Goal: Task Accomplishment & Management: Use online tool/utility

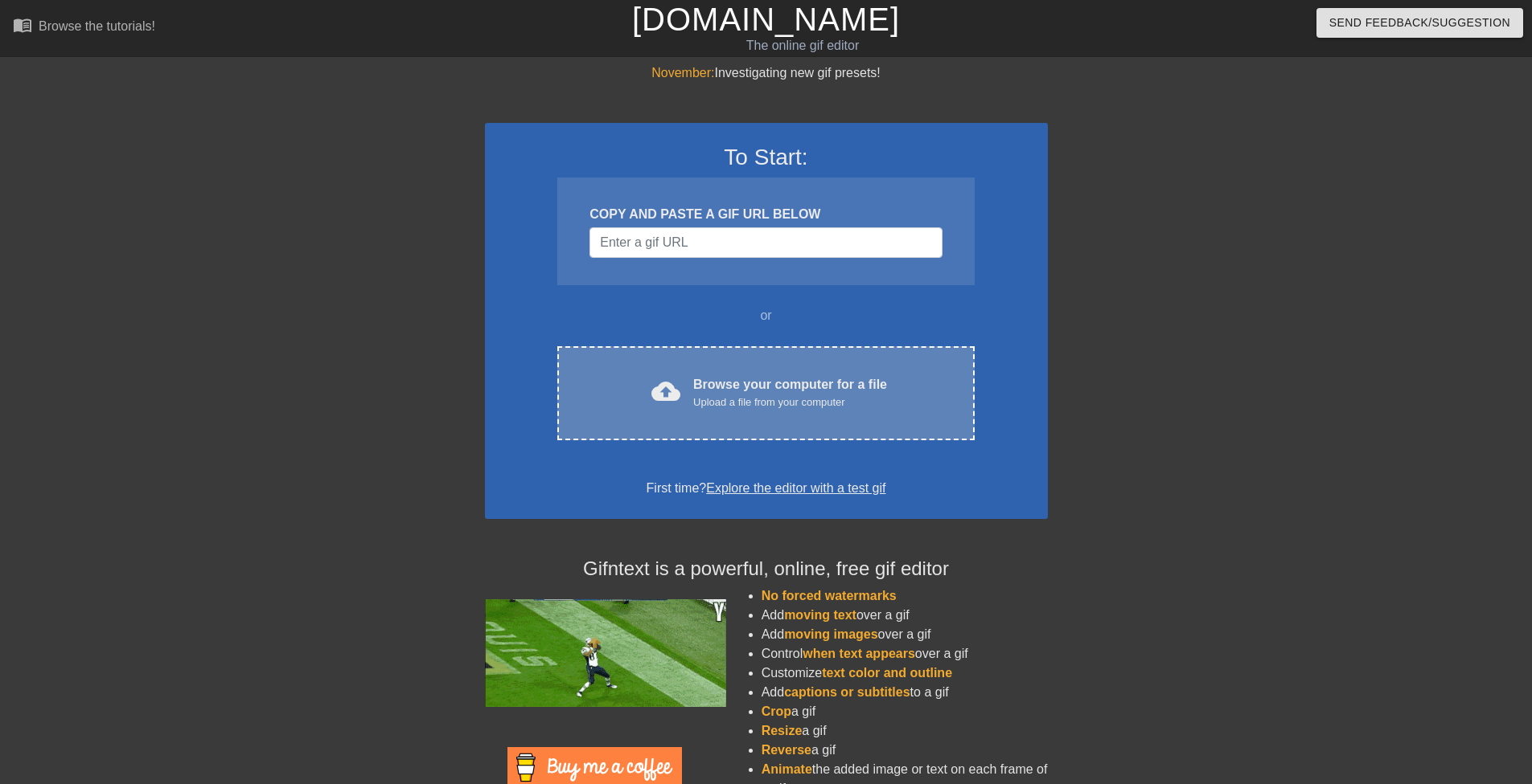
click at [772, 386] on div "Browse your computer for a file Upload a file from your computer" at bounding box center [790, 392] width 194 height 35
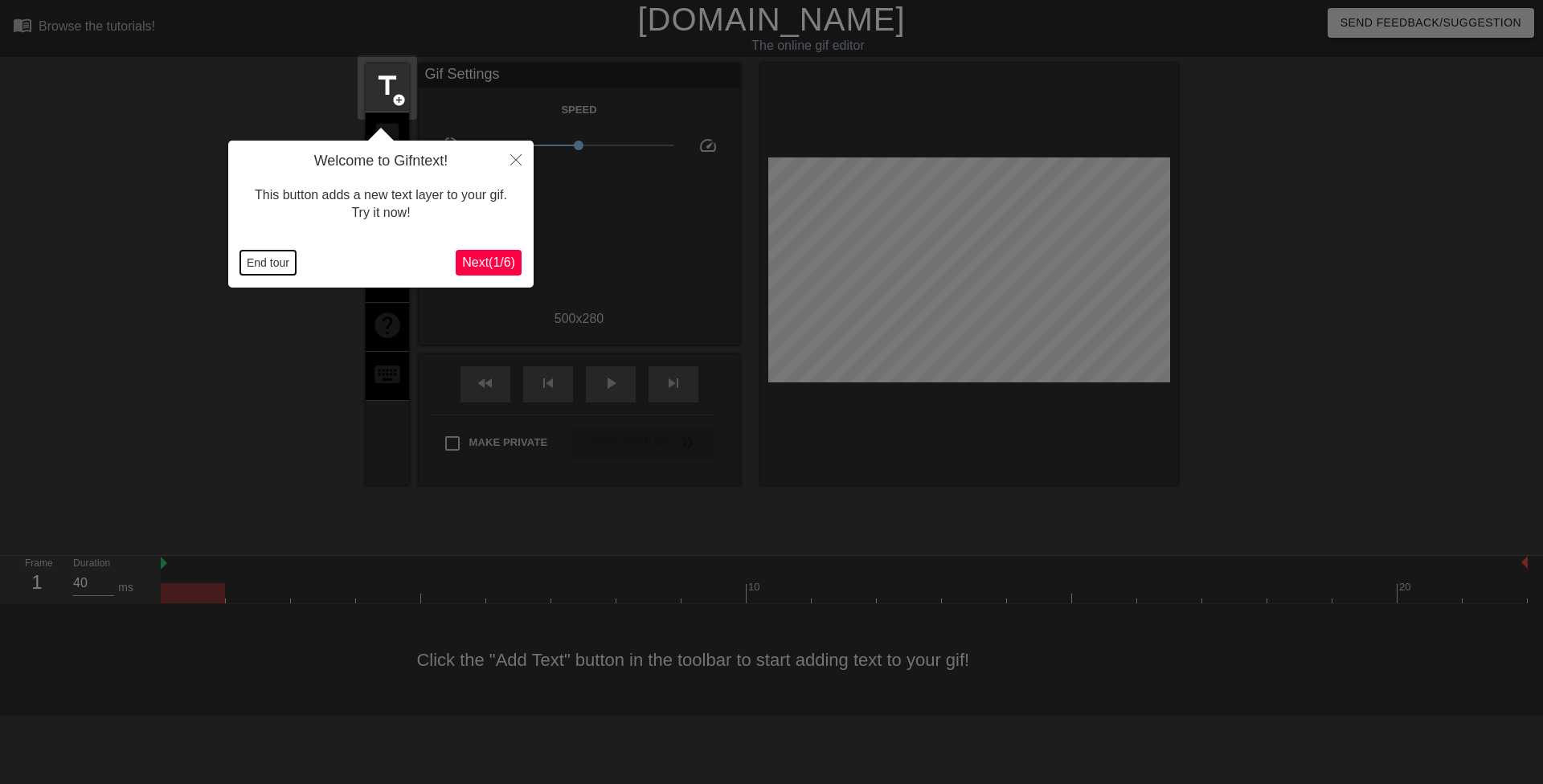
click at [258, 265] on button "End tour" at bounding box center [268, 263] width 56 height 24
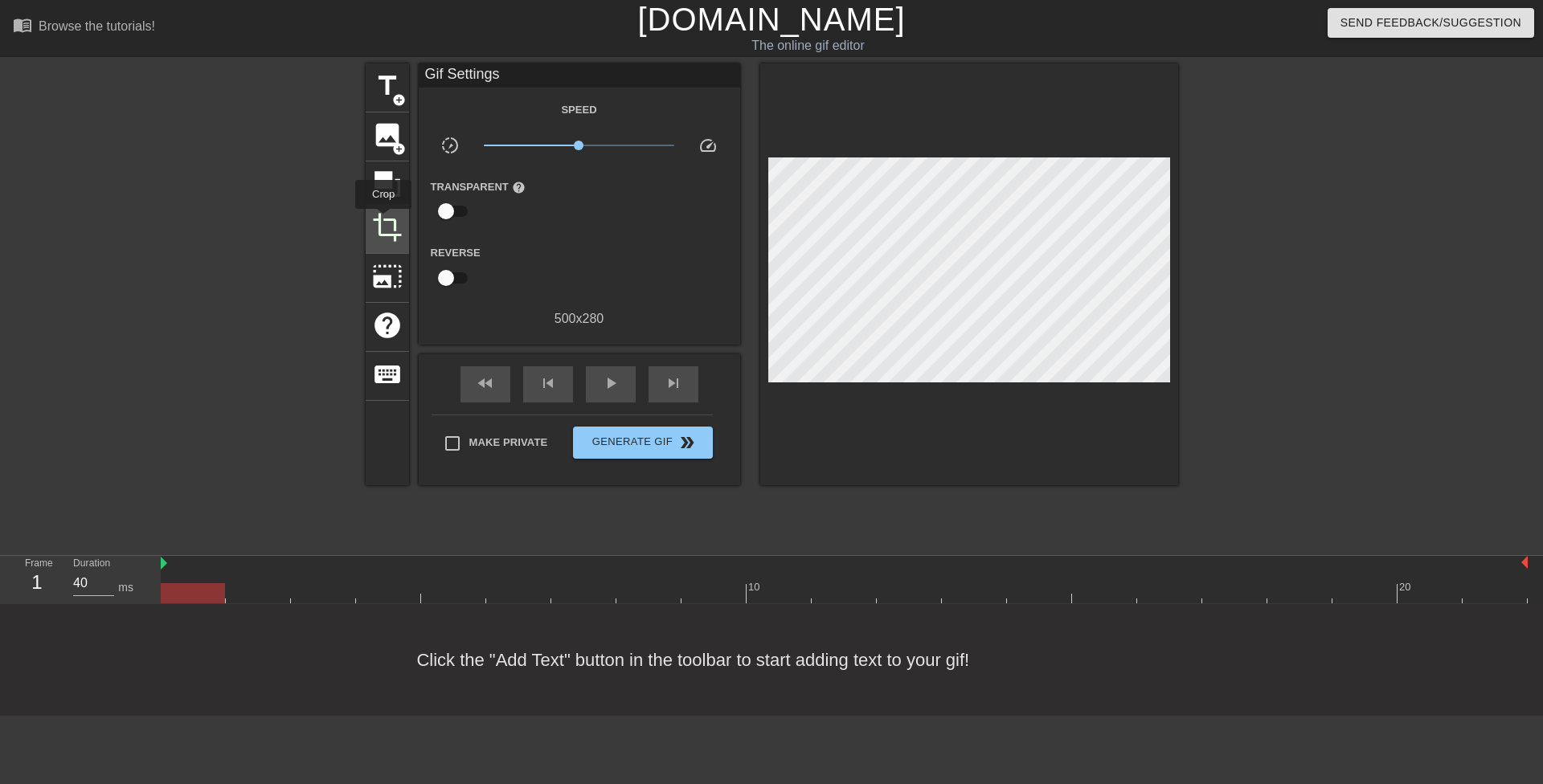
click at [384, 220] on span "crop" at bounding box center [387, 228] width 30 height 30
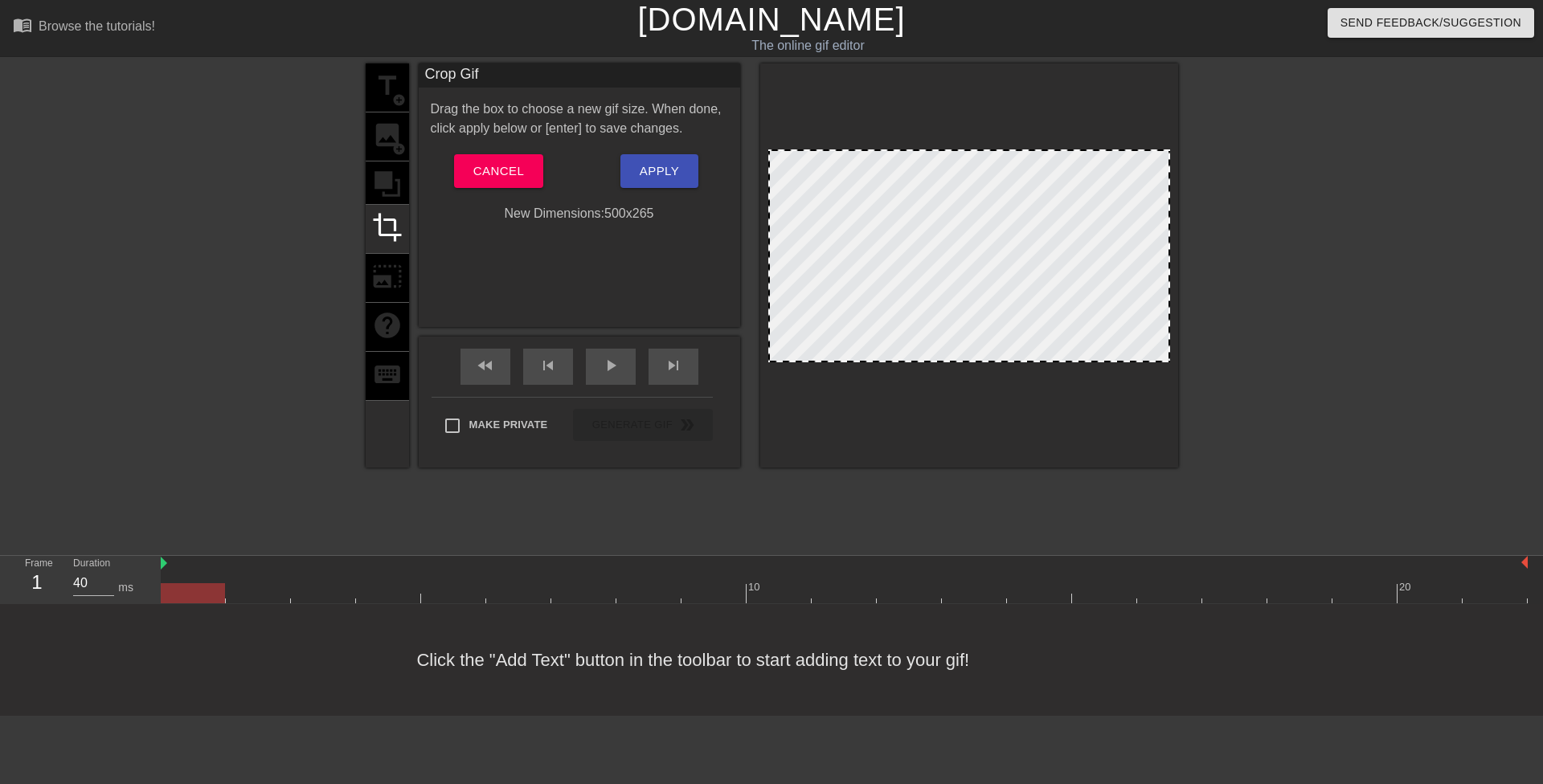
drag, startPoint x: 1011, startPoint y: 372, endPoint x: 1016, endPoint y: 360, distance: 13.0
click at [698, 185] on button "Apply" at bounding box center [659, 171] width 78 height 34
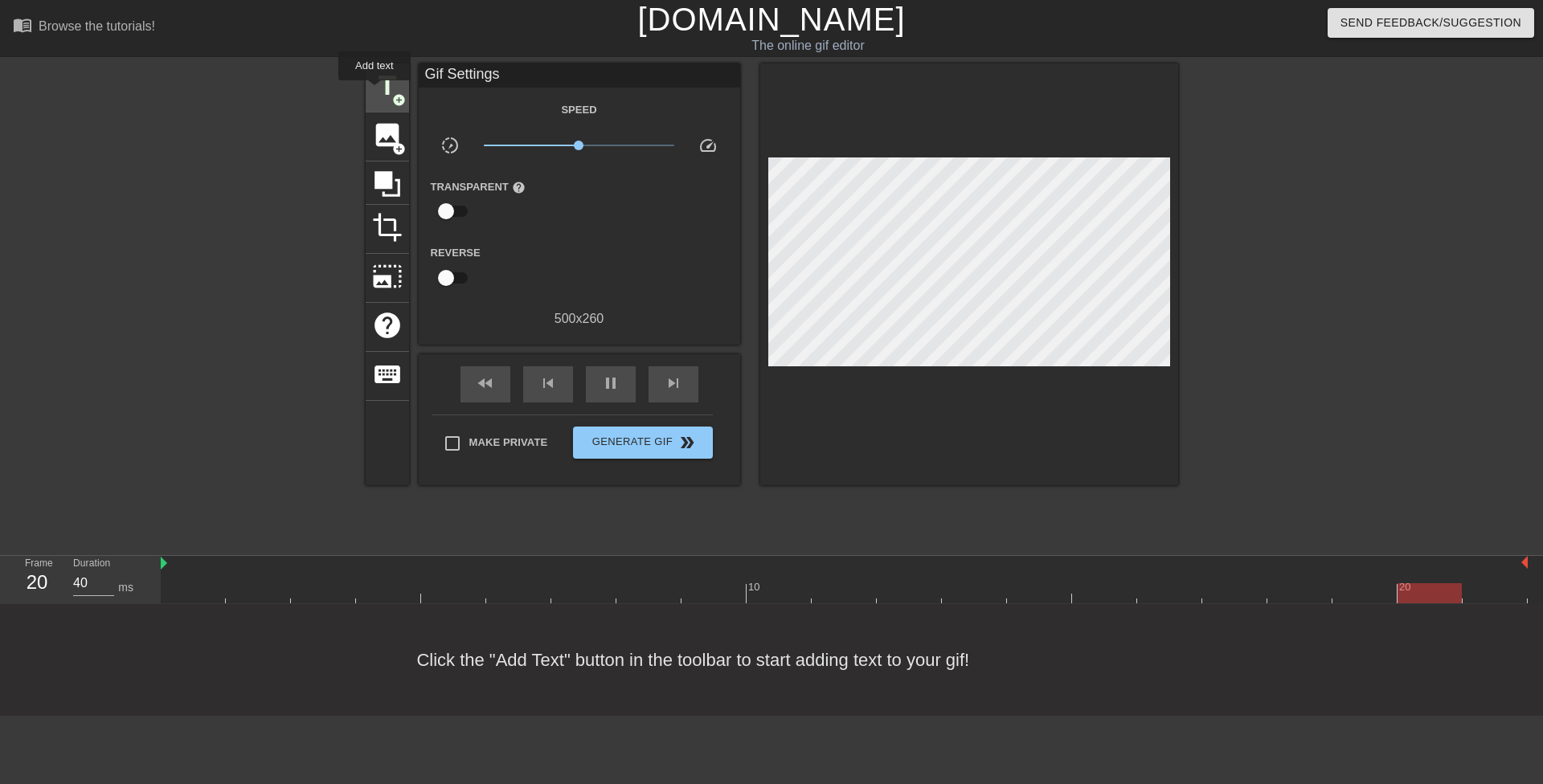
click at [375, 91] on span "title" at bounding box center [387, 86] width 30 height 30
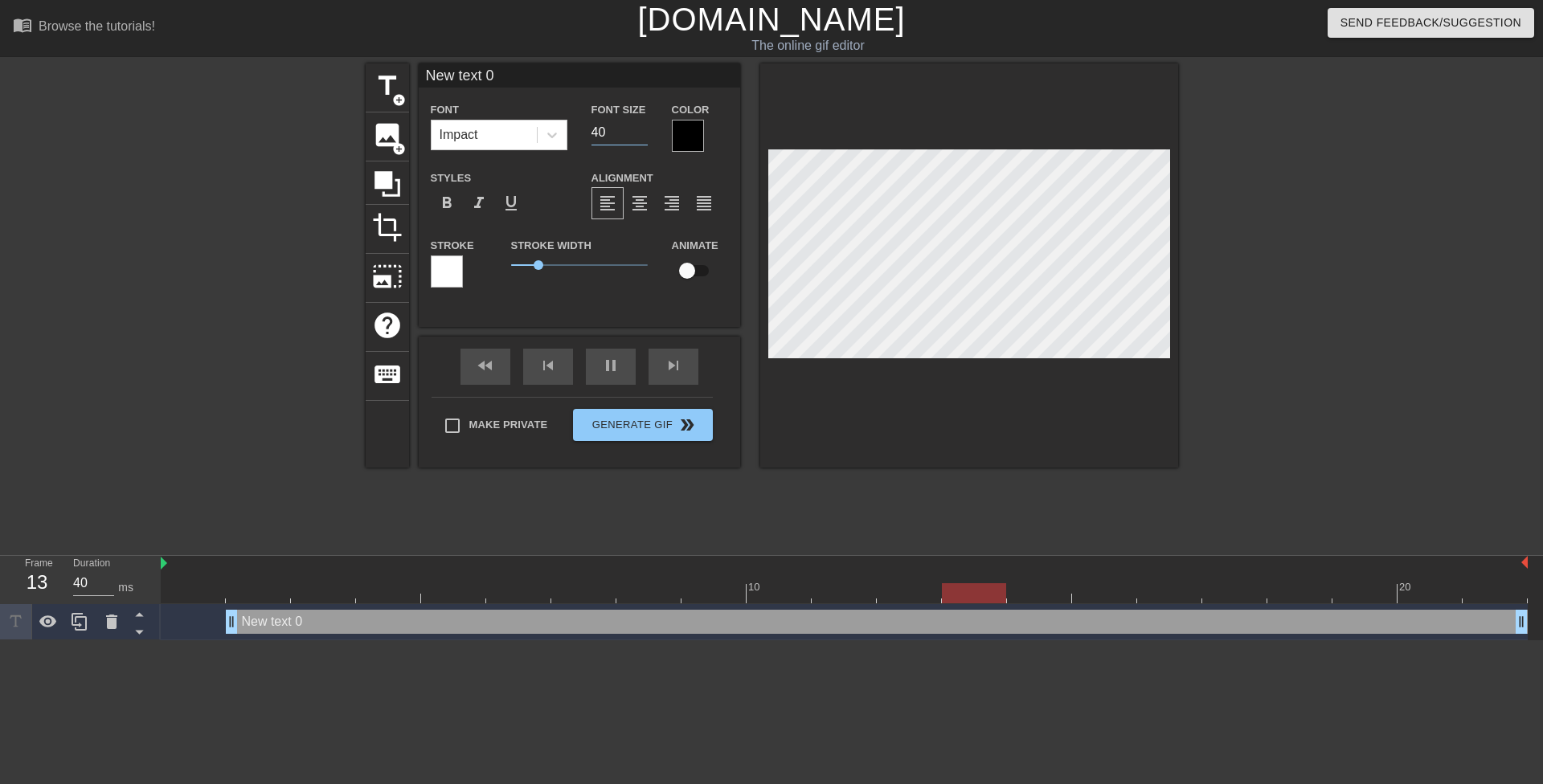
drag, startPoint x: 605, startPoint y: 132, endPoint x: 573, endPoint y: 136, distance: 32.2
click at [573, 136] on div "Font Impact Font Size 40 Color" at bounding box center [579, 125] width 322 height 52
drag, startPoint x: 231, startPoint y: 630, endPoint x: 80, endPoint y: 625, distance: 151.1
click at [78, 629] on div "Frame 2 Duration 40 ms 10 20 New text 0 drag_handle drag_handle" at bounding box center [772, 599] width 1543 height 84
drag, startPoint x: 607, startPoint y: 132, endPoint x: 564, endPoint y: 137, distance: 43.3
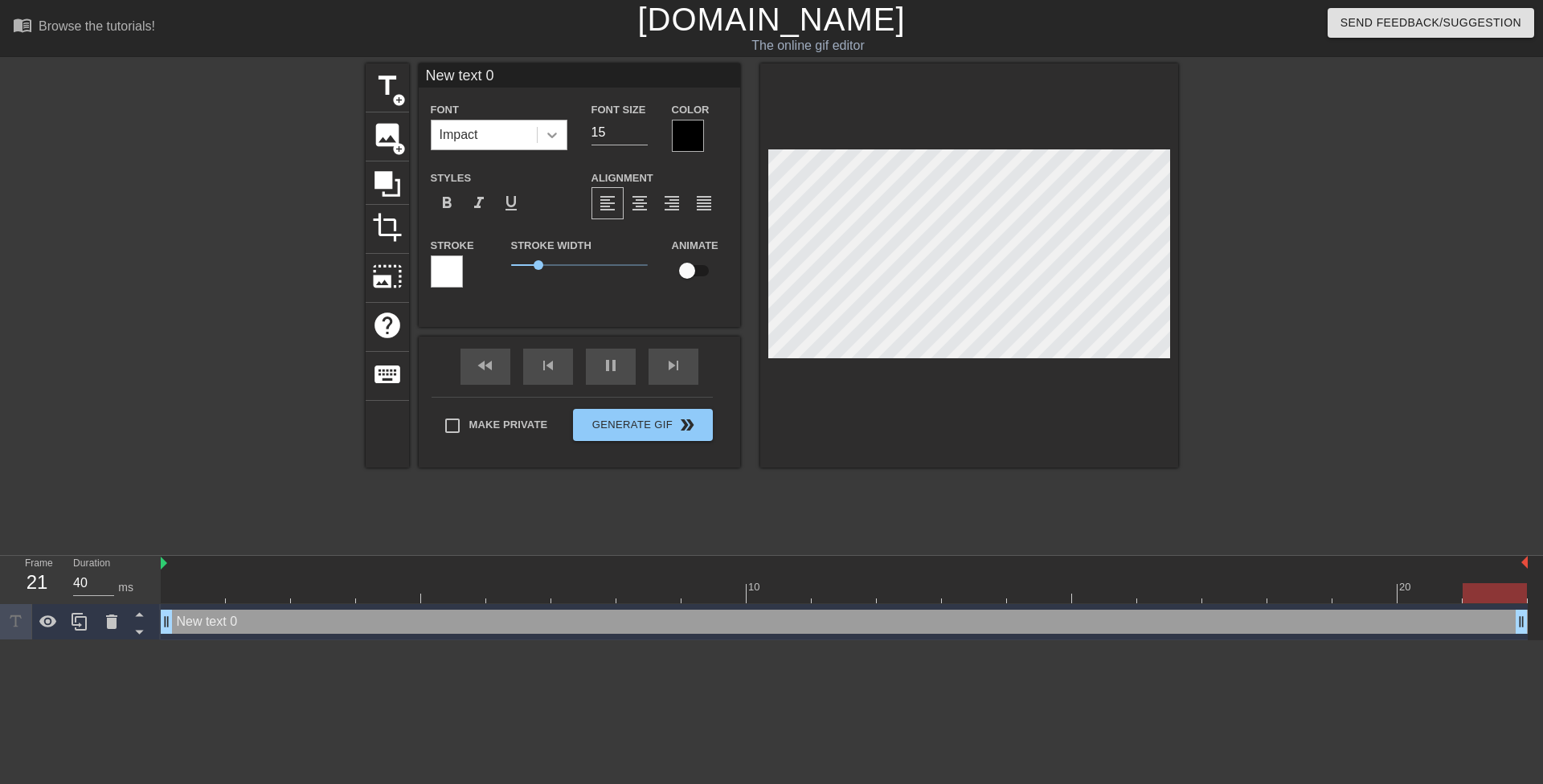
click at [564, 137] on div "Font Impact Font Size 15 Color" at bounding box center [579, 125] width 322 height 52
type input "20"
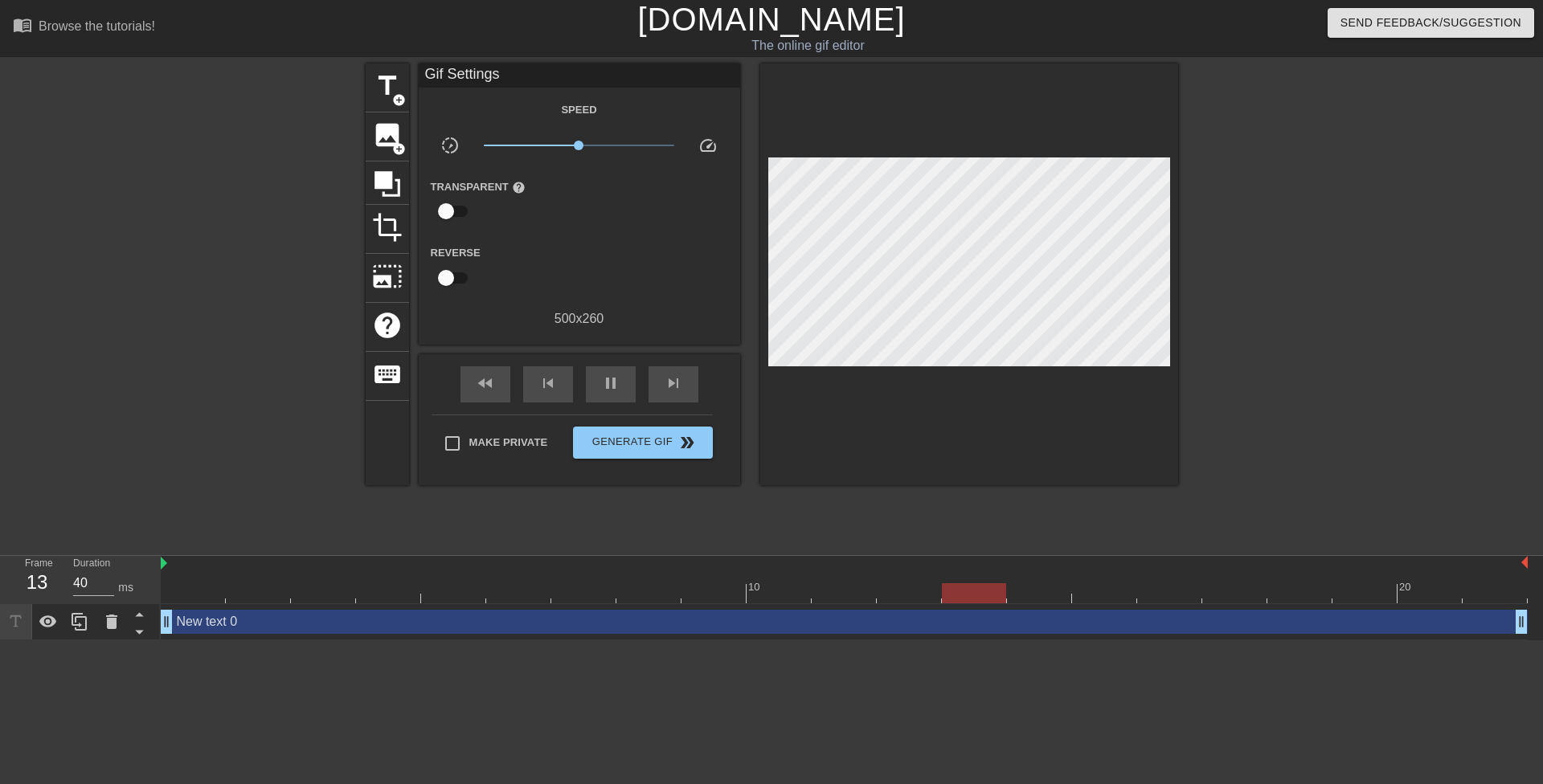
drag, startPoint x: 1395, startPoint y: 253, endPoint x: 1230, endPoint y: 252, distance: 165.0
click at [1393, 253] on div at bounding box center [1317, 305] width 241 height 482
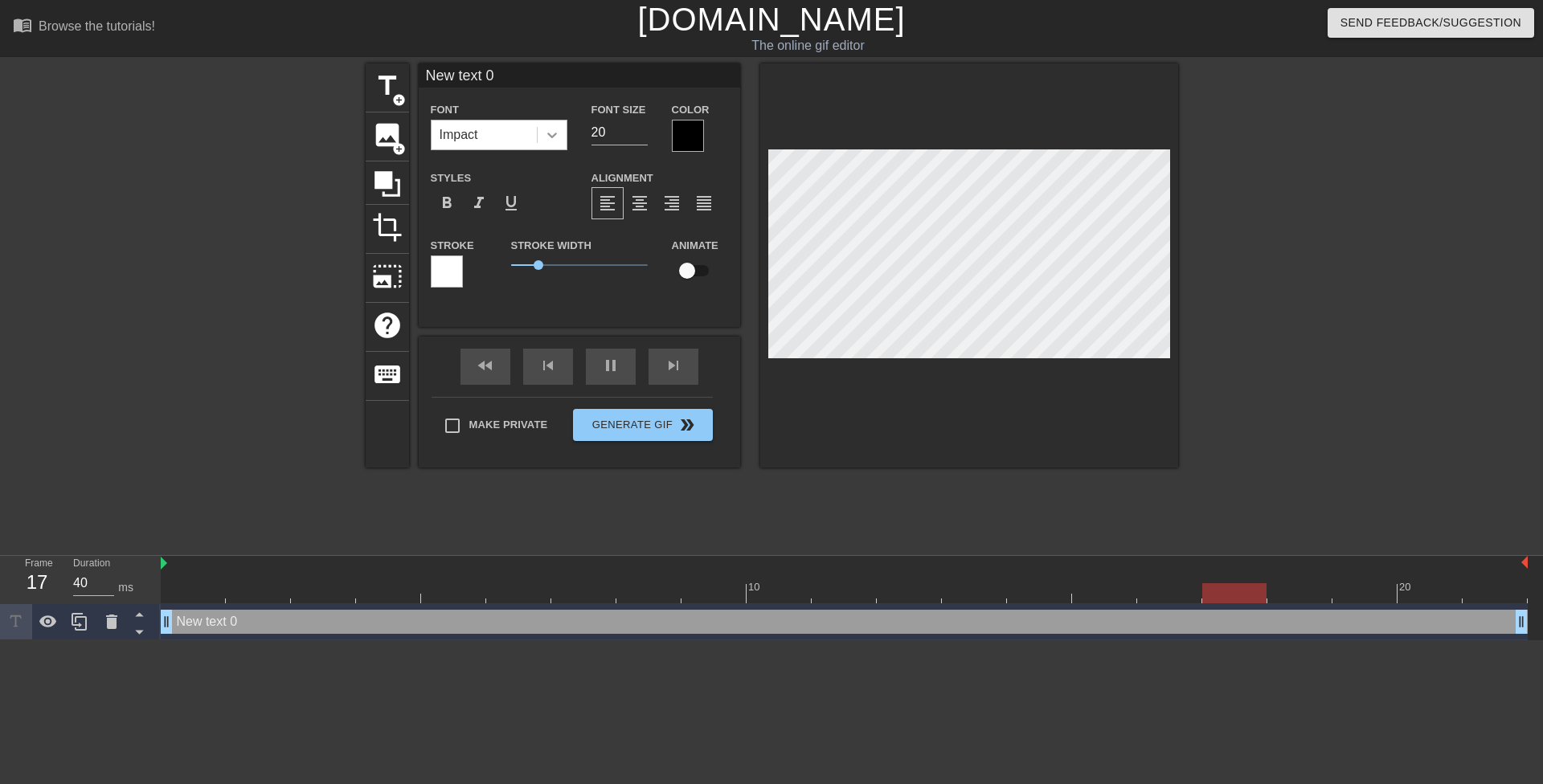
click at [562, 144] on div at bounding box center [552, 135] width 29 height 29
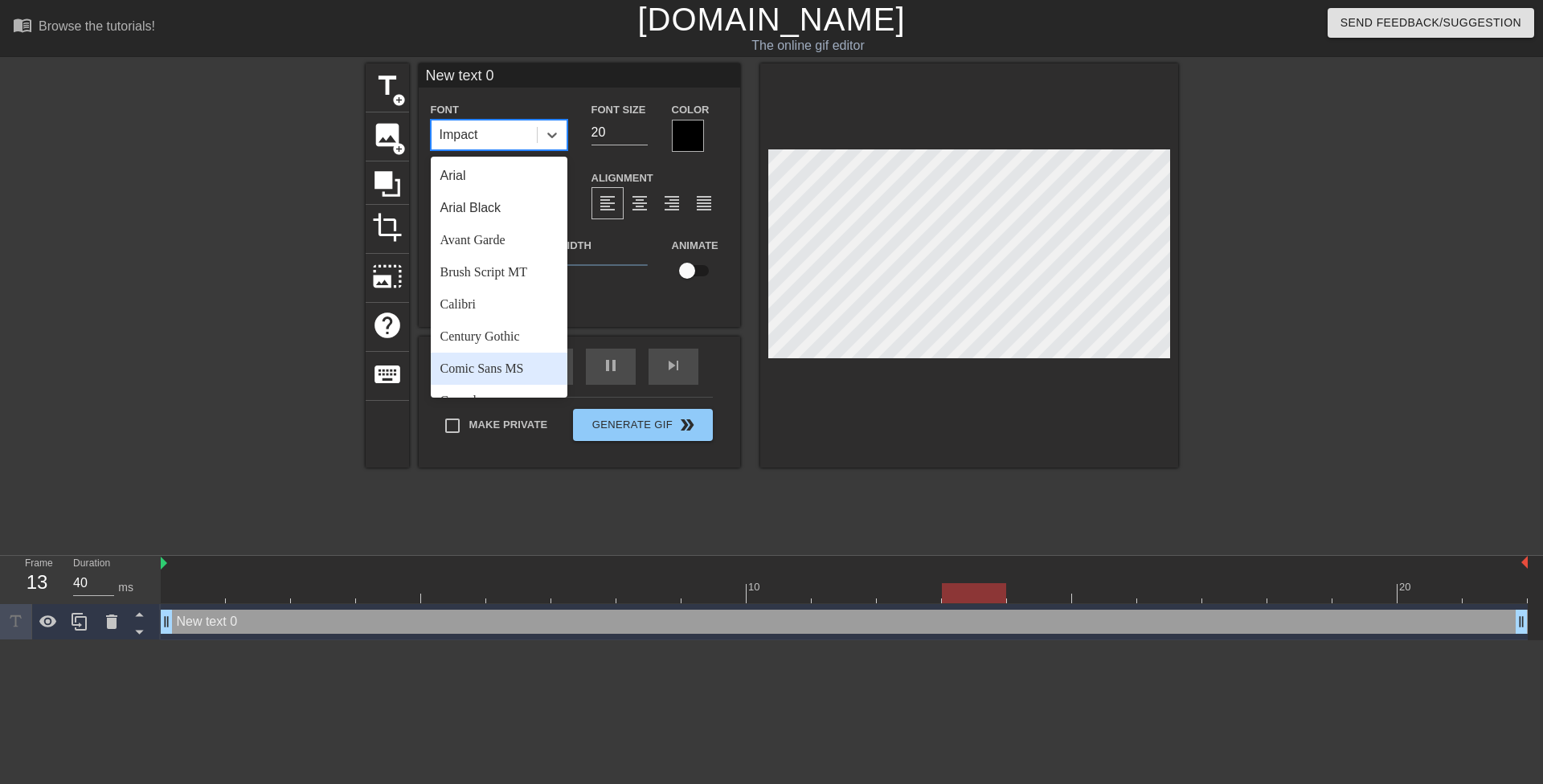
click at [504, 367] on div "Comic Sans MS" at bounding box center [499, 369] width 136 height 32
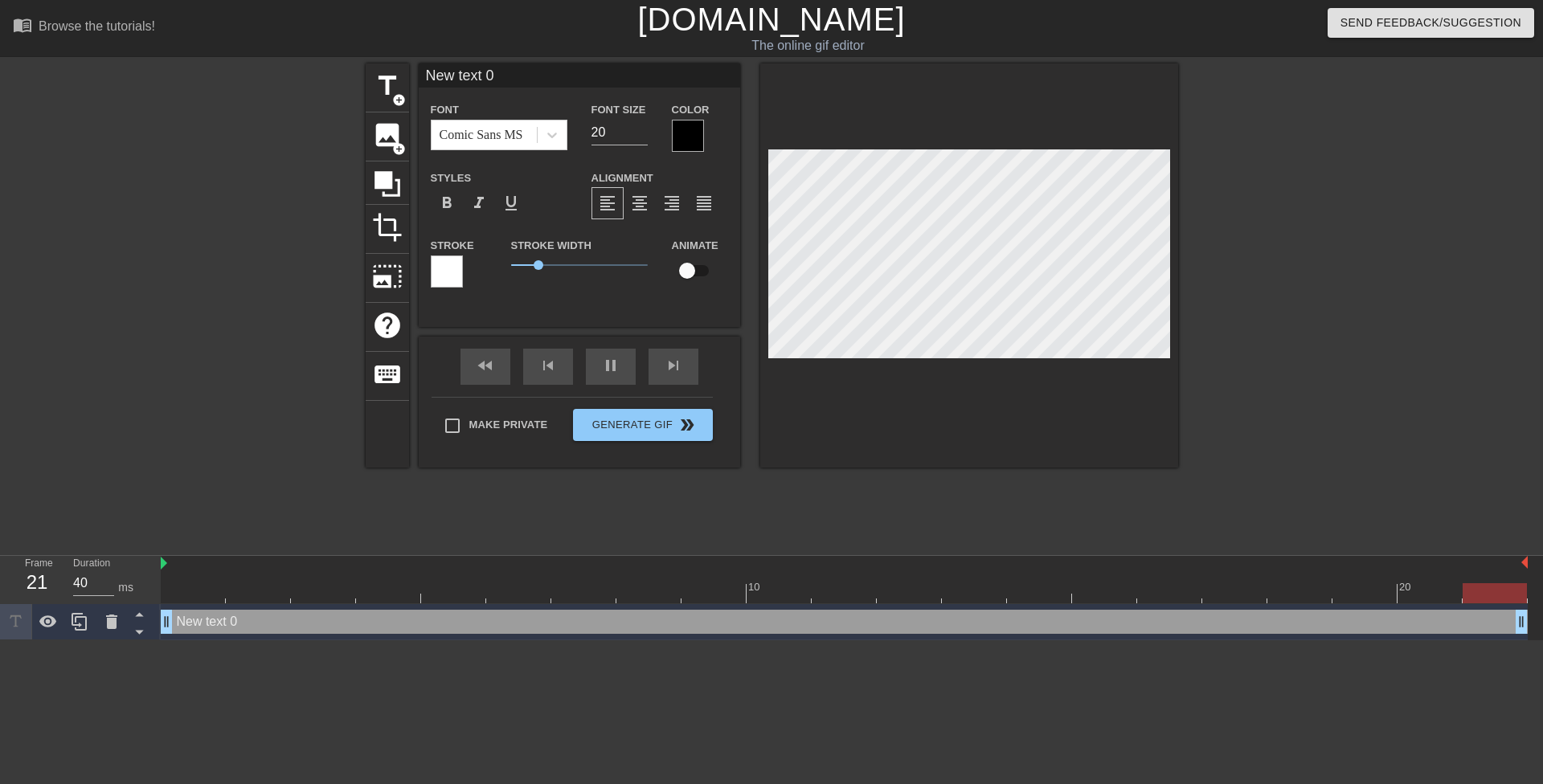
click at [694, 136] on div at bounding box center [688, 136] width 32 height 32
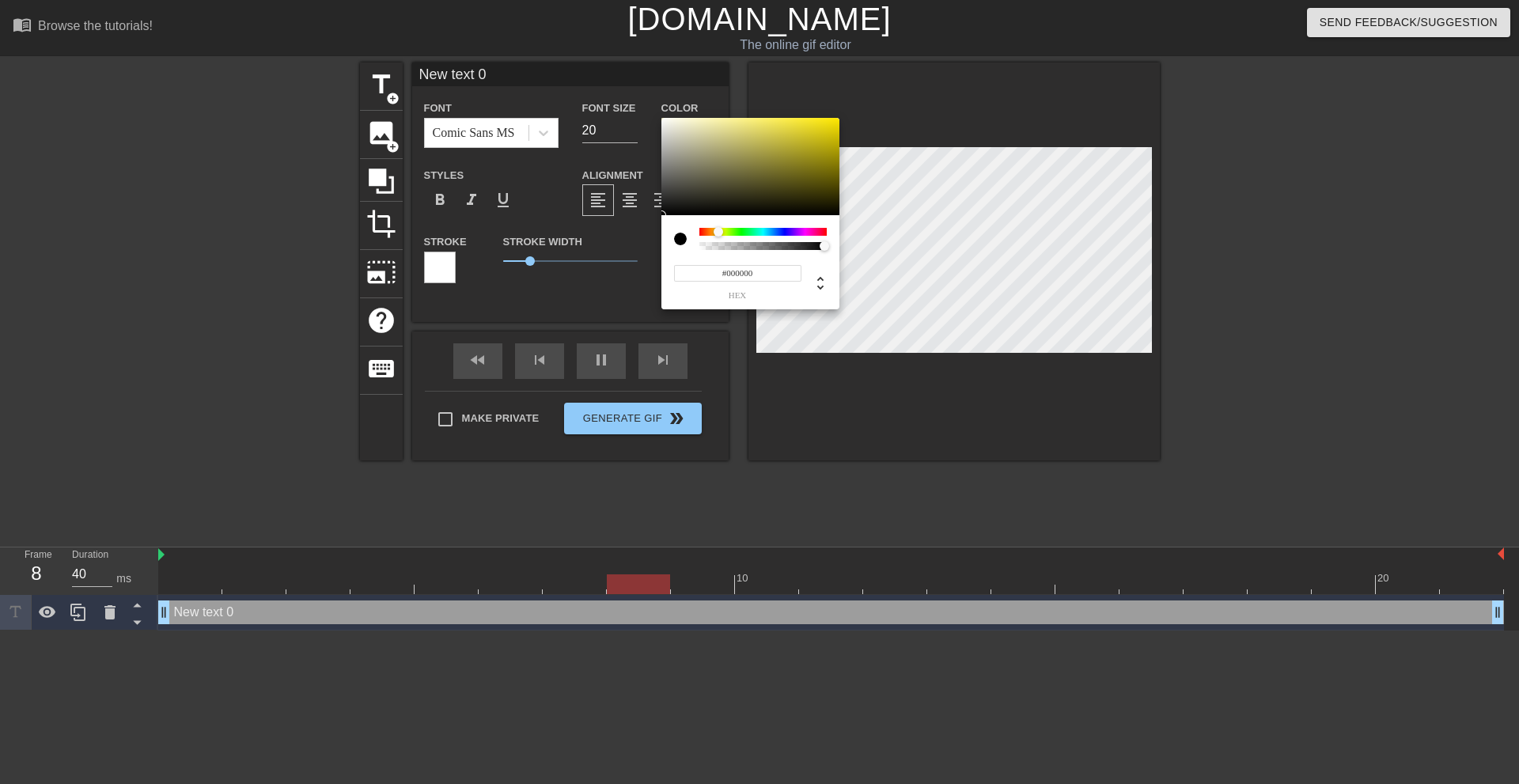
drag, startPoint x: 707, startPoint y: 231, endPoint x: 719, endPoint y: 232, distance: 12.0
click at [719, 232] on div at bounding box center [722, 232] width 10 height 10
drag, startPoint x: 841, startPoint y: 127, endPoint x: 933, endPoint y: 57, distance: 115.6
click at [933, 57] on div "#FFF100 hex" at bounding box center [760, 392] width 1519 height 784
click at [721, 234] on div at bounding box center [721, 231] width 10 height 10
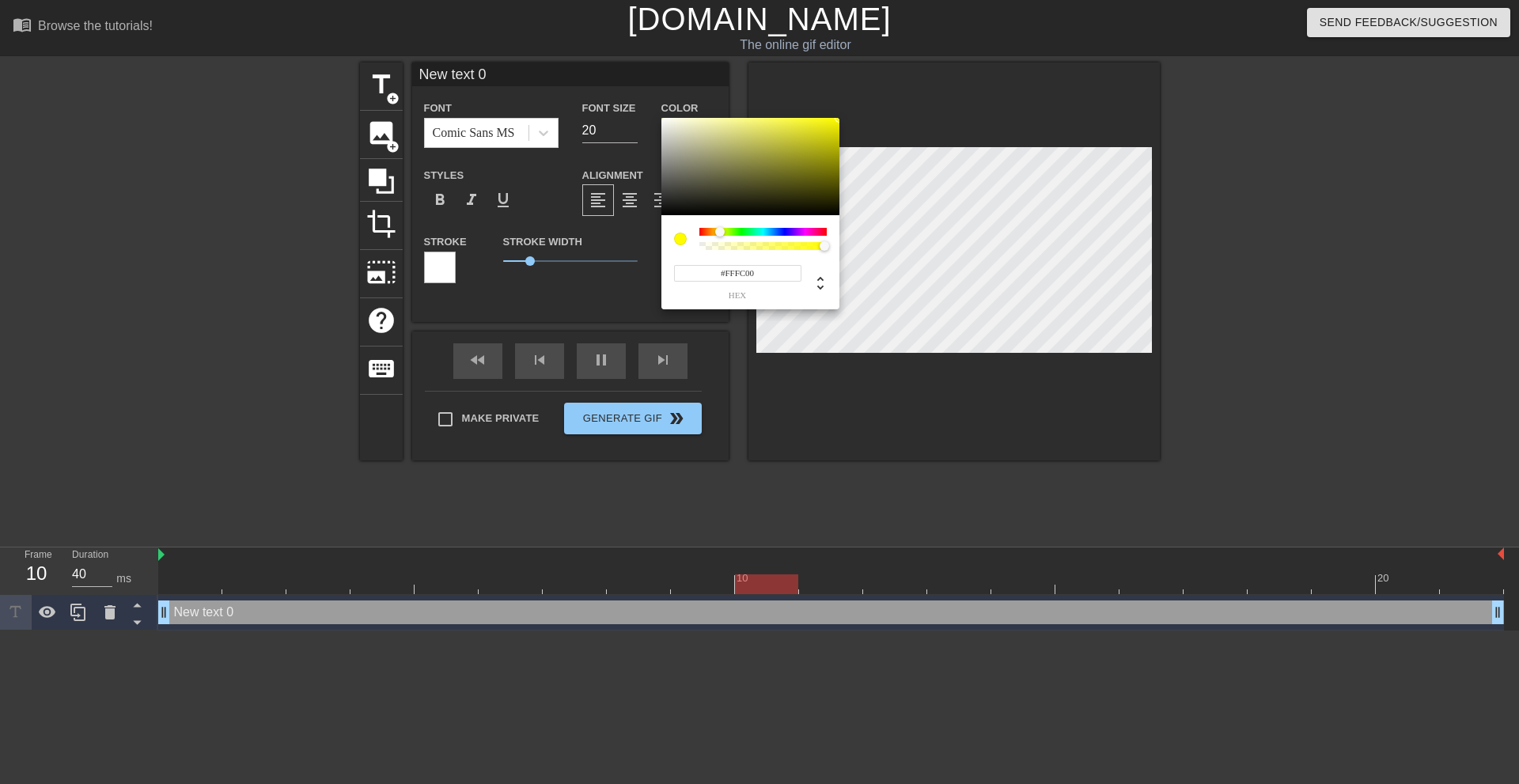
type input "#F9FF00"
click at [721, 231] on div at bounding box center [721, 231] width 10 height 10
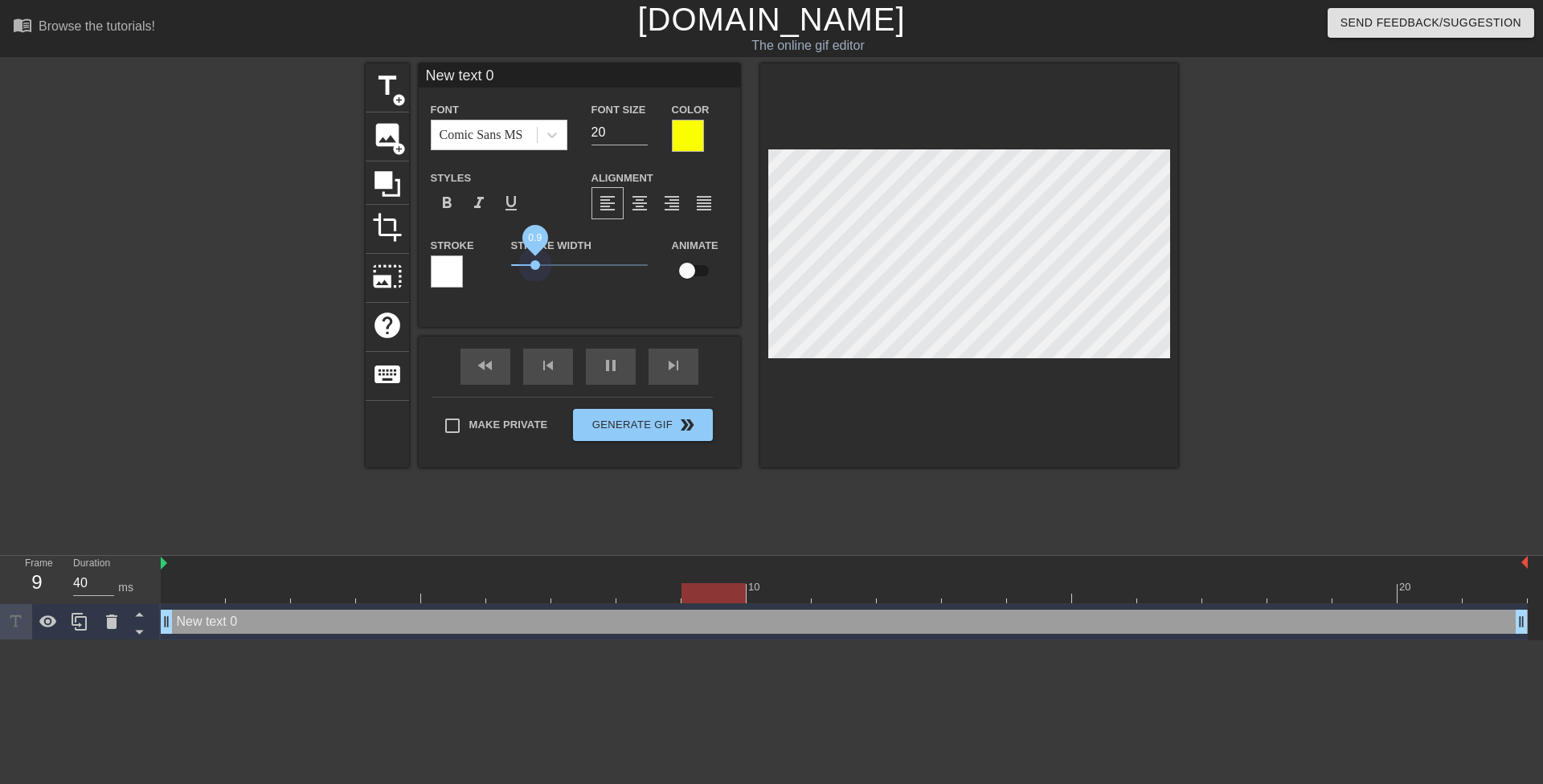
drag, startPoint x: 535, startPoint y: 265, endPoint x: 462, endPoint y: 271, distance: 73.2
click at [462, 271] on div "Stroke Stroke Width 0.9 Animate" at bounding box center [579, 269] width 322 height 66
click at [520, 288] on div "Stroke Width 0" at bounding box center [579, 269] width 160 height 66
paste textarea "Mrs. Anderson keeps her student's balls empty to keep her affair quiet"
type input "Mrs. Anderson keeps her student's balls empty to keep her affair quiet"
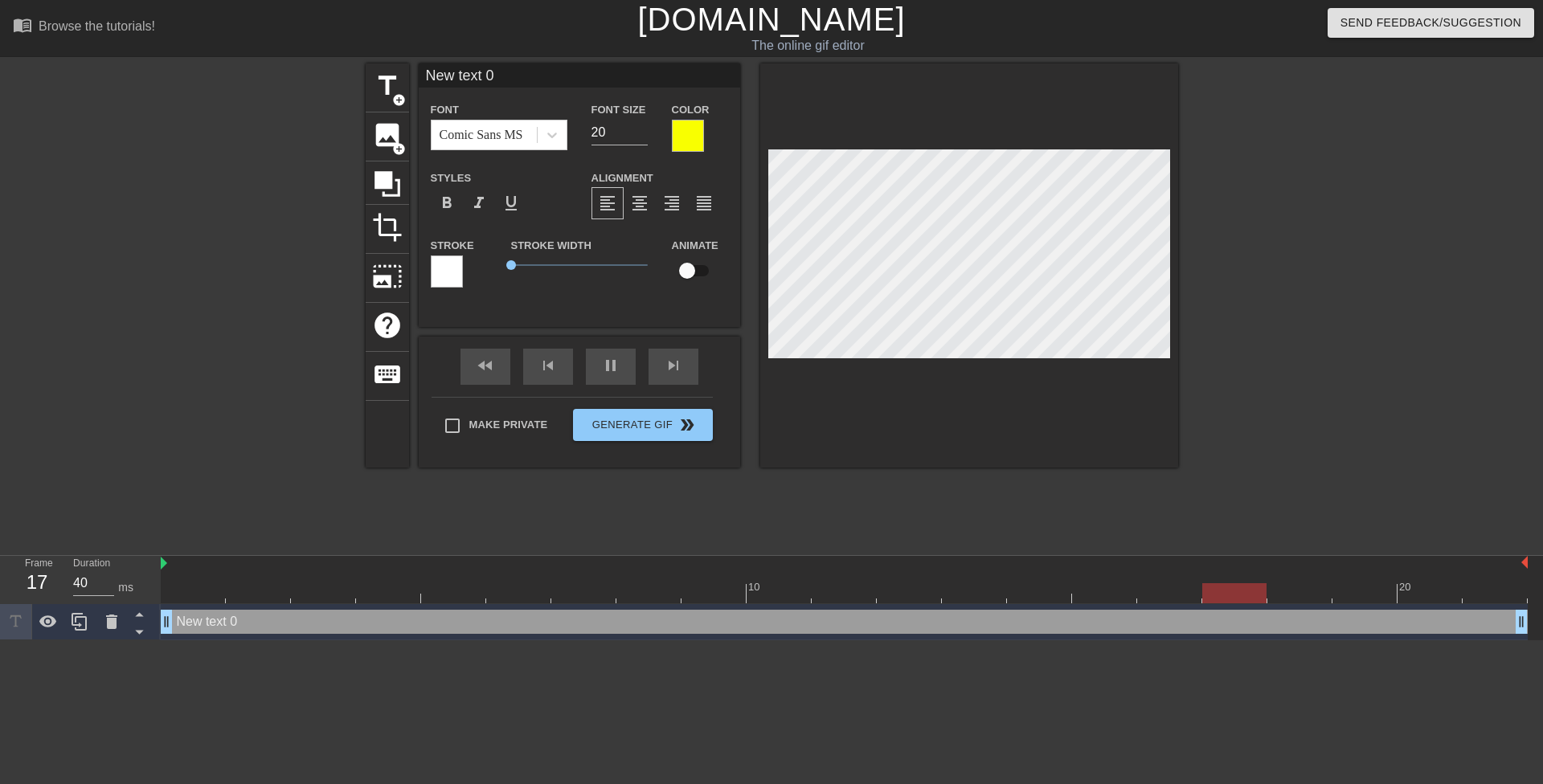
type textarea "Mrs. Anderson keeps her student's balls empty to keep her affair quiet"
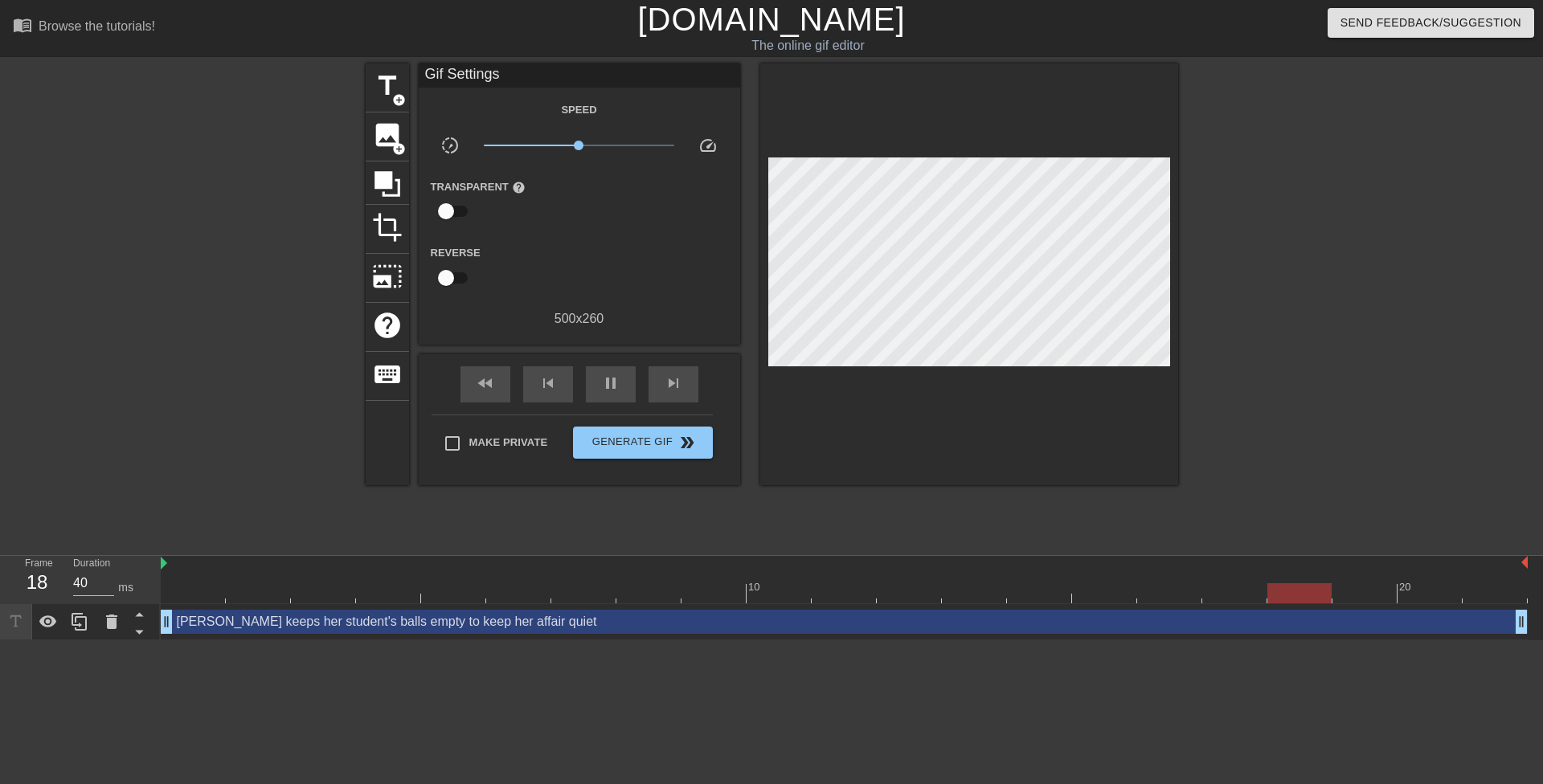
click at [1264, 303] on div at bounding box center [1317, 305] width 241 height 482
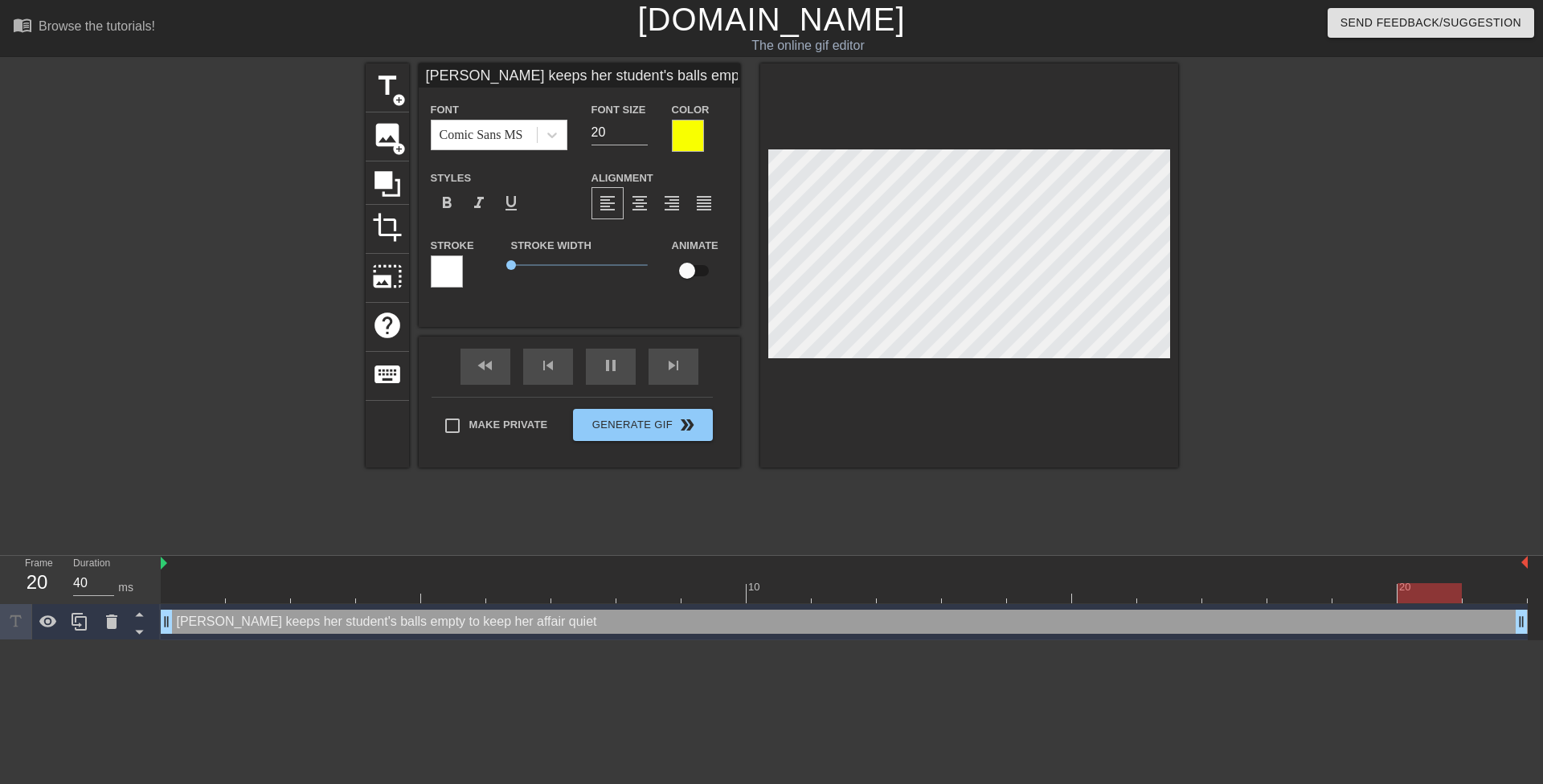
type input "Mrs. Anderson keeps herstudent's balls empty to keep her affair quiet"
type textarea "Mrs. Anderson keeps herstudent's balls empty to keep her affair quiet"
type input "Mrs. Anderson keeps herstudent's balls empty to keep her affair quiet"
type textarea "Mrs. Anderson keeps her student's balls empty to keep her affair quiet"
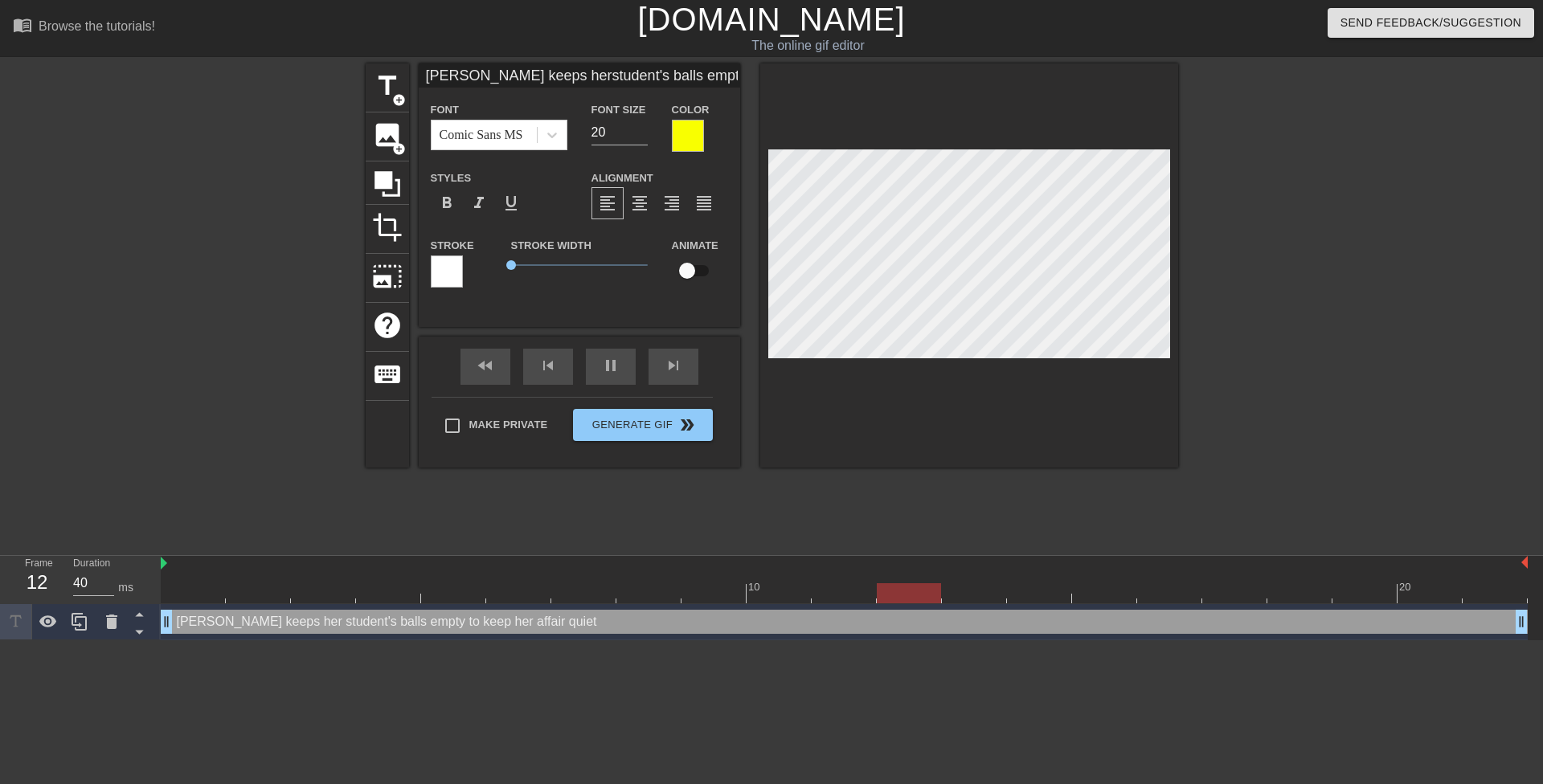
type input "Mrs. Anderson keeps herstudent's balls empty tokeep her affair quiet"
type textarea "Mrs. Anderson keeps her student's balls empty tokeep her affair quiet"
type input "Mrs. Anderson keeps herstudent's balls empty tokeep her affair quiet"
type textarea "Mrs. Anderson keeps her student's balls empty to keep her affair quiet"
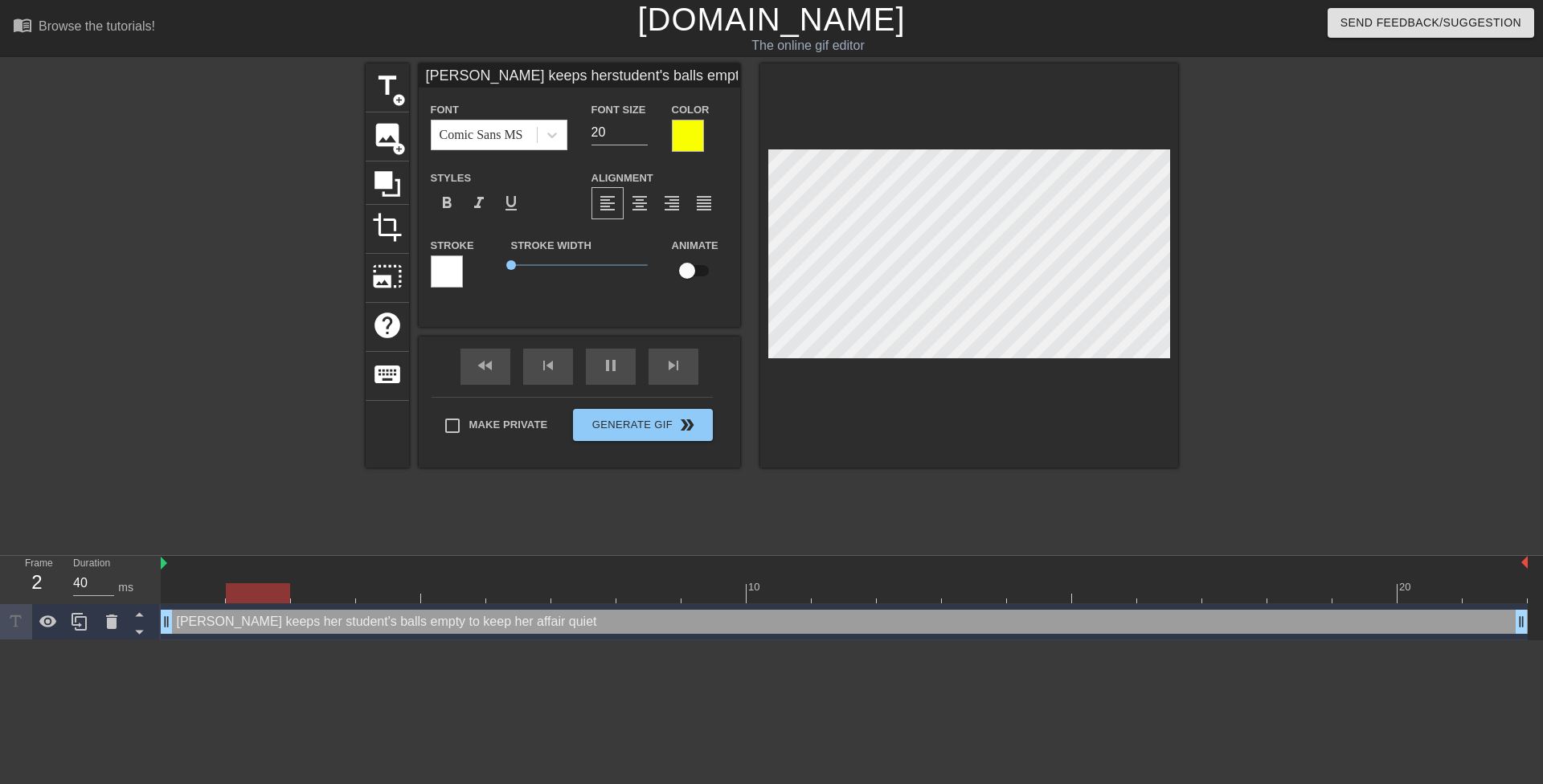
click at [1267, 272] on div at bounding box center [1317, 305] width 241 height 482
paste textarea "has been drinking her student's ball juice for the past school year. She hopes …"
type input "Mrs. Anderson has been drinking her student's ball juice for the past school ye…"
type textarea "Mrs. Anderson has been drinking her student's ball juice for the past school ye…"
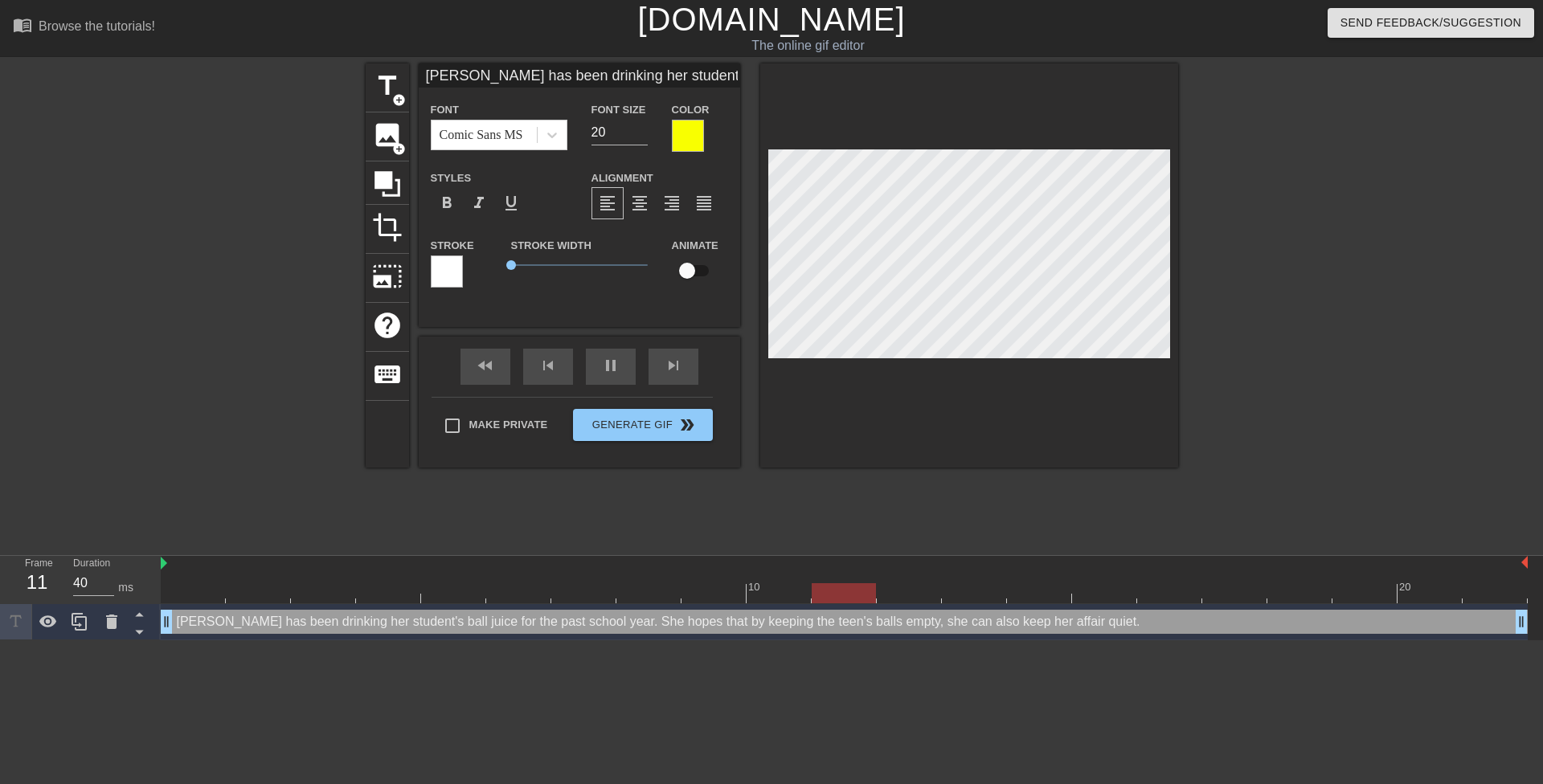
scroll to position [3, 23]
click at [1263, 294] on div at bounding box center [1317, 305] width 241 height 482
click at [1283, 199] on div "title add_circle image add_circle crop photo_size_select_large help keyboard Mr…" at bounding box center [772, 305] width 1543 height 482
type input "Mrs. Anderson has beendrinking her student's ball juice for the past school yea…"
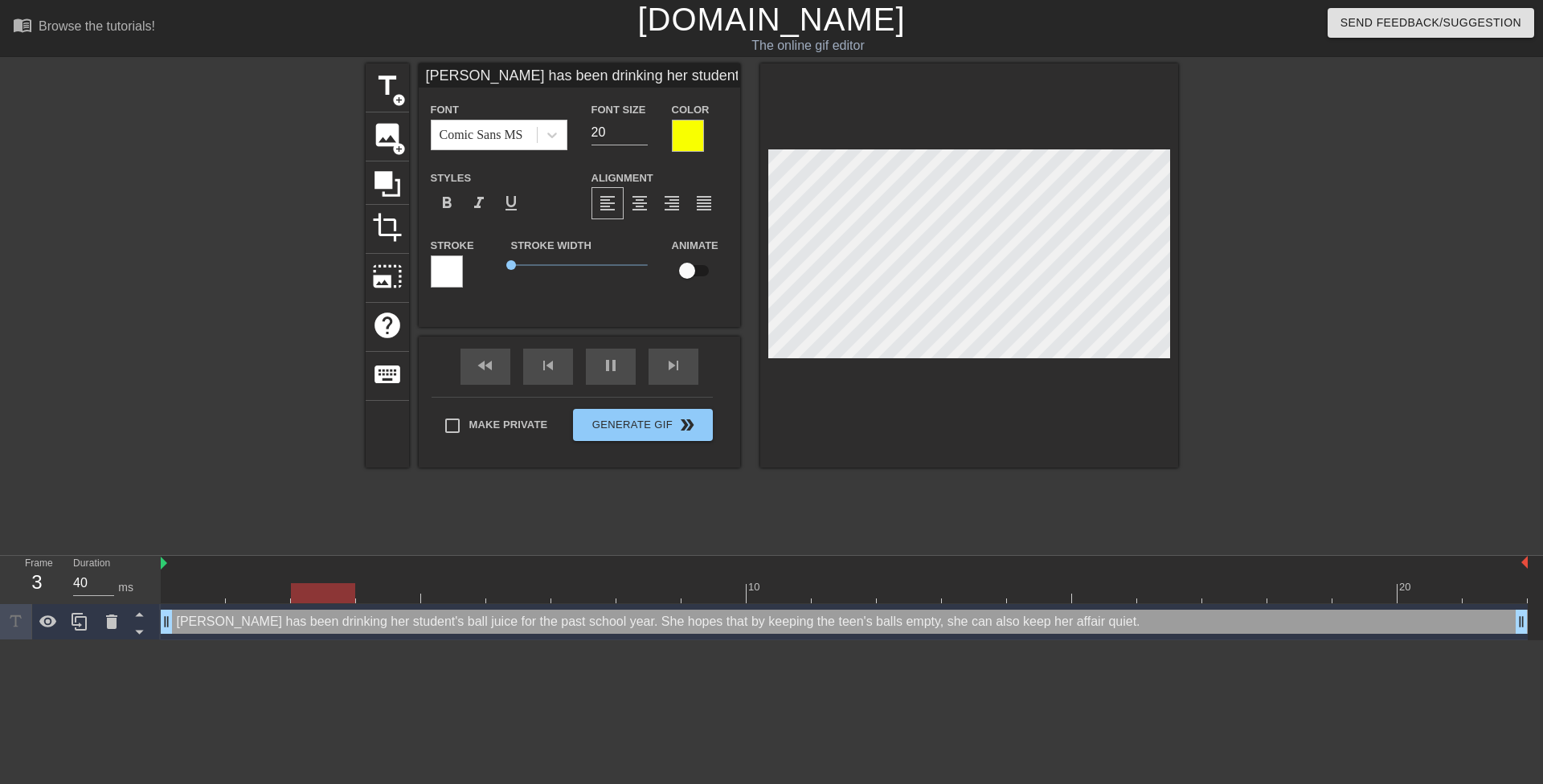
type textarea "Mrs. Anderson has beendrinking her student's ball juice for the past school yea…"
type input "Mrs. Anderson has beendrinking her student's ball juice for the past school yea…"
type textarea "Mrs. Anderson has been drinking her student's ball juice for the past school ye…"
type input "Mrs. Anderson has beendrinking her student'sball juice for the past school year…"
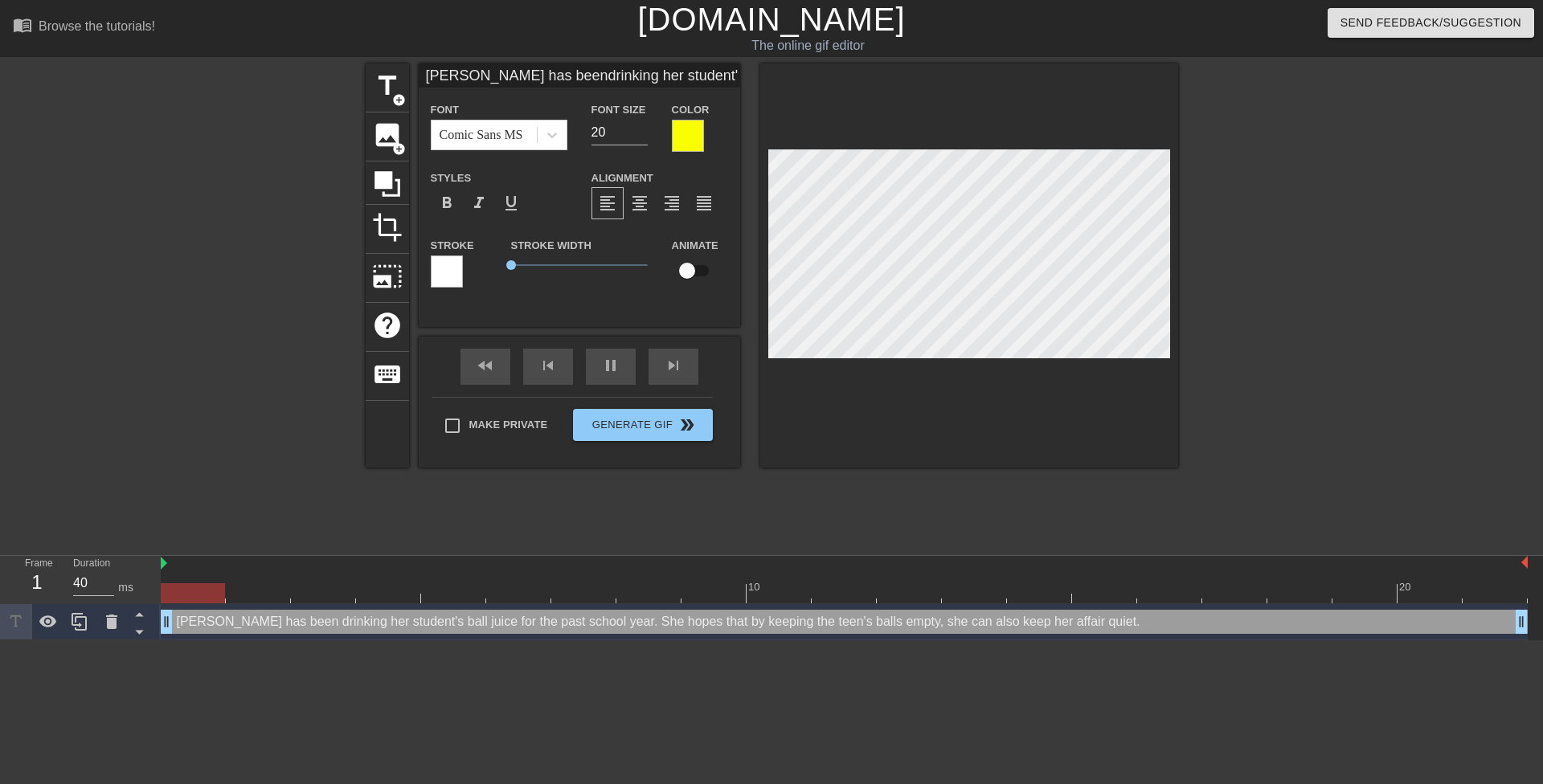
type textarea "Mrs. Anderson has been drinking her student'sball juice for the past school yea…"
type input "Mrs. Anderson has beendrinking her student'sball juice for the past school year…"
type textarea "Mrs. Anderson has been drinking her student's ball juice for the past school ye…"
type input "Mrs. Anderson has beendrinking her student'sball juice for the pastschool year.…"
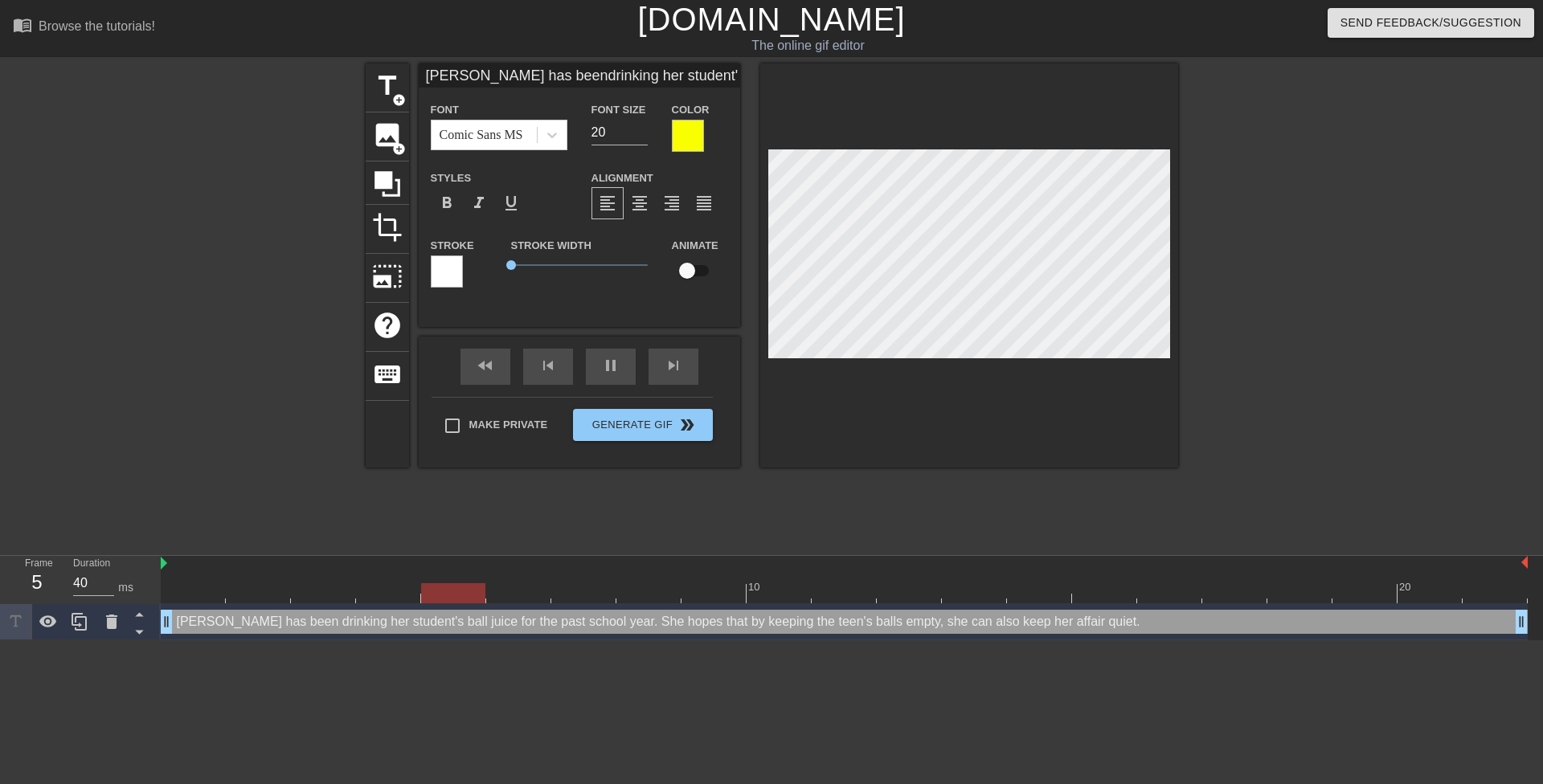
type textarea "Mrs. Anderson has been drinking her student's ball juice for the pastschool yea…"
type input "Mrs. Anderson has beendrinking her student'sball juice for the pastschool year.…"
type textarea "Mrs. Anderson has been drinking her student's ball juice for the past school ye…"
click at [1246, 247] on div at bounding box center [1317, 305] width 241 height 482
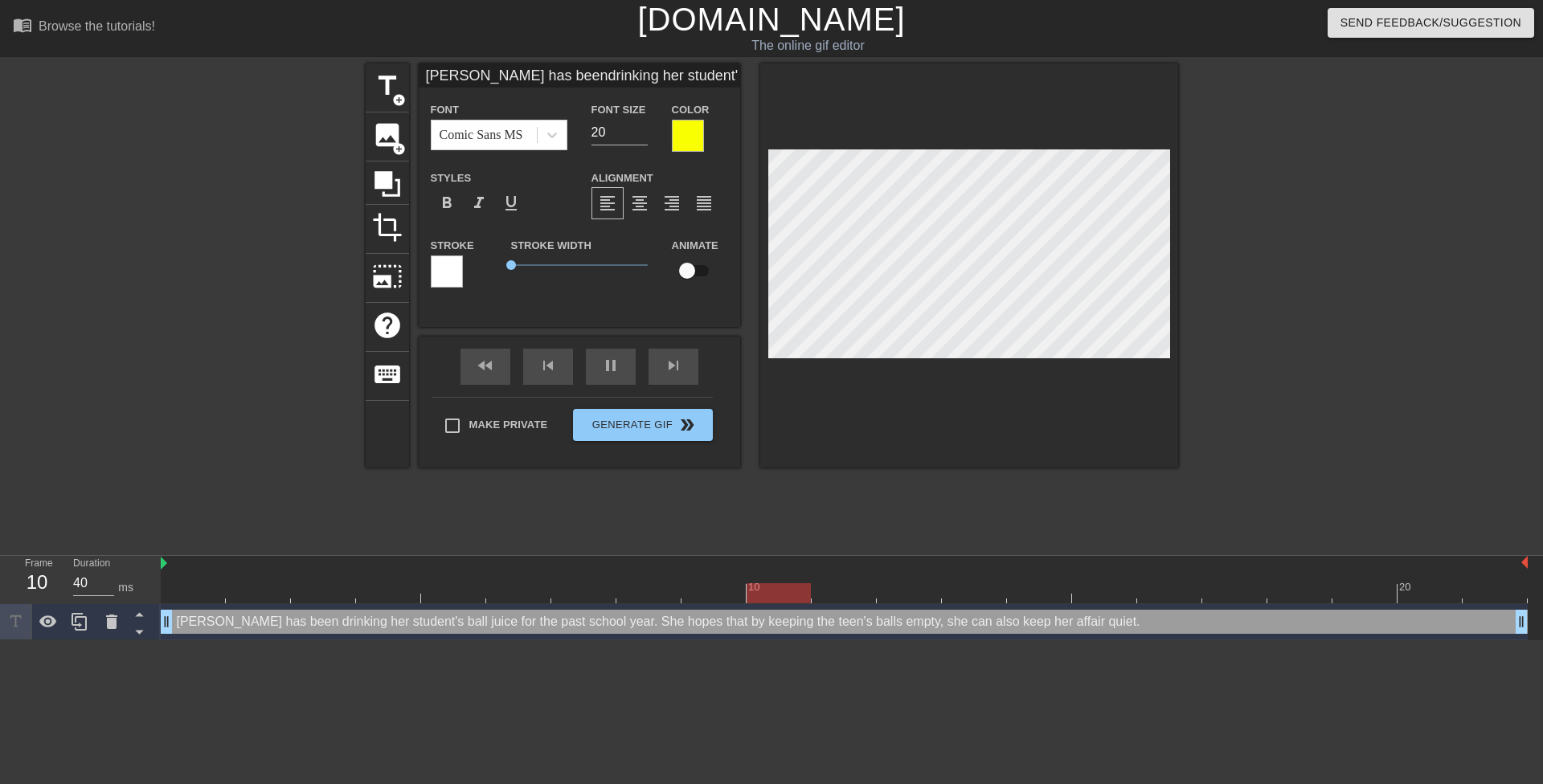
scroll to position [2, 2]
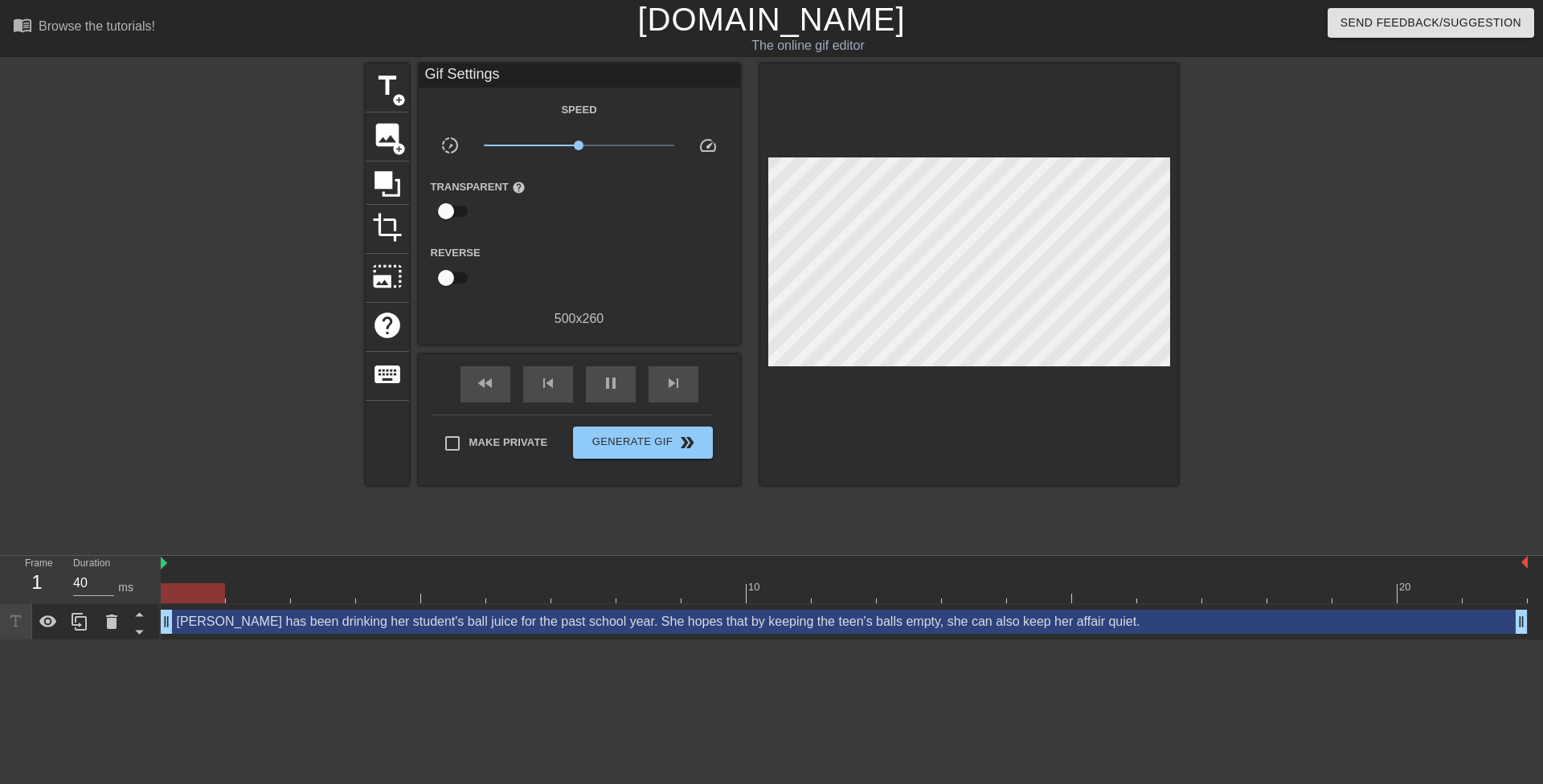
click at [1205, 273] on div at bounding box center [1317, 305] width 241 height 482
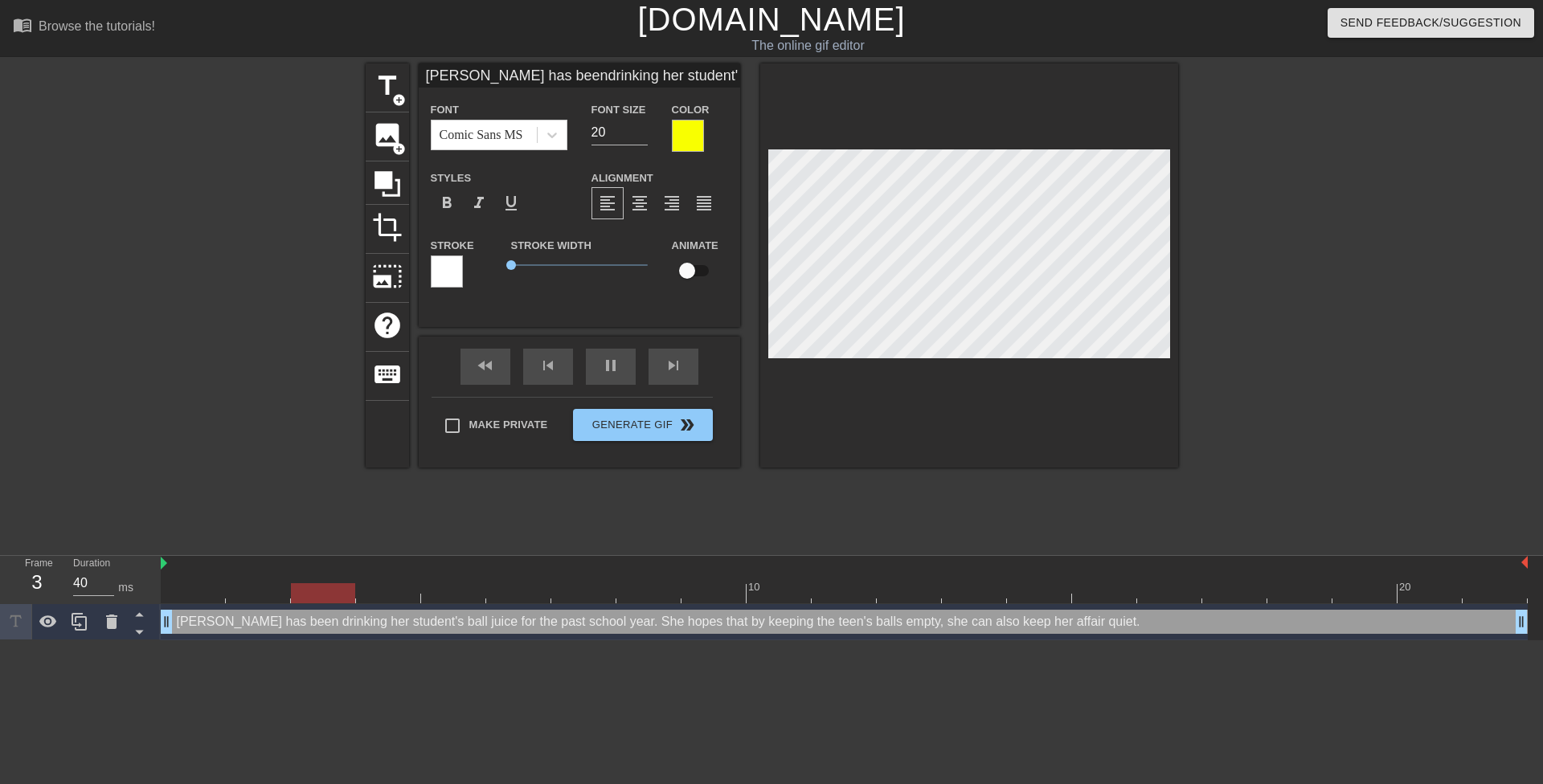
type input "Mrs. Anderson has beendrinking her student'sball juice for the pastschool year.…"
type textarea "Mrs. Anderson has beendrinking her student's ball juice for the past school yea…"
type input "Mrs. Anderson has been drinking her student'sball juice for the pastschool year…"
type textarea "Mrs. Anderson has been drinking her student's ball juice for the past school ye…"
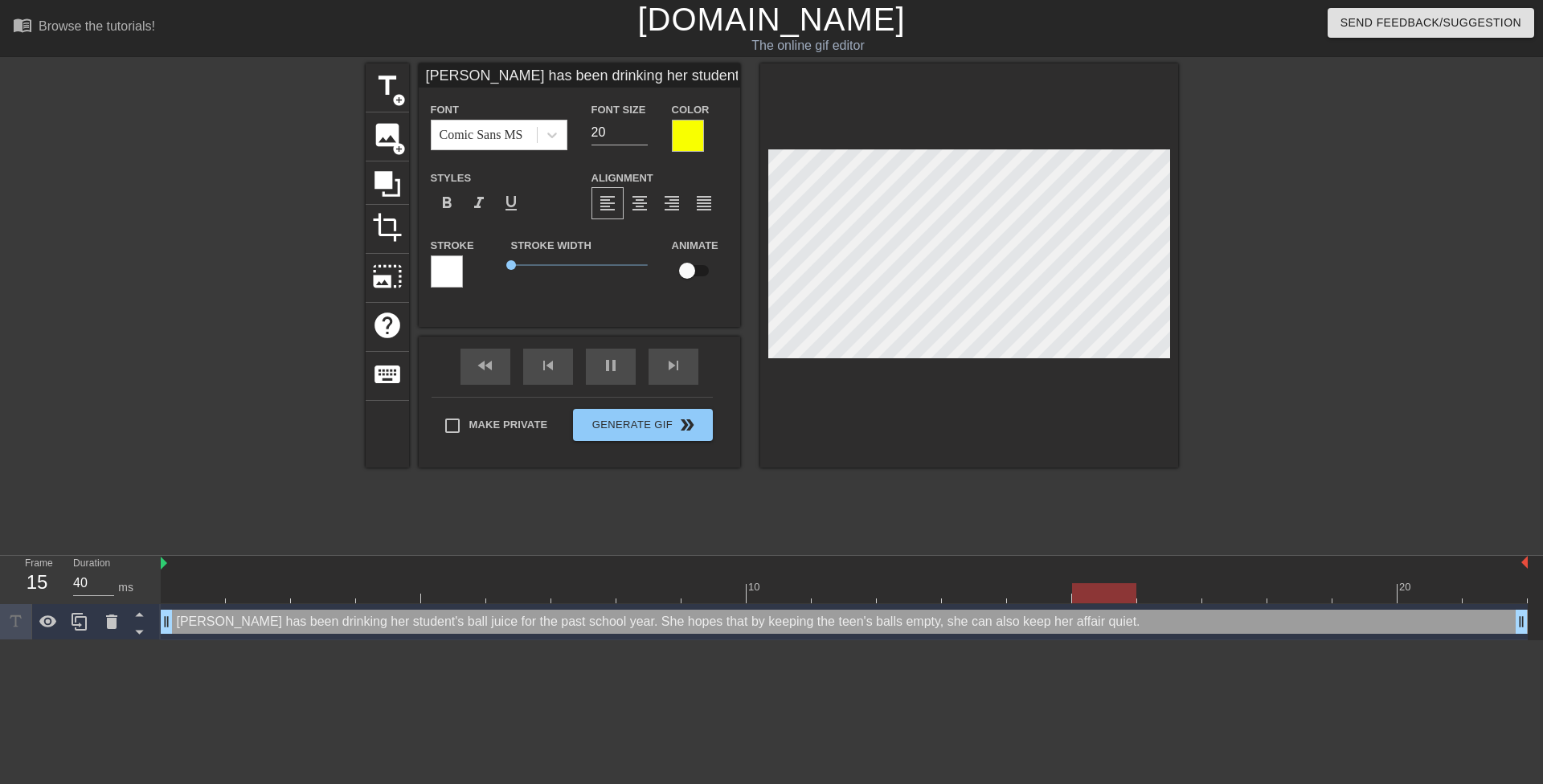
type input "Mrs. Anderson has been drinkingher student'sball juice for the pastschool year.…"
type textarea "Mrs. Anderson has been drinkingher student's ball juice for the past school yea…"
type input "Mrs. Anderson has been drinkingher student'sball juice for the pastschool year.…"
type textarea "Mrs. Anderson has been drinking her student's ball juice for the past school ye…"
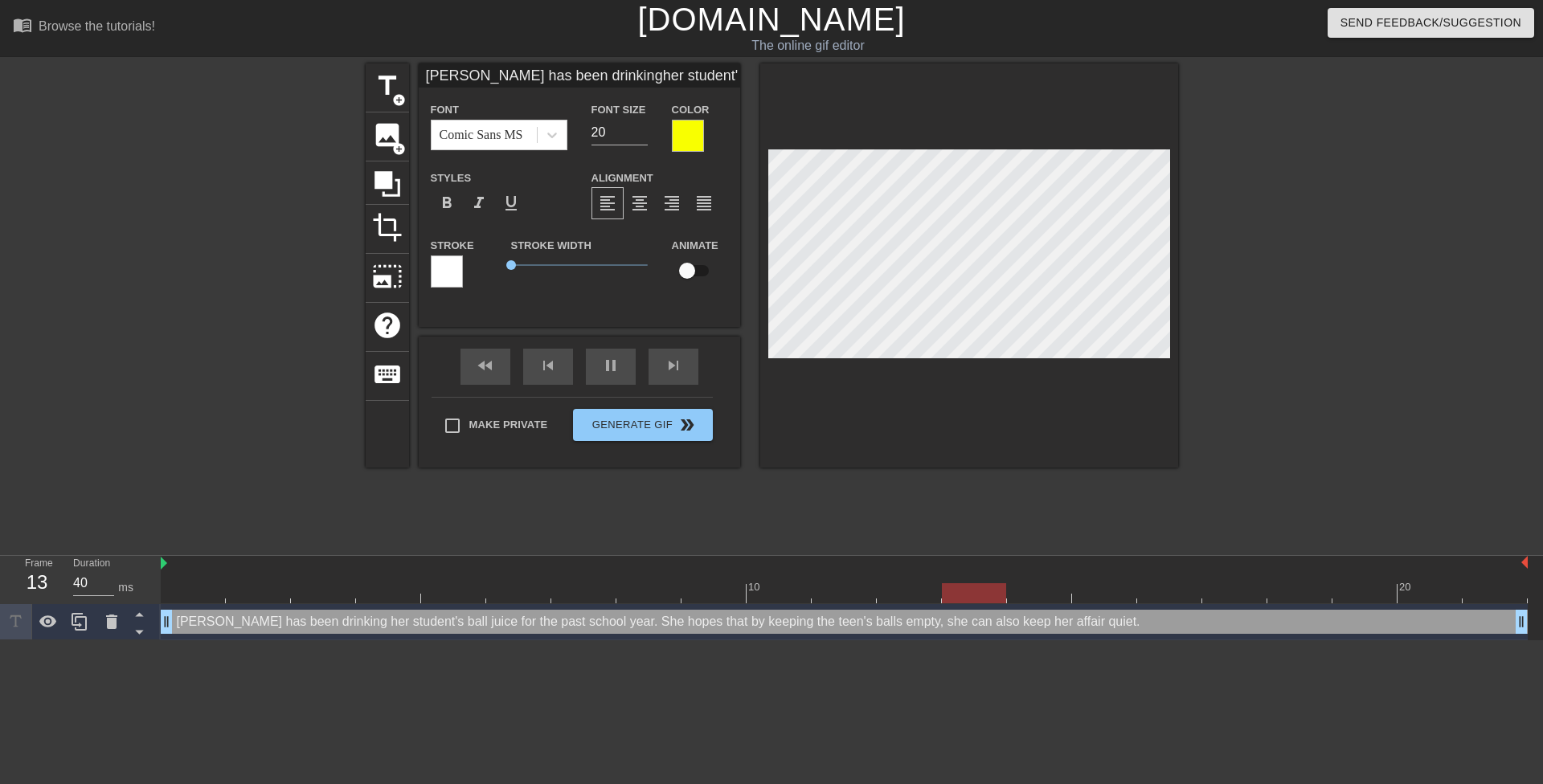
type input "Mrs. Anderson has been drinkingher student'sball juice for the pastschool year.…"
type textarea "Mrs. Anderson has been drinking her student'sball juice for the past school yea…"
type input "Mrs. Anderson has been drinkingher student's ball juice for the pastschool year…"
type textarea "Mrs. Anderson has been drinking her student's ball juice for the past school ye…"
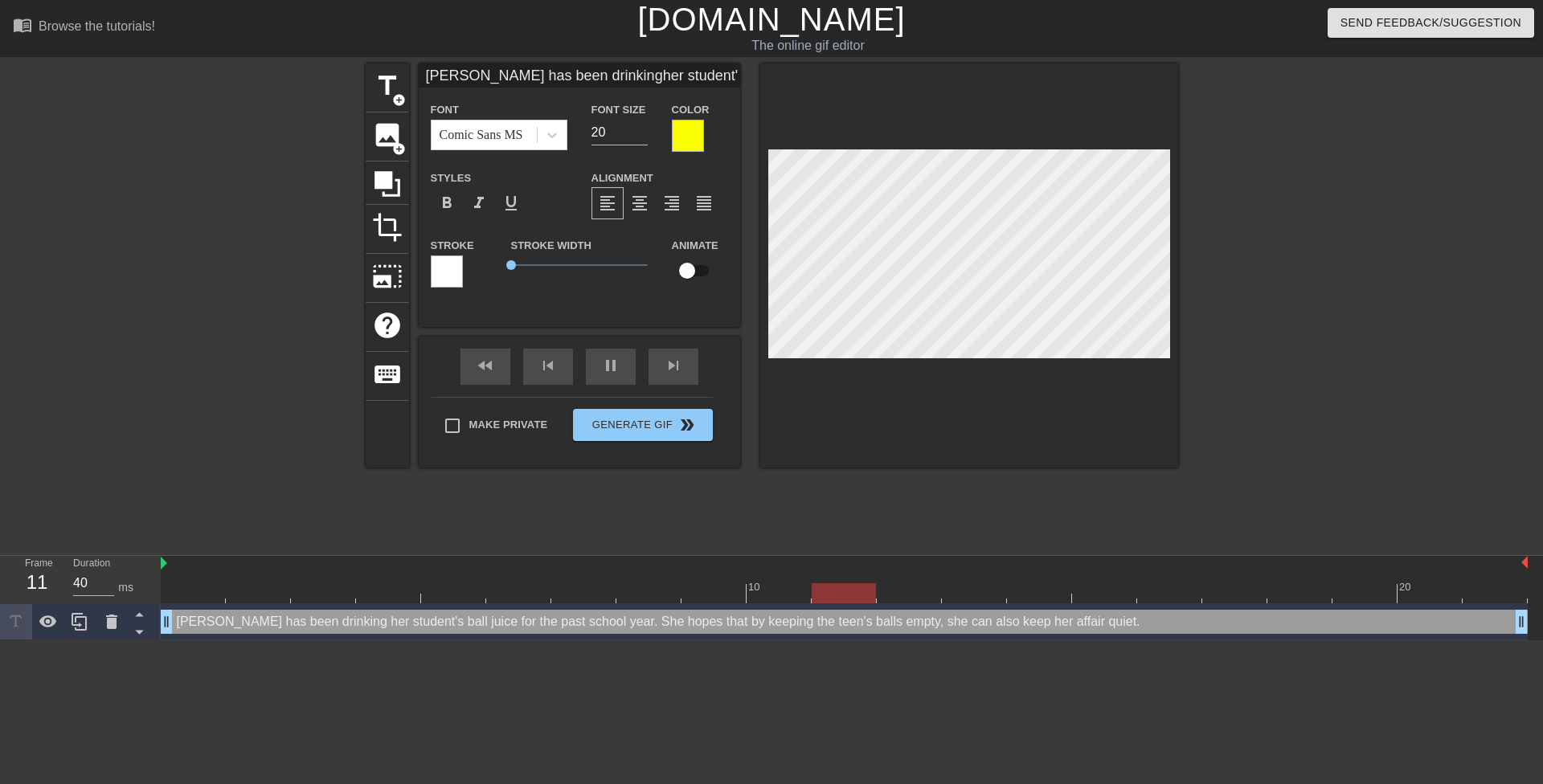
type input "Mrs. Anderson has been drinkingher student's ball juice for thepastschool year.…"
type textarea "Mrs. Anderson has been drinking her student's ball juice for thepast school yea…"
type input "Mrs. Anderson has been drinkingher student's ball juice for thepastschool year.…"
type textarea "Mrs. Anderson has been drinking her student's ball juice for the past school ye…"
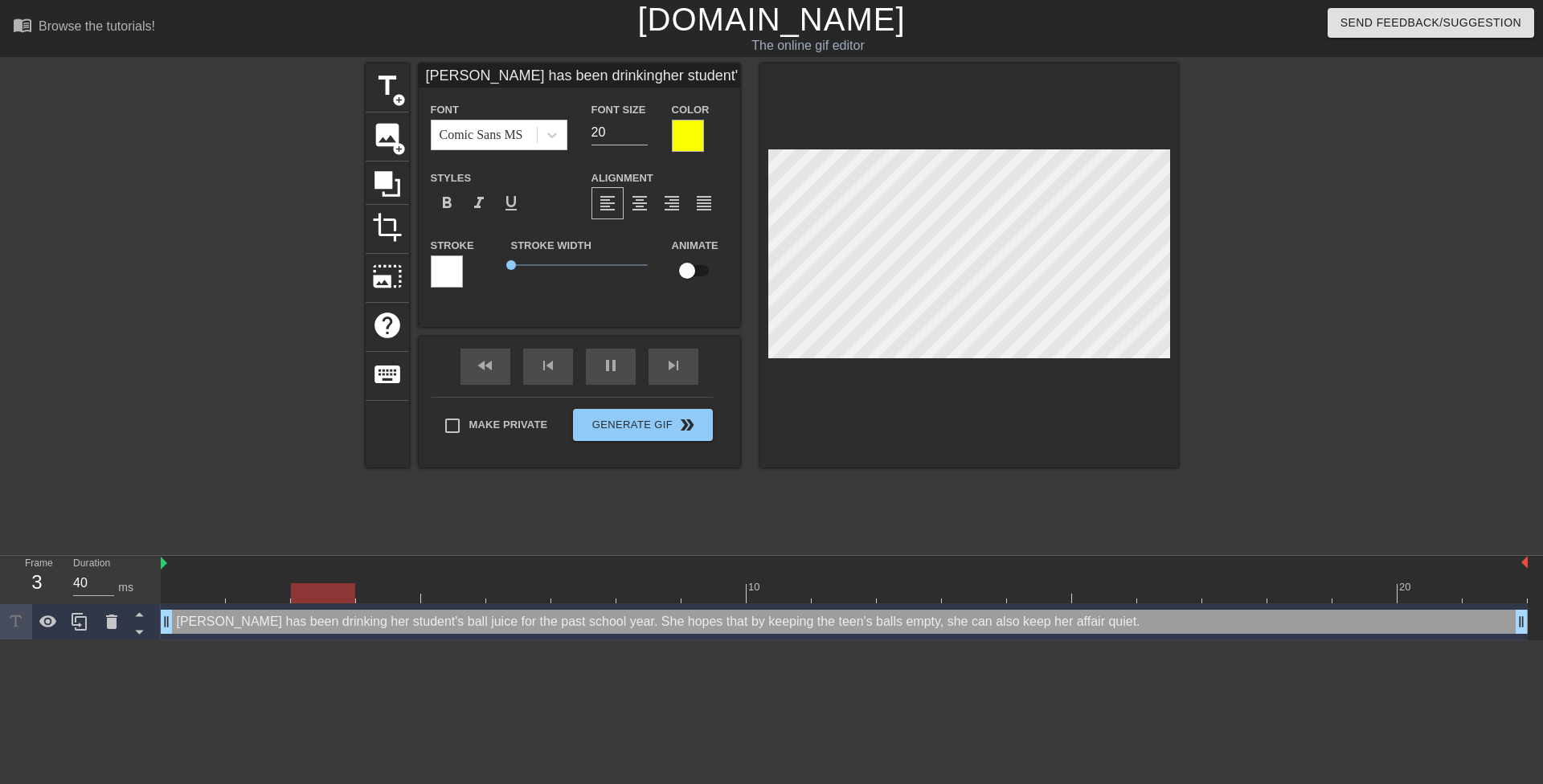
scroll to position [5, 3]
type input "Mrs. Anderson has been drinkingher student's ball juice for thepastschool year.…"
type textarea "Mrs. Anderson has been drinking her student's ball juice for the pastschool yea…"
type input "Mrs. Anderson has been drinkingher student's ball juice for thepast school year…"
type textarea "Mrs. Anderson has been drinking her student's ball juice for the past school ye…"
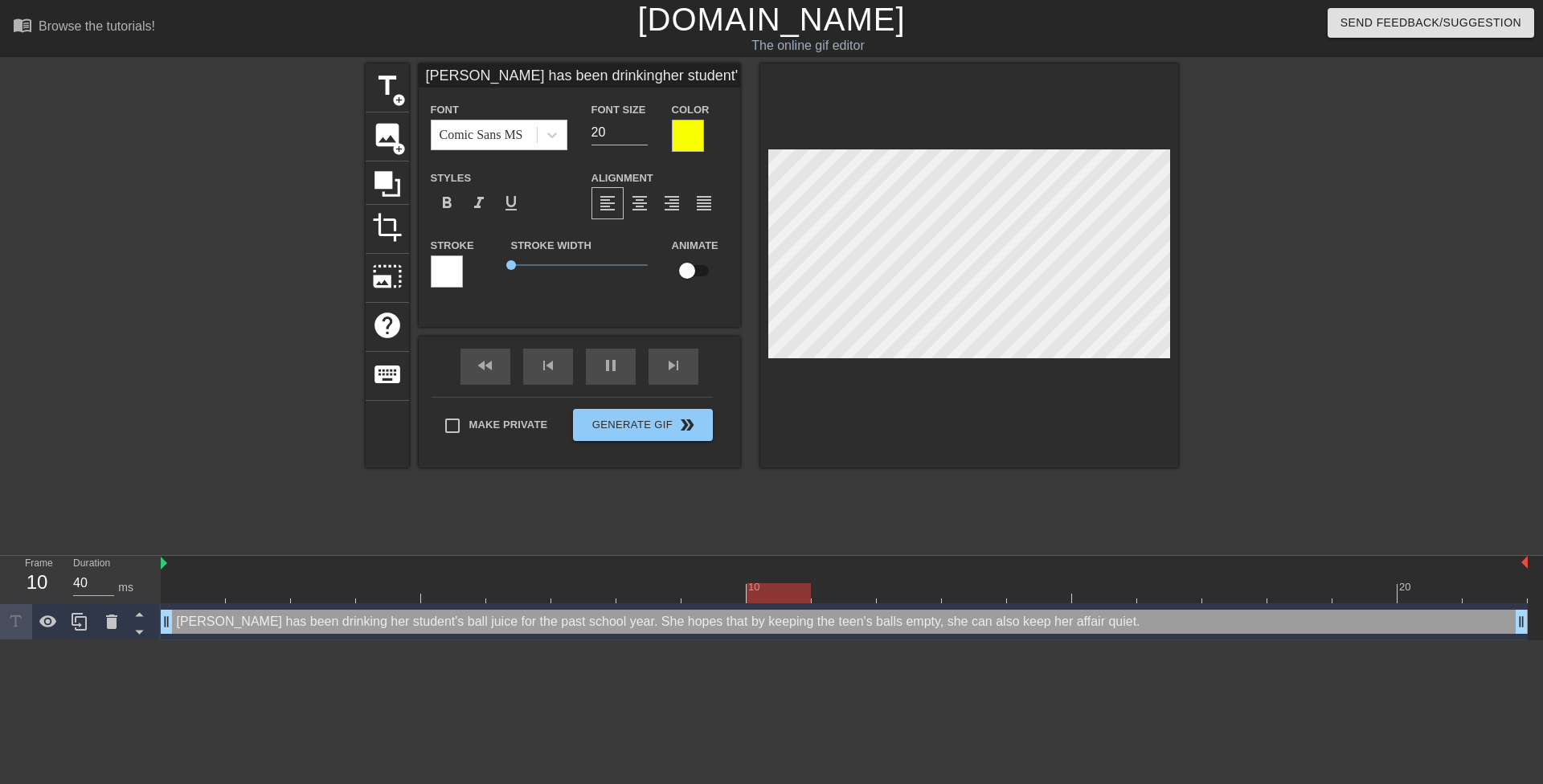
type input "Mrs. Anderson has been drinkingher student's ball juice for thepast school year…"
type textarea "Mrs. Anderson has been drinking her student's ball juice for the past school ye…"
type input "Mrs. Anderson has been drinkingher student's ball juice for thepast school year…"
type textarea "Mrs. Anderson has been drinking her student's ball juice for the past school ye…"
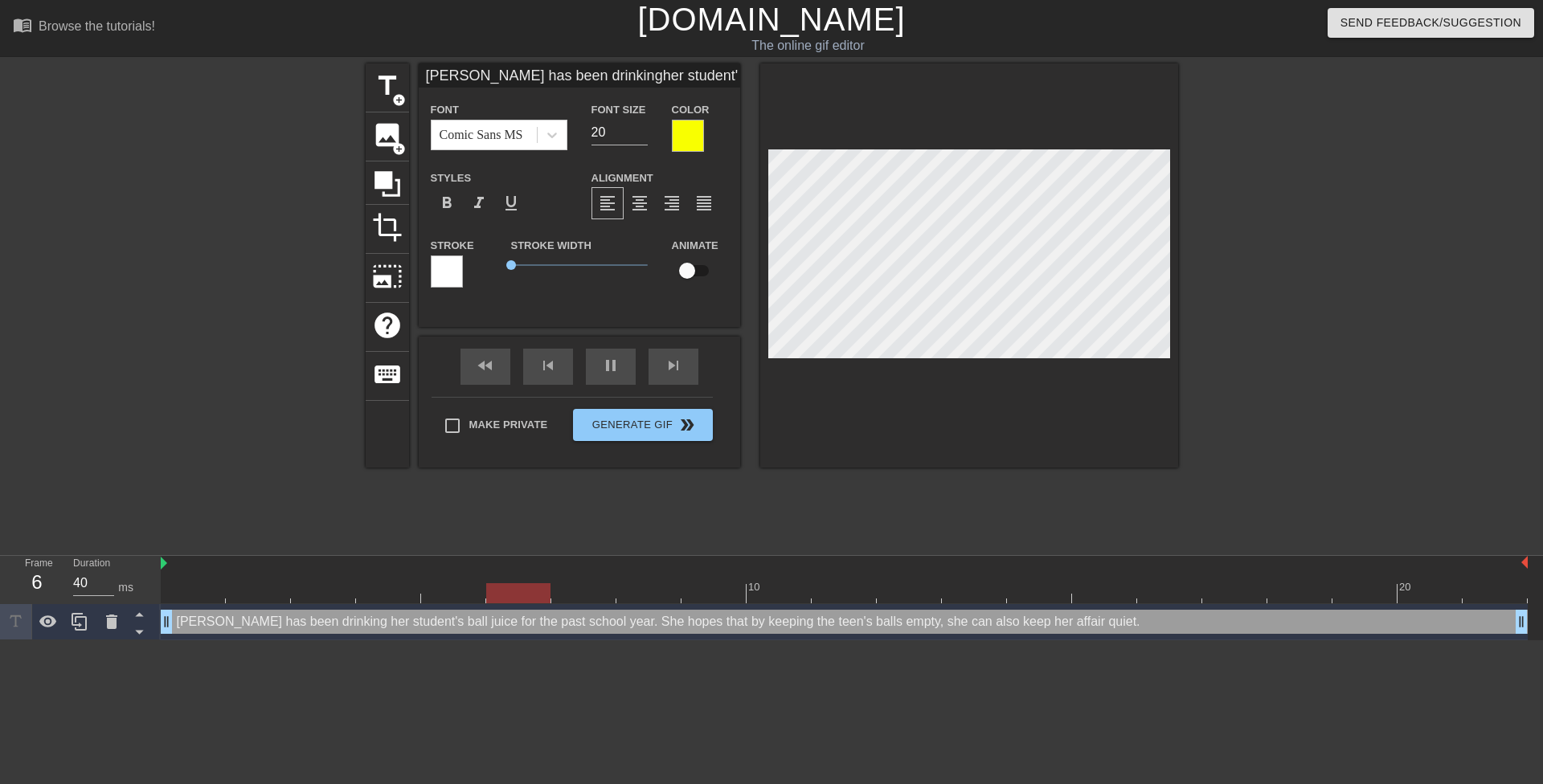
click at [1252, 268] on div at bounding box center [1317, 305] width 241 height 482
type input "Mrs. Anderson has been drinkingher student's ball juice for thepast school year…"
type textarea "Mrs. Anderson has been drinking her student's ball juice for the past school ye…"
type input "Mrs. Anderson has been drinkingher student's ball juice for thepast school year…"
type textarea "Mrs. Anderson has been drinking her student's ball juice for the past school ye…"
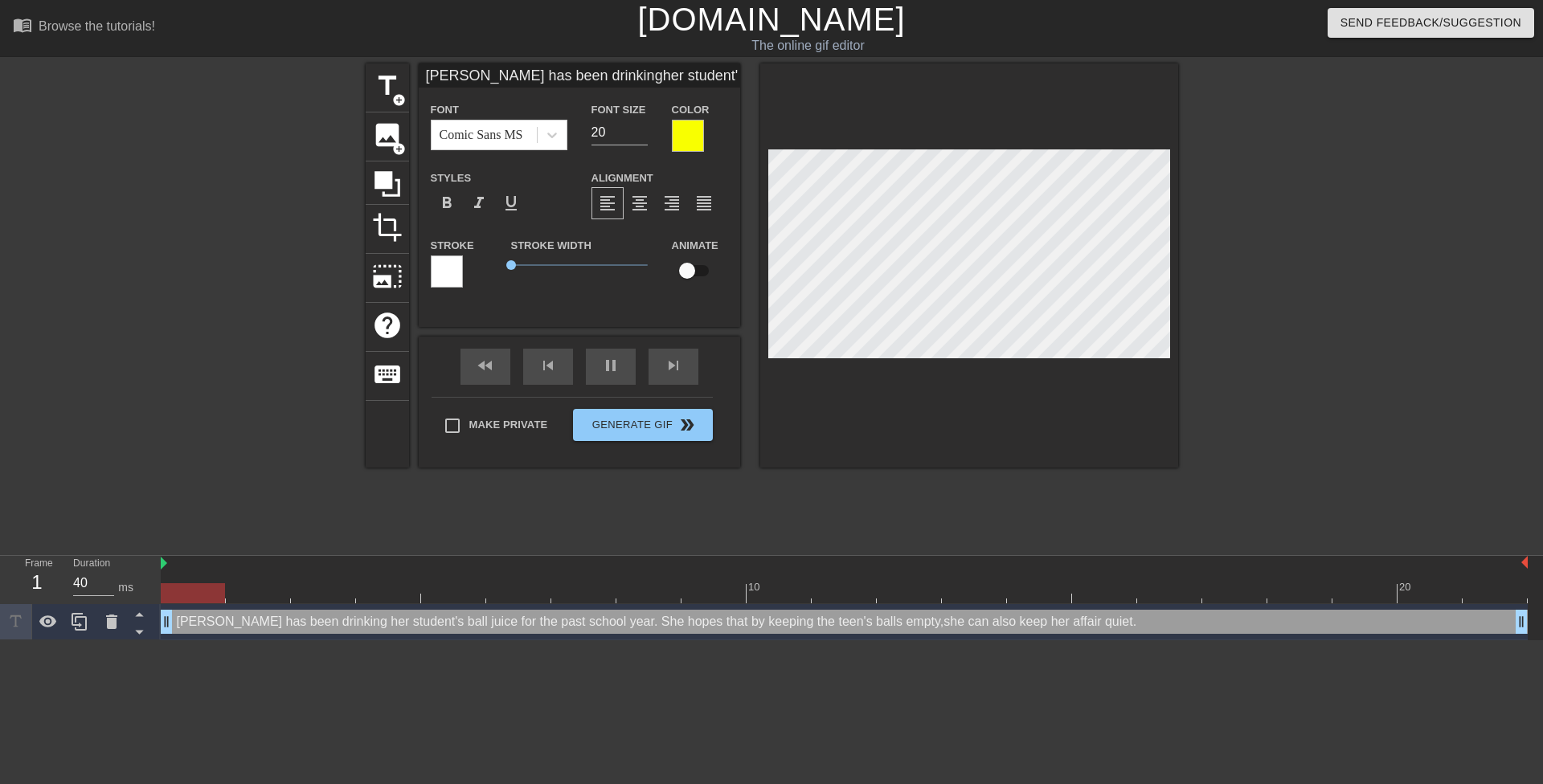
scroll to position [5, 4]
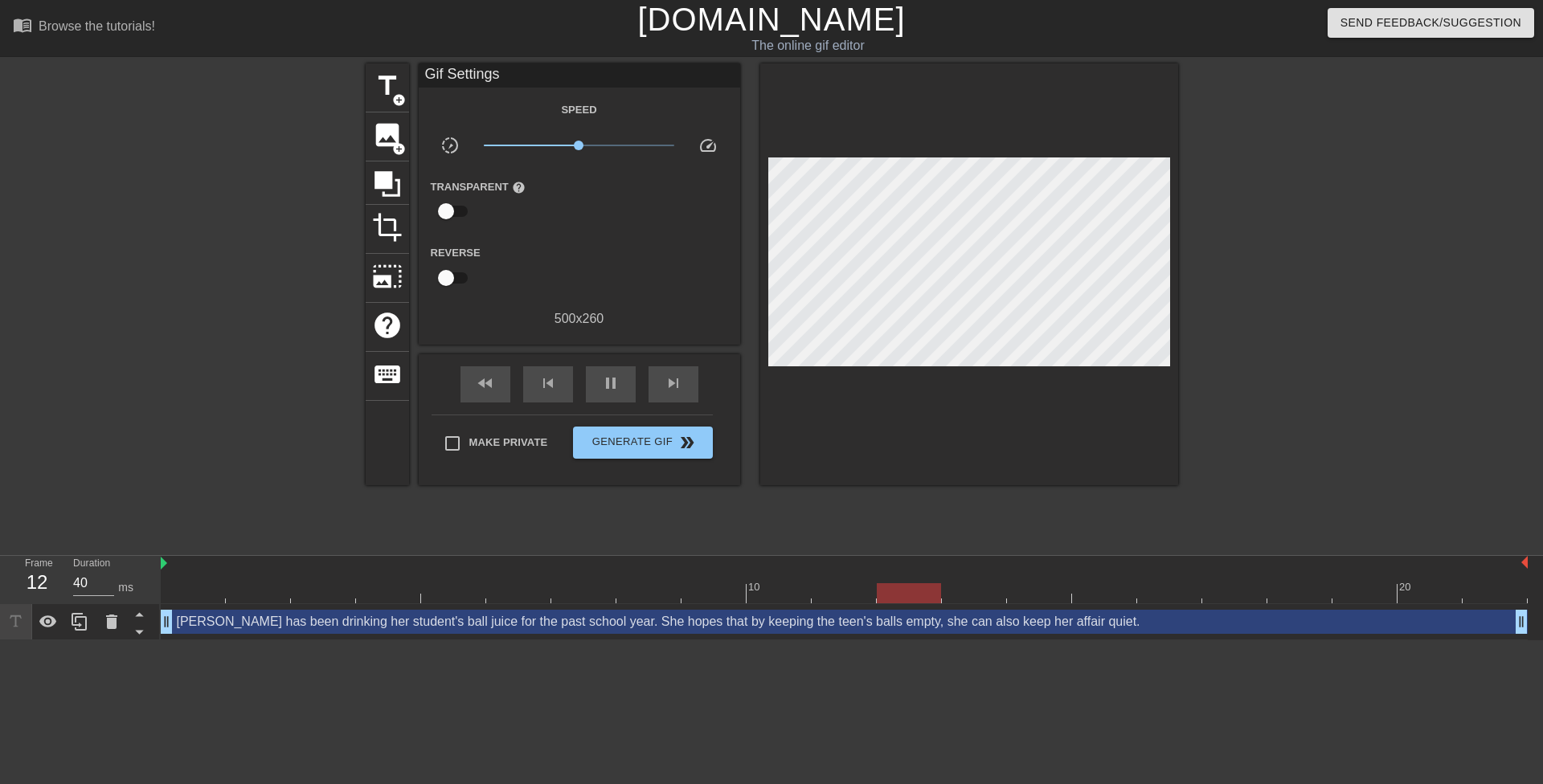
click at [1270, 271] on div at bounding box center [1317, 305] width 241 height 482
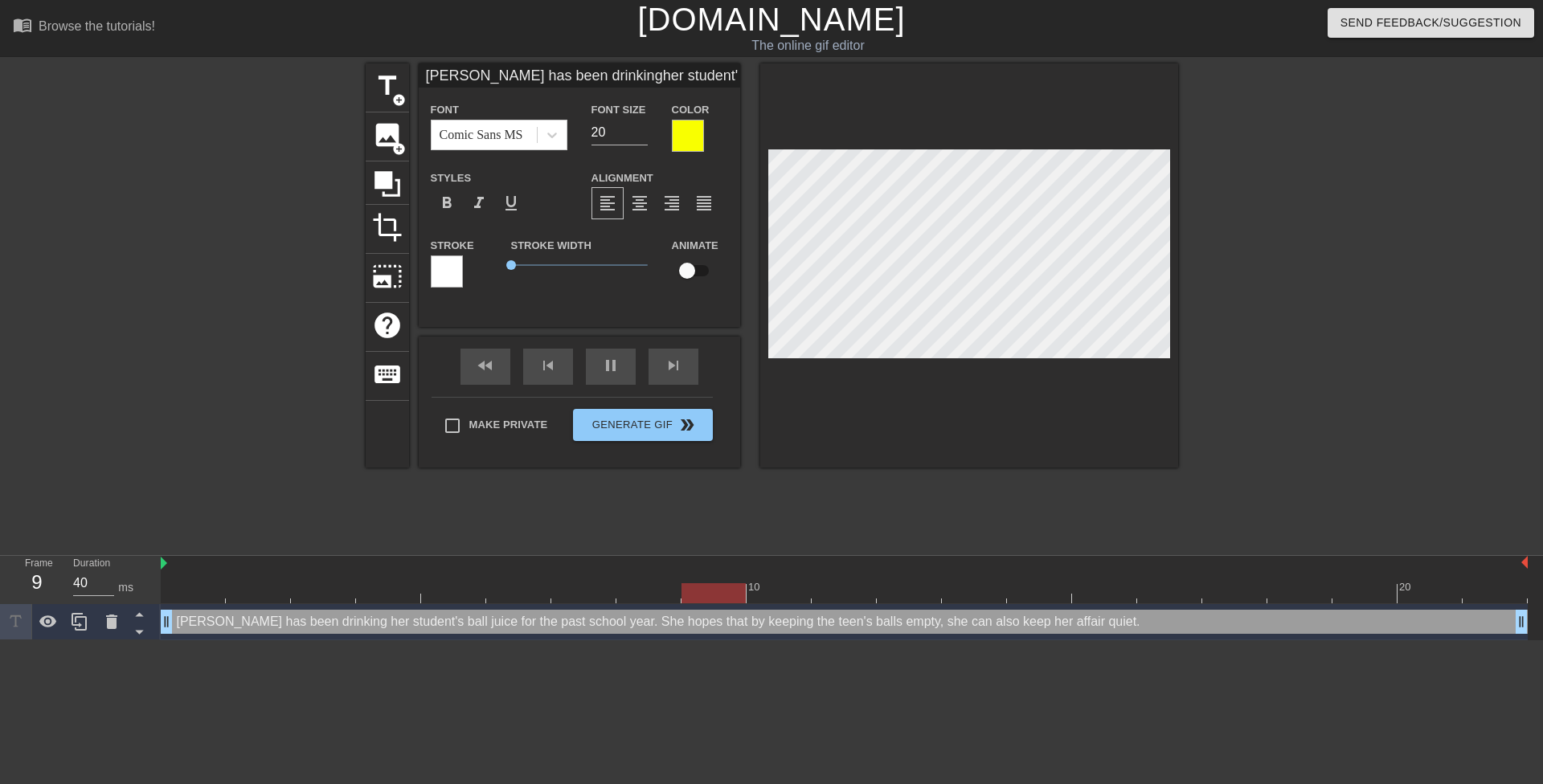
click at [1256, 226] on div at bounding box center [1317, 305] width 241 height 482
click at [1323, 221] on div at bounding box center [1317, 305] width 241 height 482
click at [1383, 179] on div at bounding box center [1317, 305] width 241 height 482
click at [1238, 244] on div at bounding box center [1317, 305] width 241 height 482
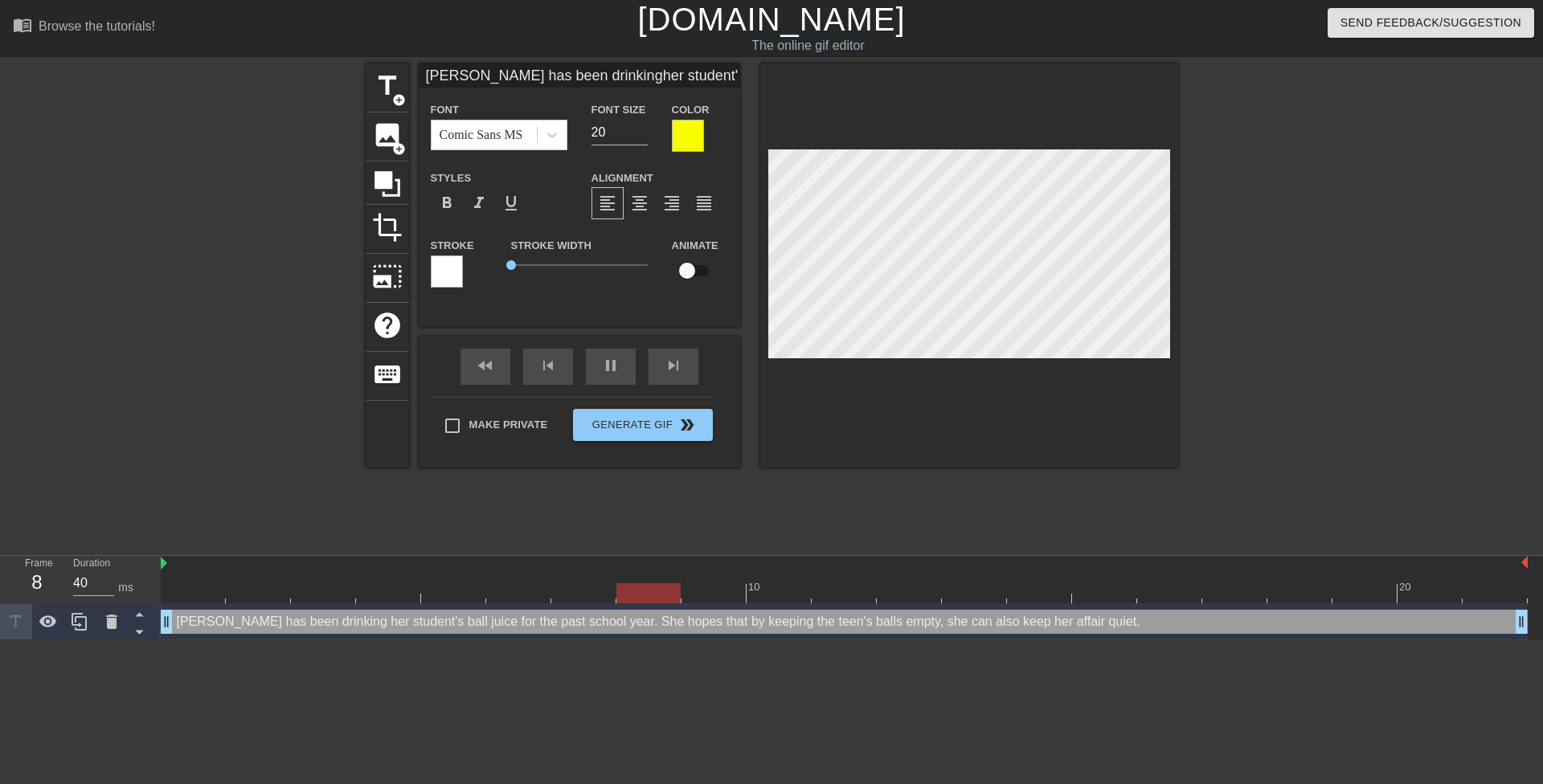
click at [1270, 175] on div at bounding box center [1317, 305] width 241 height 482
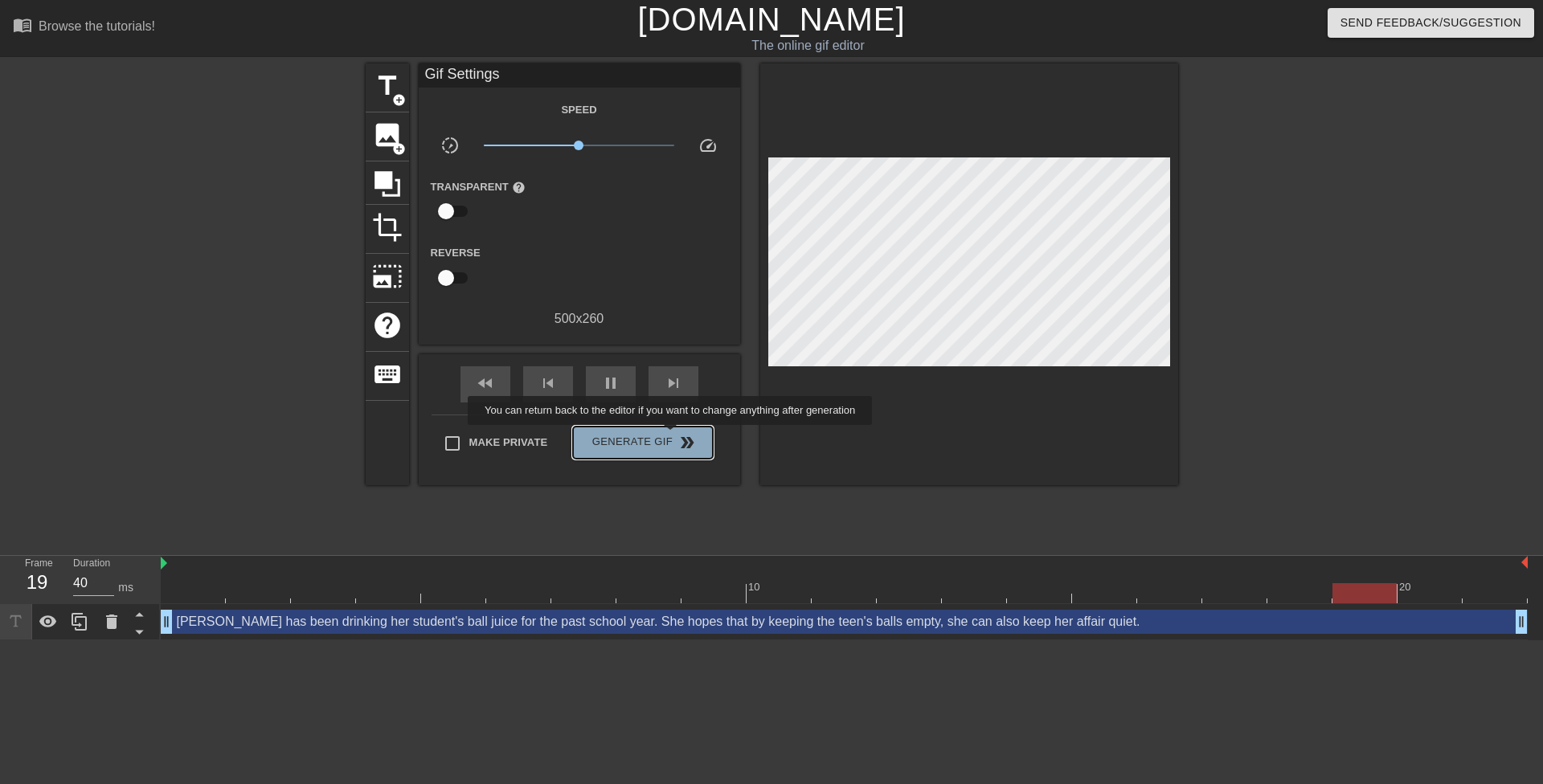
click at [672, 436] on span "Generate Gif double_arrow" at bounding box center [642, 443] width 126 height 20
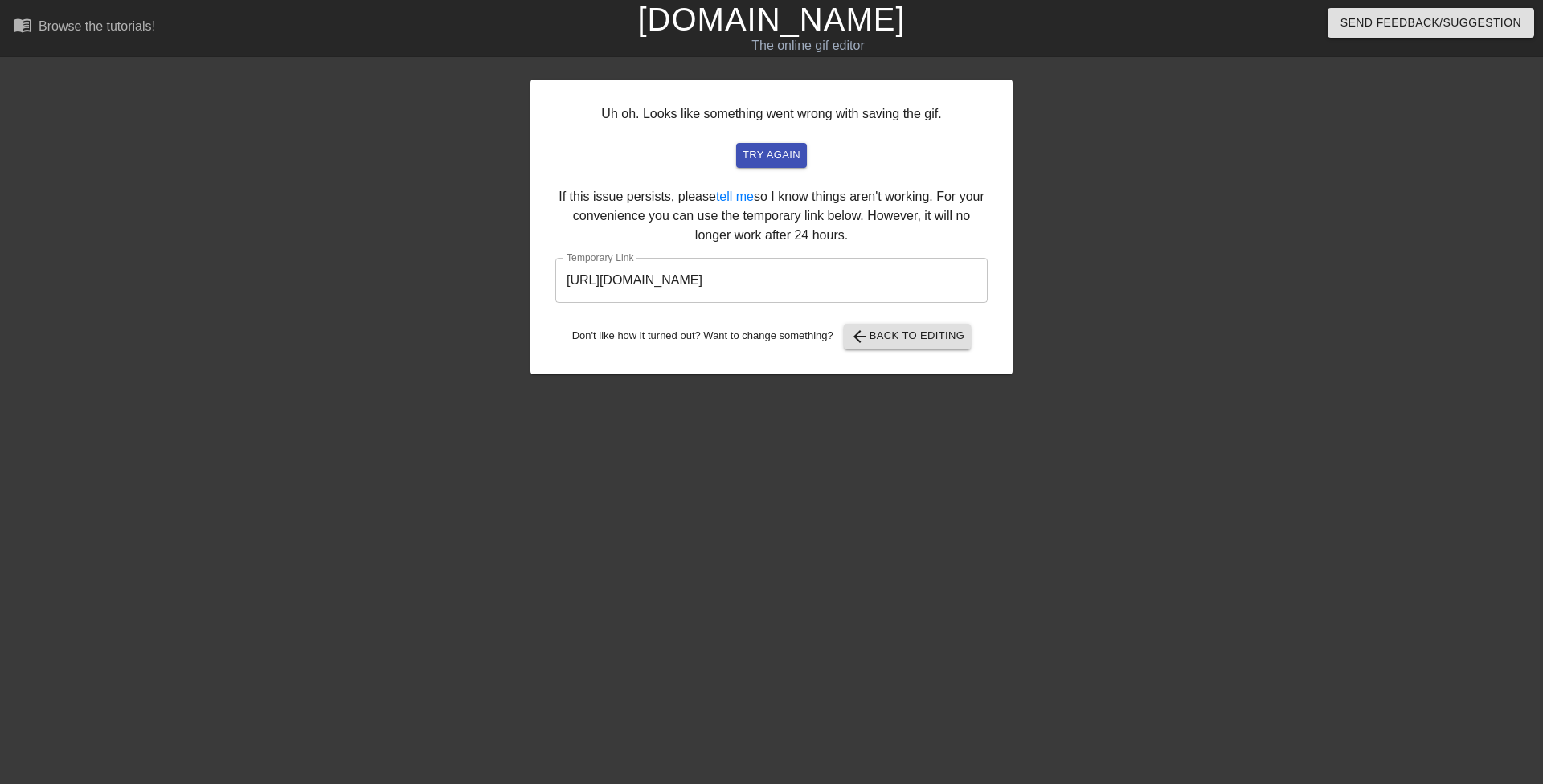
click at [842, 287] on input "https://www.gifntext.com/temp_generations/U8KteRaR.gif" at bounding box center [772, 280] width 433 height 45
click at [840, 287] on input "https://www.gifntext.com/temp_generations/U8KteRaR.gif" at bounding box center [772, 280] width 433 height 45
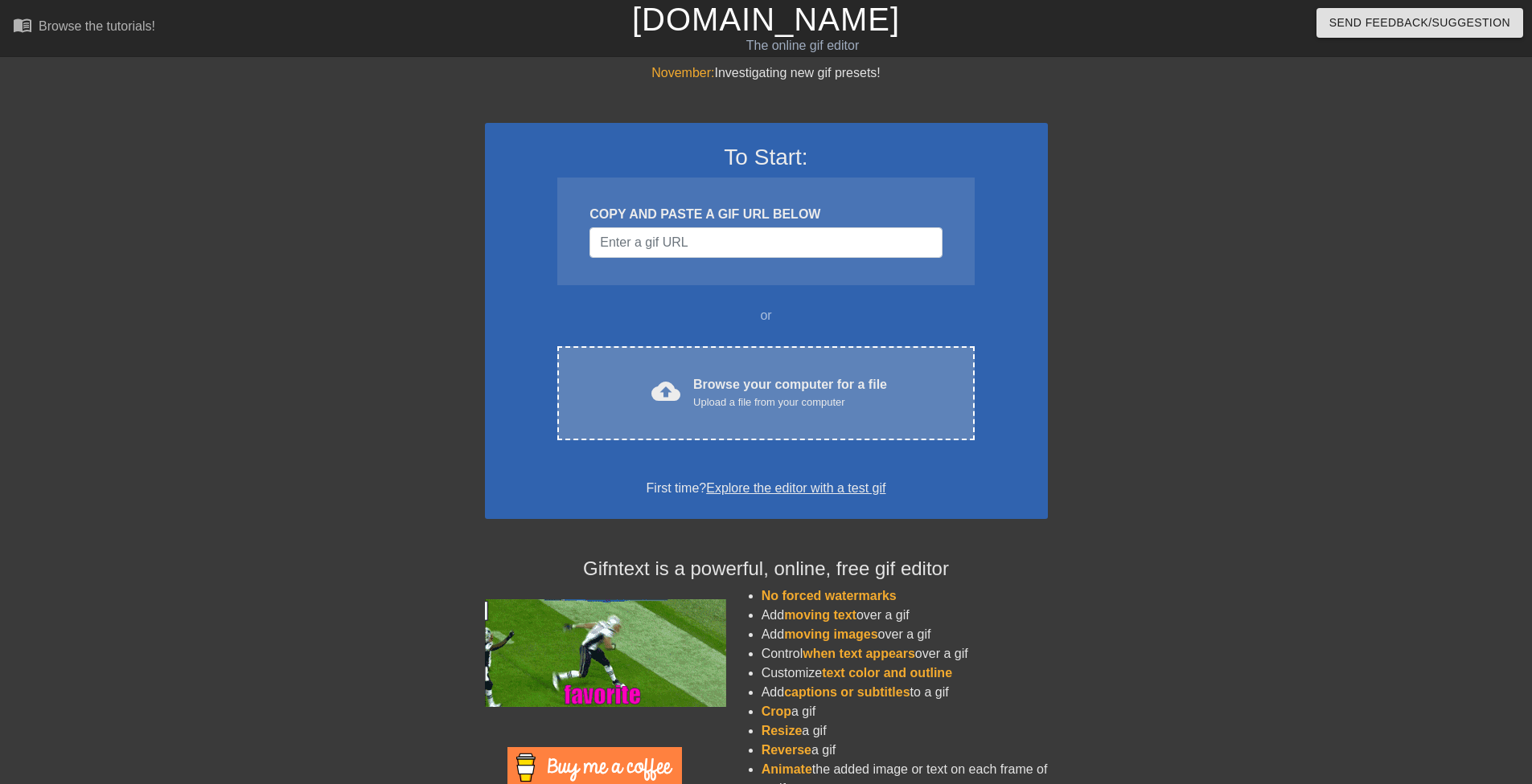
click at [812, 402] on div "Upload a file from your computer" at bounding box center [790, 402] width 194 height 16
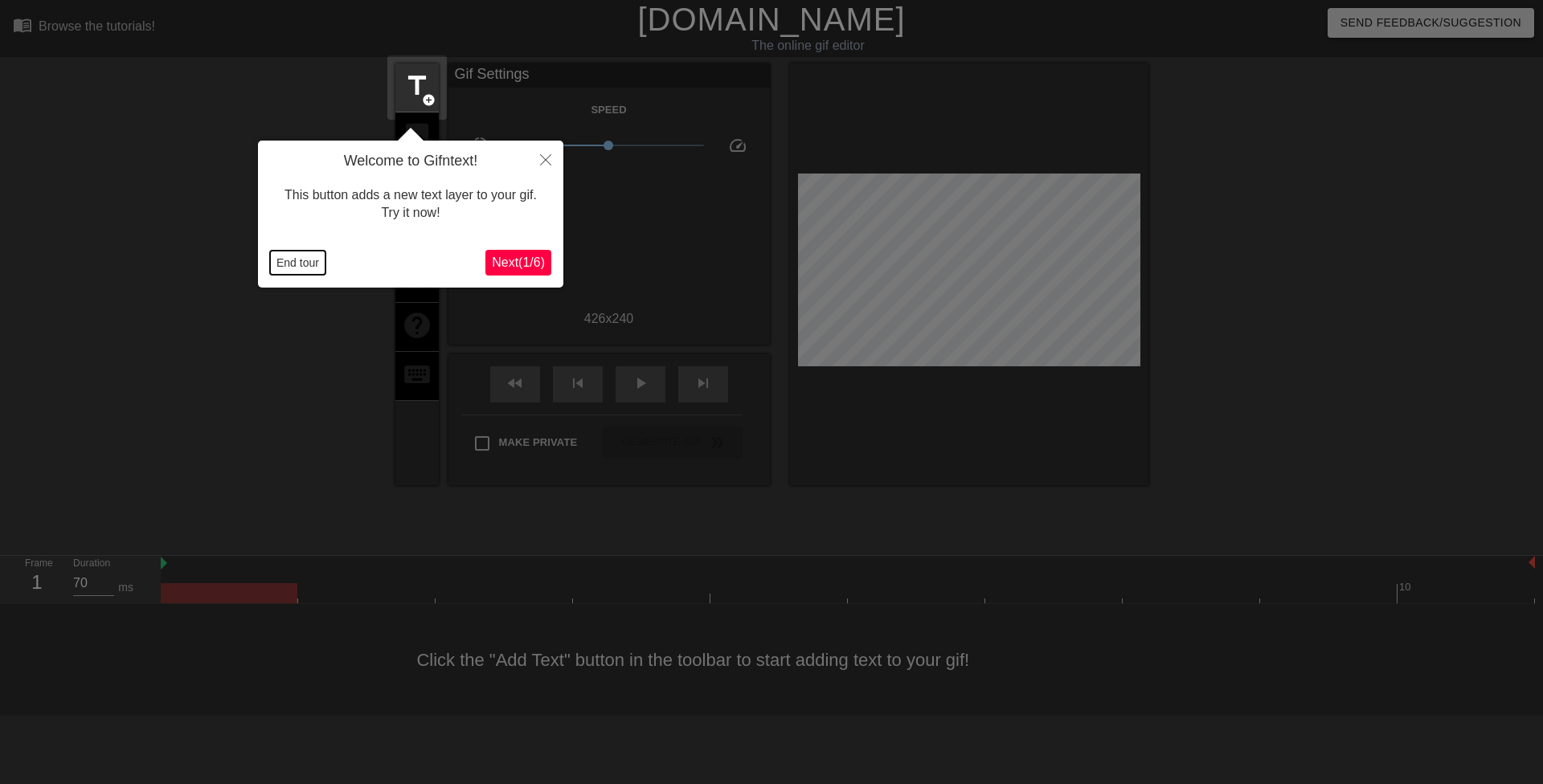
click at [293, 269] on button "End tour" at bounding box center [297, 263] width 56 height 24
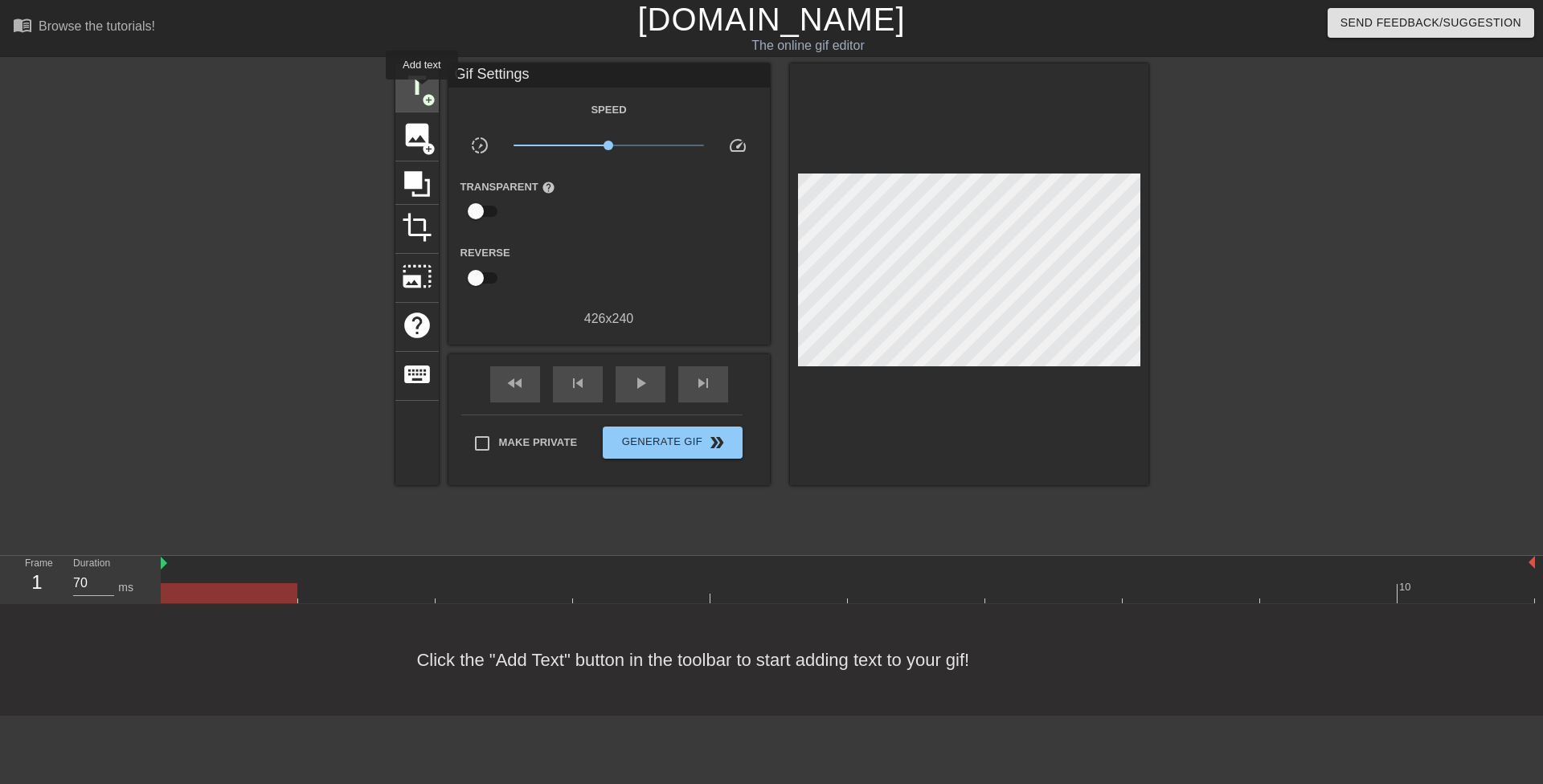
click at [422, 90] on span "title" at bounding box center [417, 86] width 30 height 30
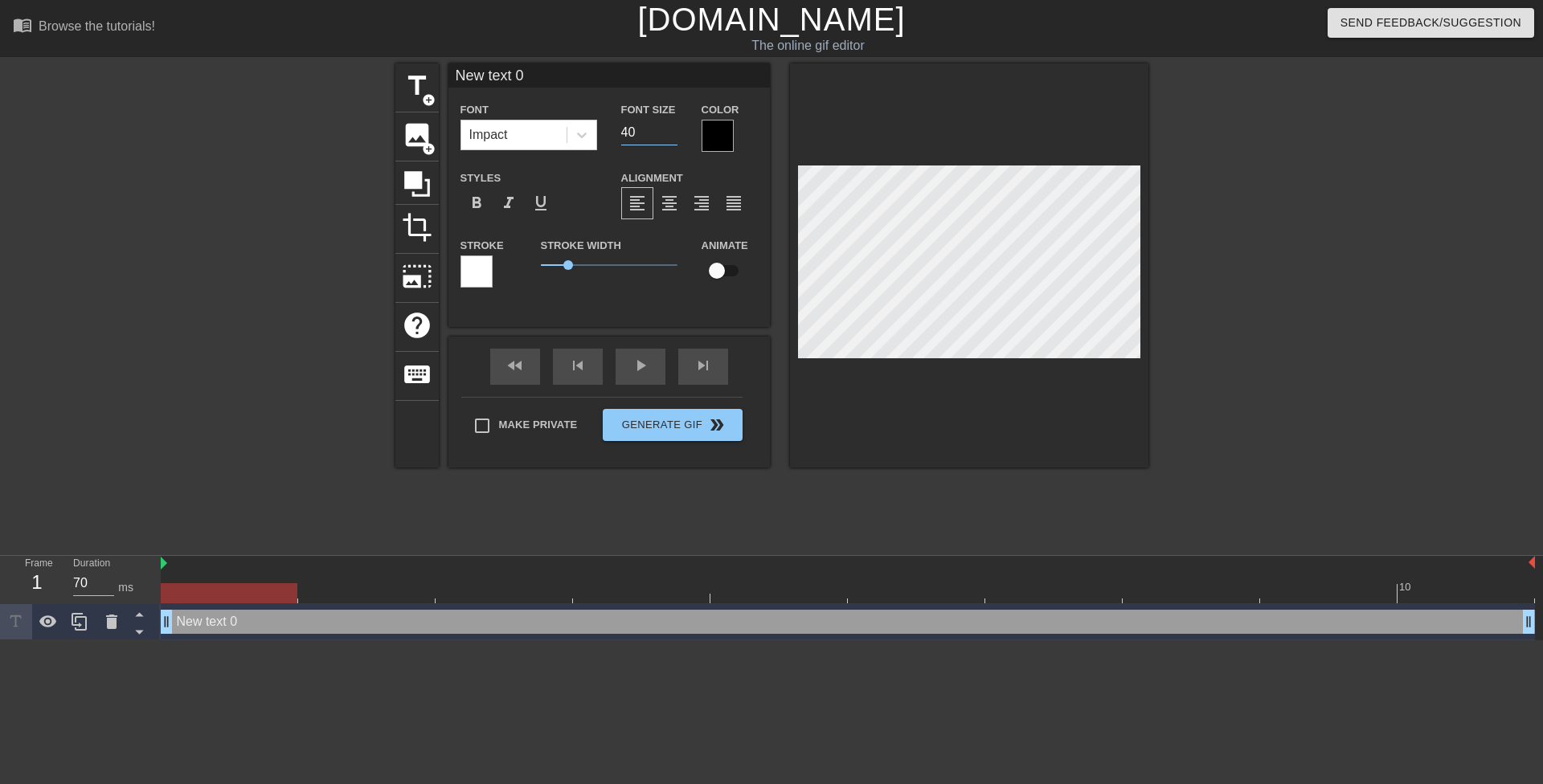
click at [620, 132] on div "Font Size 40" at bounding box center [650, 125] width 81 height 52
type input "20"
click at [576, 143] on div at bounding box center [582, 135] width 29 height 29
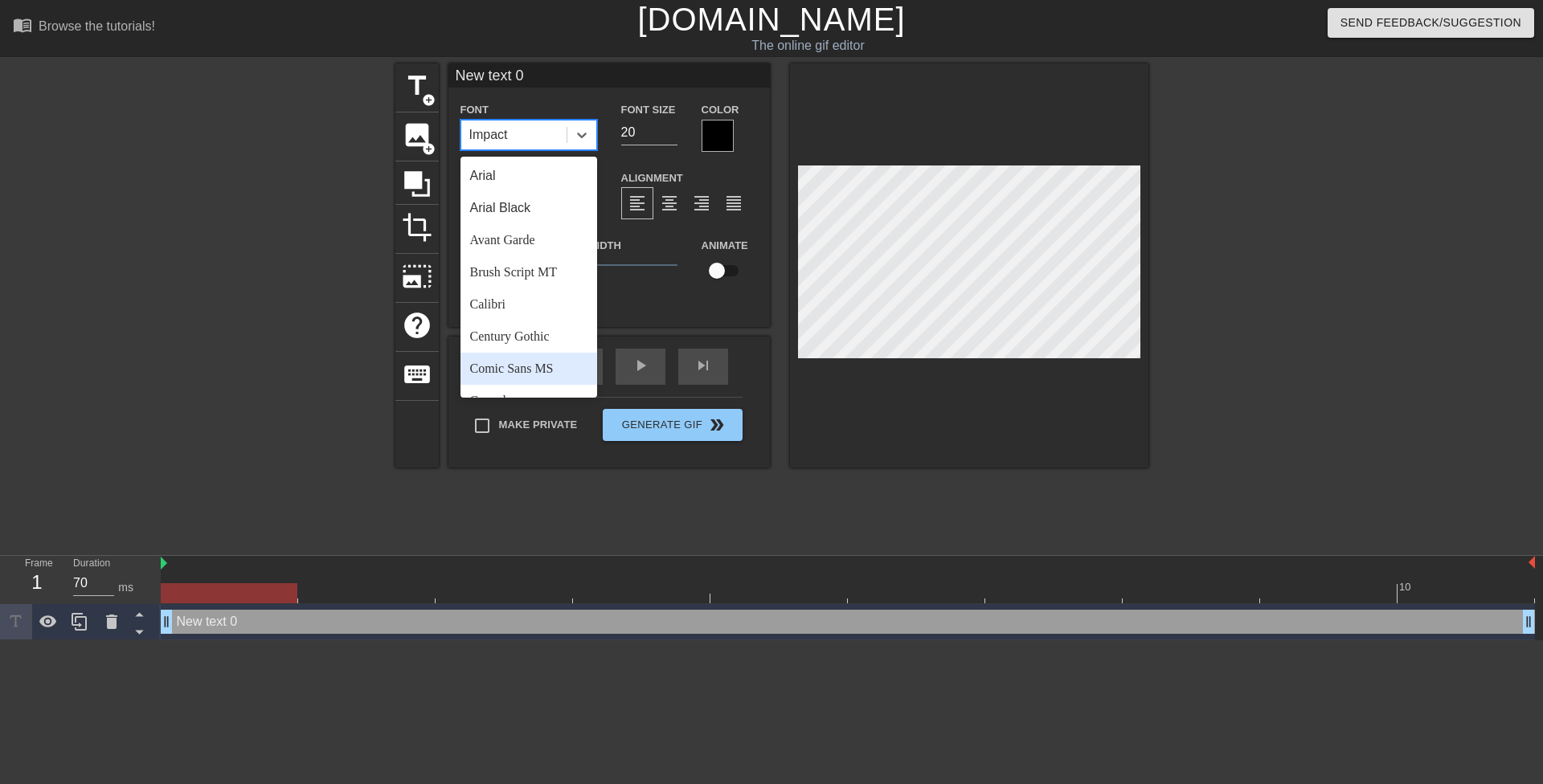
click at [559, 366] on div "Comic Sans MS" at bounding box center [529, 369] width 136 height 32
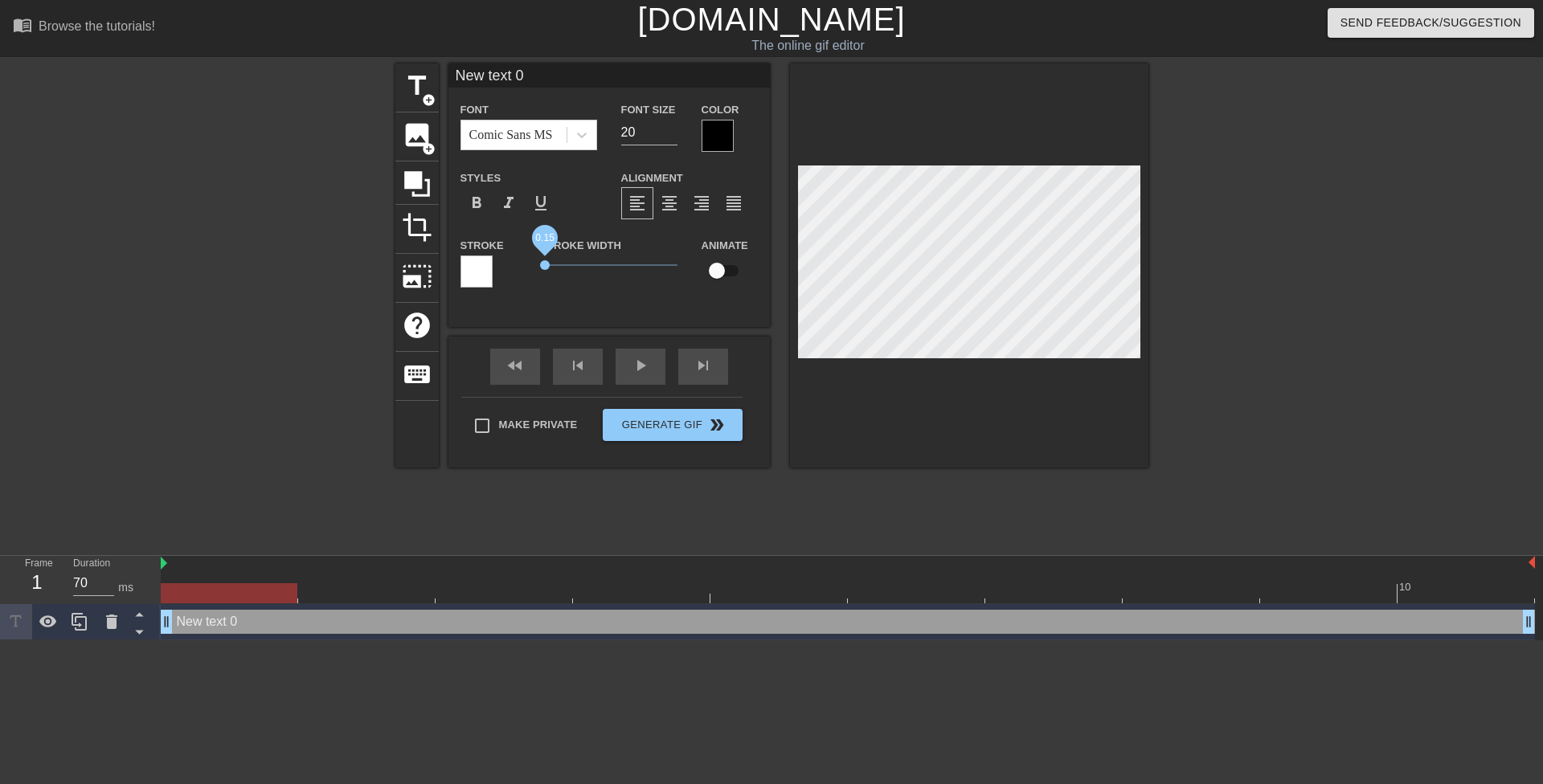
drag, startPoint x: 553, startPoint y: 263, endPoint x: 521, endPoint y: 252, distance: 33.8
click at [518, 261] on div "Stroke Stroke Width 0.15 Animate" at bounding box center [609, 269] width 322 height 66
click at [706, 136] on div at bounding box center [718, 136] width 32 height 32
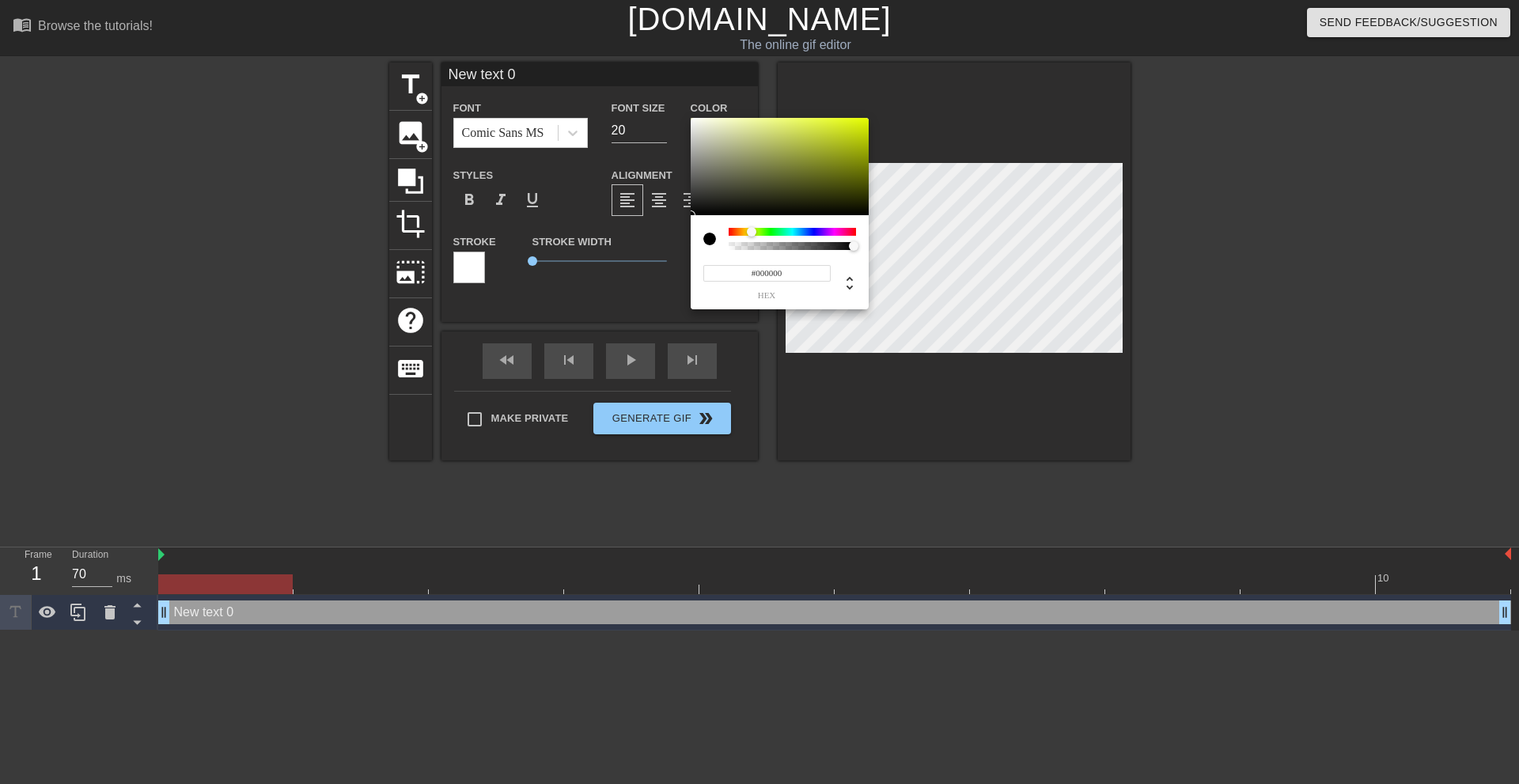
click at [752, 231] on div at bounding box center [792, 231] width 127 height 8
drag, startPoint x: 884, startPoint y: 113, endPoint x: 946, endPoint y: 61, distance: 80.9
click at [946, 61] on div "#E6FF00 hex" at bounding box center [760, 392] width 1519 height 784
type input "#F9FF00"
click at [750, 234] on div at bounding box center [750, 231] width 10 height 10
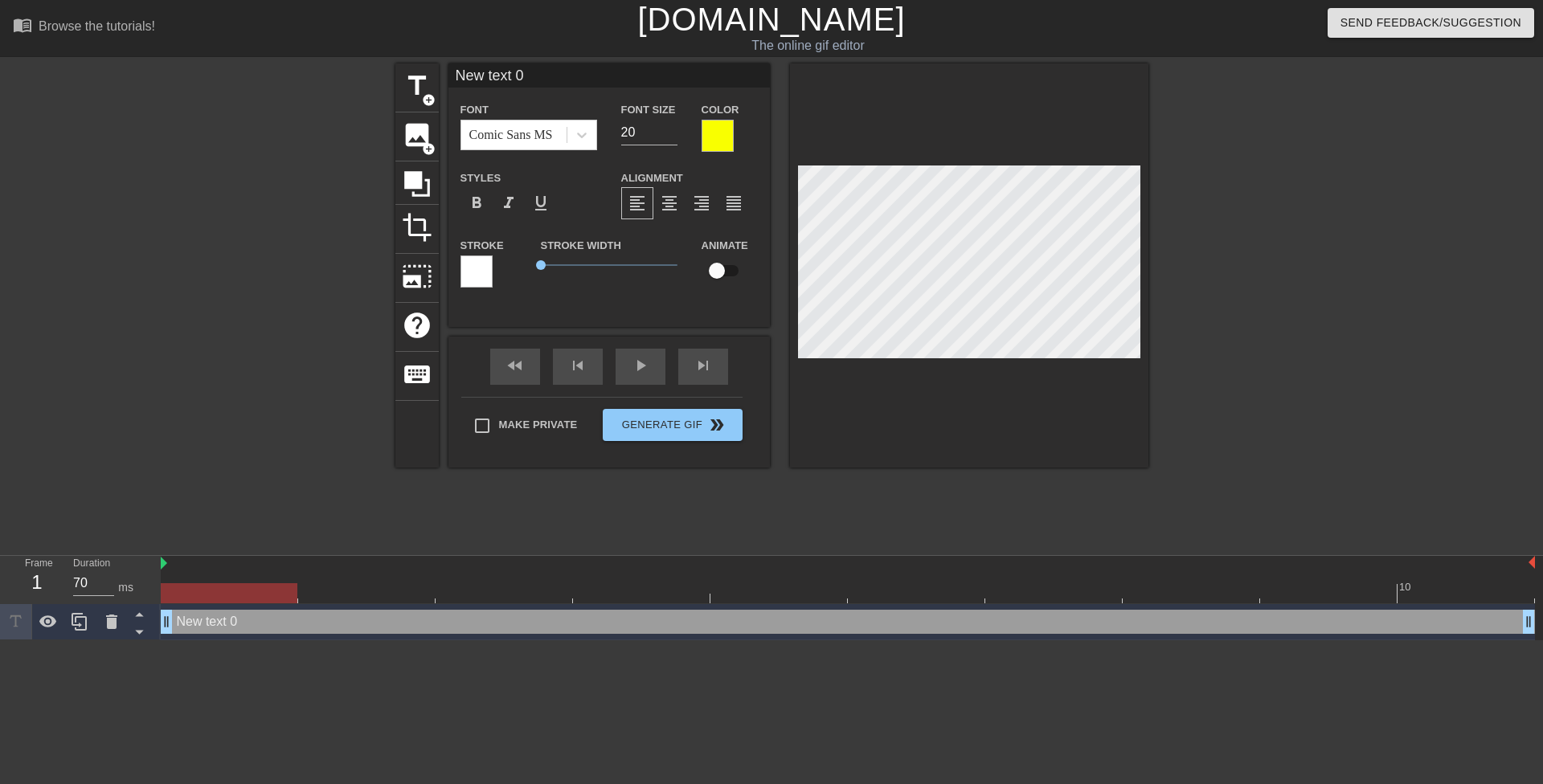
scroll to position [3, 3]
drag, startPoint x: 633, startPoint y: 134, endPoint x: 612, endPoint y: 134, distance: 21.0
click at [612, 134] on div "Font Size 20" at bounding box center [650, 125] width 81 height 52
type input "15"
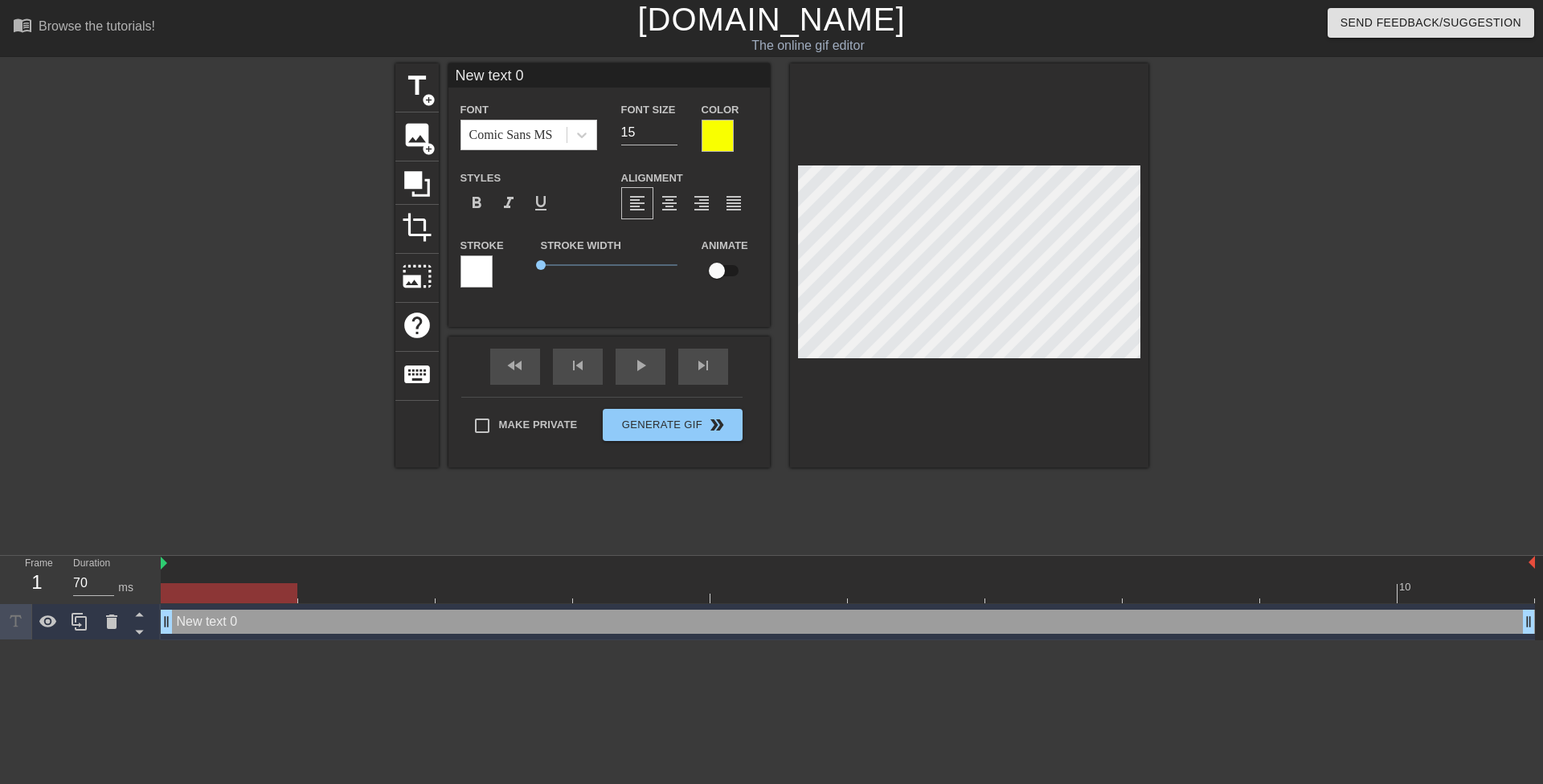
paste textarea "She had it all. A loving husband, beautiful kids, and a big home. Then she thre…"
type input "She had it all. A loving husband, beautiful kids, and a big home. Then she thre…"
type textarea "She had it all. A loving husband, beautiful kids, and a big home. Then she thre…"
type input "She had it all.A loving husband, beautiful kids, and a big home. Then she threw…"
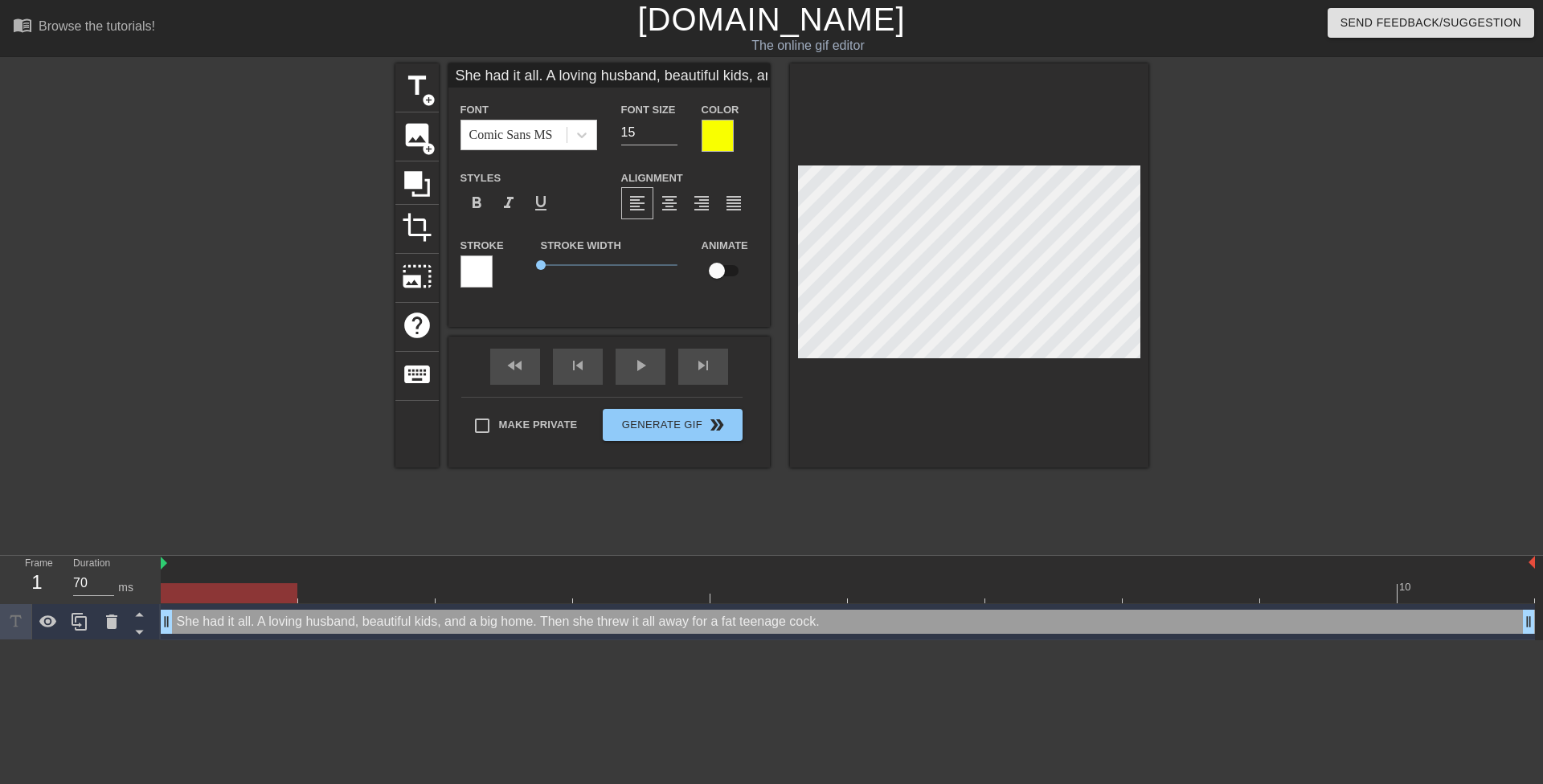
type textarea "She had it all.A loving husband, beautiful kids, and a big home. Then she threw…"
type input "She had it all.A loving husband, beautiful kids, and a big home. Then she threw…"
type textarea "She had it all. A loving husband, beautiful kids, and a big home. Then she thre…"
type input "She had it all.A loving husband,beautiful kids, and a big home. Then she threw …"
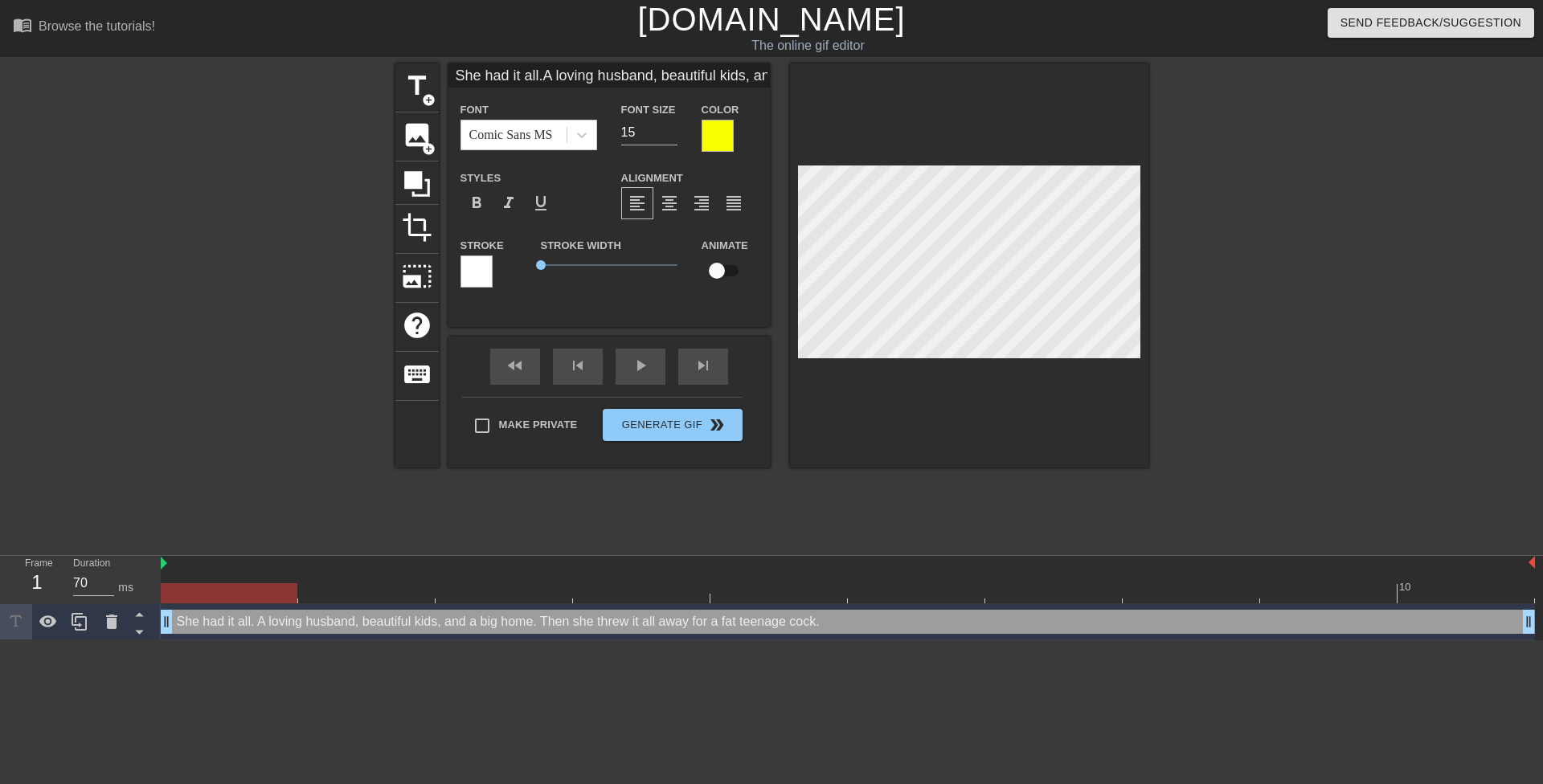
type textarea "She had it all. A loving husband,beautiful kids, and a big home. Then she threw…"
type input "She had it all.A loving husband,beautiful kids, and a big home. Then she threw …"
type textarea "She had it all. A loving husband, beautiful kids, and a big home. Then she thre…"
type input "She had it all.A loving husband,beautiful kids,and a big home. Then she threw i…"
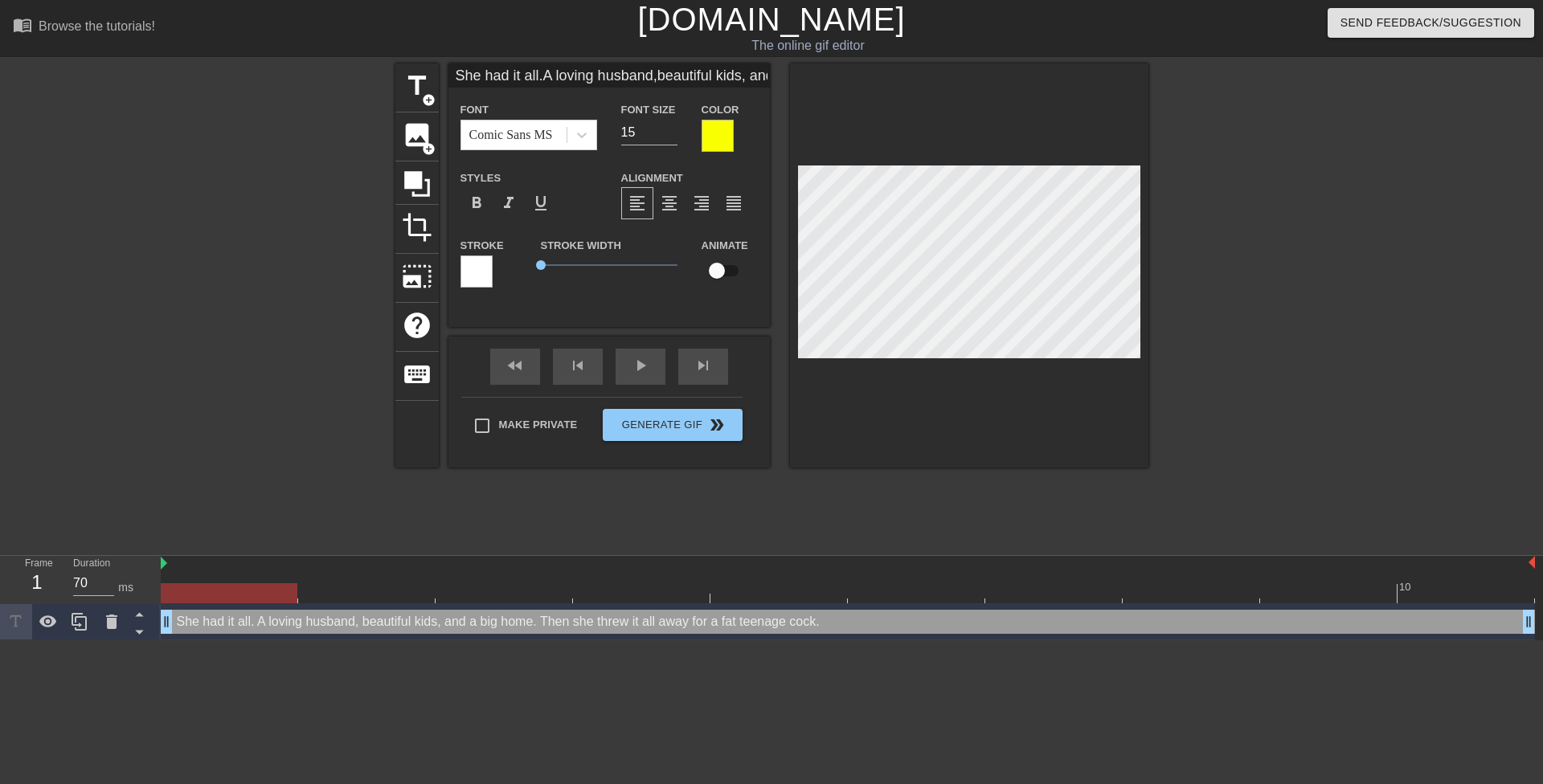
type textarea "She had it all. A loving husband, beautiful kids,and a big home. Then she threw…"
type input "She had it all.A loving husband,beautiful kids,and a big home. Then she threw i…"
type textarea "She had it all. A loving husband, beautiful kids, and a big home. Then she thre…"
type input "She had it all.A loving husband,beautiful kids,and a big home. Then she threw i…"
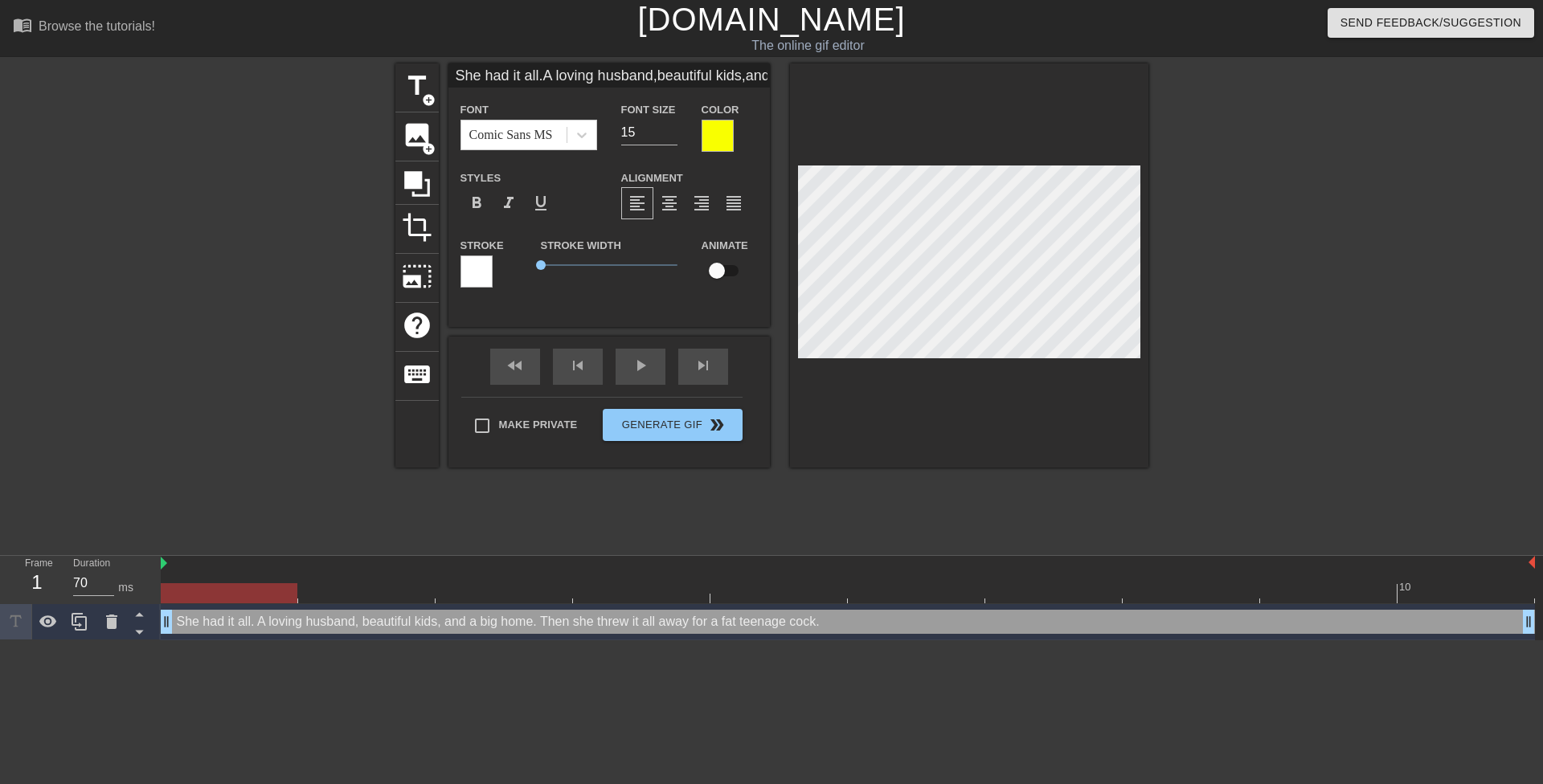
type textarea "She had it all. A loving husband, beautiful kids, and a big home. Then she thre…"
type input "She had it all.A loving husband,beautiful kids,and a big home. Then she threw i…"
type textarea "She had it all. A loving husband, beautiful kids, and a big home. Then she thre…"
type input "She had it all.A loving husband,beautiful kids,and a big home. Then she threw i…"
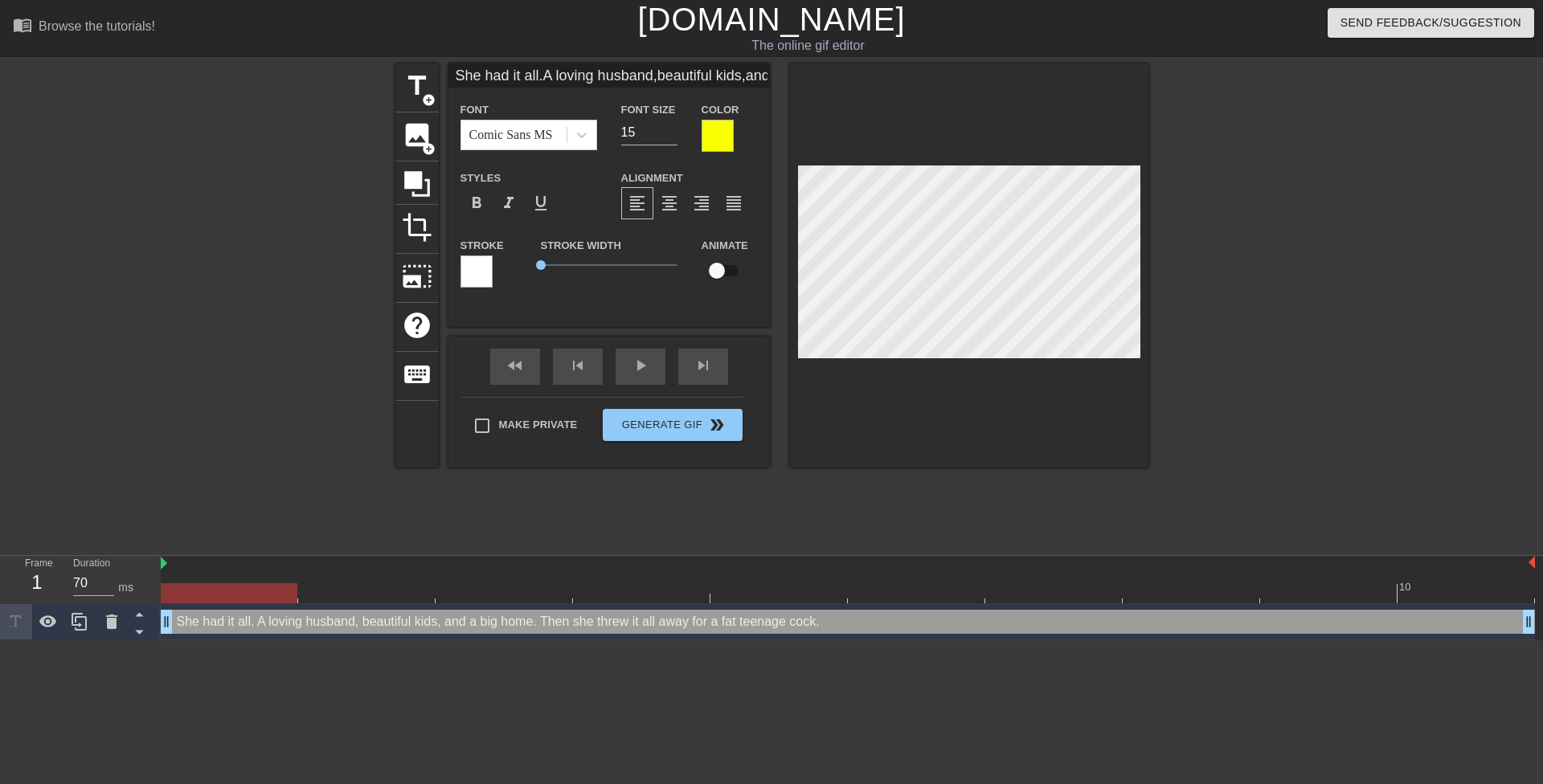
type textarea "She had it all. A loving husband, beautiful kids, and a big home. Then she thre…"
type input "She had it all.A loving husband,beautiful kids,and a big home. Then she threw i…"
type textarea "She had it all. A loving husband, beautiful kids, and a big home. Then she thre…"
type input "She had it all.A loving husband,beautiful kids,and a big home. Then she threw i…"
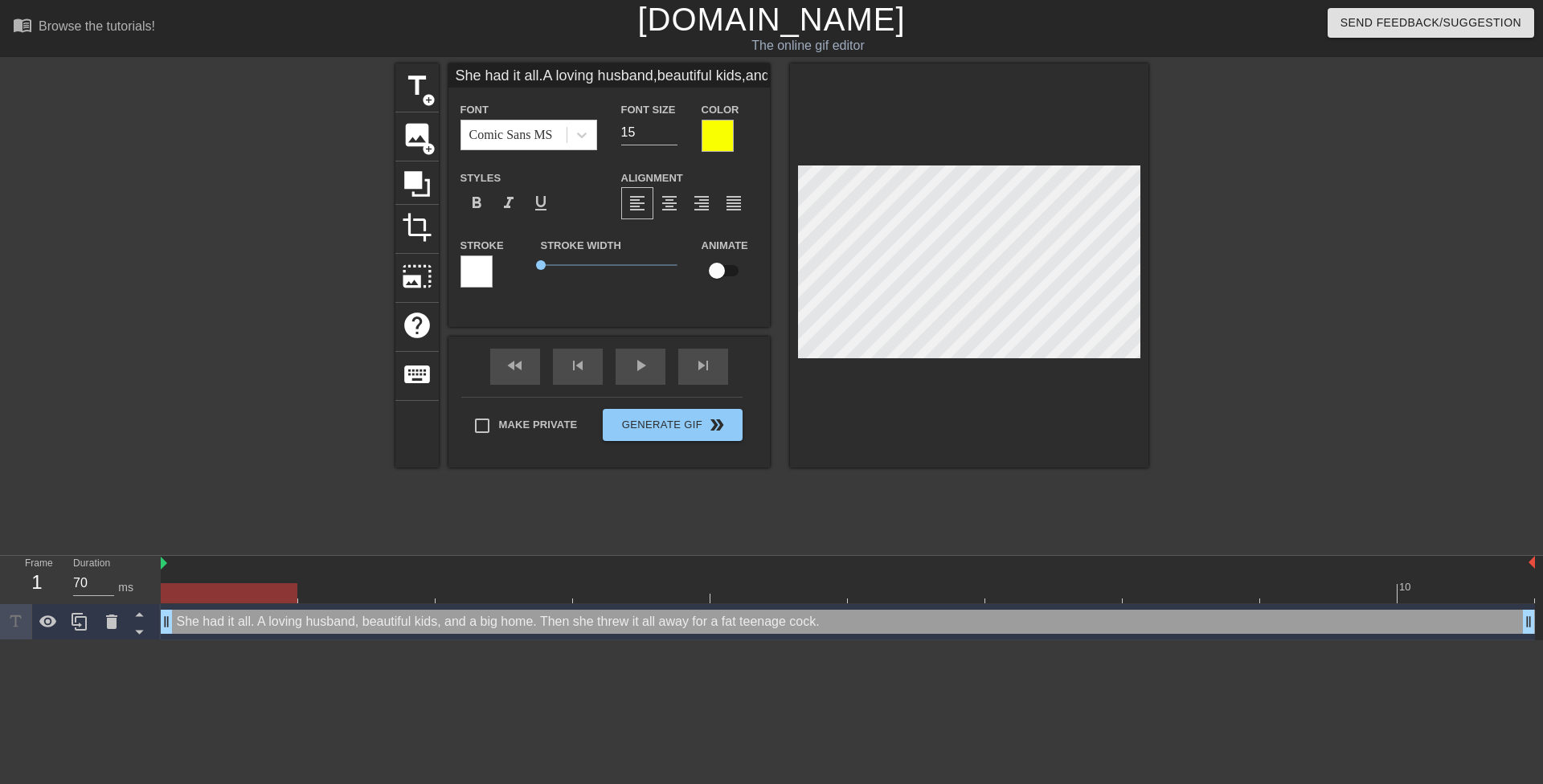
type textarea "She had it all. A loving husband, beautiful kids, and a big home. Then she thre…"
type input "She had it all.A loving husband,beautiful kids,and a big home. Then she threw i…"
type textarea "She had it all. A loving husband, beautiful kids, and a big home. Then she thre…"
type input "She had it all.A loving husband,beautiful kids,and a big home. Then she threw i…"
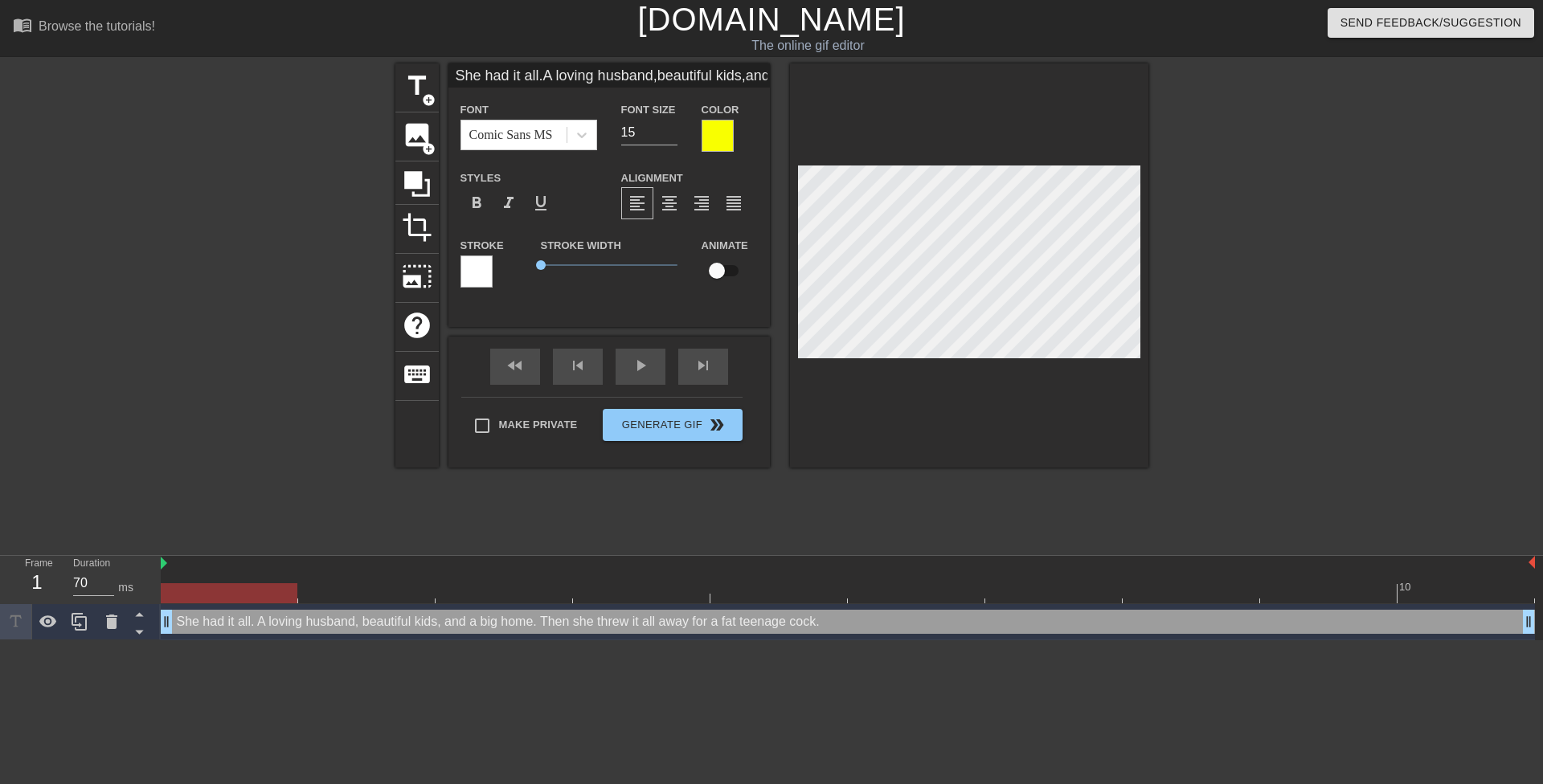
type textarea "She had it all.A loving husband, beautiful kids, and a big home. Then she threw…"
type input "She had it all. A loving husband,beautiful kids,and a big home. Then she threw …"
type textarea "She had it all. A loving husband, beautiful kids, and a big home. Then she thre…"
type input "She had it all. A lovinghusband,beautiful kids,and a big home. Then she threw i…"
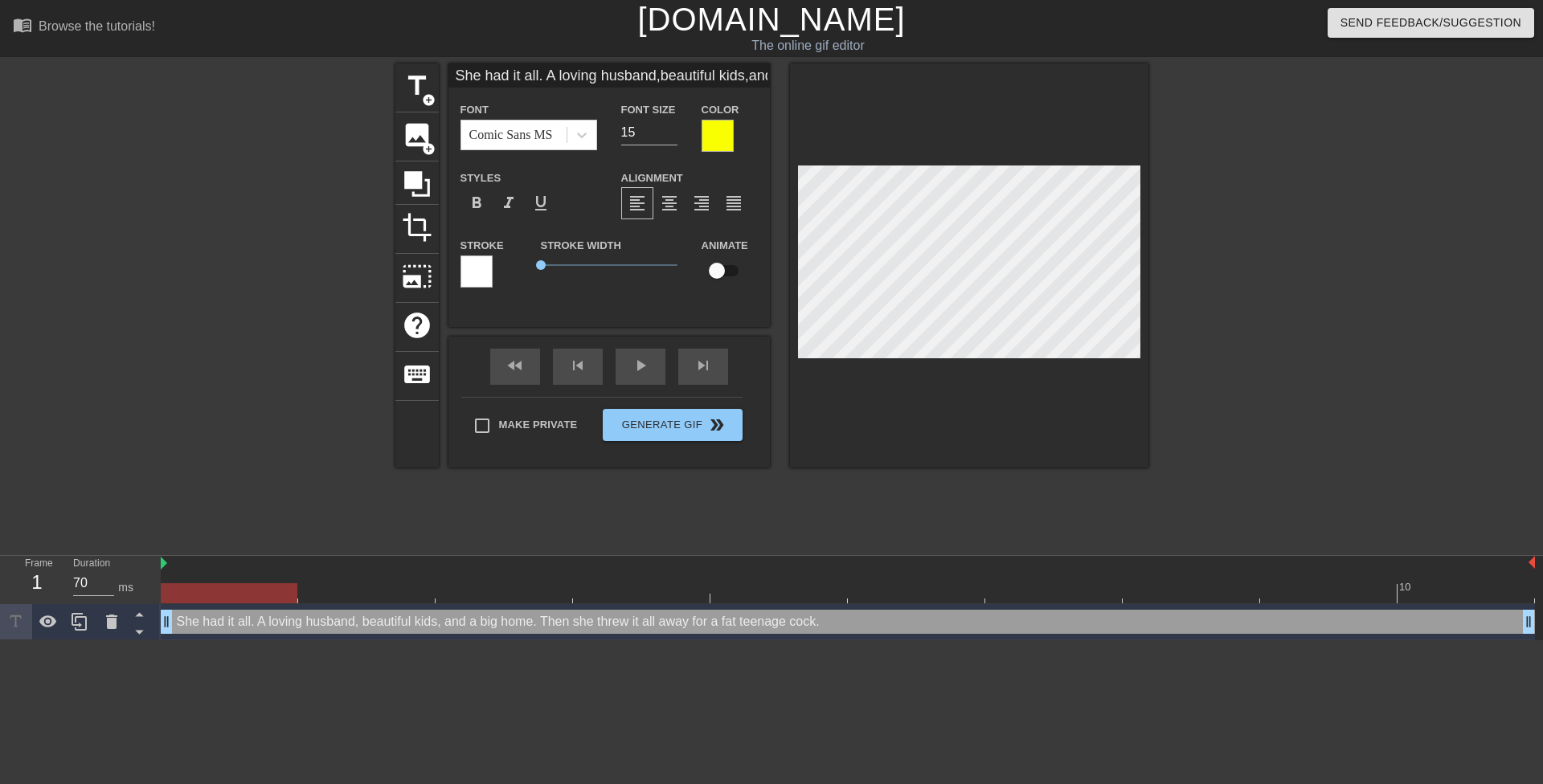
type textarea "She had it all. A lovinghusband, beautiful kids, and a big home. Then she threw…"
type input "She had it all. A lovinghusband,beautiful kids,and a big home. Then she threw i…"
type textarea "She had it all. A loving husband, beautiful kids, and a big home. Then she thre…"
type input "She had it all. A lovinghusband,beautiful kids,and a big home. Then she threw i…"
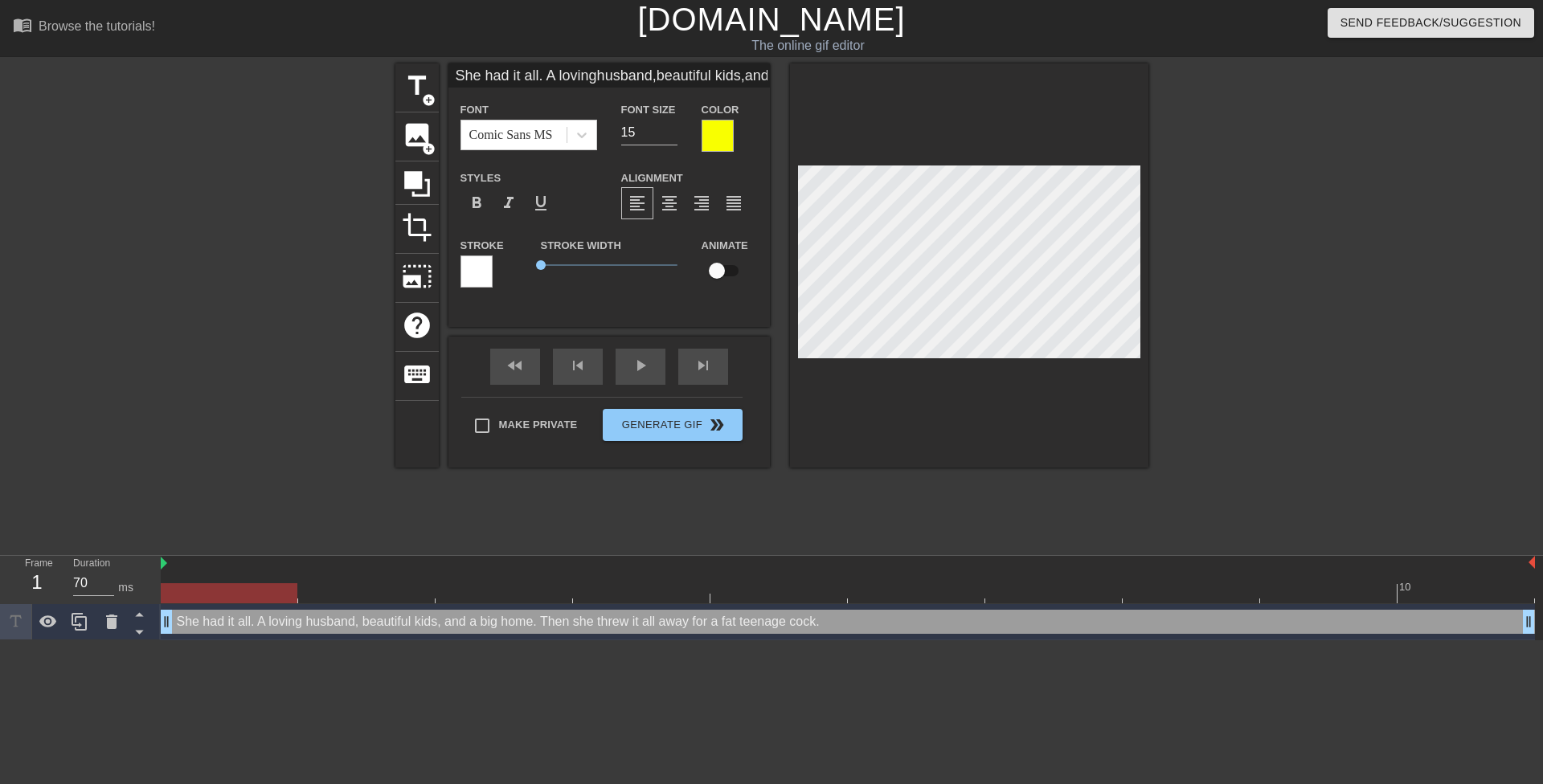
type textarea "She had it all. A loving husband,beautiful kids, and a big home. Then she threw…"
type input "She had it all. A lovinghusband, beautiful kids,and a big home. Then she threw …"
type textarea "She had it all. A loving husband, beautiful kids, and a big home. Then she thre…"
type input "She had it all. A lovinghusband, beautiful kids,and a big home."
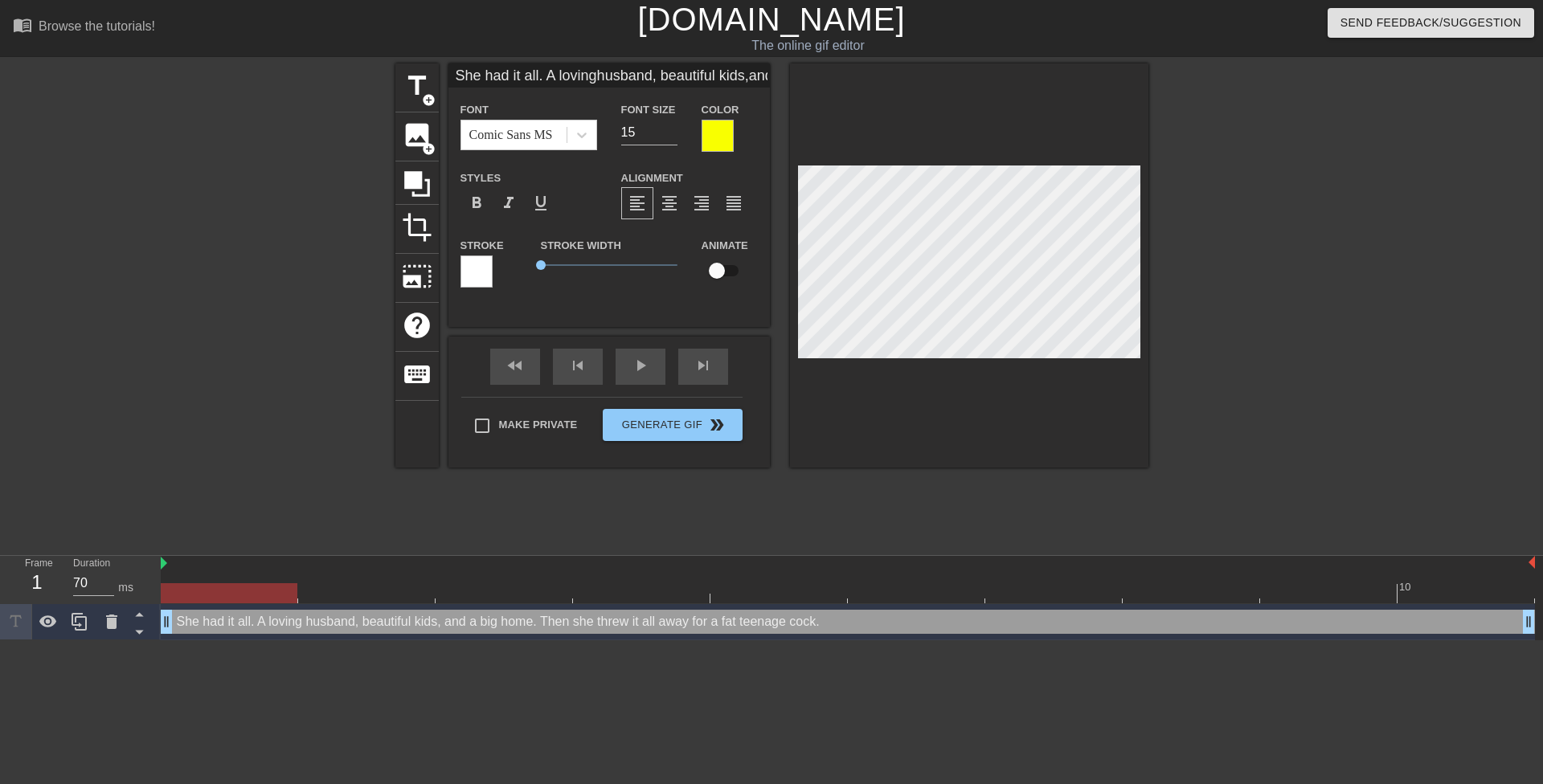
type textarea "She had it all. A loving husband, beautiful kids, and a big home."
type input "She had it all. A lovinghusband, beautiful kids,and a big home."
type textarea "She had it all. A loving husband, beautiful kids, and a big home."
type input "She had it all. A lovinghusband, beautiful kids,and a big home."
type textarea "She had it all. A loving husband, beautiful kids, and a big home."
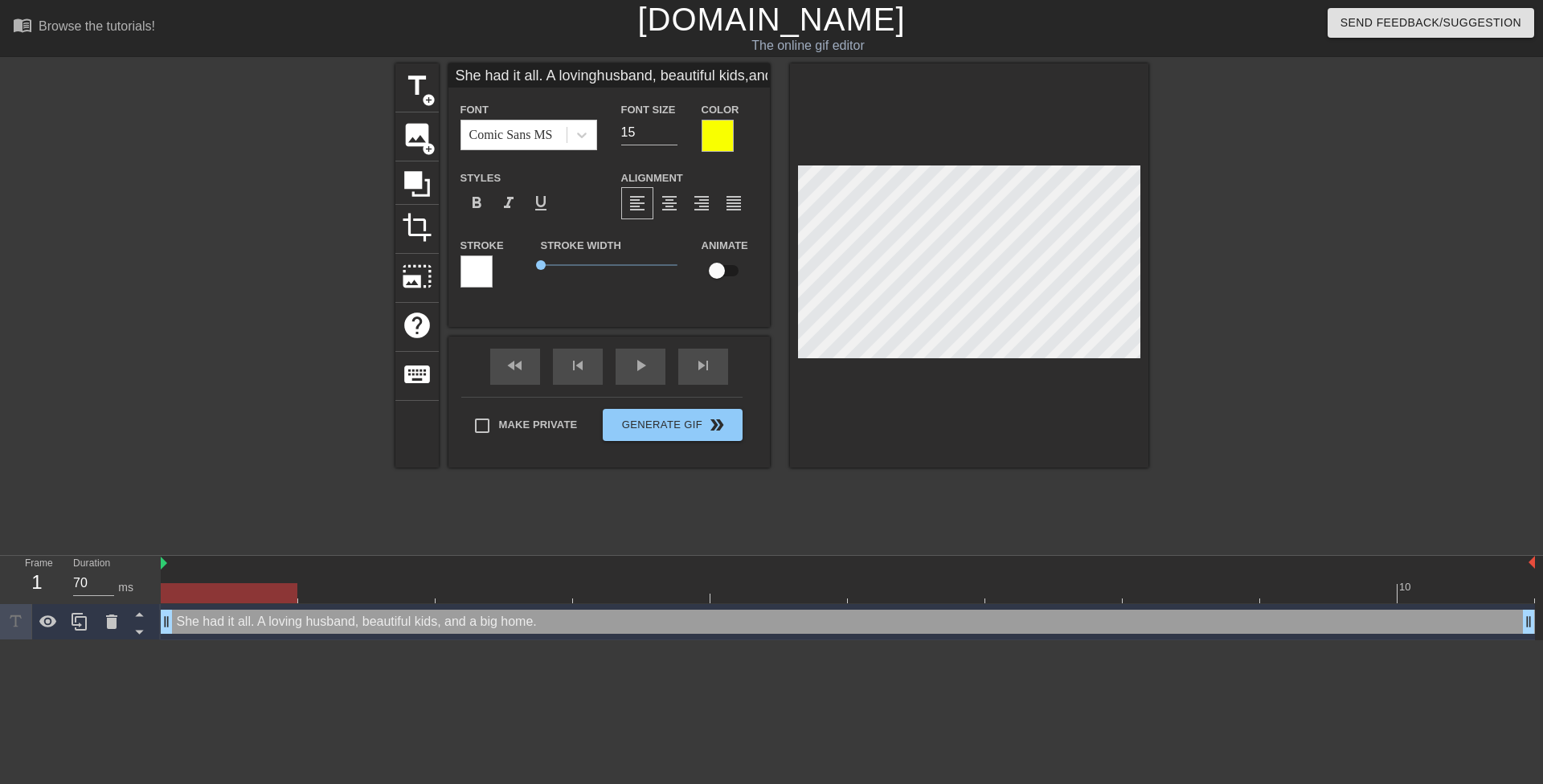
scroll to position [4, 5]
type input "She had it all. A lovinghusband, beautiful kids,and a big home."
type textarea "She had it all. A loving husband, beautiful kids, and a big home."
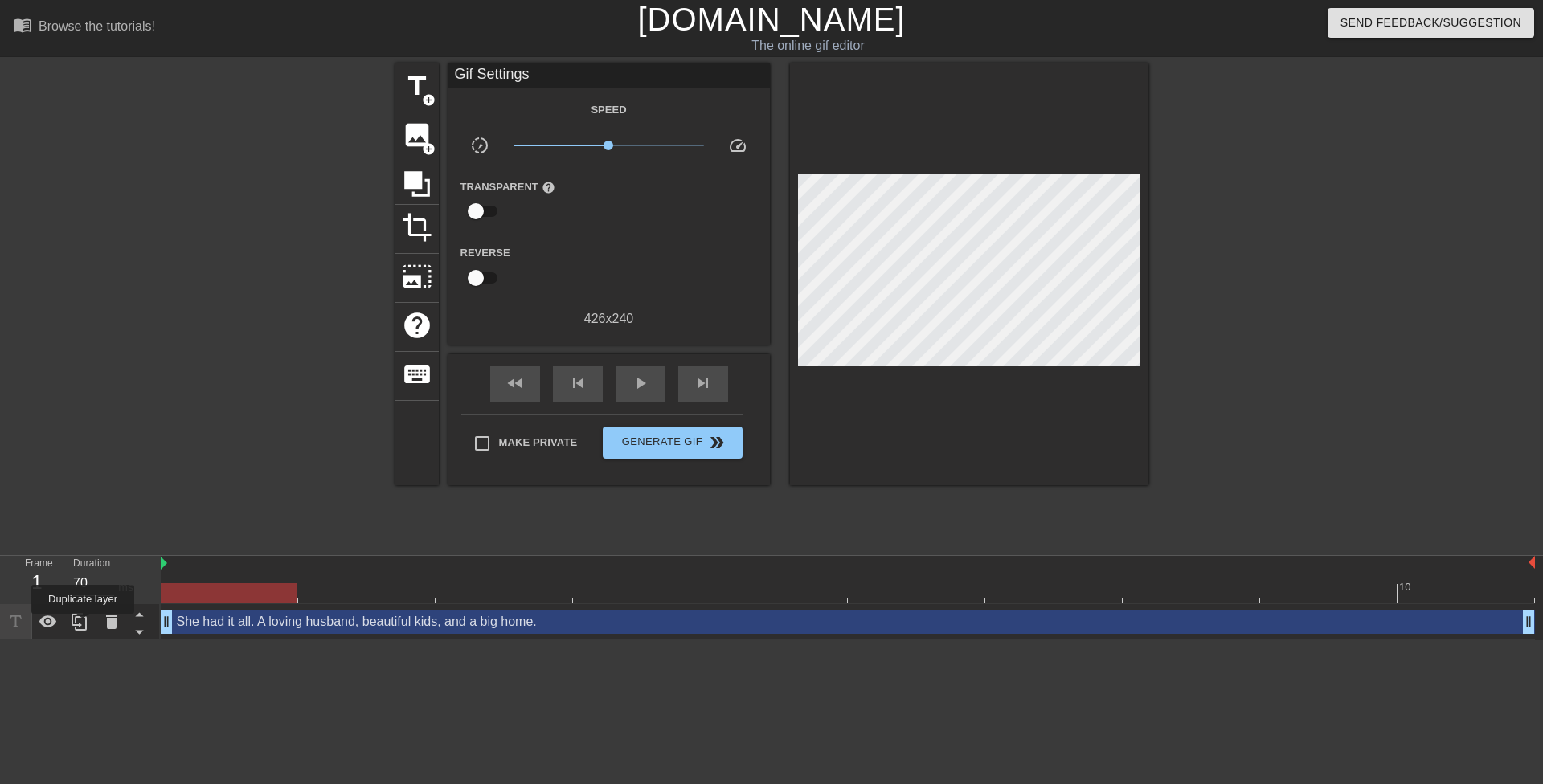
click at [81, 623] on icon at bounding box center [80, 622] width 20 height 20
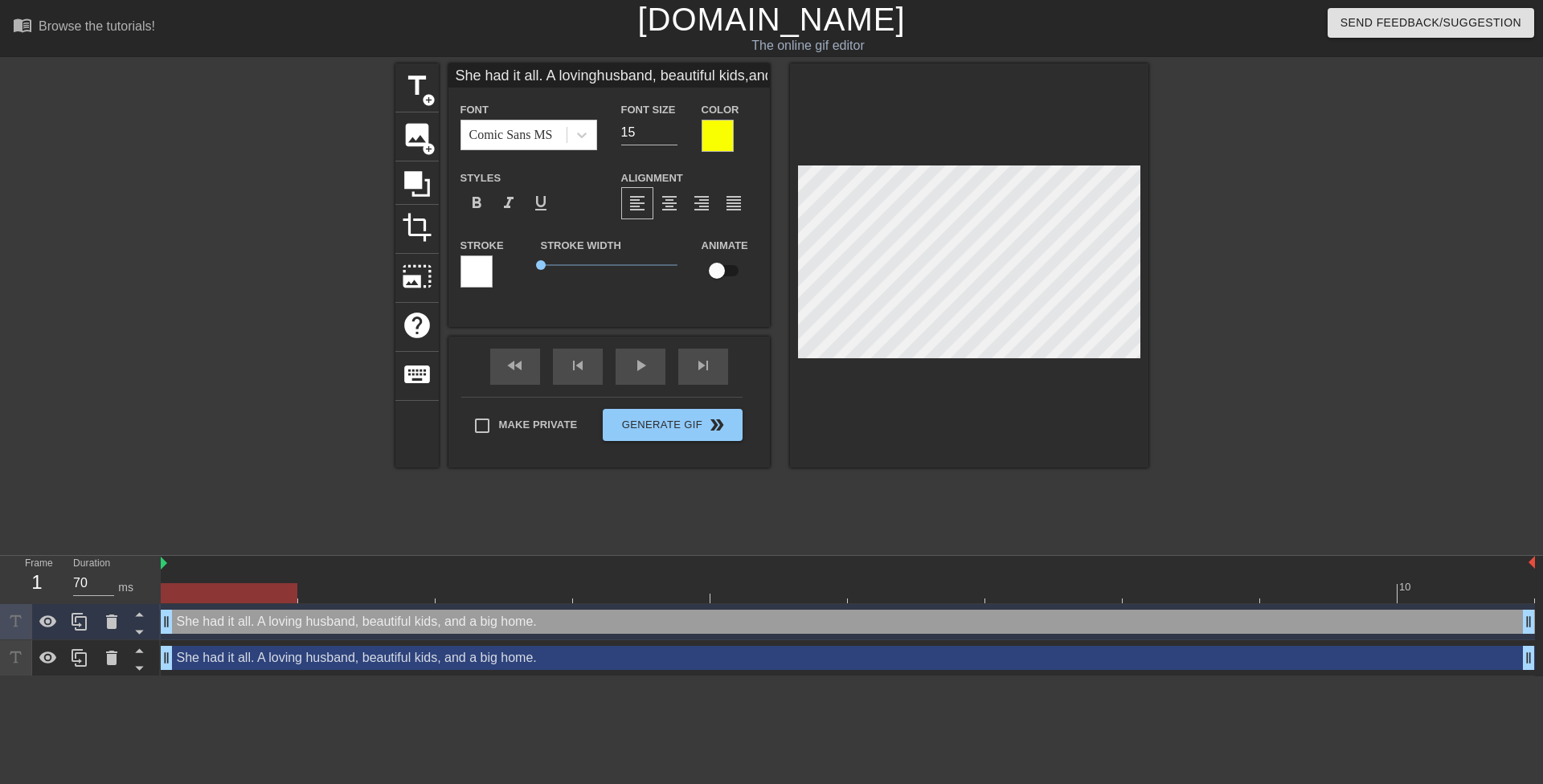
click at [622, 676] on html "menu_book Browse the tutorials! [DOMAIN_NAME] The online gif editor Send Feedba…" at bounding box center [772, 338] width 1543 height 676
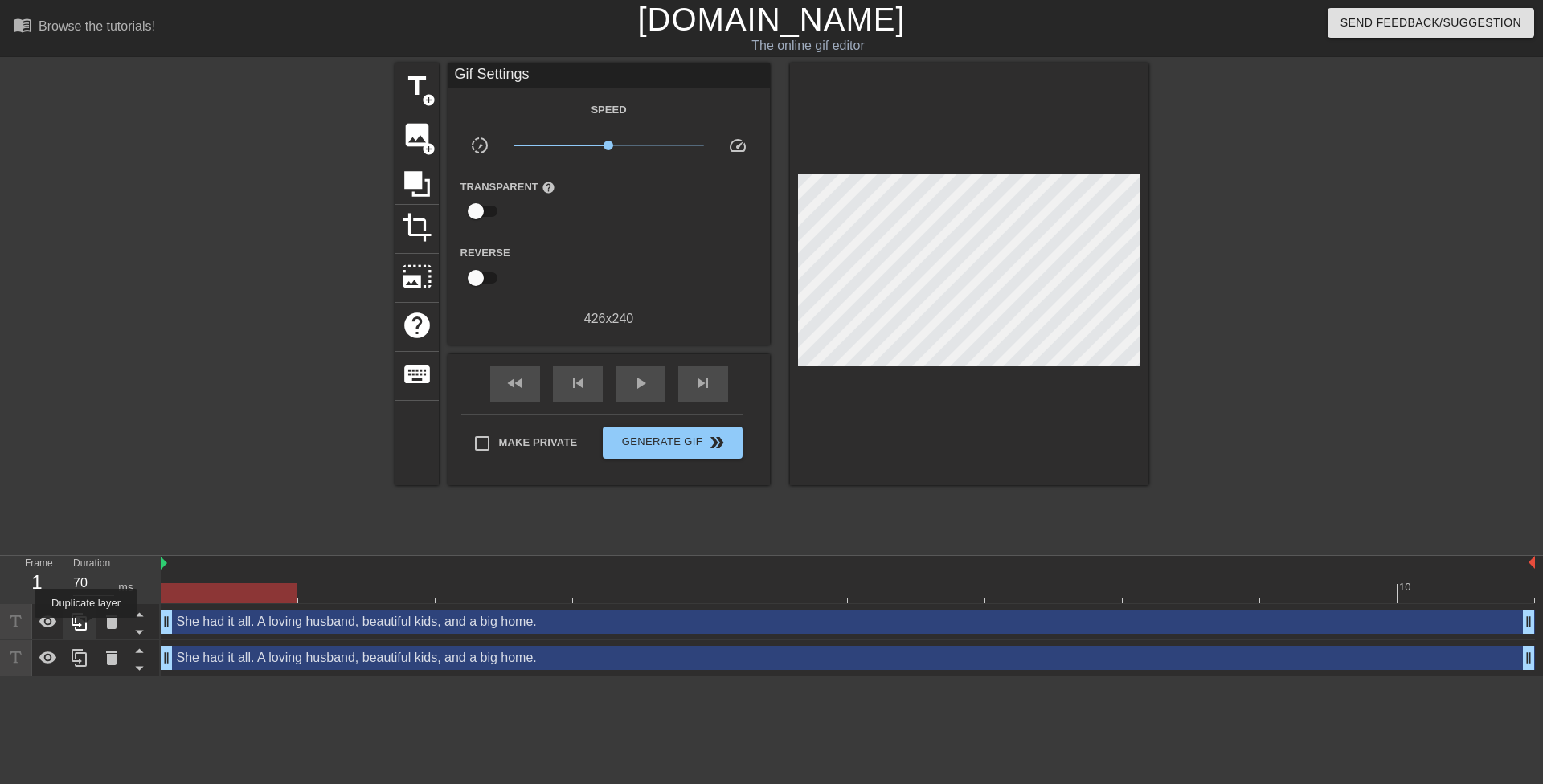
click at [86, 629] on icon at bounding box center [79, 622] width 15 height 18
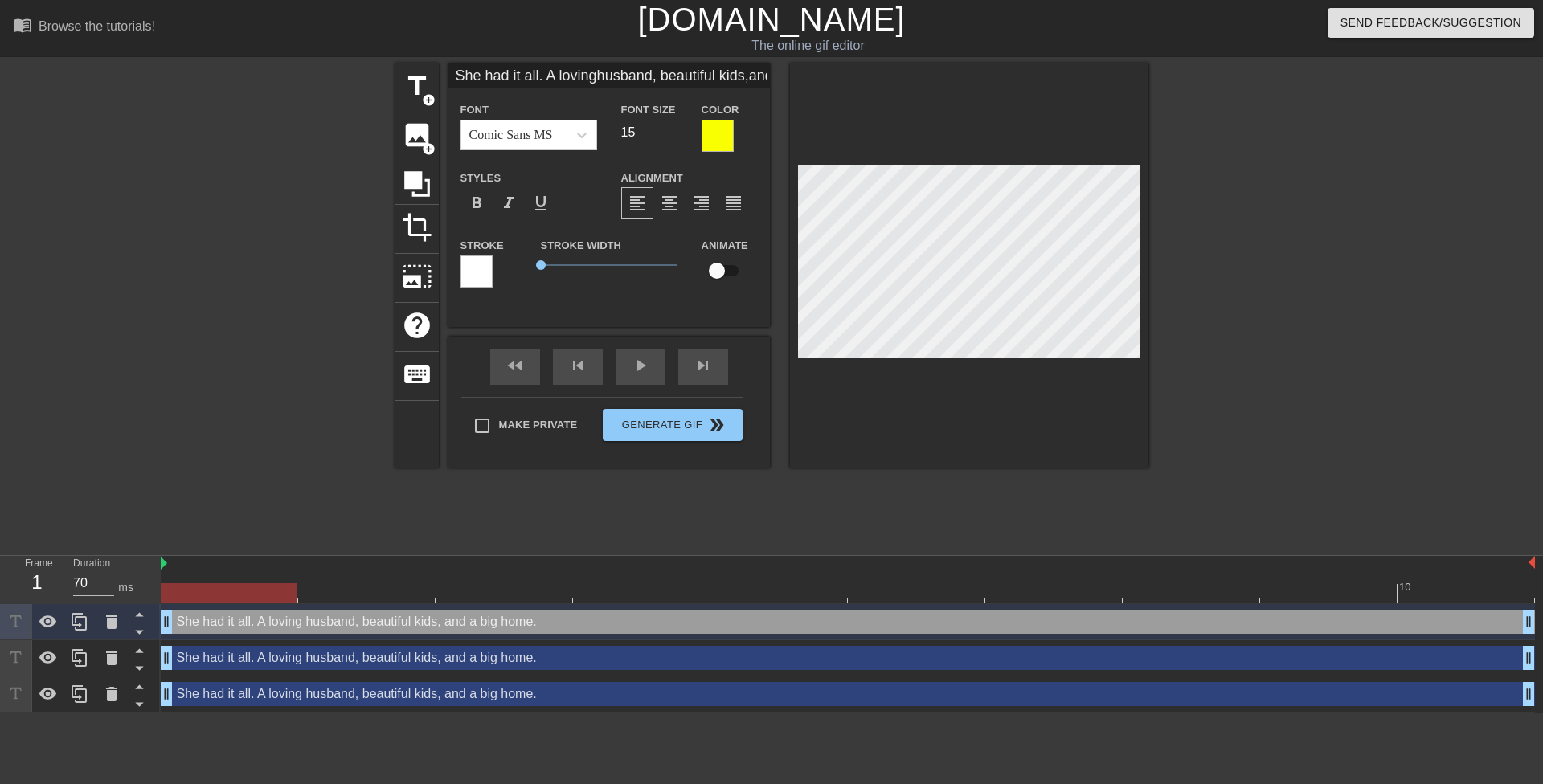
paste textarea "Then she threw it all away for a fat teenage cock"
type input "Then she threw itall away for a fatteenage cock."
type textarea "Then she threw it all away for a fat teenage cock."
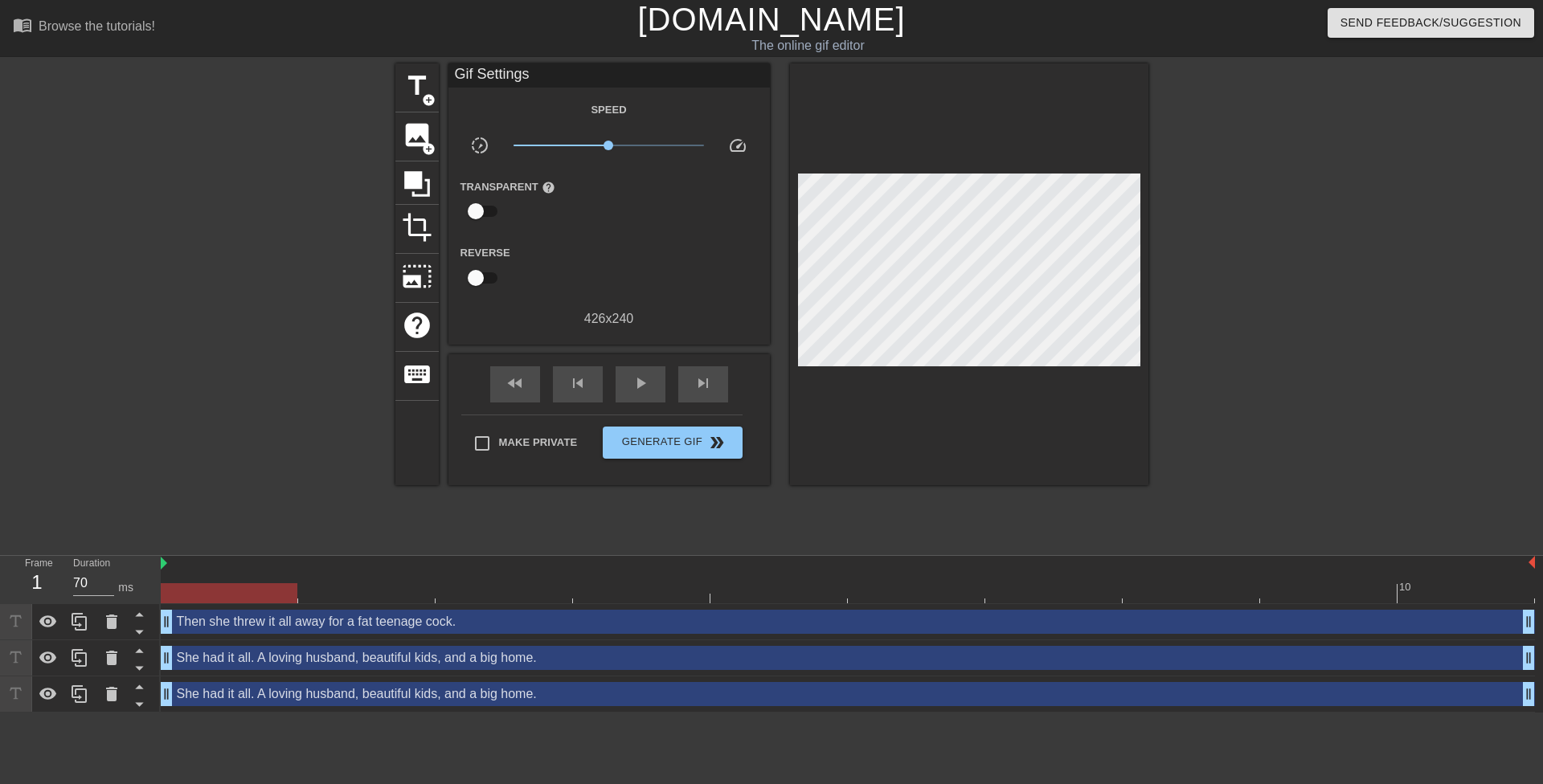
click at [1156, 292] on div "title add_circle image add_circle crop photo_size_select_large help keyboard Gi…" at bounding box center [772, 305] width 1543 height 482
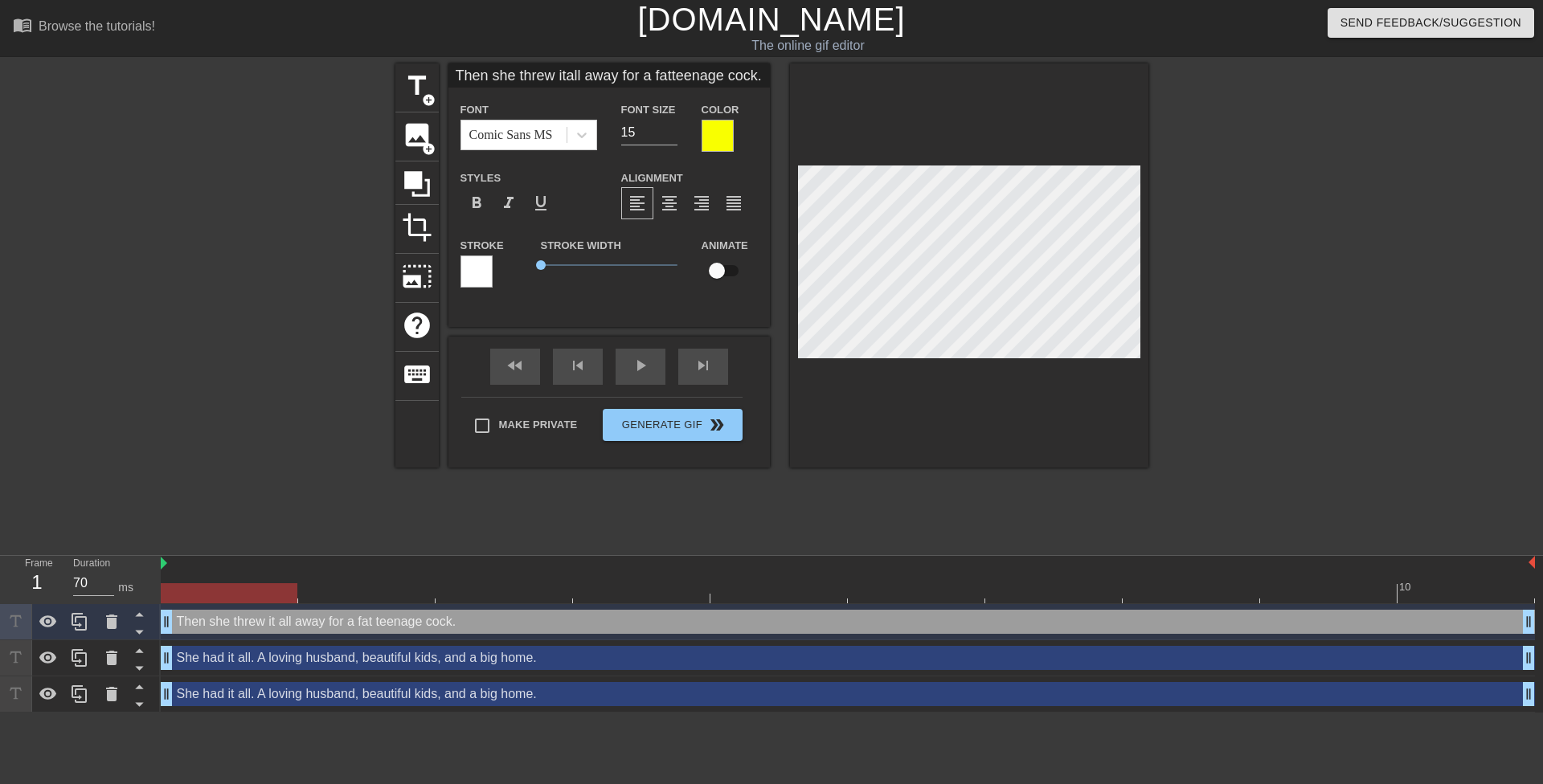
click at [1206, 246] on div at bounding box center [1288, 305] width 241 height 482
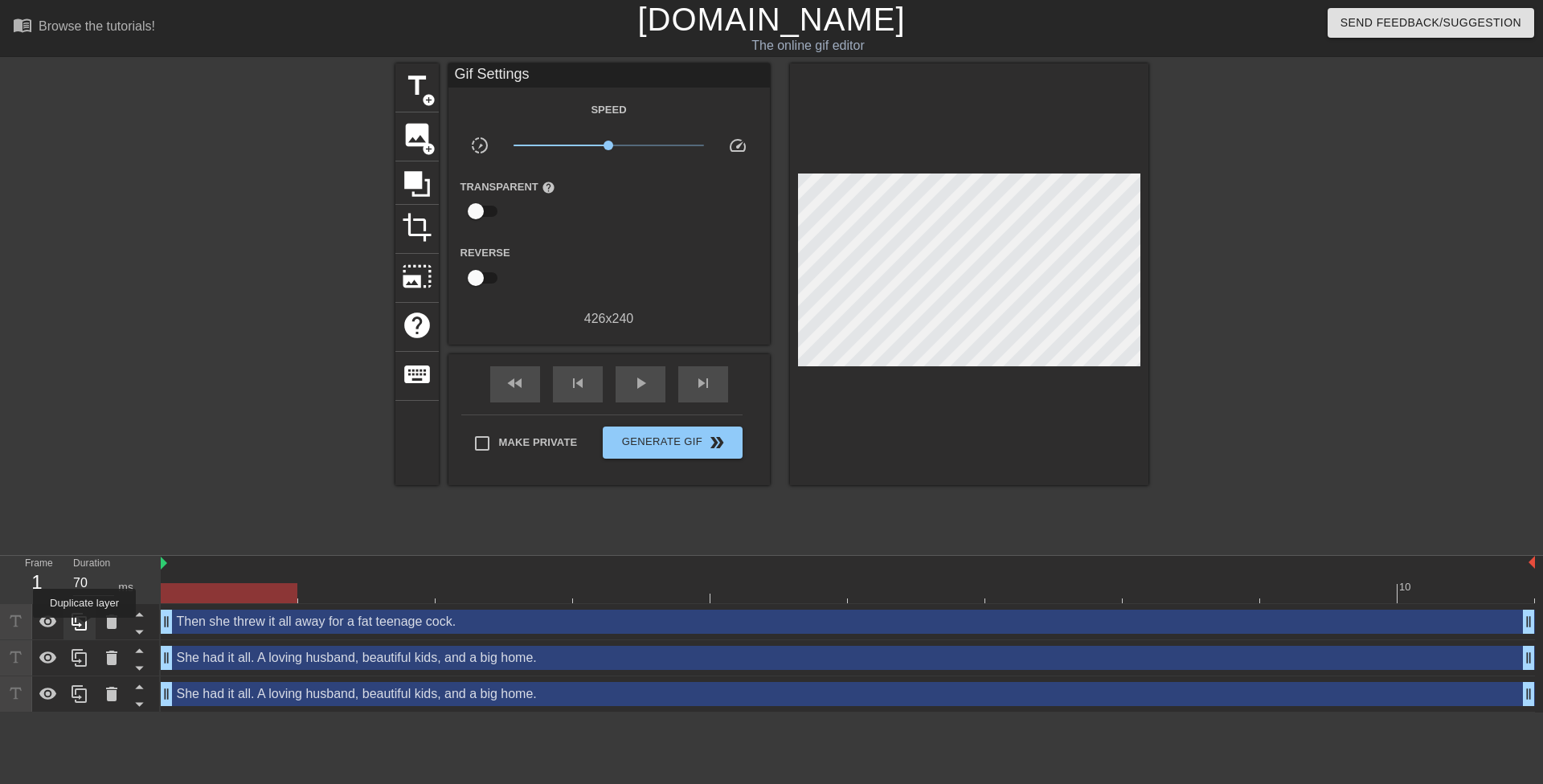
click at [84, 628] on icon at bounding box center [80, 622] width 20 height 20
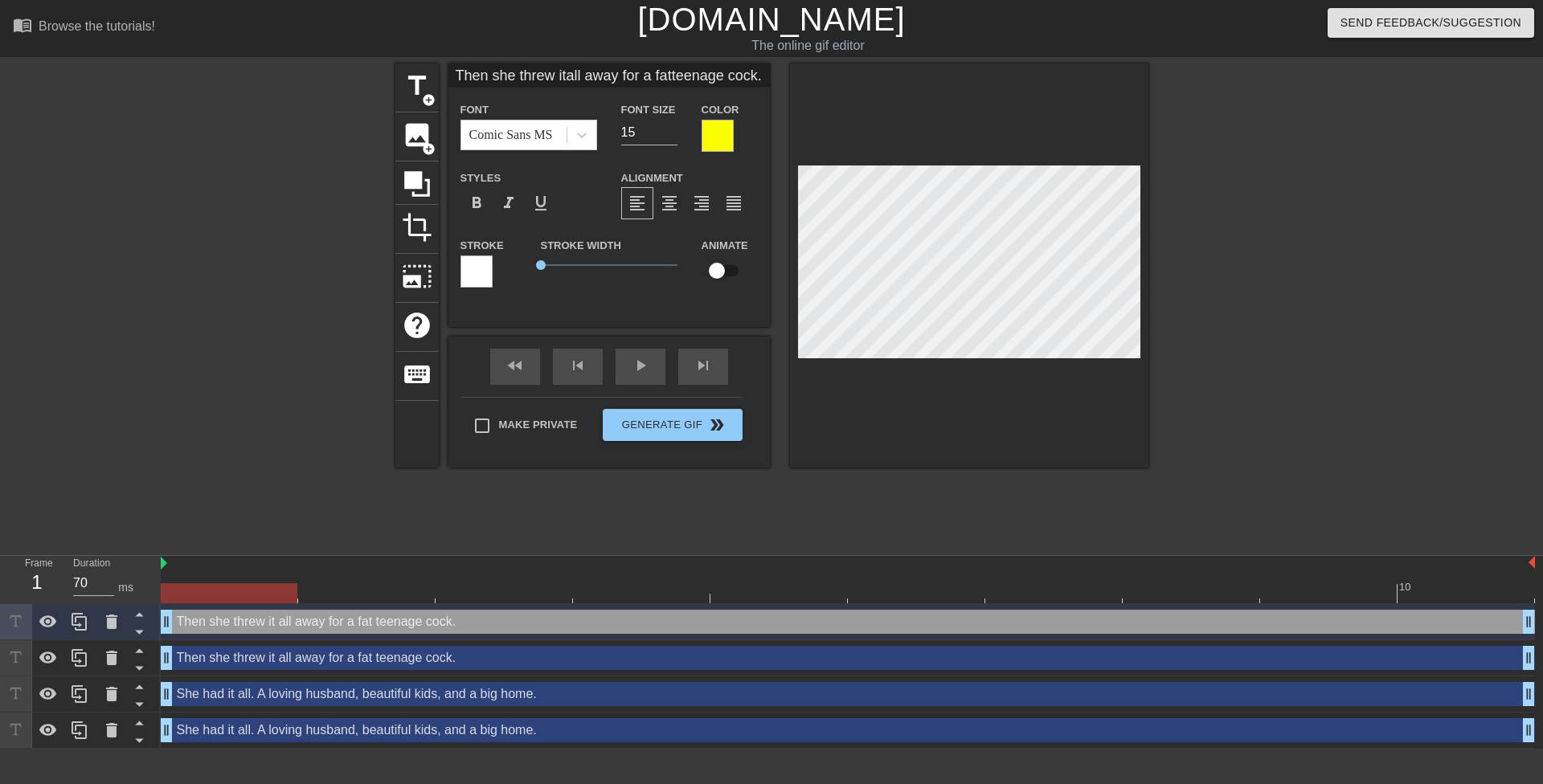
click at [763, 510] on div "title add_circle image add_circle crop photo_size_select_large help keyboard Th…" at bounding box center [772, 305] width 753 height 482
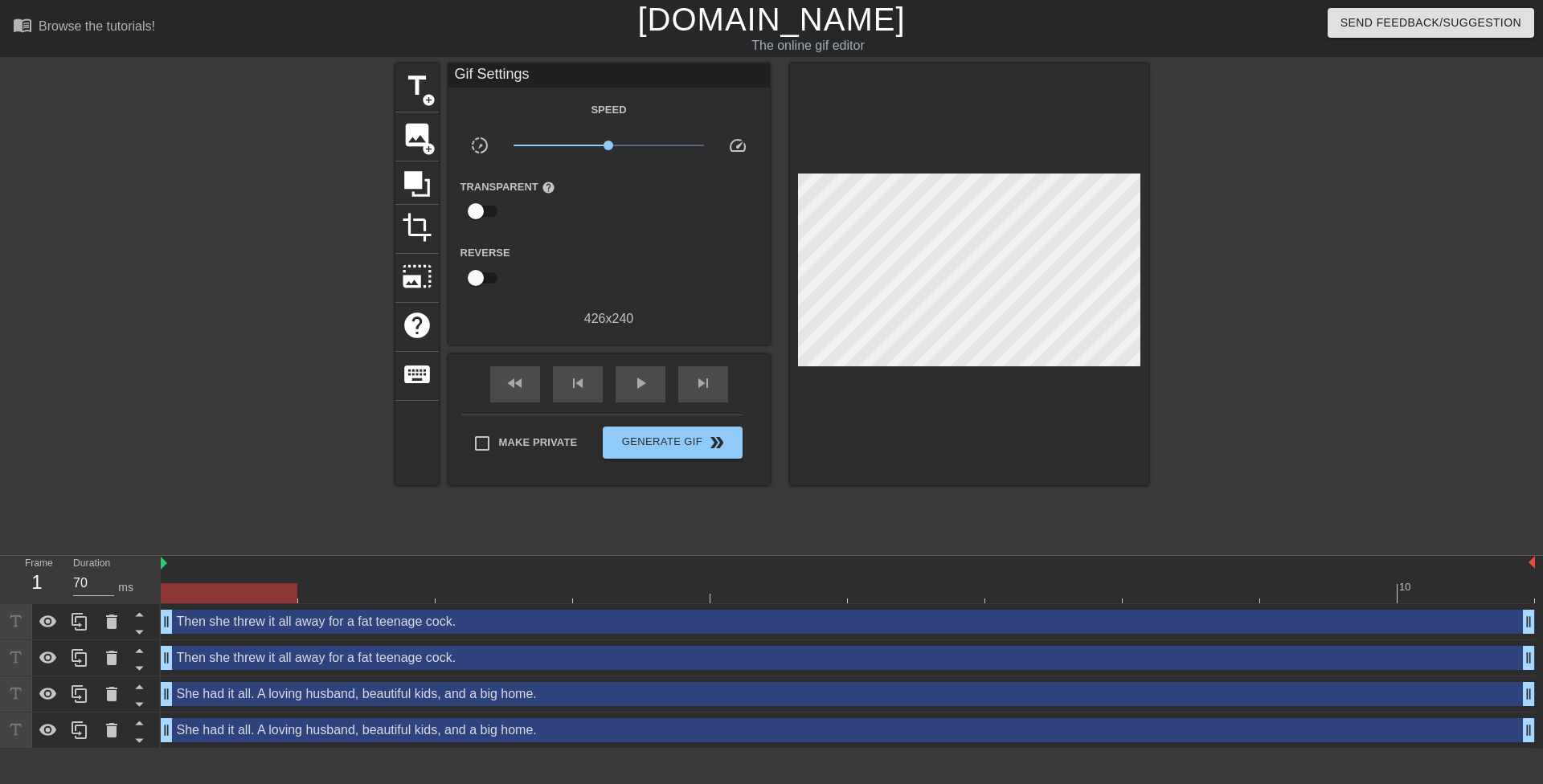
click at [303, 628] on div "Then she threw it all away for a fat teenage cock. drag_handle drag_handle" at bounding box center [848, 622] width 1375 height 24
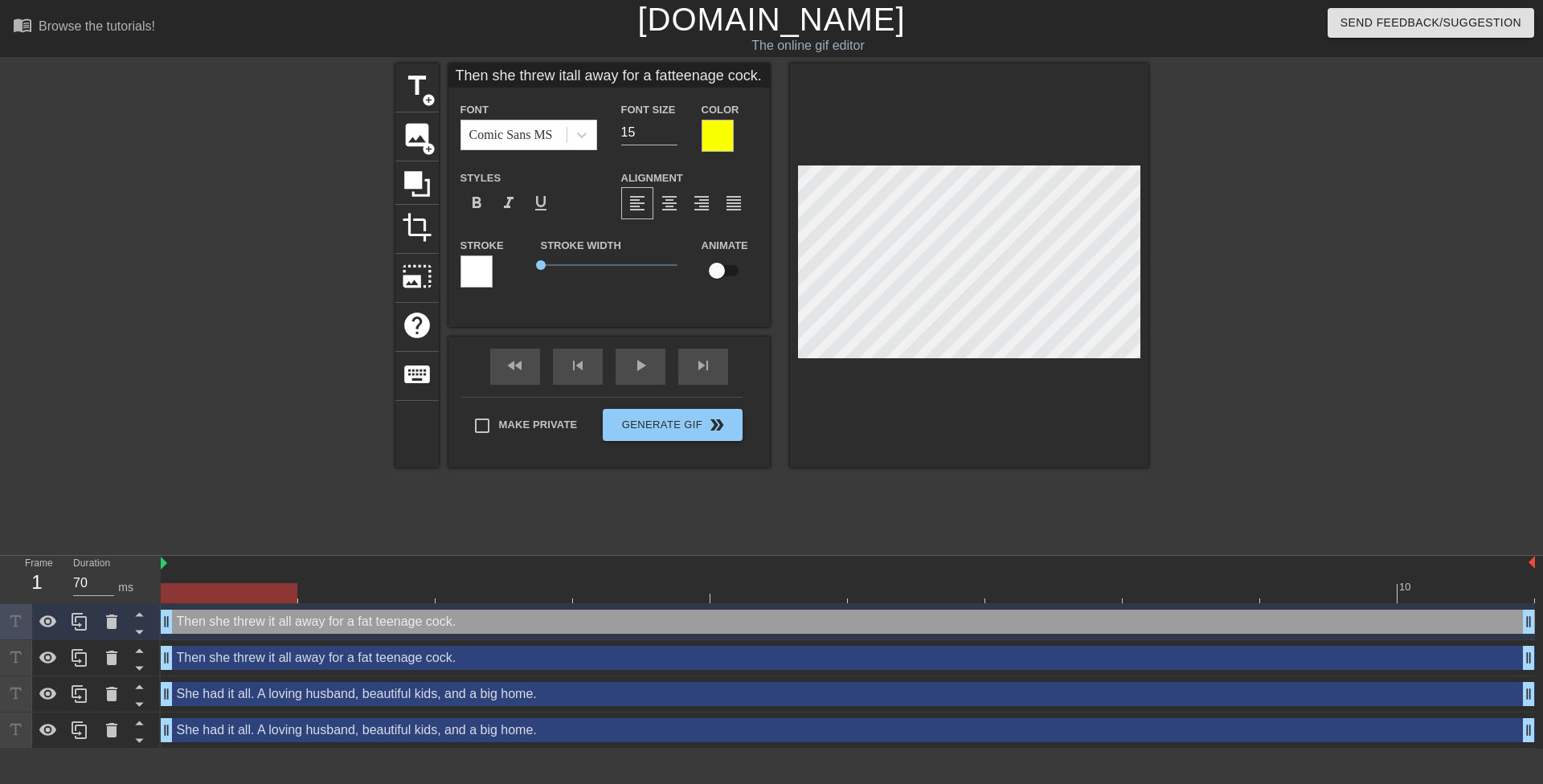
click at [1264, 309] on div at bounding box center [1288, 305] width 241 height 482
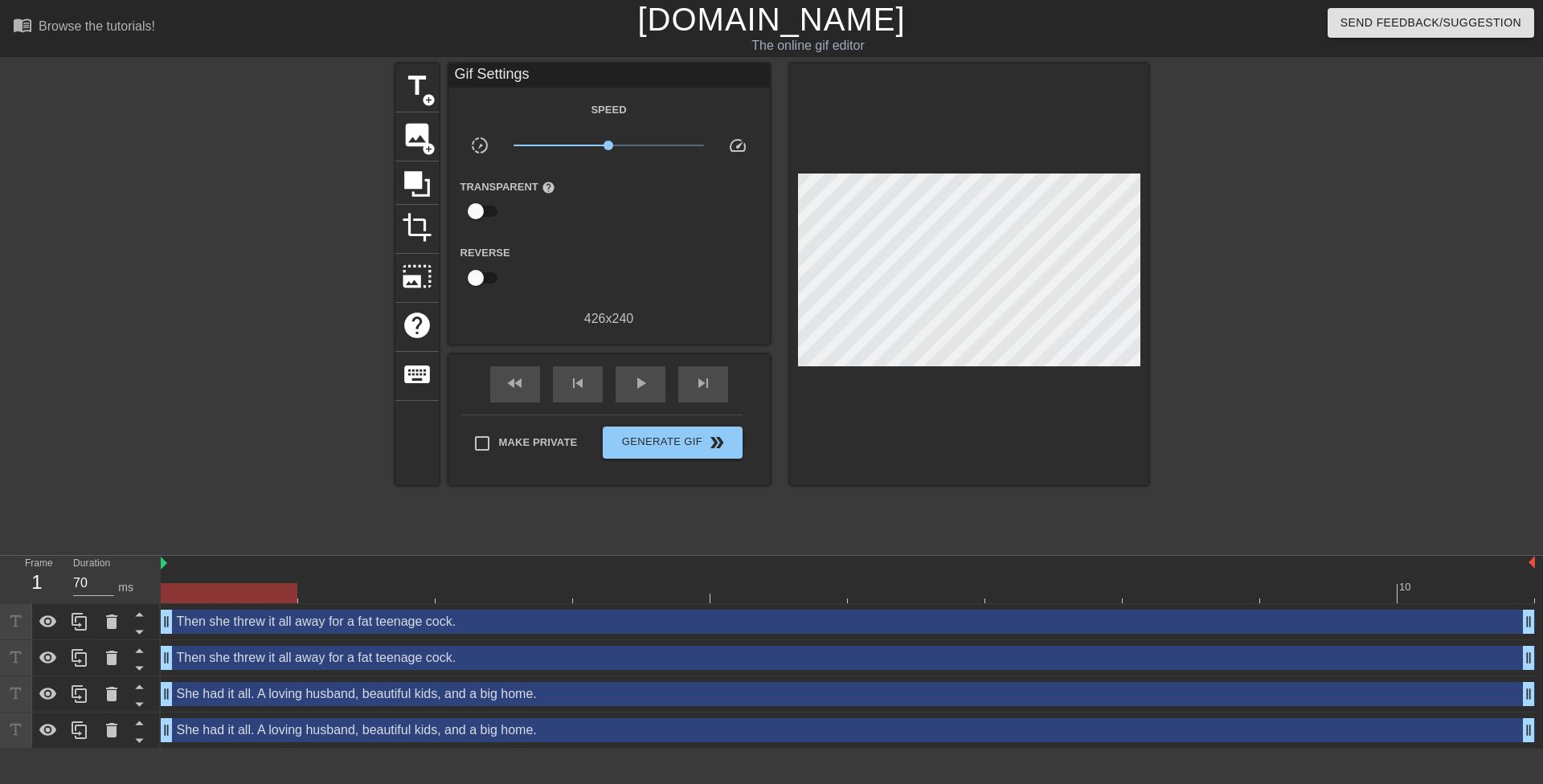
click at [1230, 264] on div at bounding box center [1288, 305] width 241 height 482
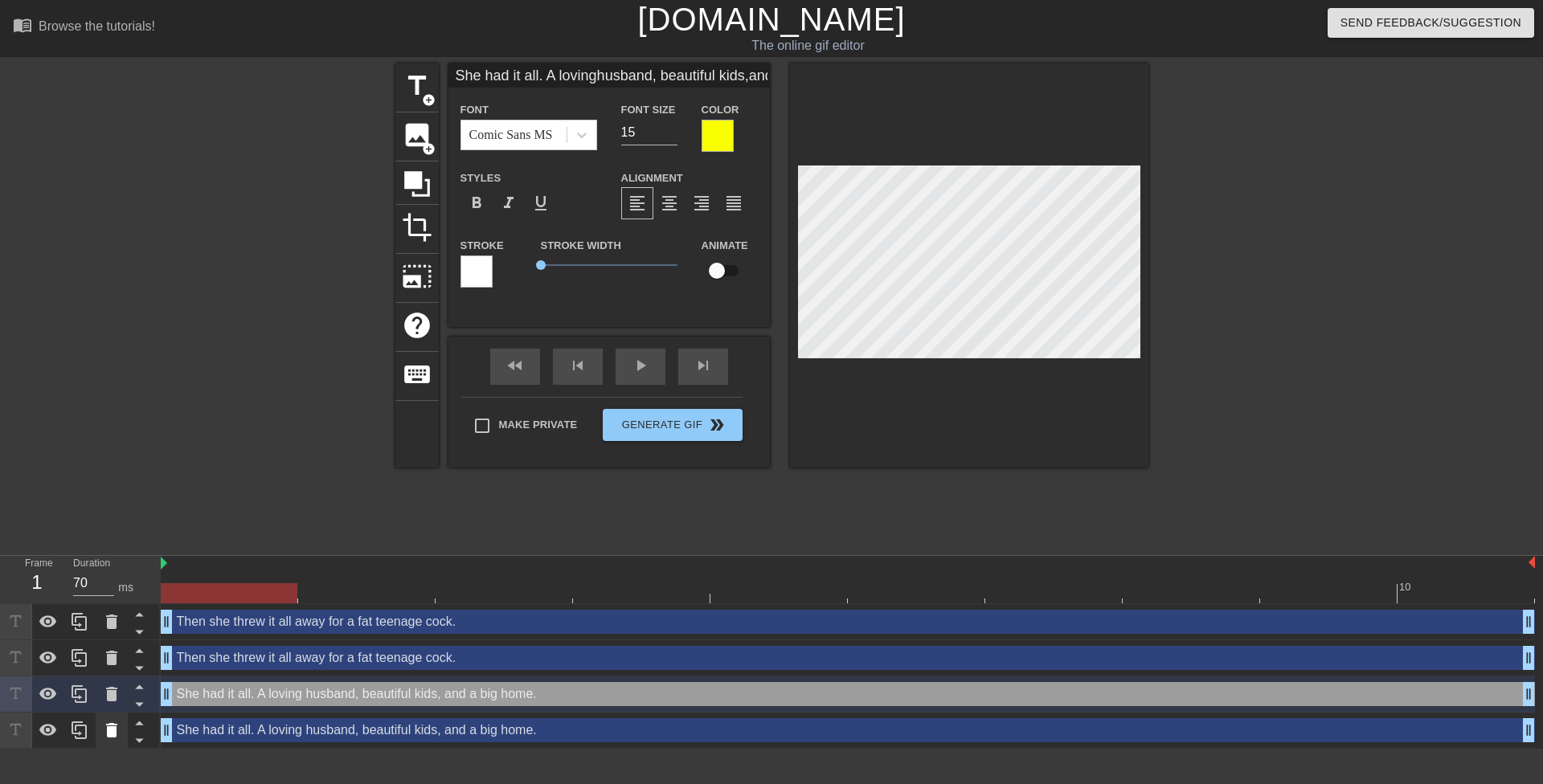
click at [113, 731] on icon at bounding box center [111, 730] width 12 height 14
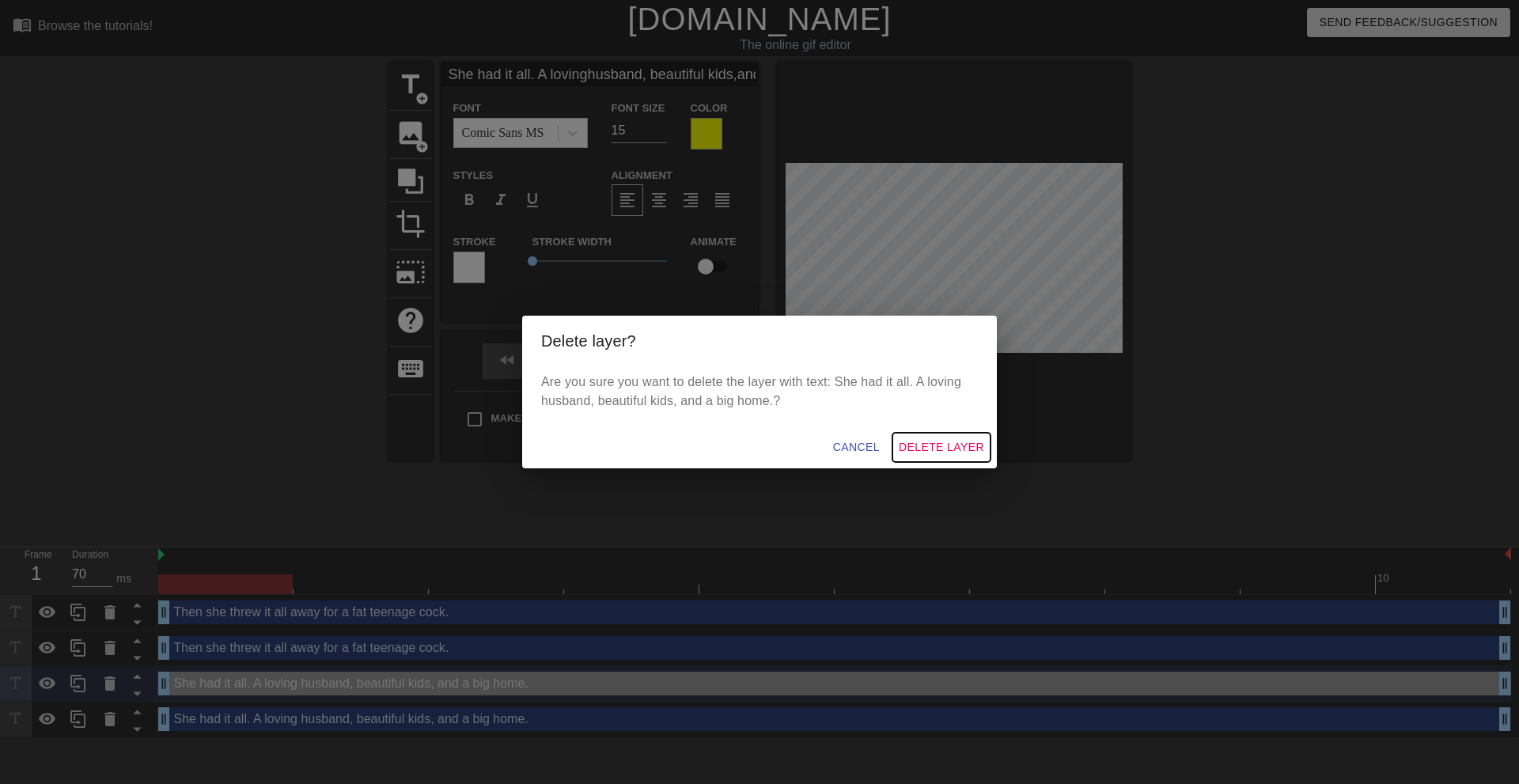
click at [925, 441] on span "Delete Layer" at bounding box center [941, 447] width 86 height 19
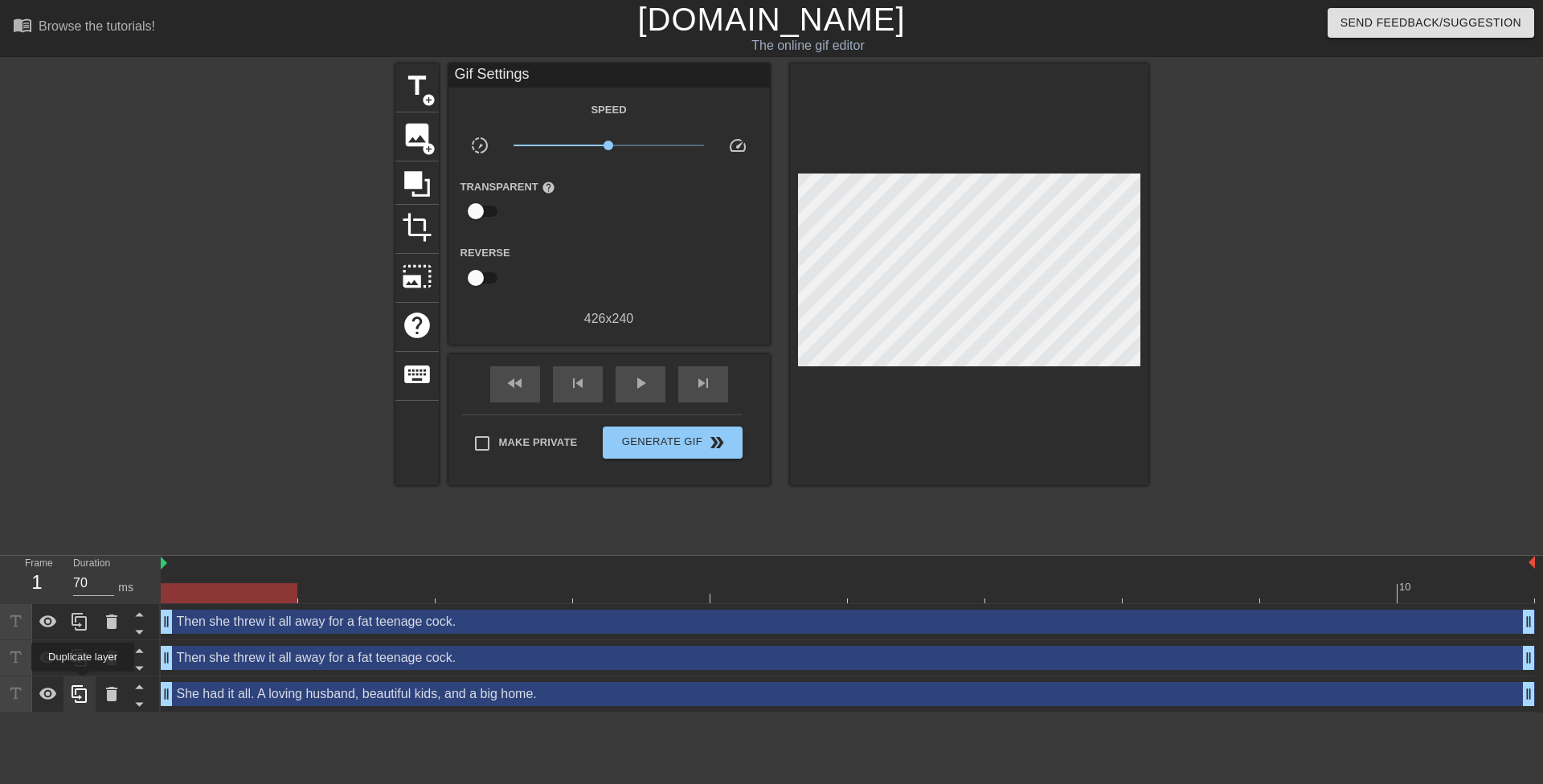
click at [82, 683] on div at bounding box center [80, 694] width 32 height 35
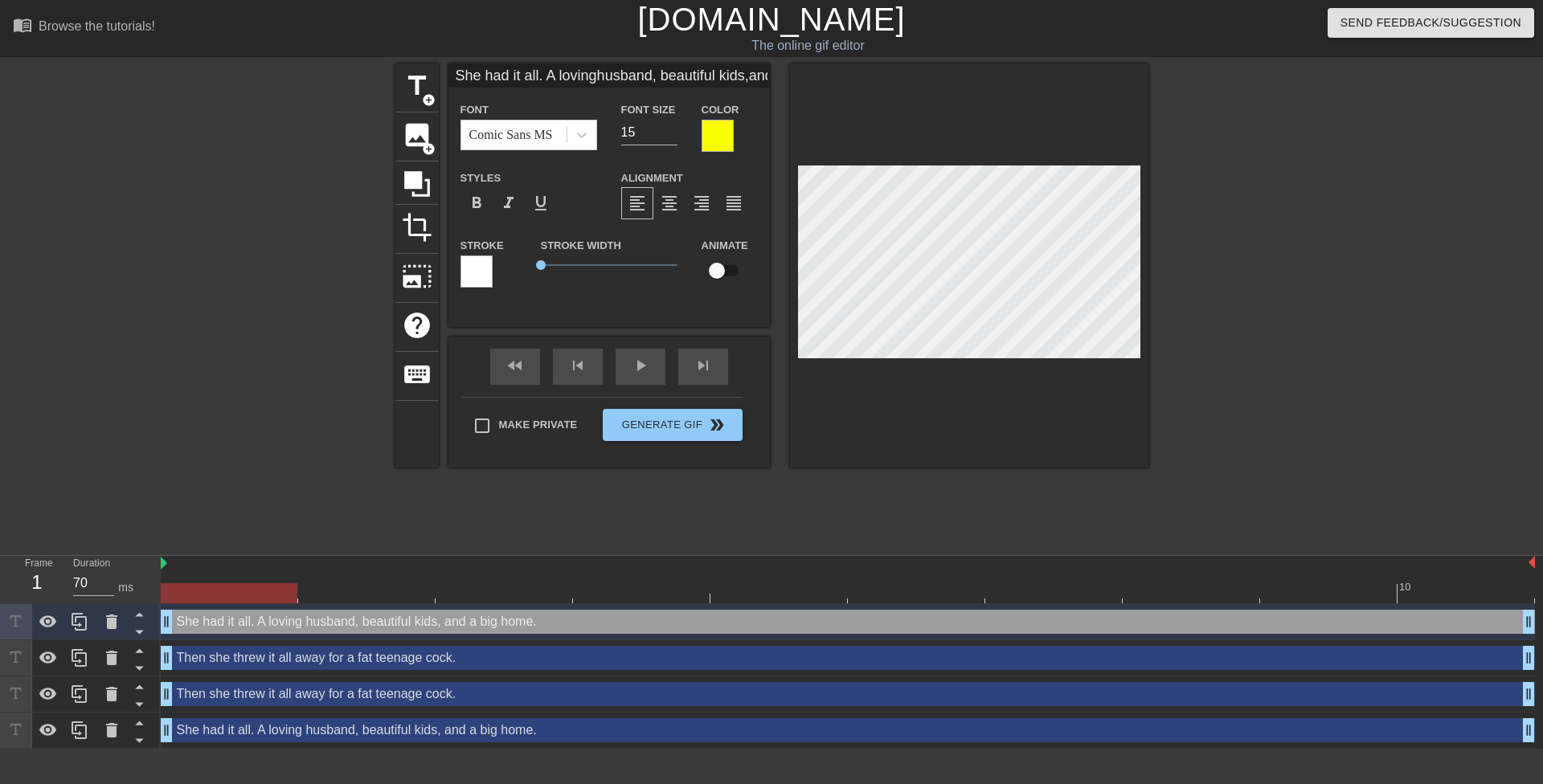
click at [1258, 438] on div at bounding box center [1288, 305] width 241 height 482
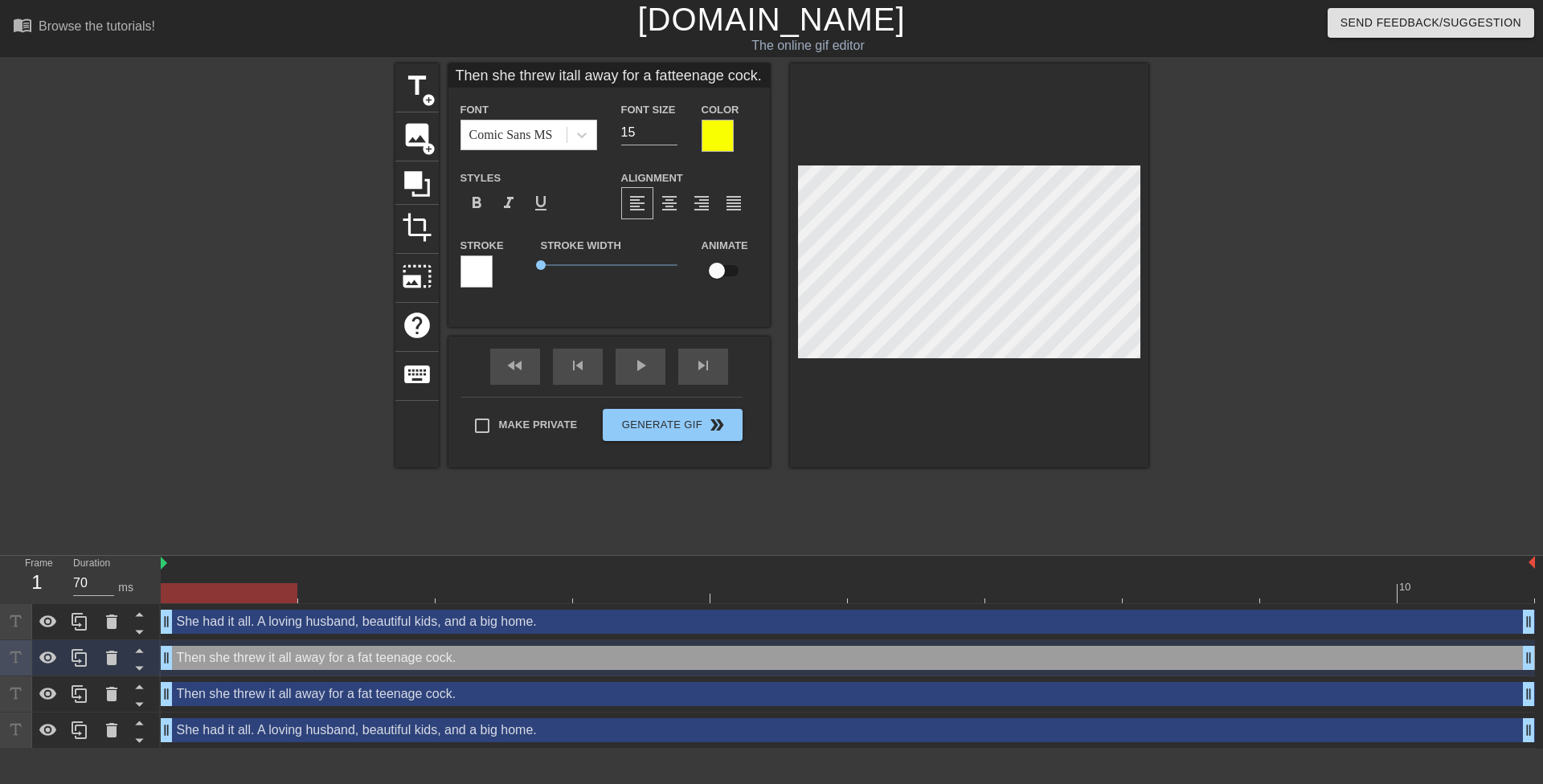
type input "Then she threw itall away for a fatteenage cock."
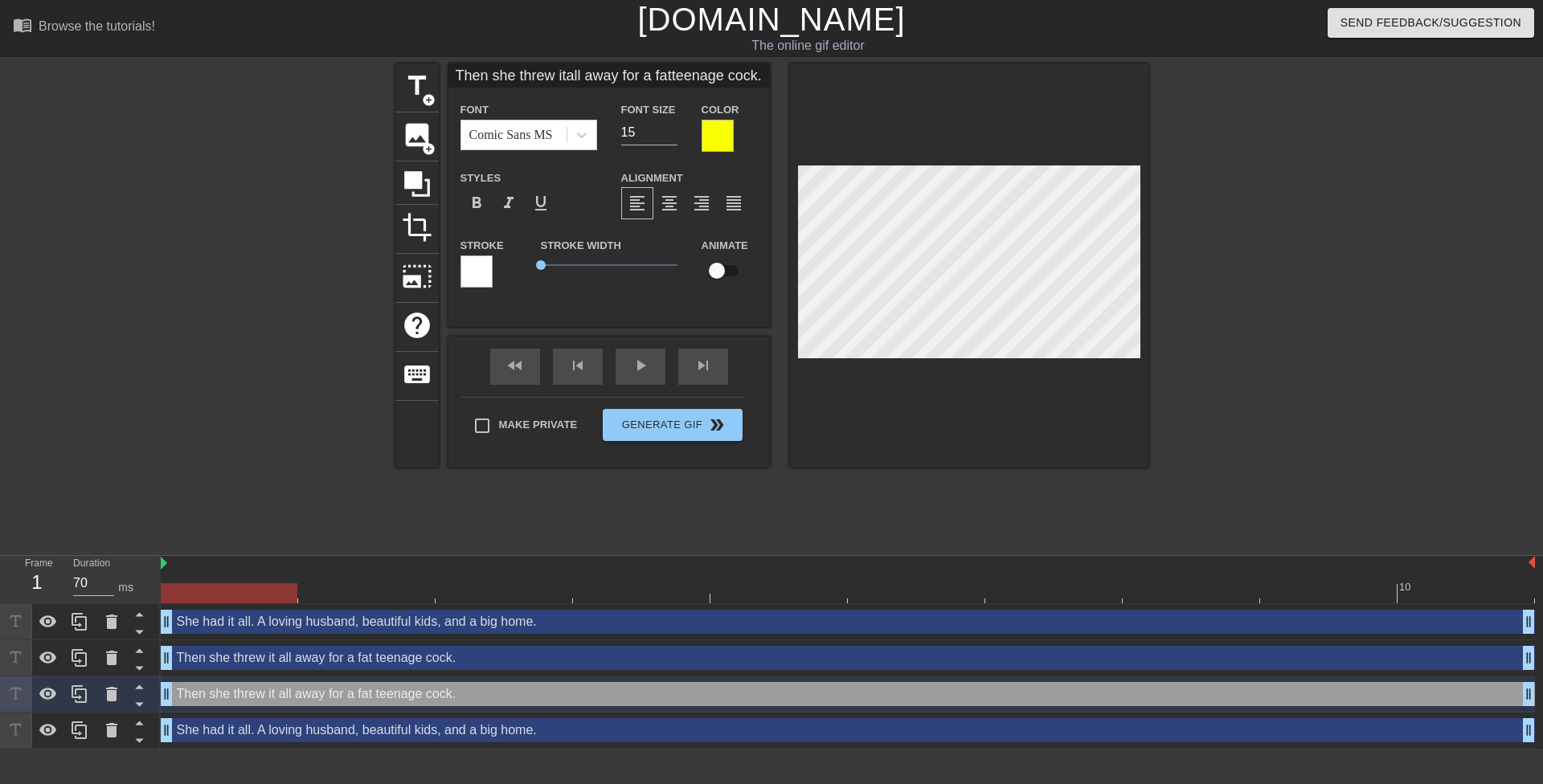
click at [1147, 349] on div at bounding box center [970, 265] width 358 height 404
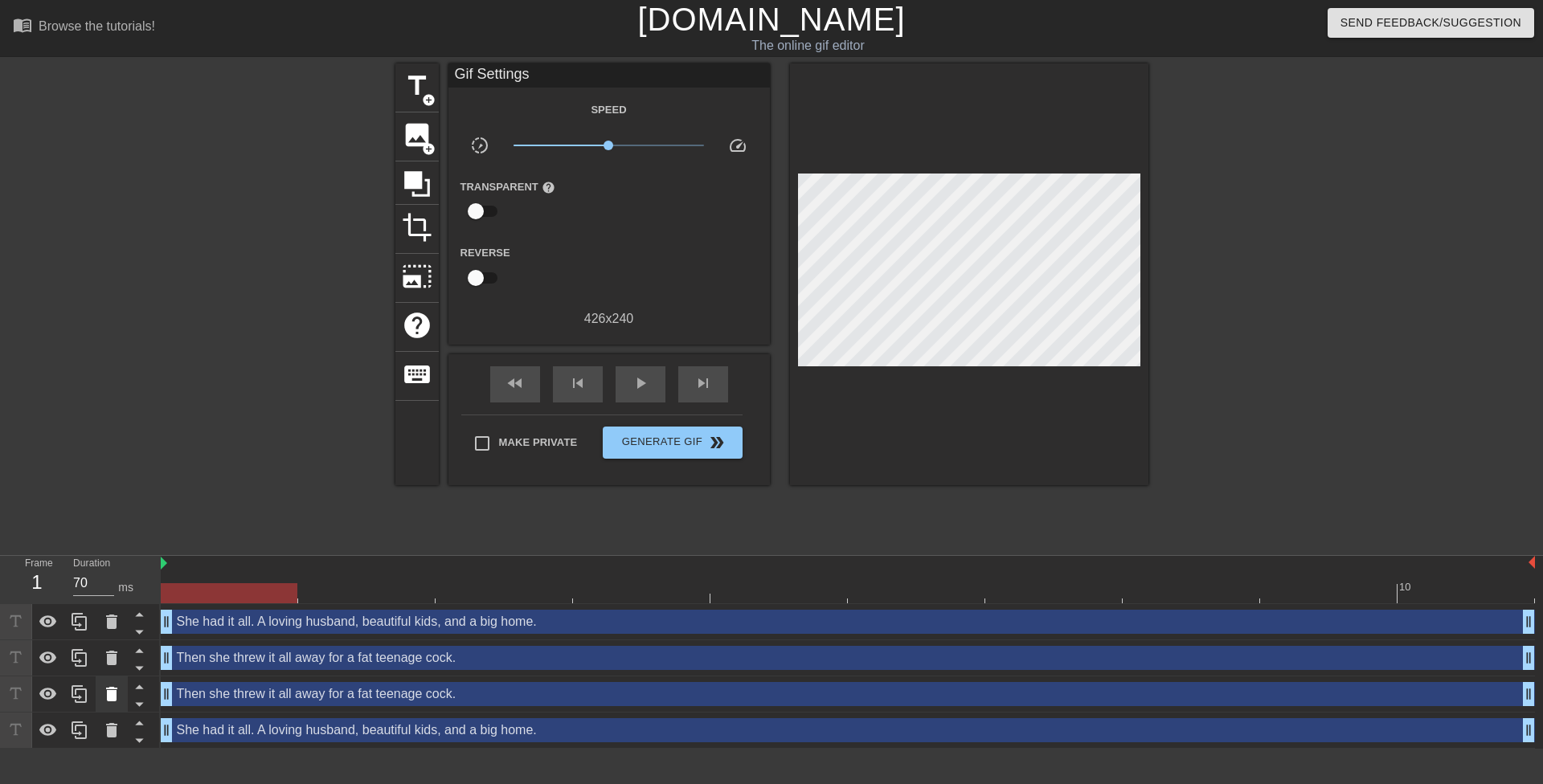
click at [120, 698] on icon at bounding box center [112, 694] width 20 height 20
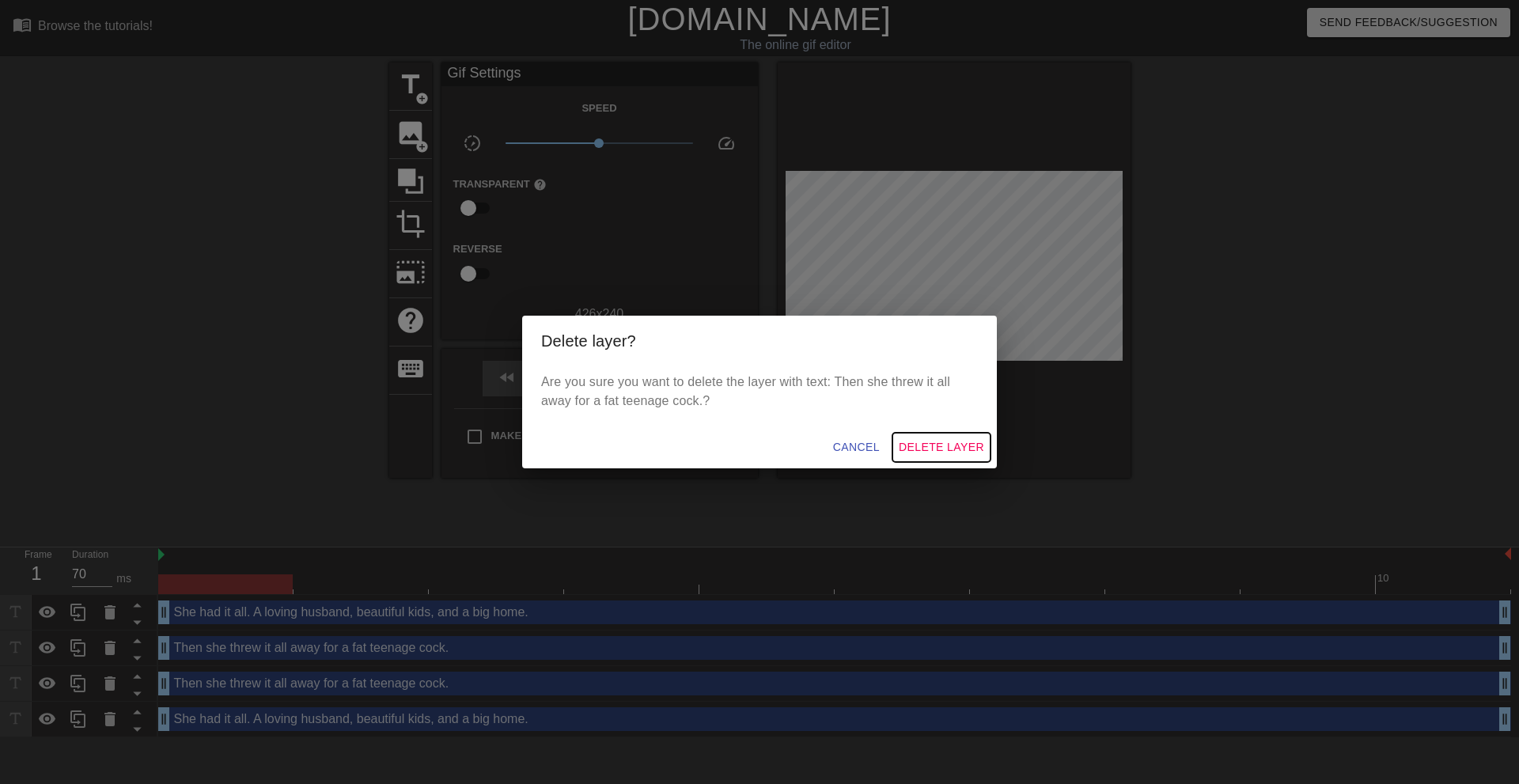
click at [935, 456] on span "Delete Layer" at bounding box center [941, 447] width 86 height 19
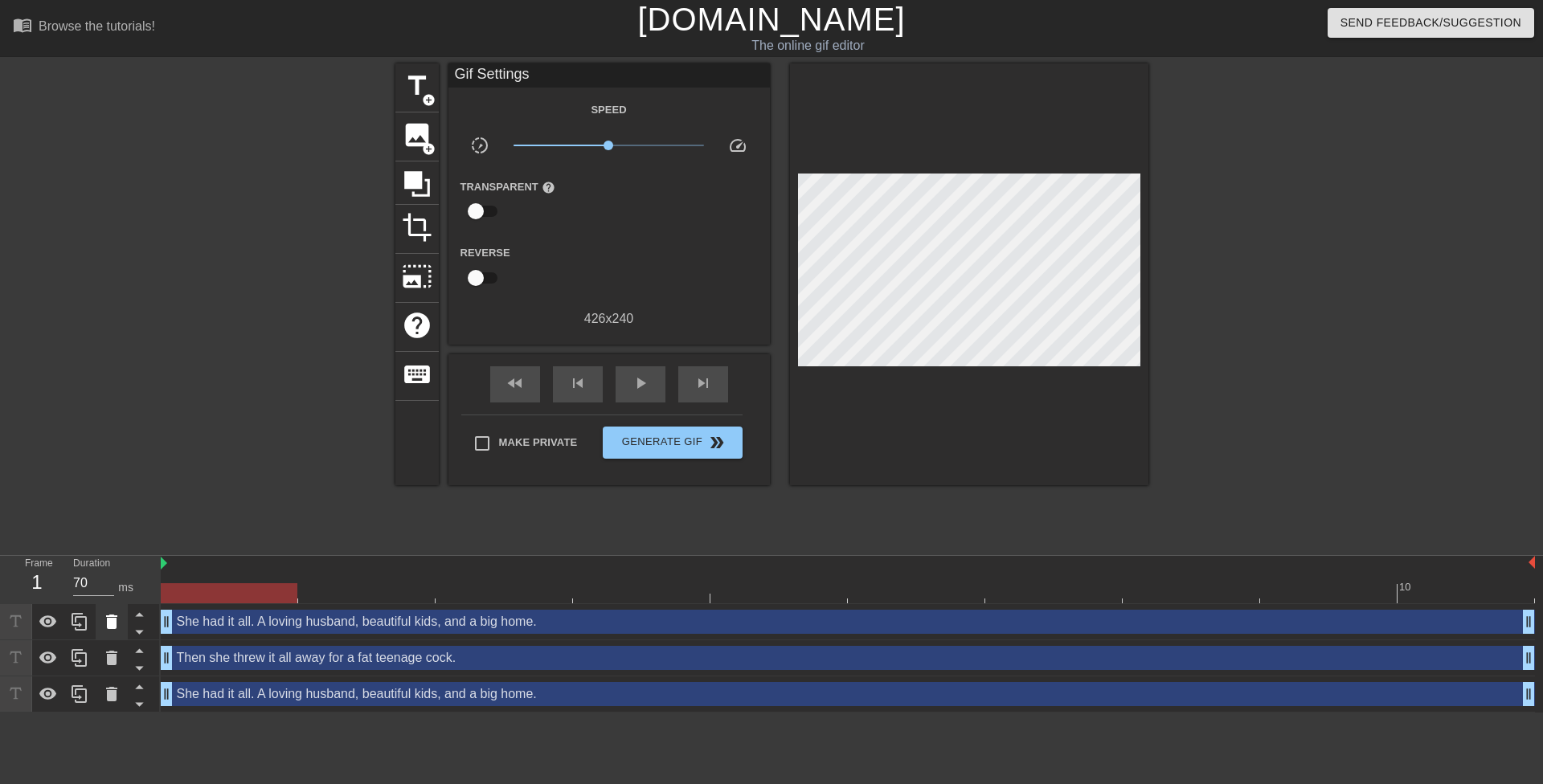
click at [115, 634] on div at bounding box center [112, 622] width 32 height 35
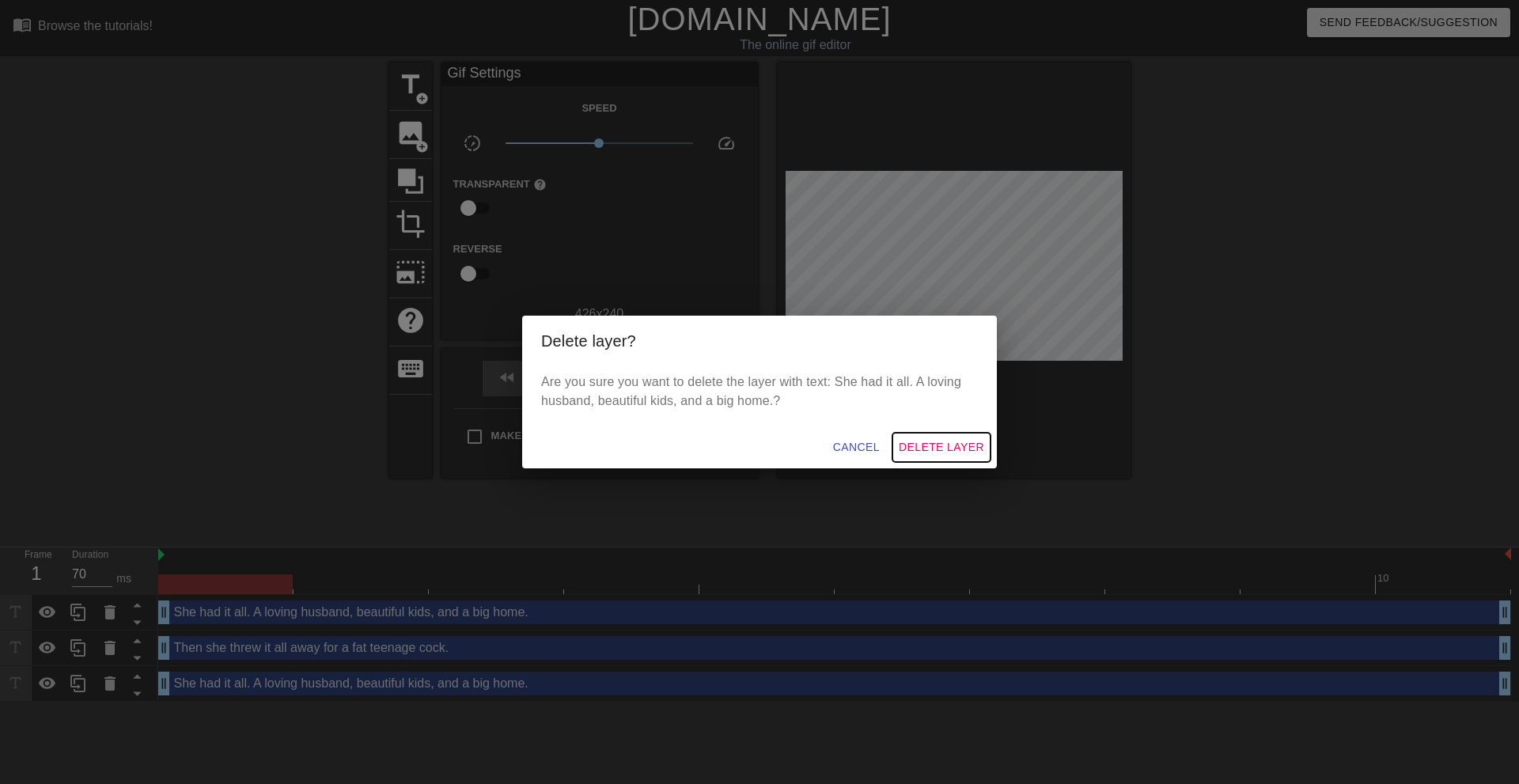
click at [945, 444] on span "Delete Layer" at bounding box center [941, 447] width 86 height 19
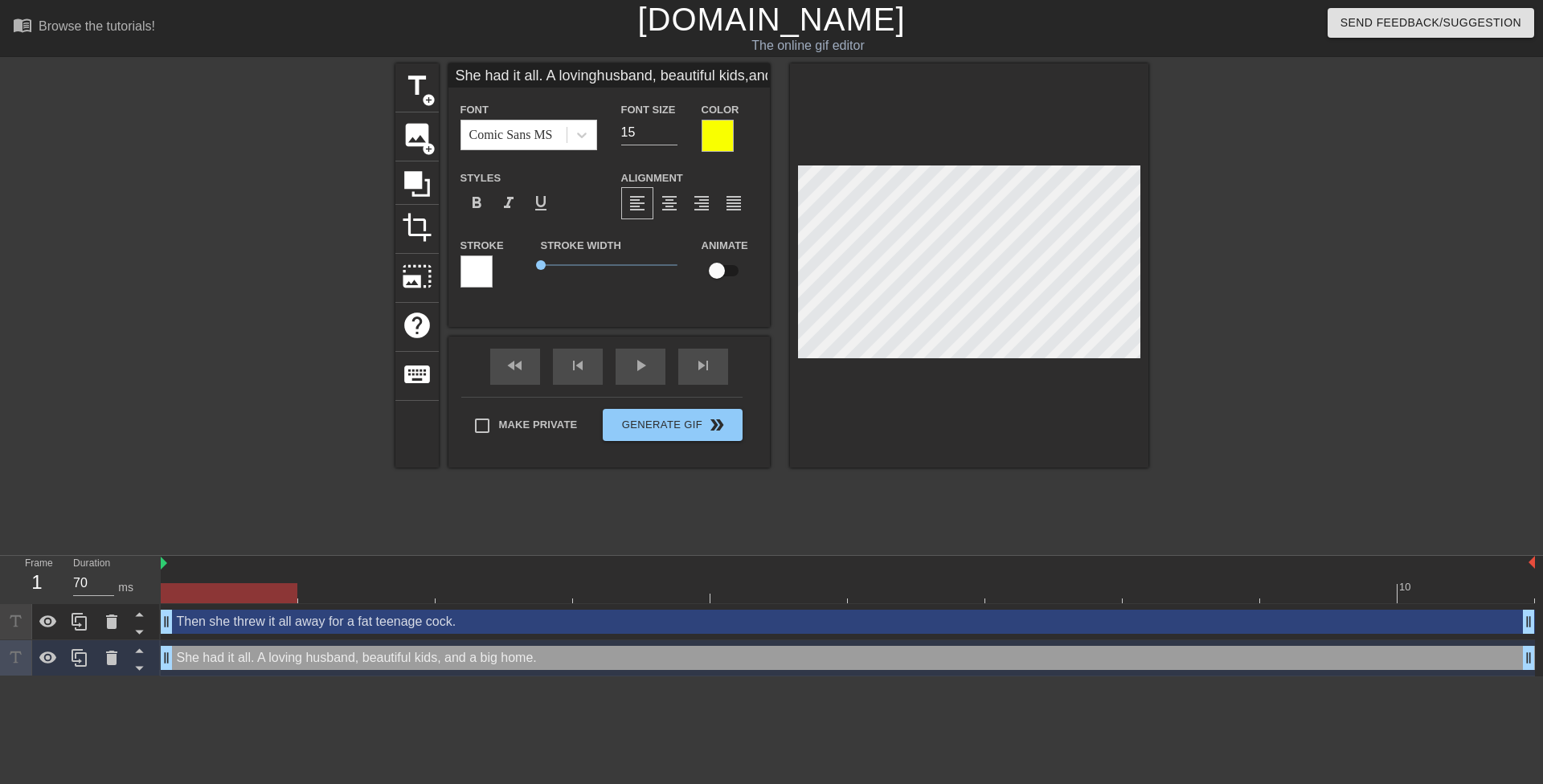
type input "Then she threw itall away for a fatteenage cock."
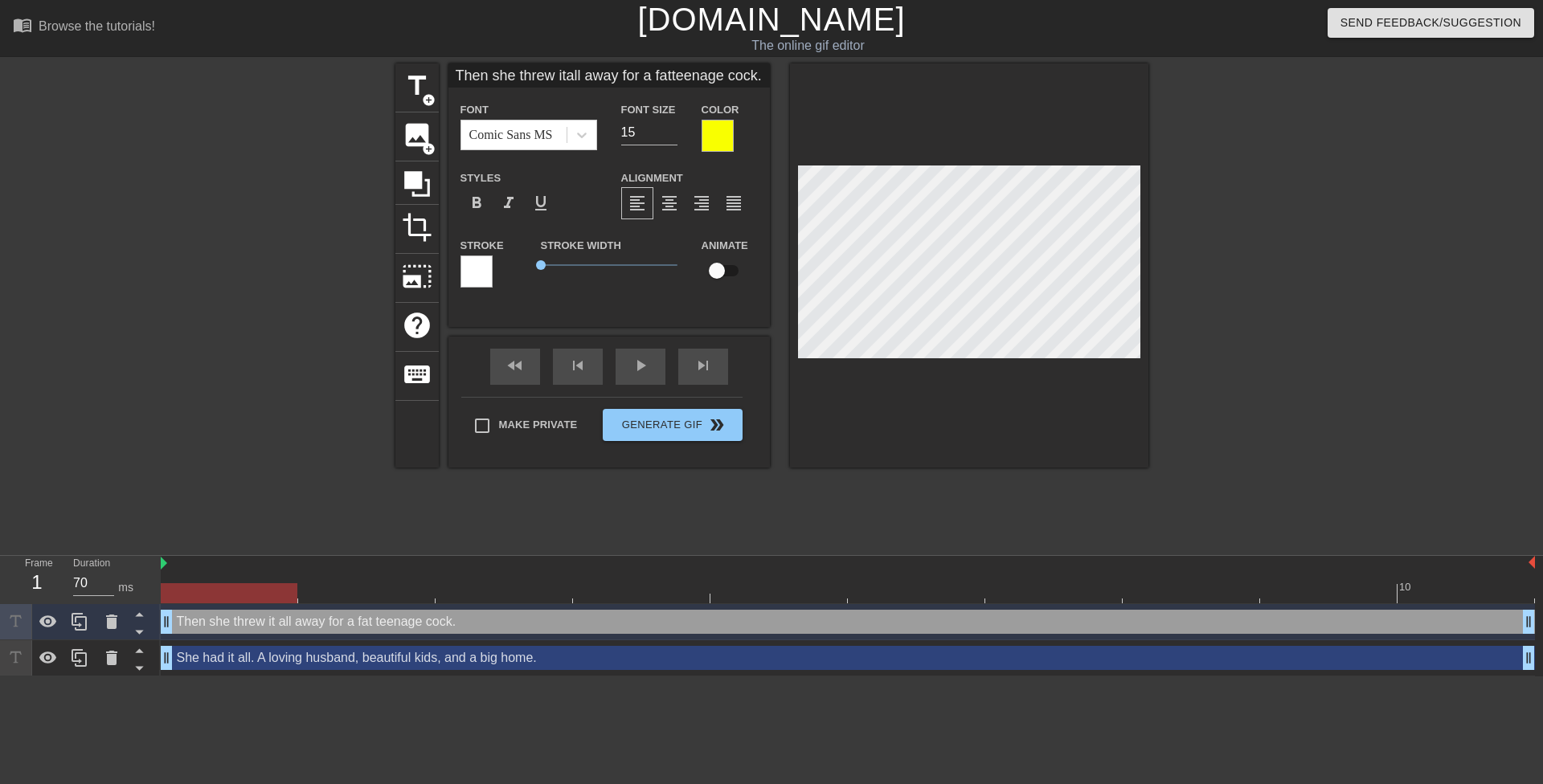
click at [1214, 273] on div at bounding box center [1288, 305] width 241 height 482
click at [1234, 254] on div at bounding box center [1288, 305] width 241 height 482
type input "A she threw itall away for a fatteenage cock."
type textarea "A she threw it all away for a fat teenage cock."
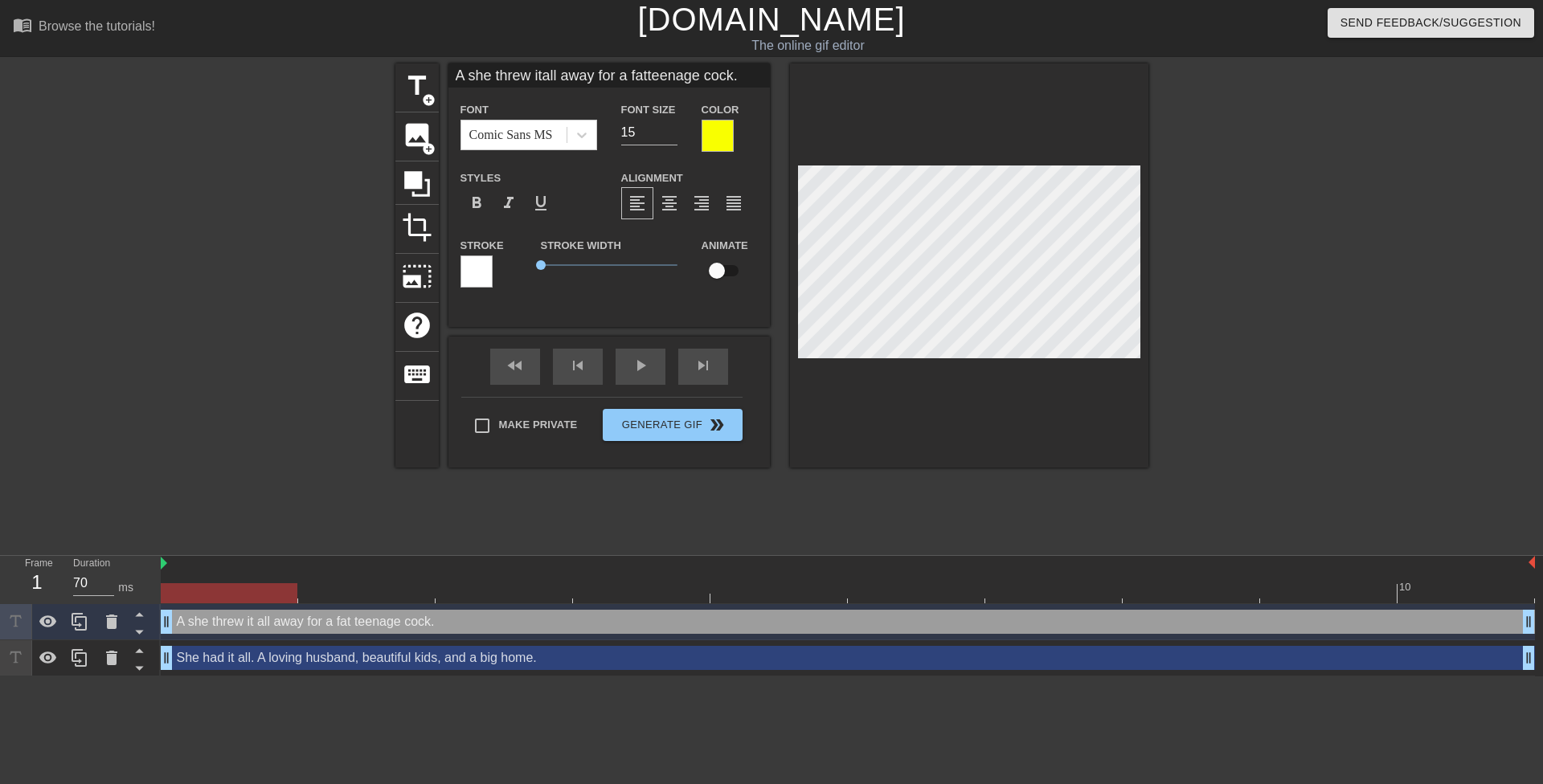
type input "An she threw itall away for a fatteenage cock."
type textarea "An she threw it all away for a fat teenage cock."
type input "And she threw itall away for a fatteenage cock."
type textarea "And she threw it all away for a fat teenage cock."
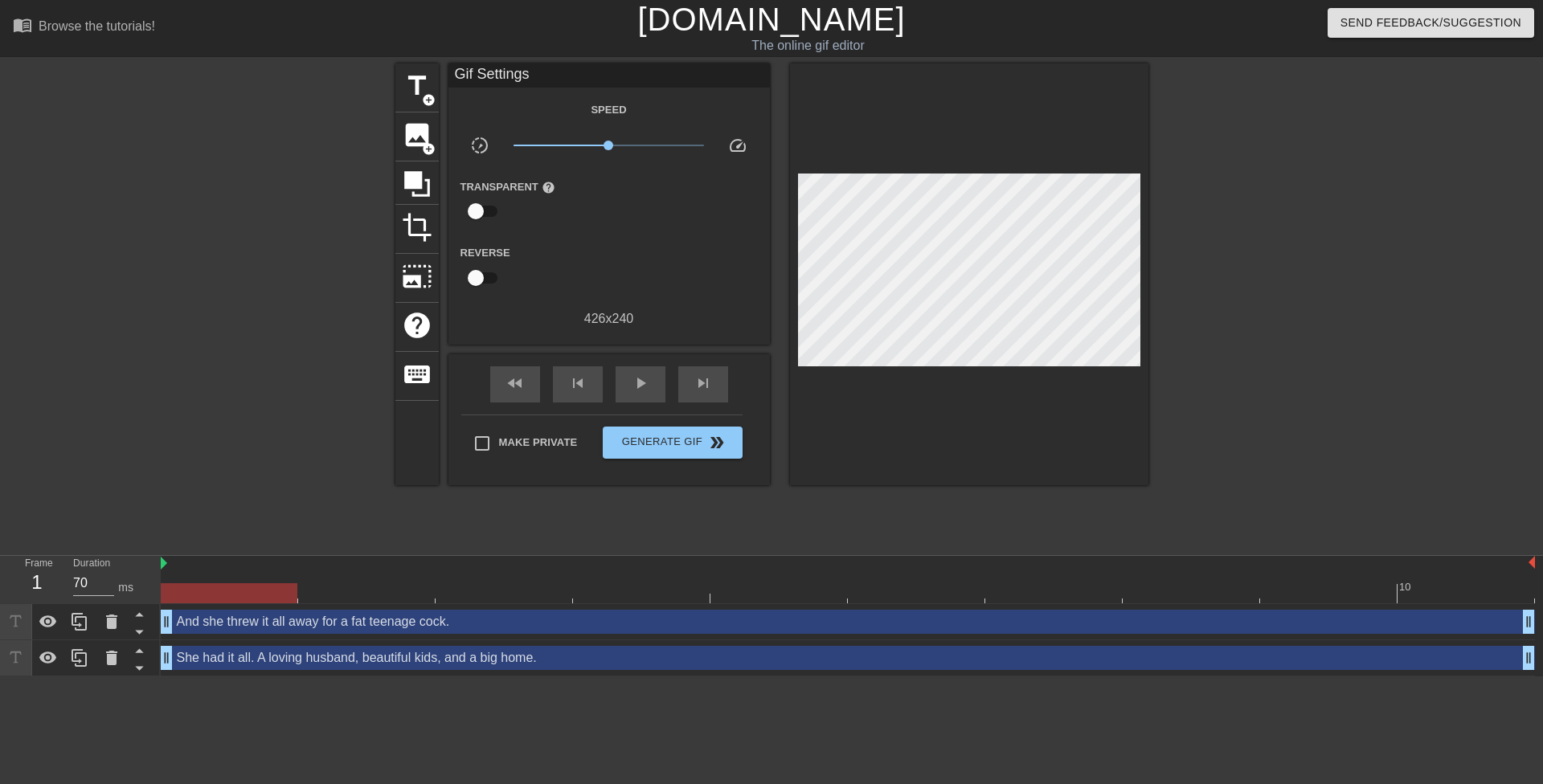
click at [1323, 288] on div at bounding box center [1288, 305] width 241 height 482
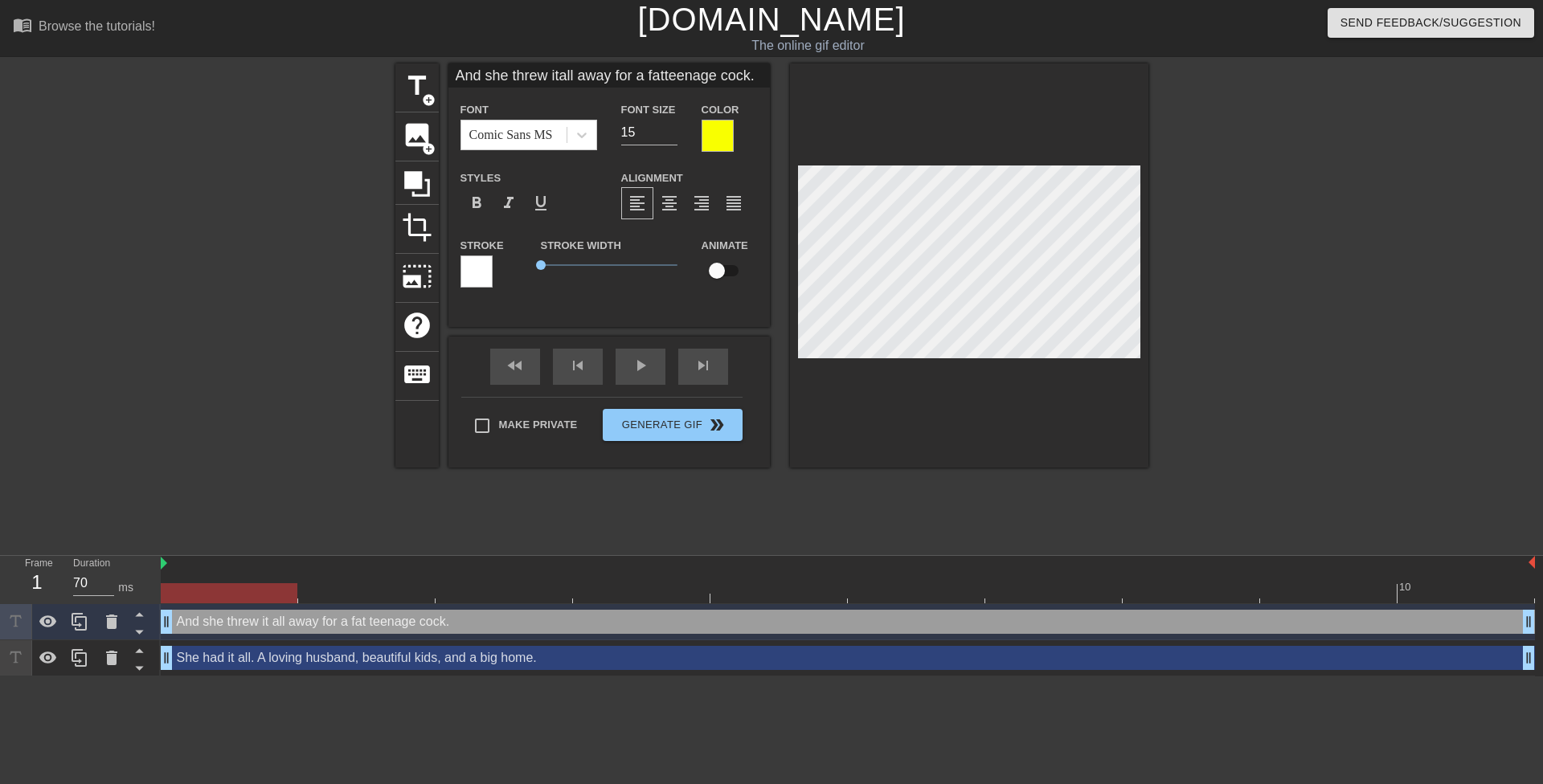
type input "And she threw it all away for a fatteenage cock."
type textarea "And she threw it all away for a fat teenage cock."
type input "And she threw it aall away for a fatteenage cock."
type textarea "And she threw it a all away for a fat teenage cock."
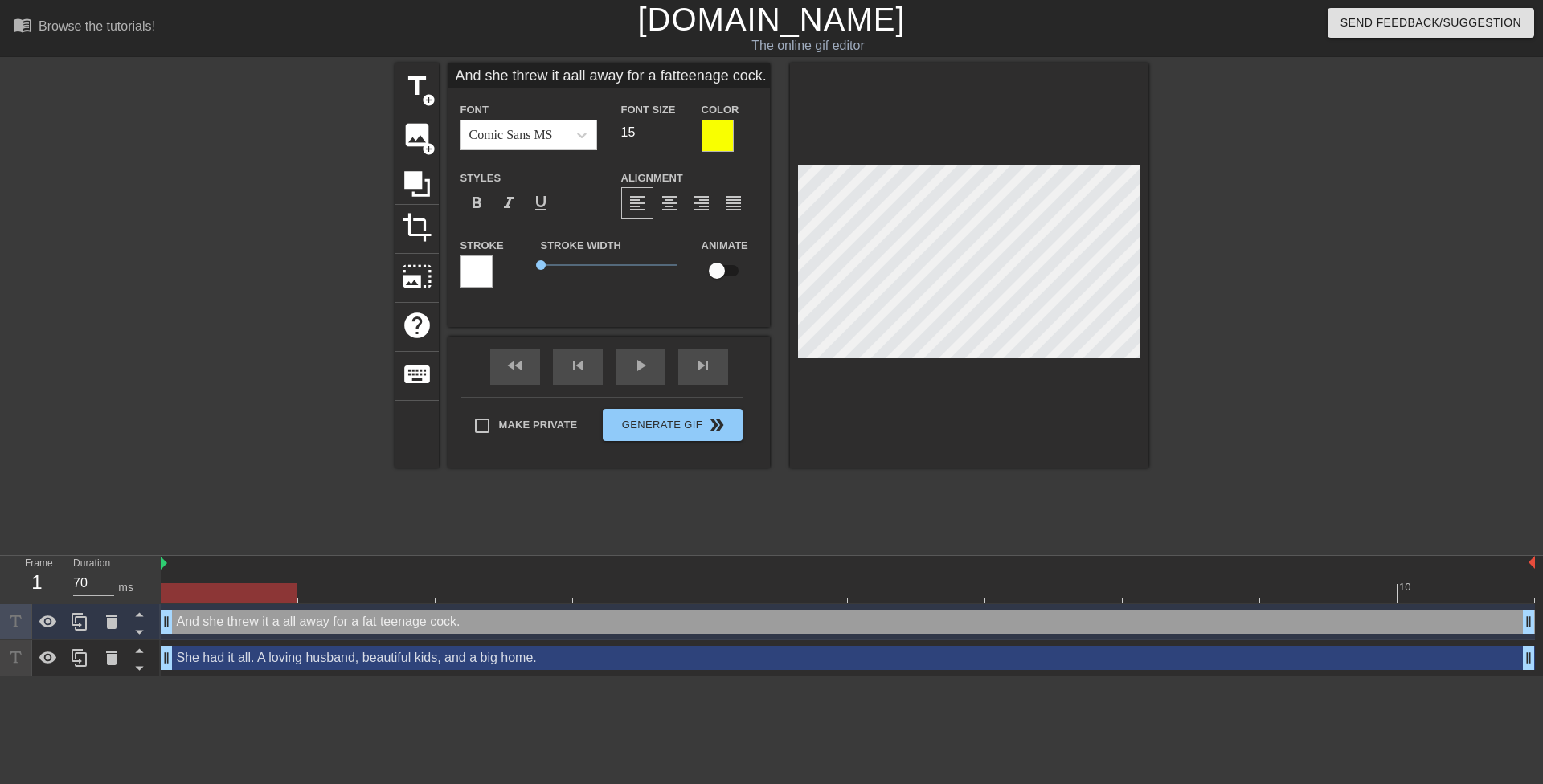
type input "And she threw it alall away for a fatteenage cock."
type textarea "And she threw it al all away for a fat teenage cock."
type input "And she threw it allall away for a fatteenage cock."
type textarea "And she threw it all all away for a fat teenage cock."
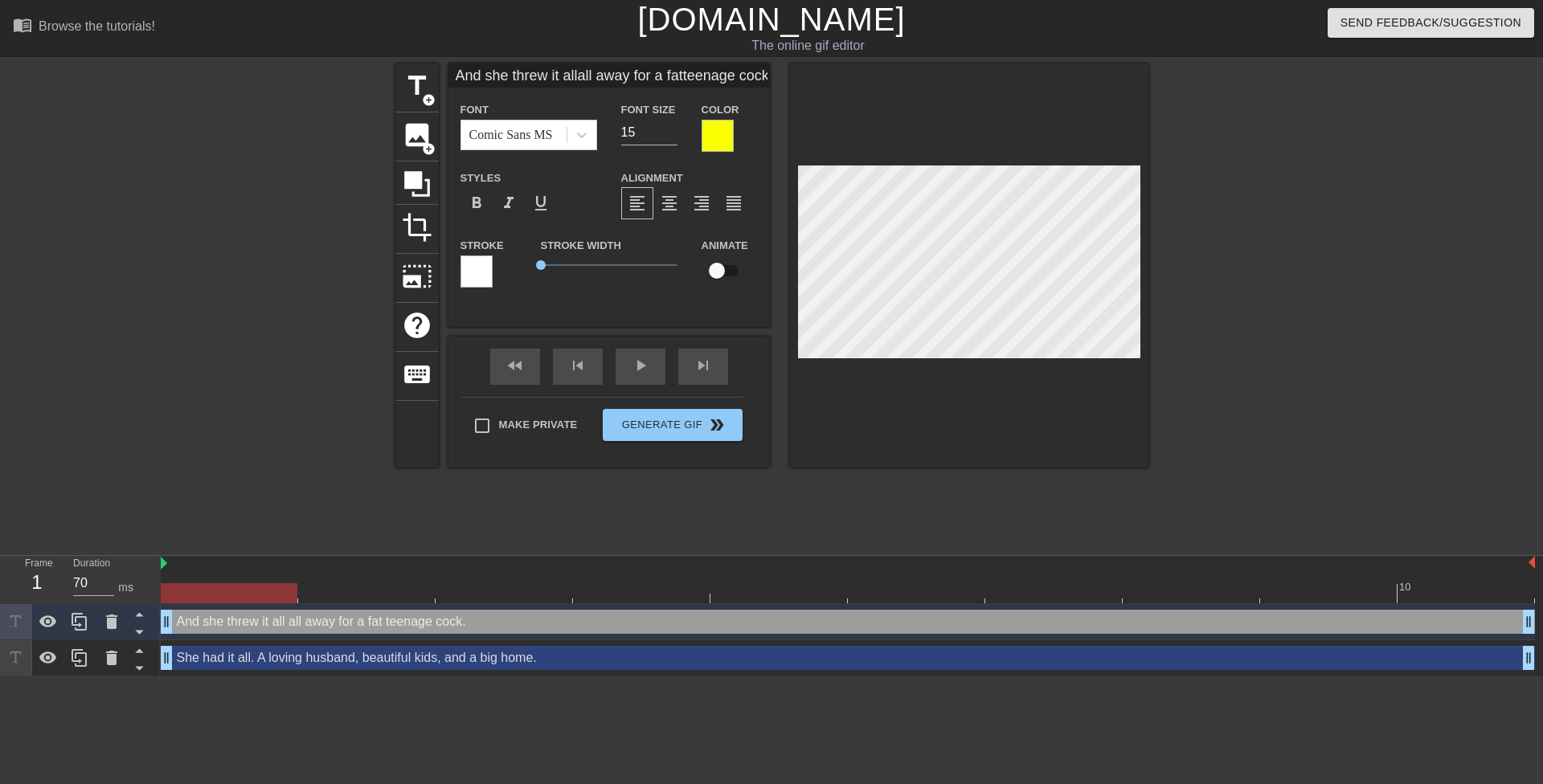
type input "And she threw it allallaway for a fatteenage cock."
type textarea "And she threw it all [PERSON_NAME] for a fat teenage cock."
type input "And she threw it allalaway for a fatteenage cock."
type textarea "And she threw it all [MEDICAL_DATA] for a fat teenage cock."
type input "And she threw it allaaway for a fatteenage cock."
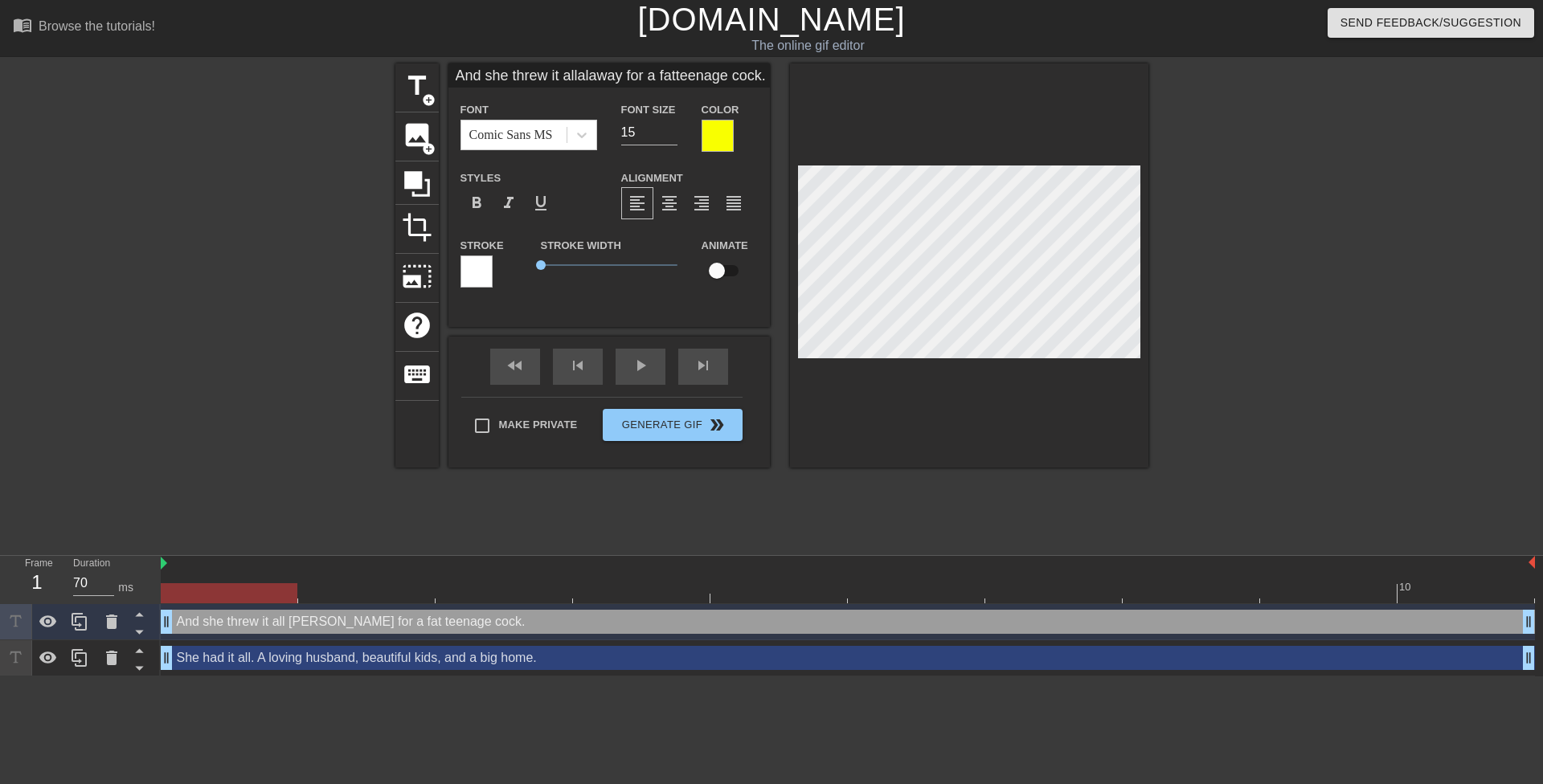
type textarea "And she threw it all aaway for a fat teenage cock."
type input "And she threw it [PERSON_NAME] for a fatteenage cock."
type textarea "And she threw it all away for a fat teenage cock."
click at [1267, 252] on div at bounding box center [1288, 305] width 241 height 482
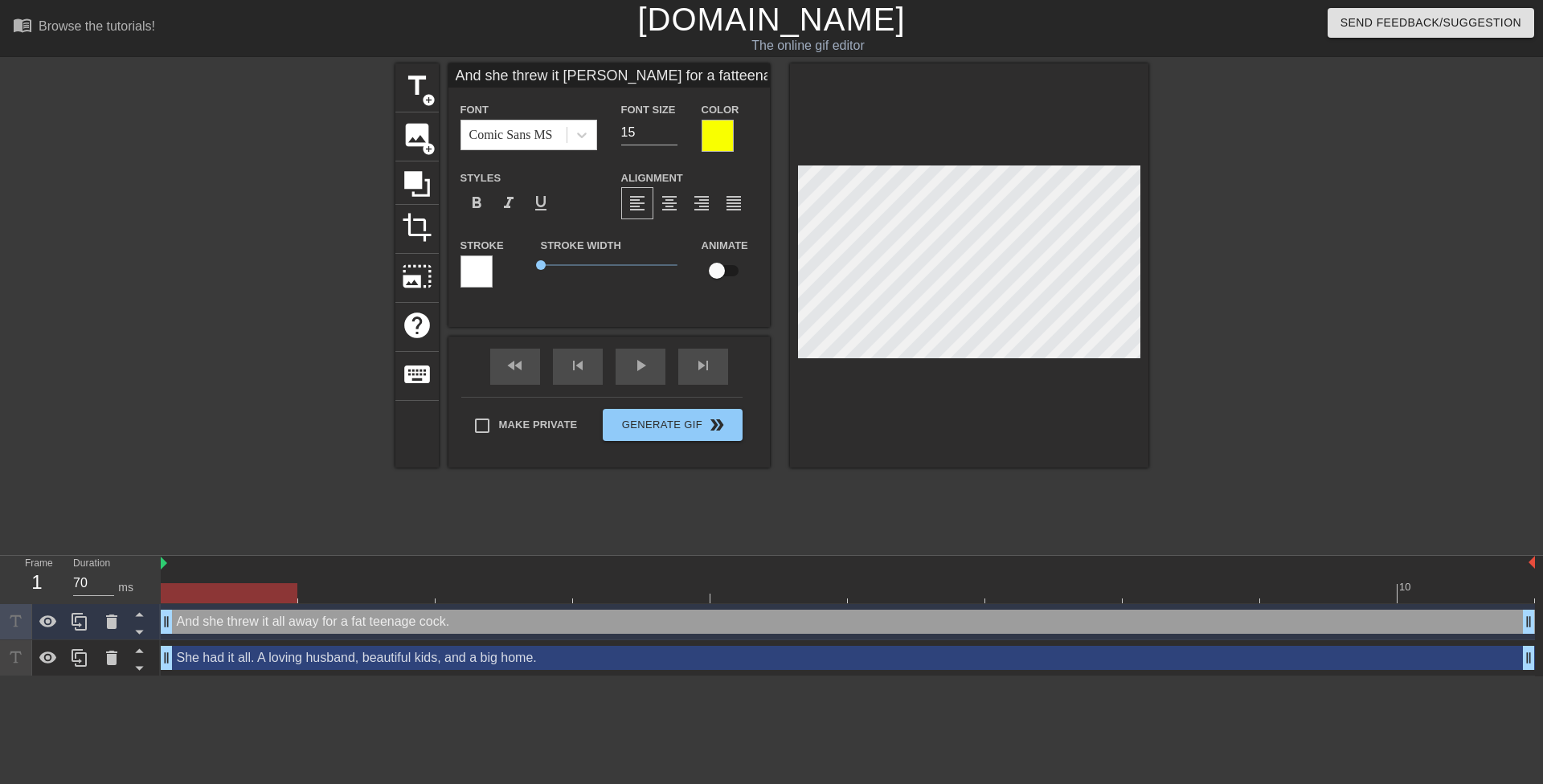
type input "And she threw it all away for a fatteenage cock."
type textarea "And she threw it all away for a fat teenage cock."
paste textarea "away"
type input "And she threw it all awayaway for a fatteenage cock."
type textarea "And she threw it all away away for a fat teenage cock."
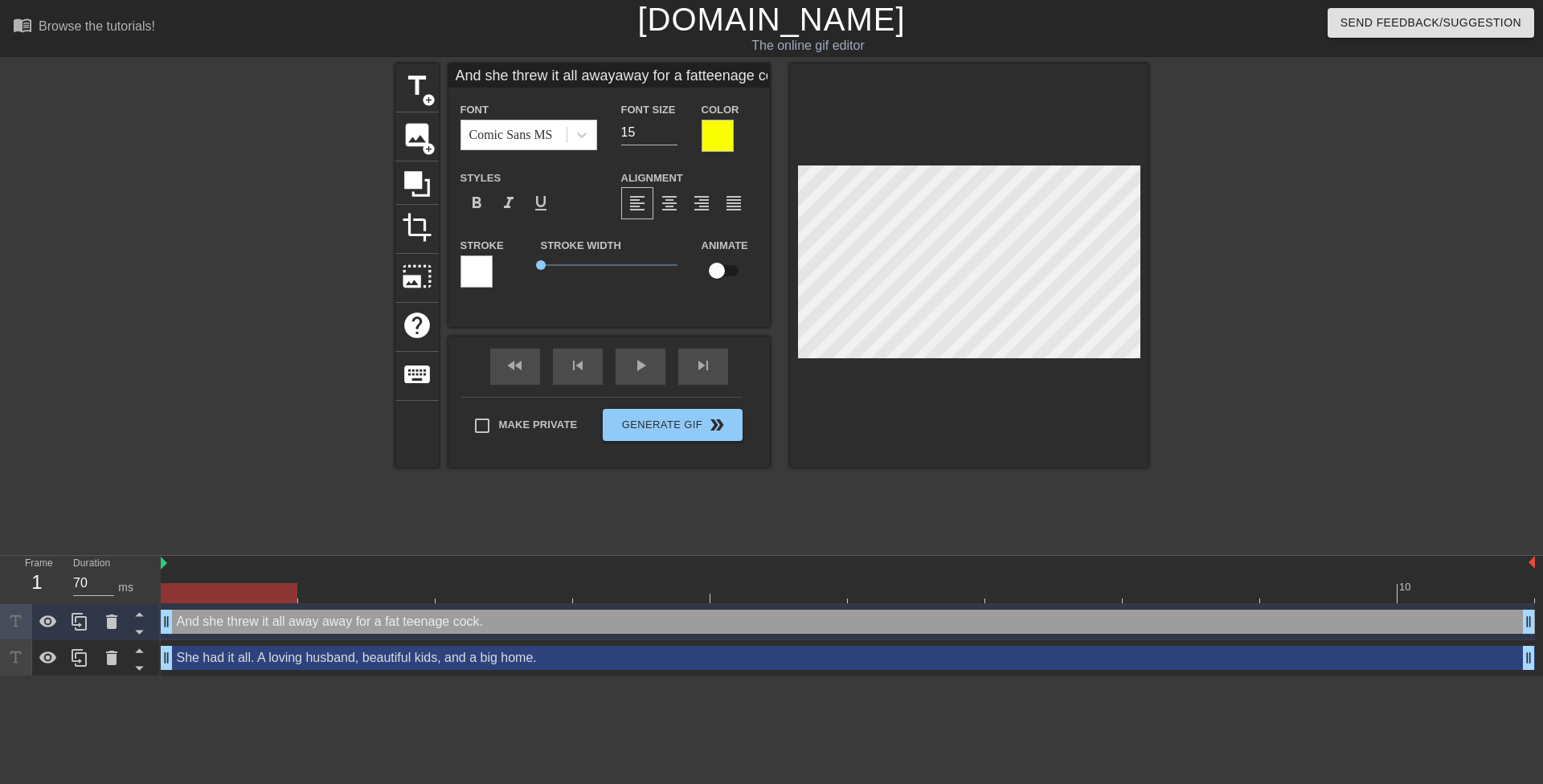
scroll to position [3, 2]
type input "And she threw it all awaya fatteenage cock."
type textarea "And she threw it all away a fat teenage cock."
type input "And she threw it all awaya fateenage cock."
type textarea "And she threw it all away a fat eenage cock."
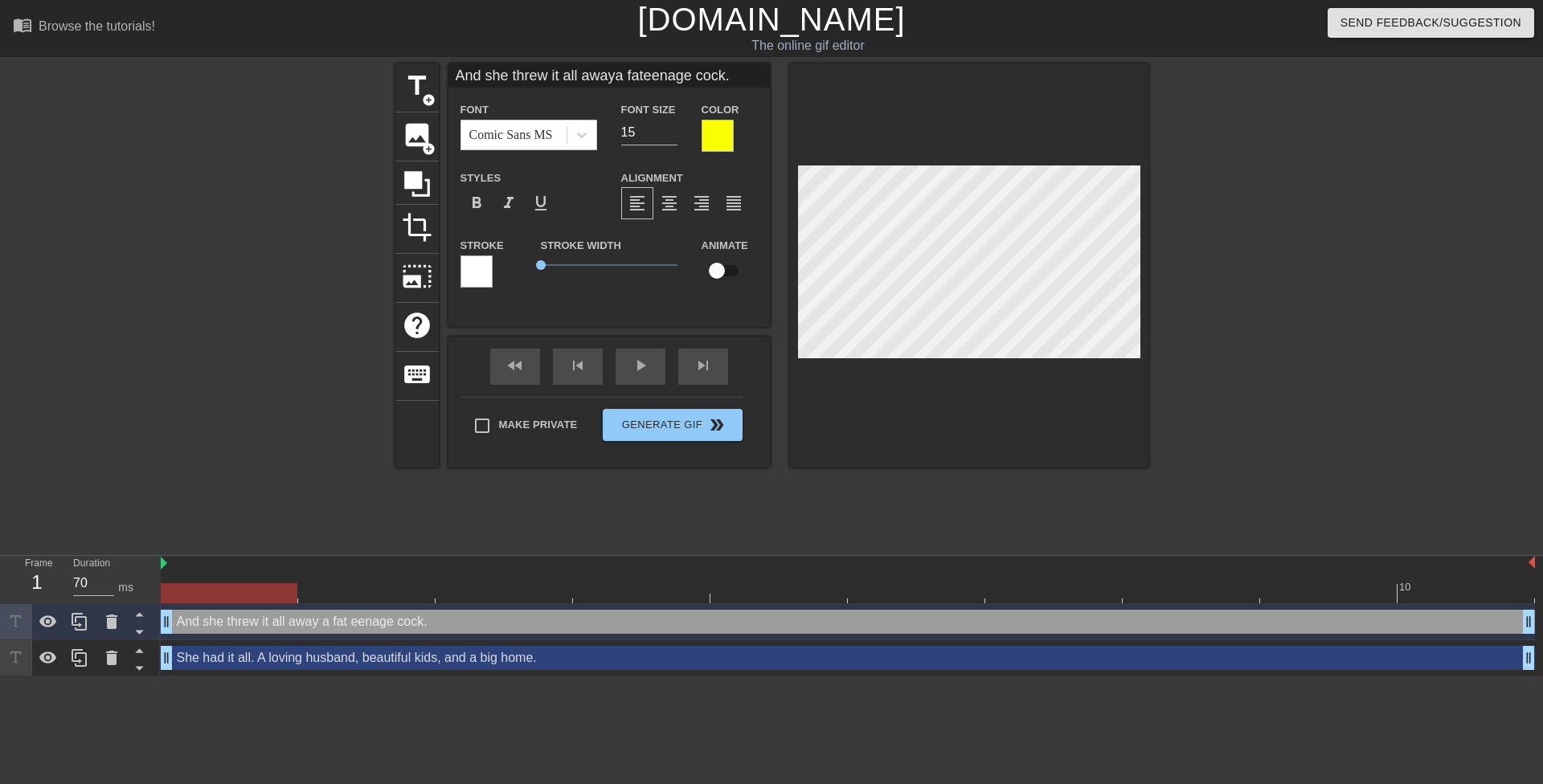
type input "And she threw it all awaya fateenage cock."
type textarea "And she threw it all away a fateenage cock."
type input "And she threw it all awaya fat eenage cock."
type textarea "And she threw it all away a fat eenage cock."
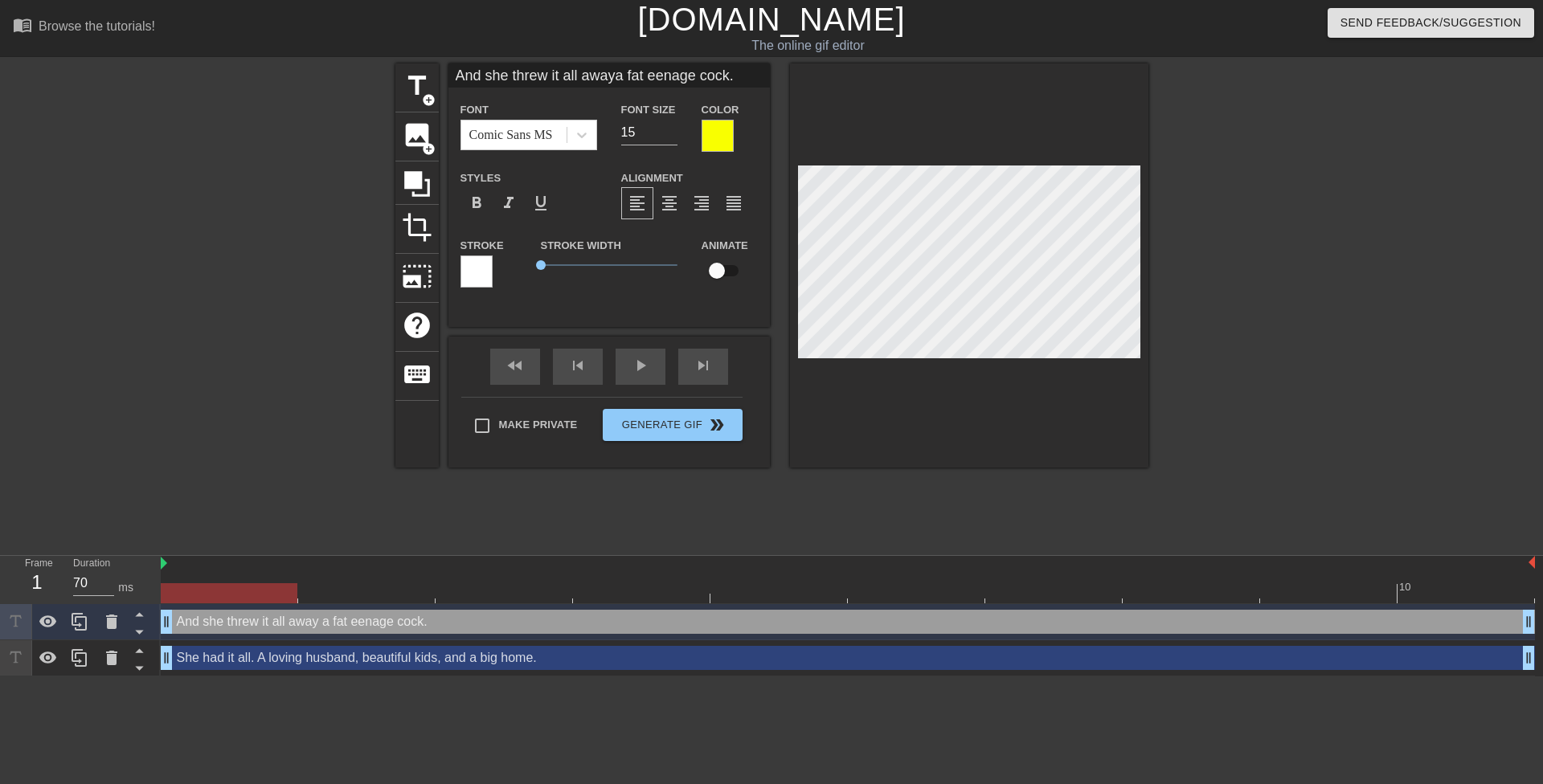
type input "And she threw it all awaya fat teenage cock."
type textarea "And she threw it all away a fat teenage cock."
click at [1253, 269] on div at bounding box center [1288, 305] width 241 height 482
click at [1179, 264] on div at bounding box center [1288, 305] width 241 height 482
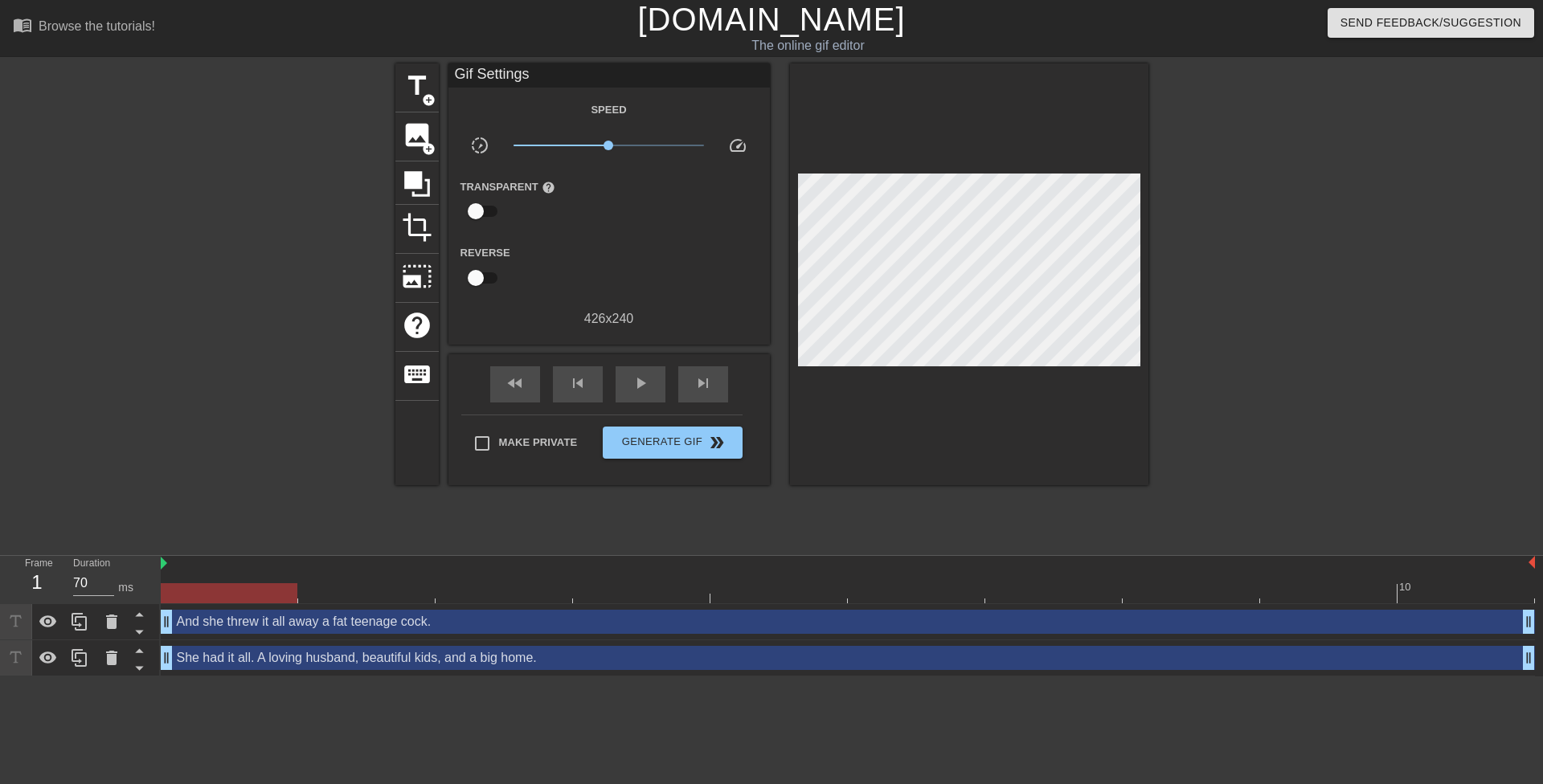
click at [1166, 215] on div "title add_circle image add_circle crop photo_size_select_large help keyboard Gi…" at bounding box center [772, 305] width 1543 height 482
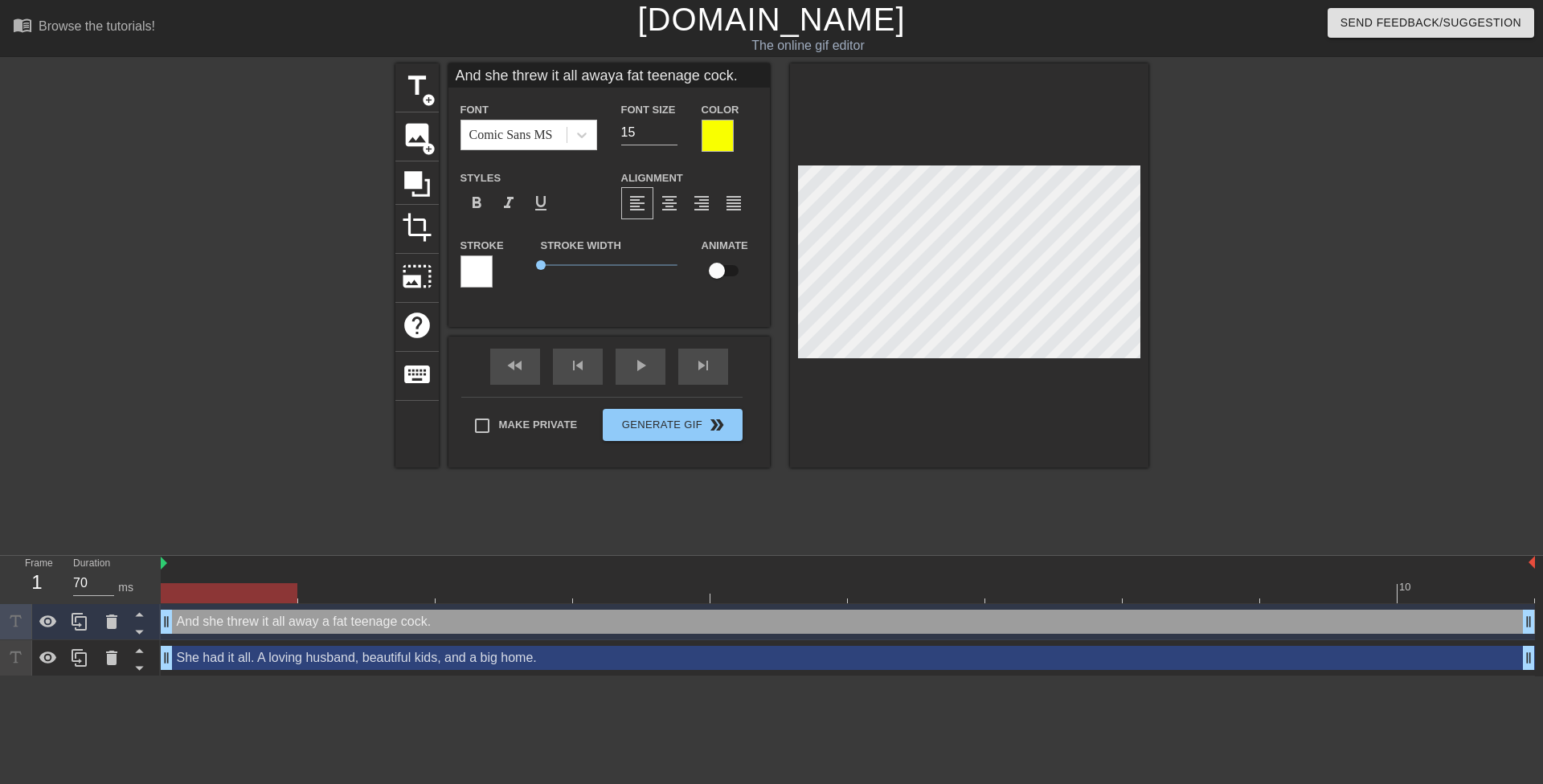
type input "She had it all. A lovinghusband, beautiful kids,and a big home."
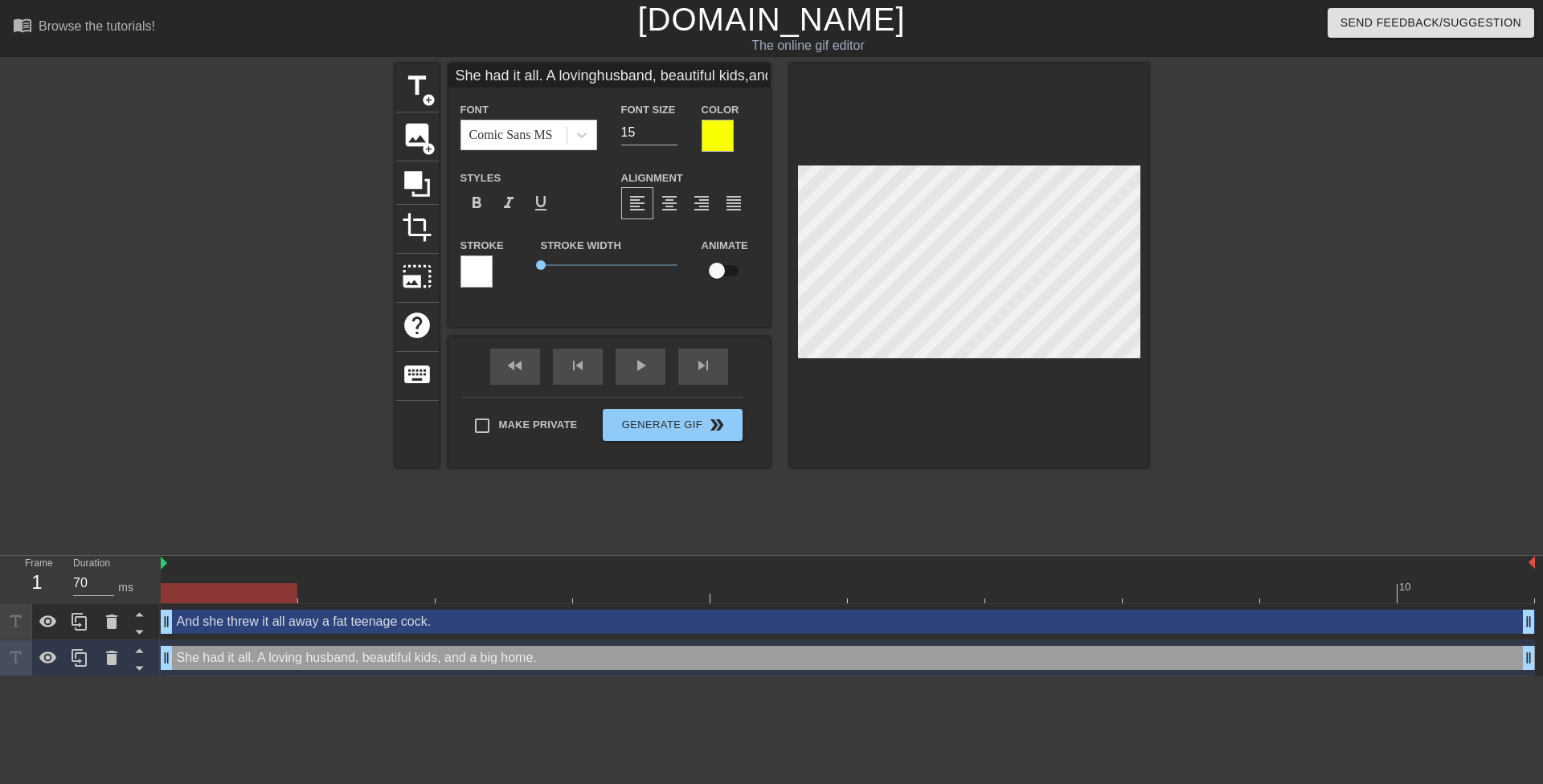
click at [1149, 214] on div "title add_circle image add_circle crop photo_size_select_large help keyboard Sh…" at bounding box center [772, 305] width 1543 height 482
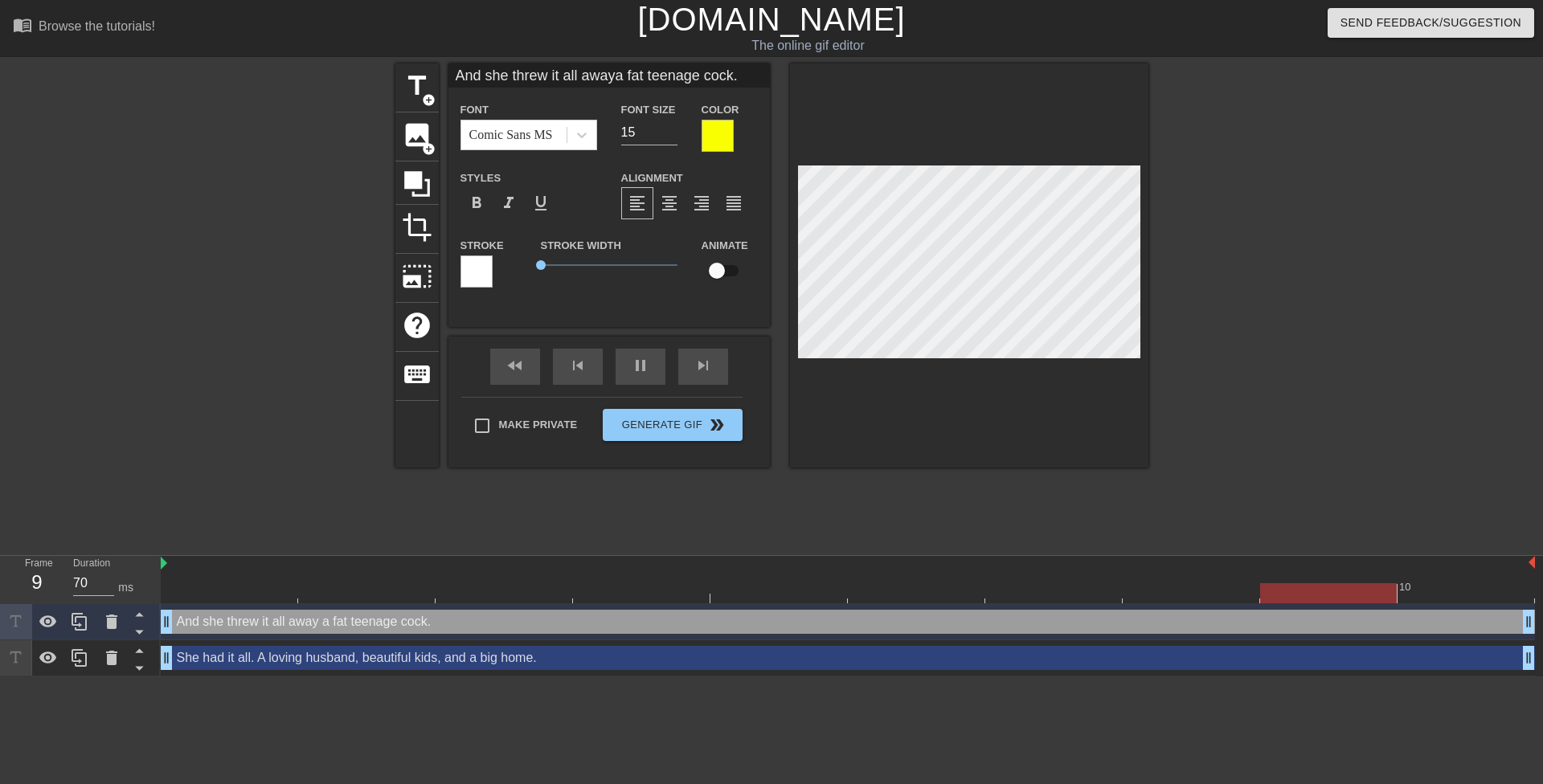
scroll to position [3, 2]
type input "70"
type input "And she threw it allawaya fat teenage cock."
type textarea "And she threw it [PERSON_NAME] a fat teenage cock."
type input "60"
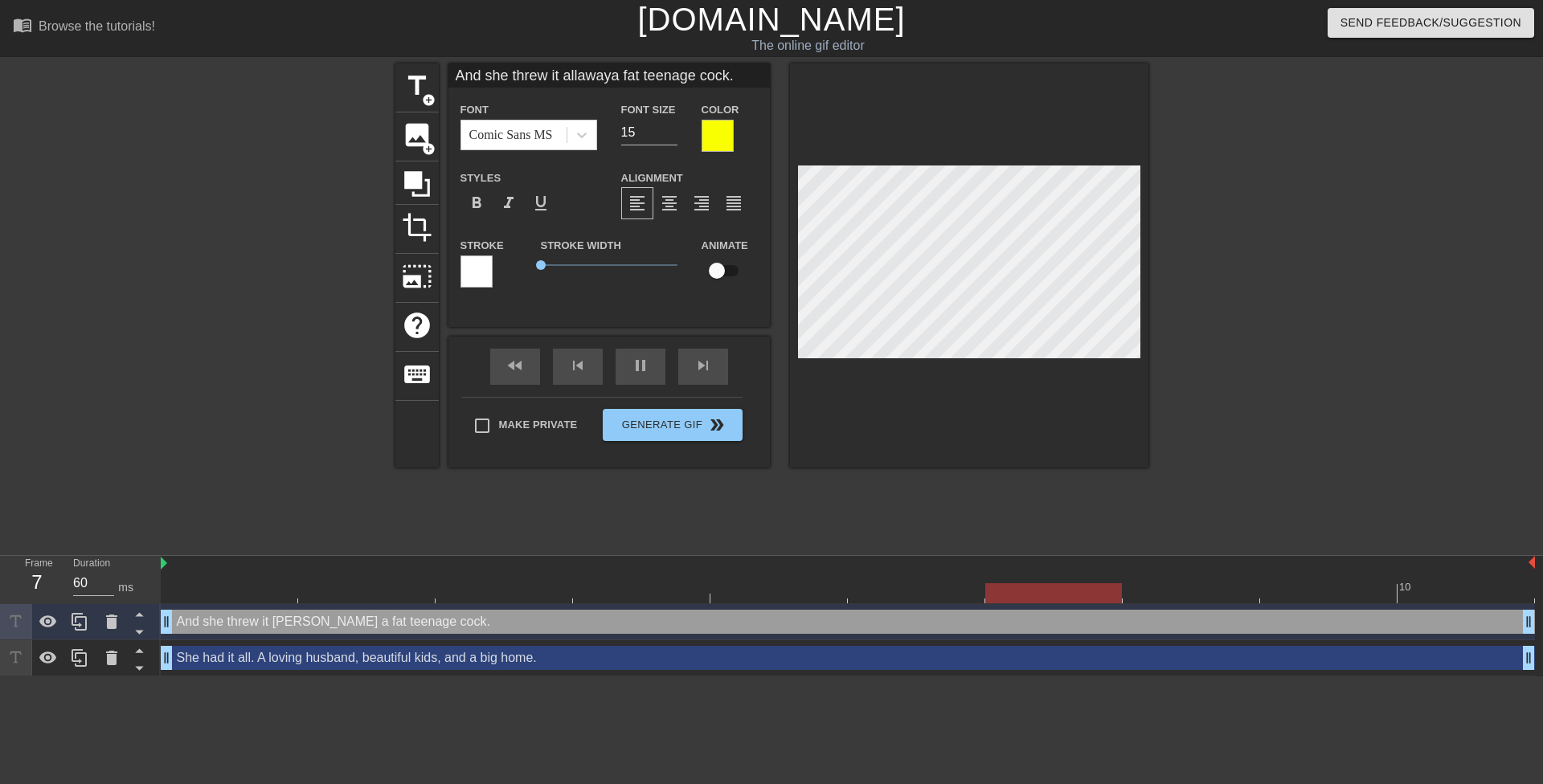
type input "And she threw it allawaya fat teenage cock."
type textarea "And she threw it all away a fat teenage cock."
type input "70"
type textarea "And she threw it all away a fat teenage cock."
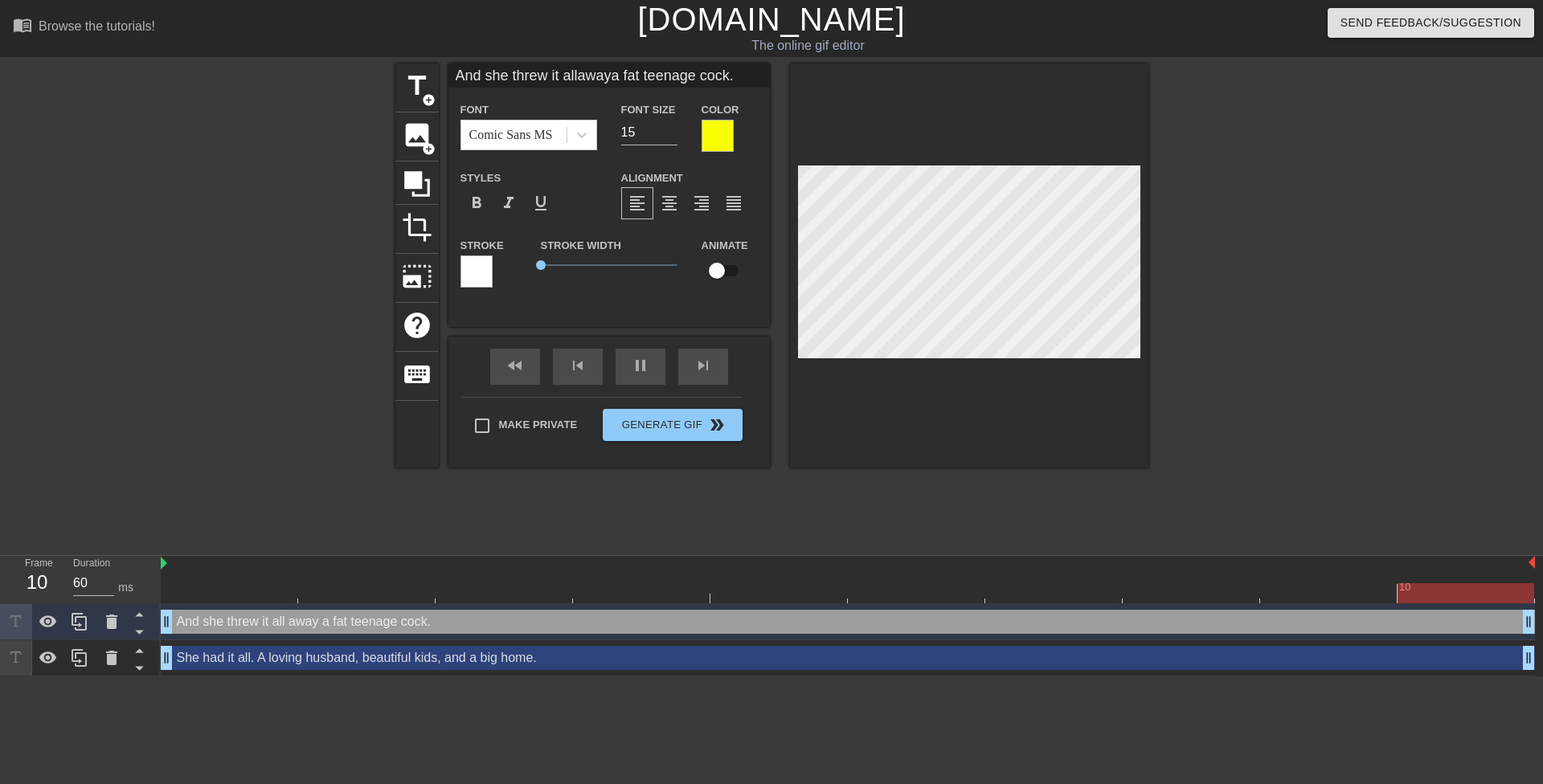
type input "70"
type input "And she threw it [PERSON_NAME] a fat teenage cock."
type textarea "And she threw it all away a fat teenage cock."
type input "60"
type input "And she threw it [PERSON_NAME] fat teenage cock."
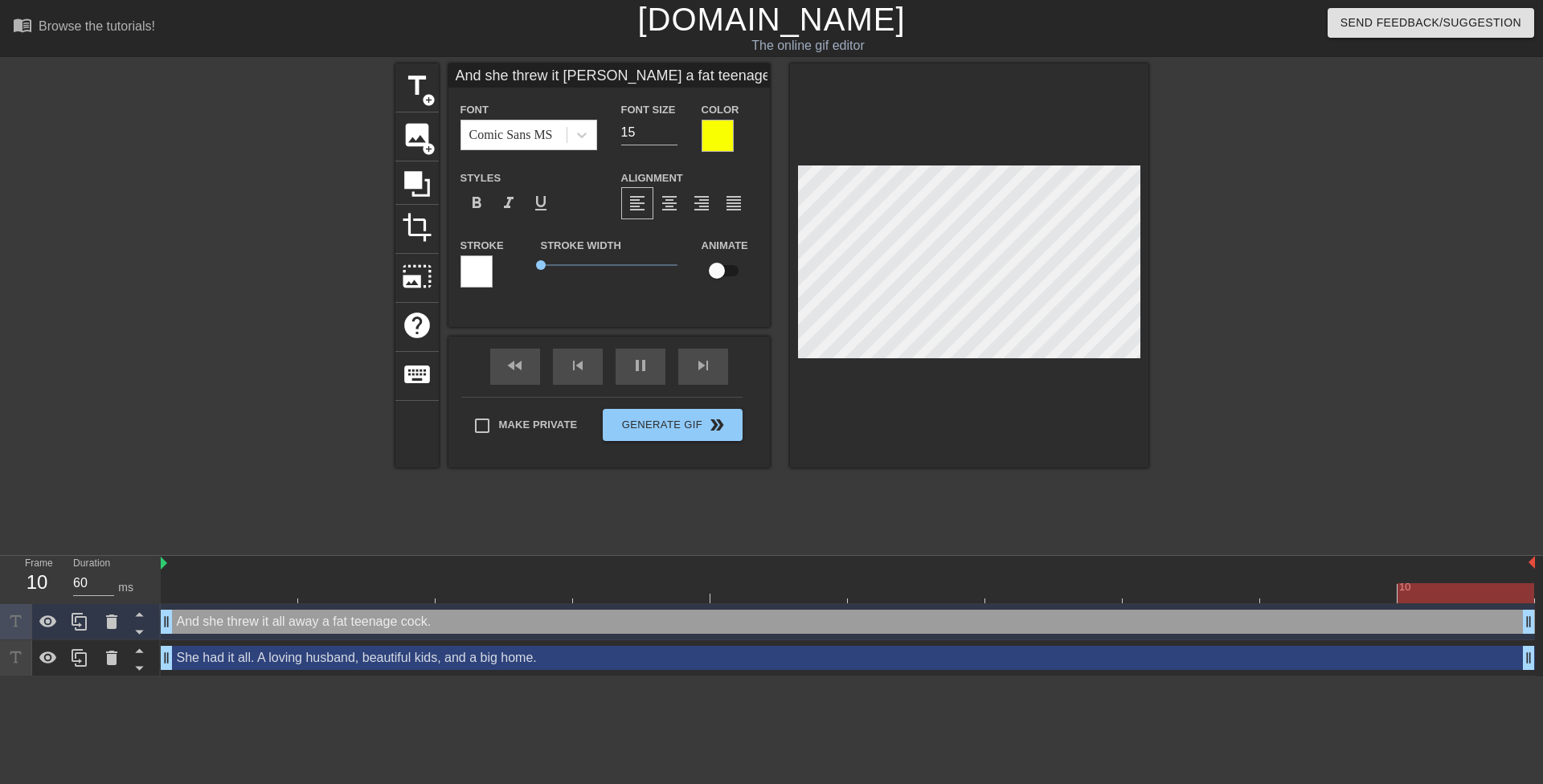
type textarea "And she threw it all away f a fat teenage cock."
type input "60"
type input "And she threw it [PERSON_NAME] foa fat teenage cock."
type textarea "And she threw it all away fo a fat teenage cock."
type input "70"
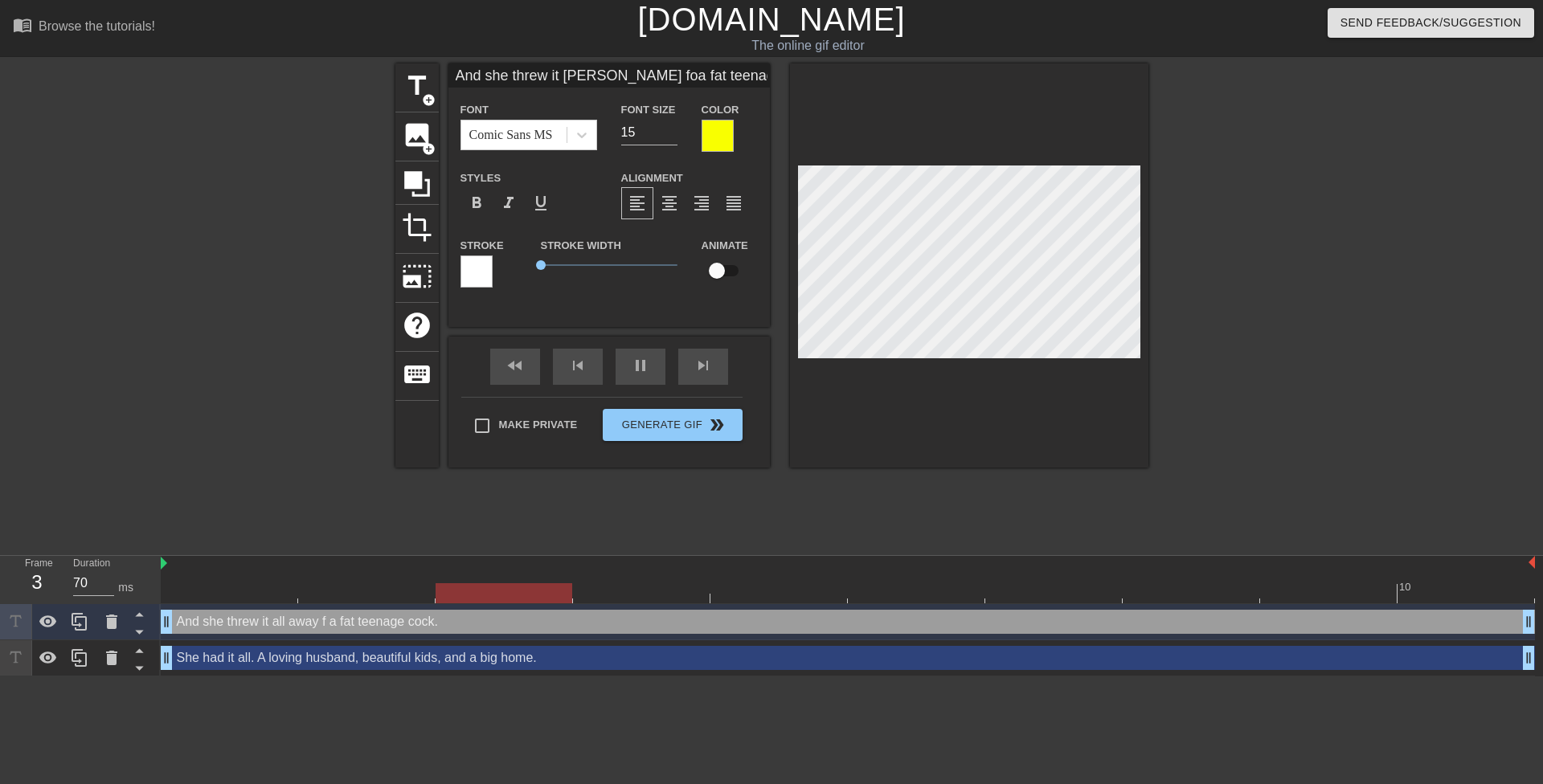
type textarea "And she threw it all away for a fat teenage cock."
type input "And she threw it [PERSON_NAME] fora fat teenage cock."
type input "70"
type textarea "And she threw it all away for a fat teenage cock."
type input "70"
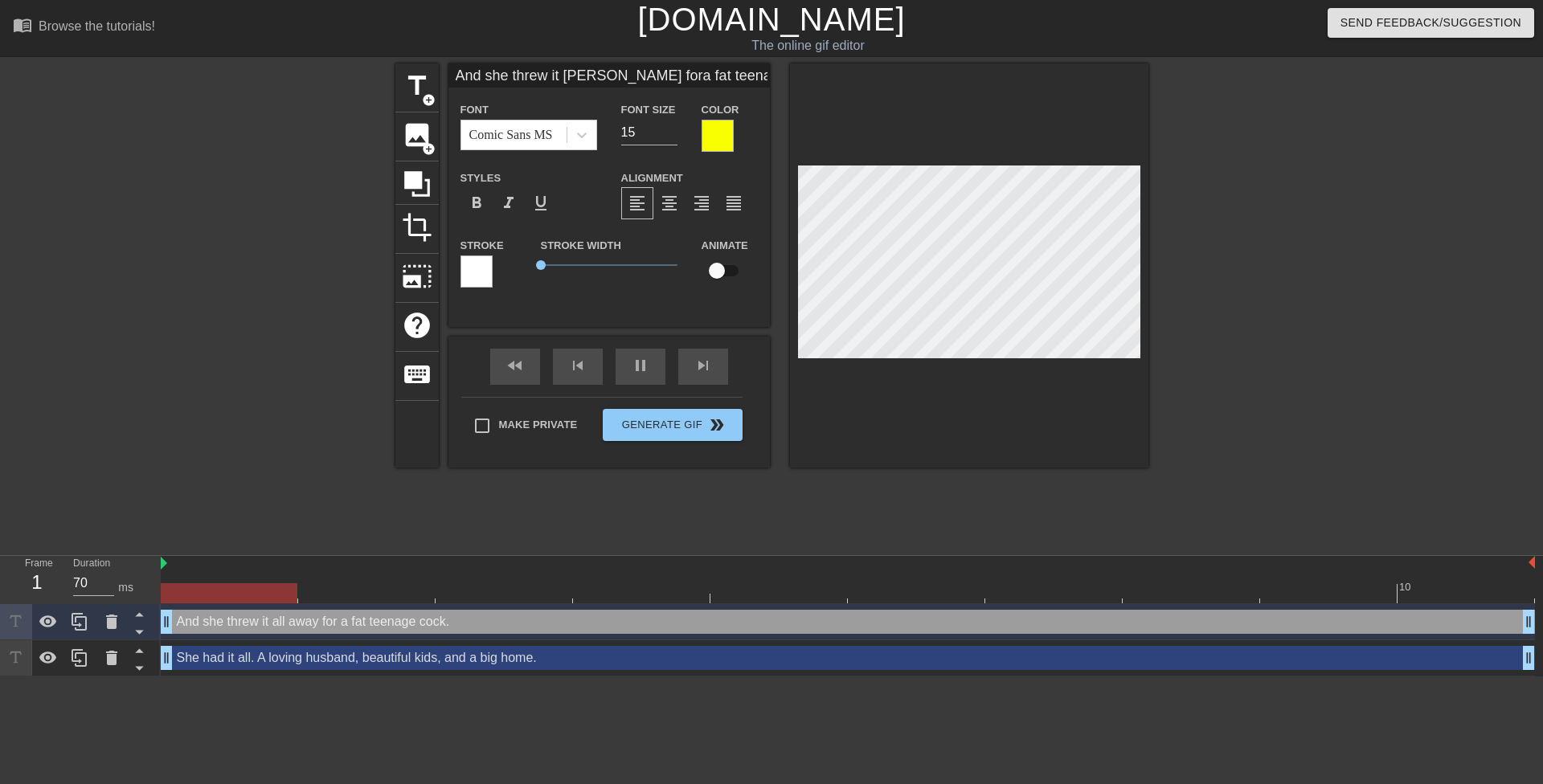
type input "And she threw it [PERSON_NAME] fora fat teenage cock."
type textarea "And she threw it all away fora fat teenage cock."
type input "70"
type input "And she threw it [PERSON_NAME] for a fat teenage cock."
type textarea "And she threw it all away for a fat teenage cock."
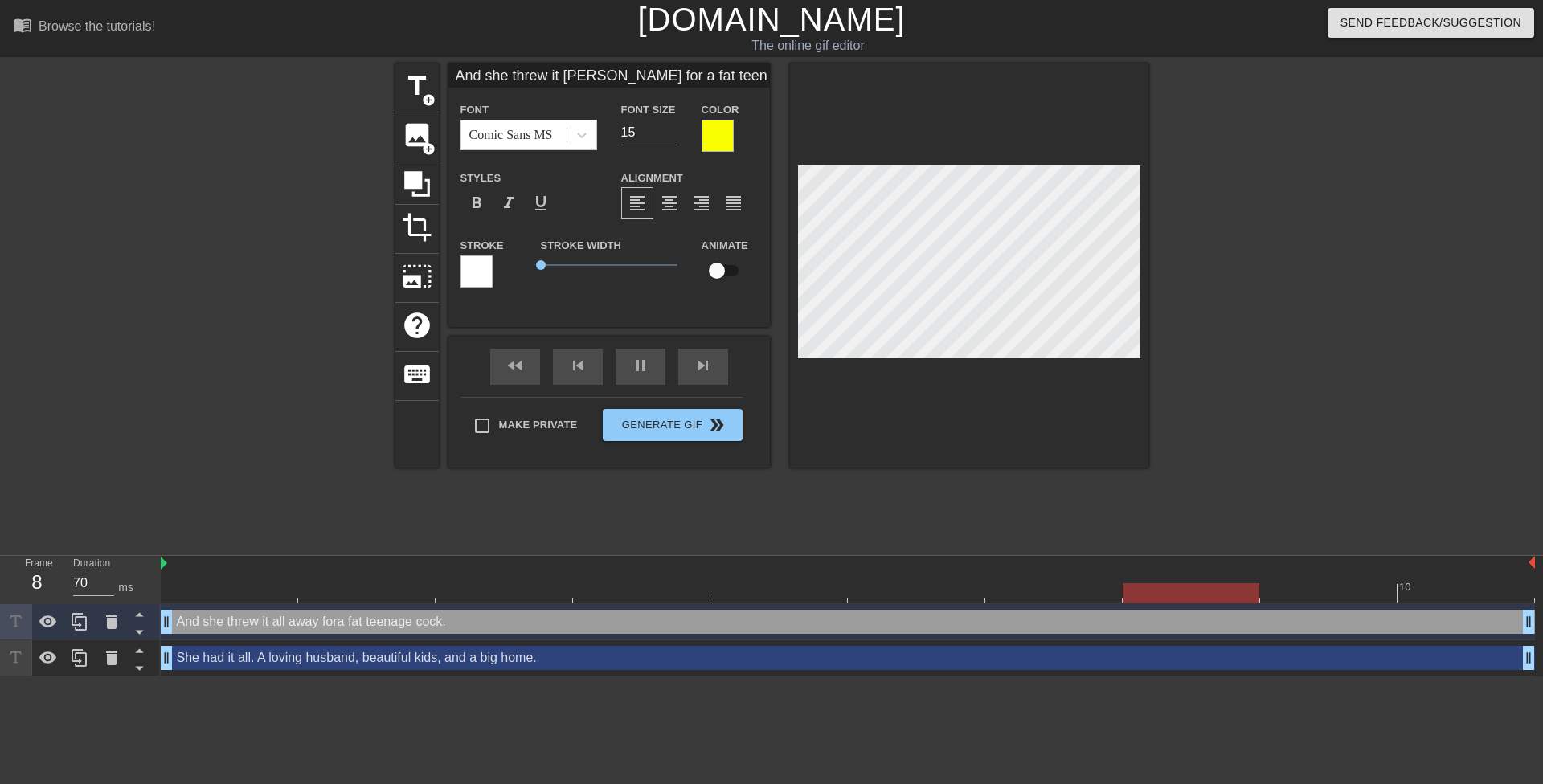
scroll to position [4, 4]
type input "70"
type textarea "And she threw it all away for a fat teenage cock."
type input "70"
type input "And she threw it [PERSON_NAME] for a fat teenagecock."
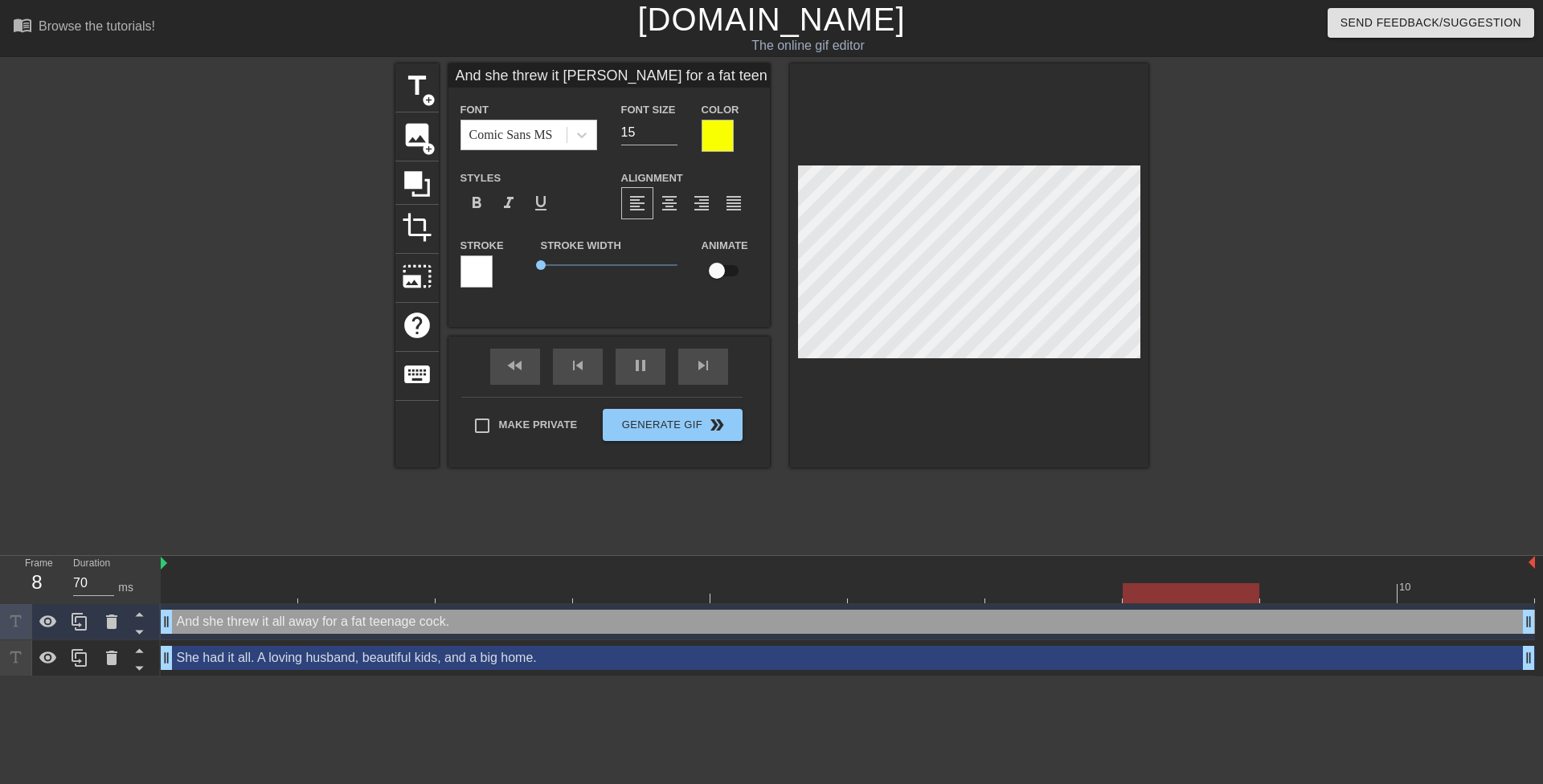
type textarea "And she threw it all away for a fat teenagecock."
type input "And she threw it [PERSON_NAME] for a fat teenagecock."
type textarea "And she threw it all away for a fat teenage cock."
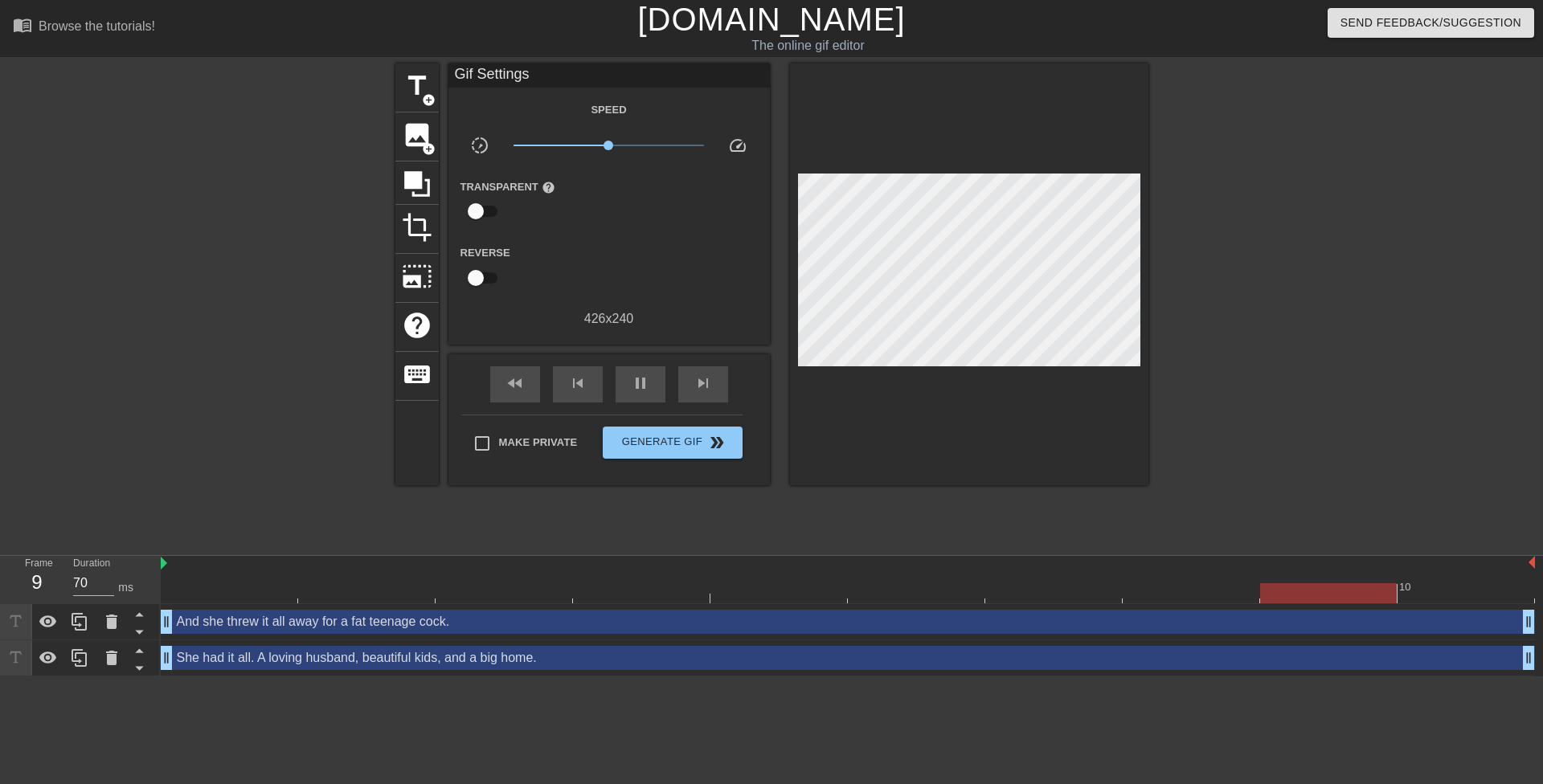
click at [1171, 269] on div at bounding box center [1288, 305] width 241 height 482
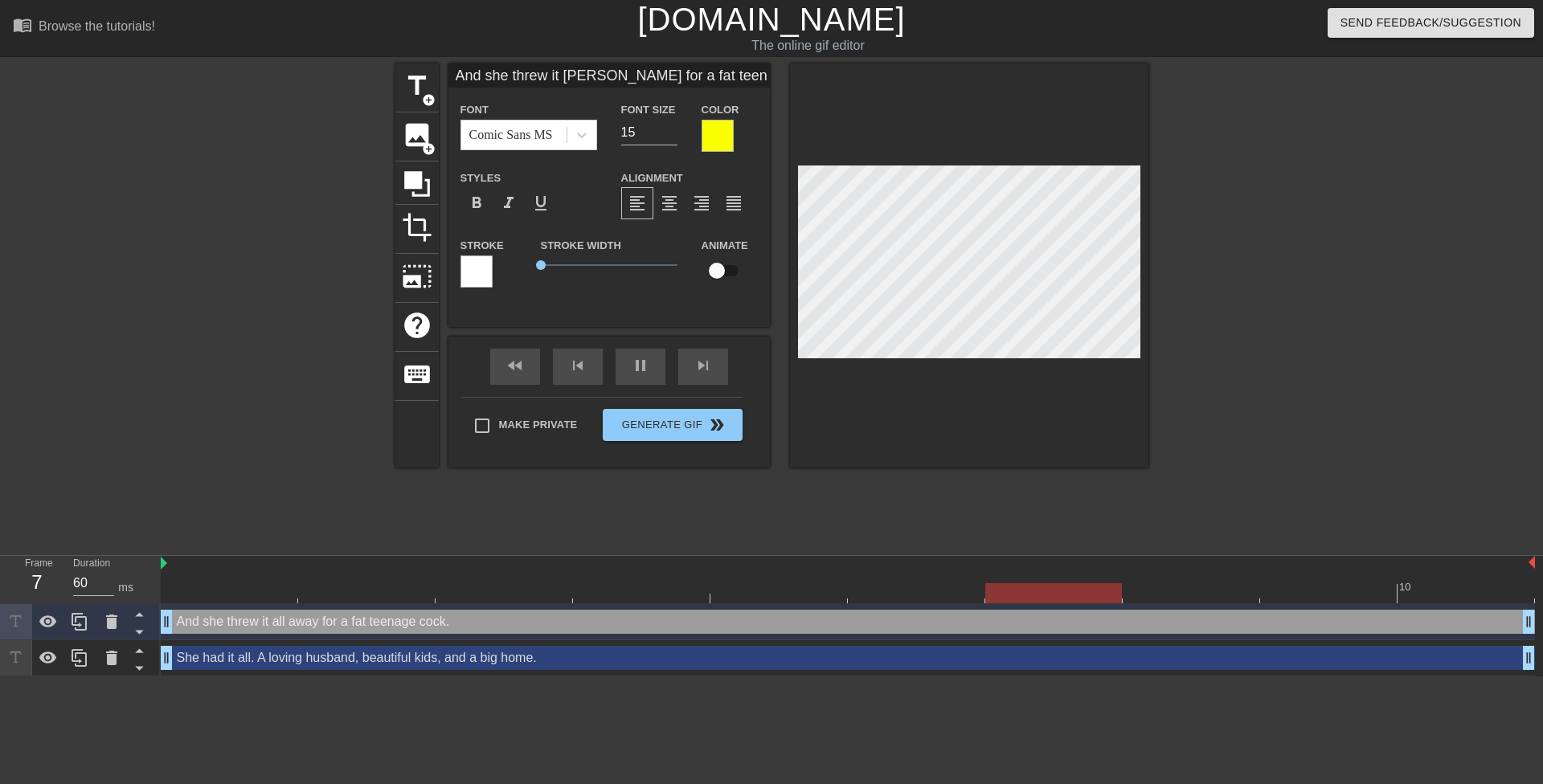
scroll to position [3, 3]
type input "70"
type input "She had it all. A lovinghusband, beautiful kids,and a big home."
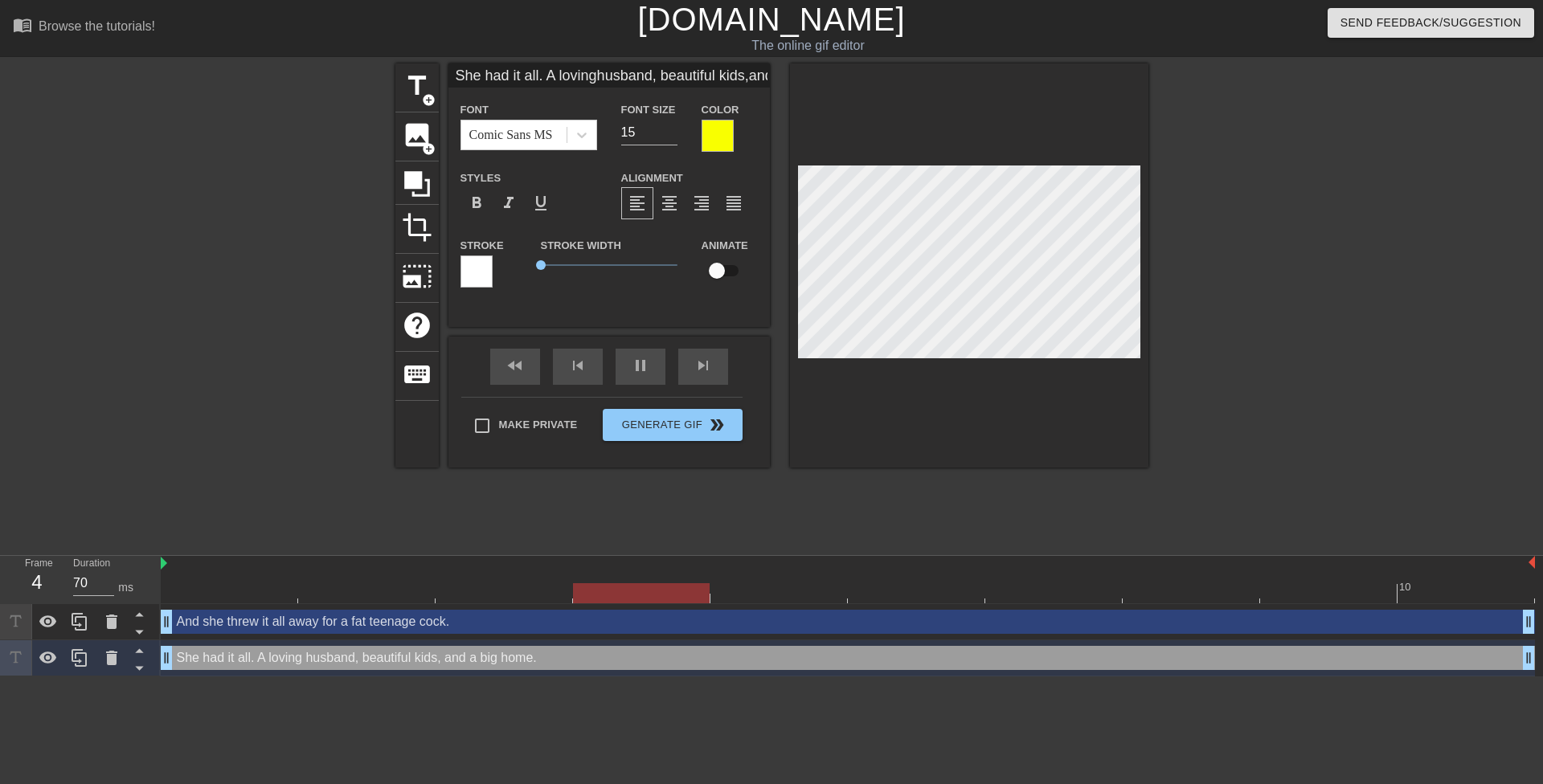
scroll to position [4, 2]
type input "60"
type input "She had it all. A lovinghusband, beautiful kids,a nd a big home."
type textarea "She had it all. A loving husband, beautiful kids, a nd a big home."
type input "60"
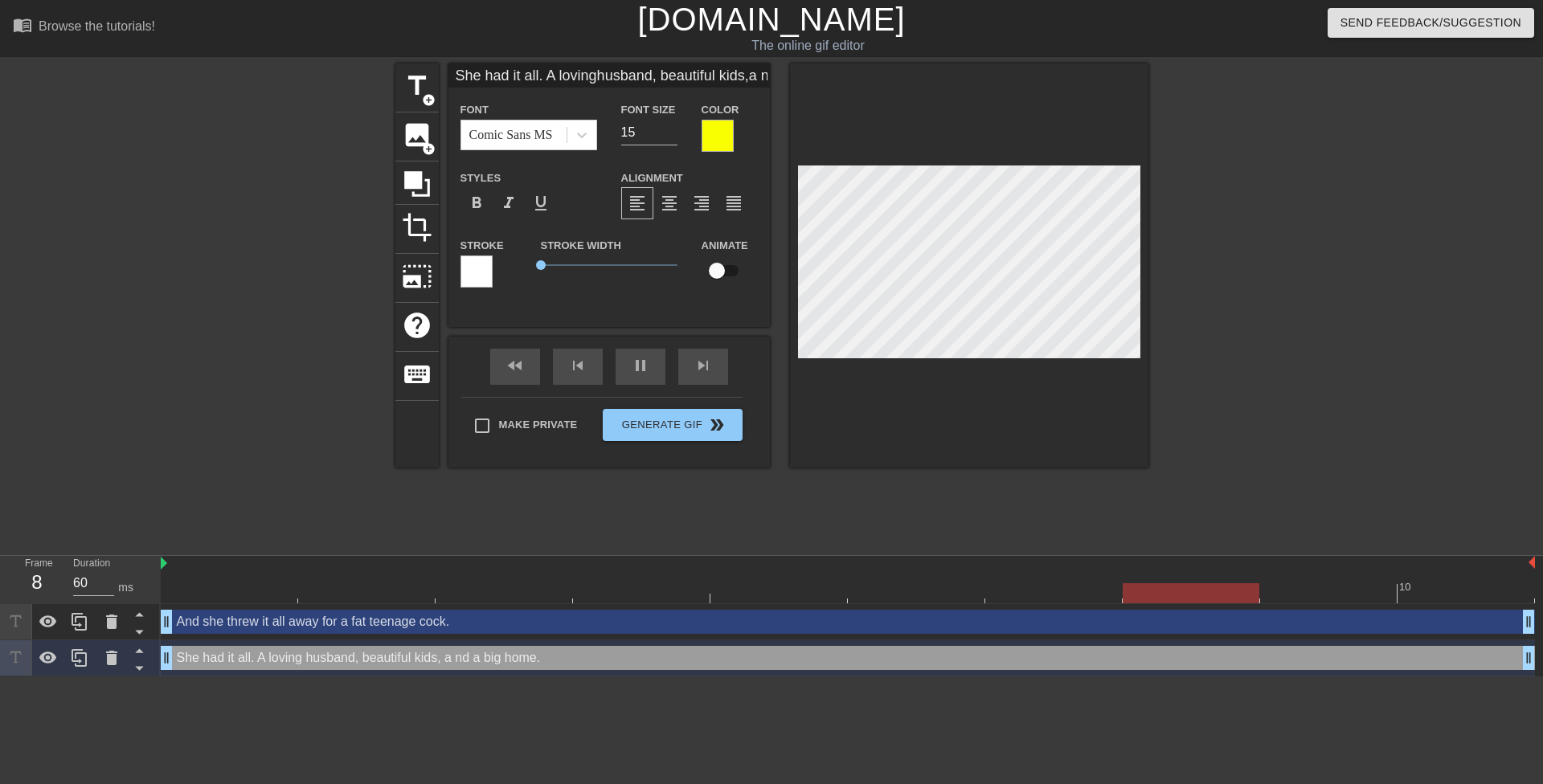
type input "She had it all. A lovinghusband, beautiful kids,a snd a big home."
type textarea "She had it all. A loving husband, beautiful kids, a snd a big home."
type input "60"
type input "She had it all. A lovinghusband, beautiful kids,a [PERSON_NAME] a big home."
type textarea "She had it all. A loving husband, beautiful kids, a [PERSON_NAME] a big home."
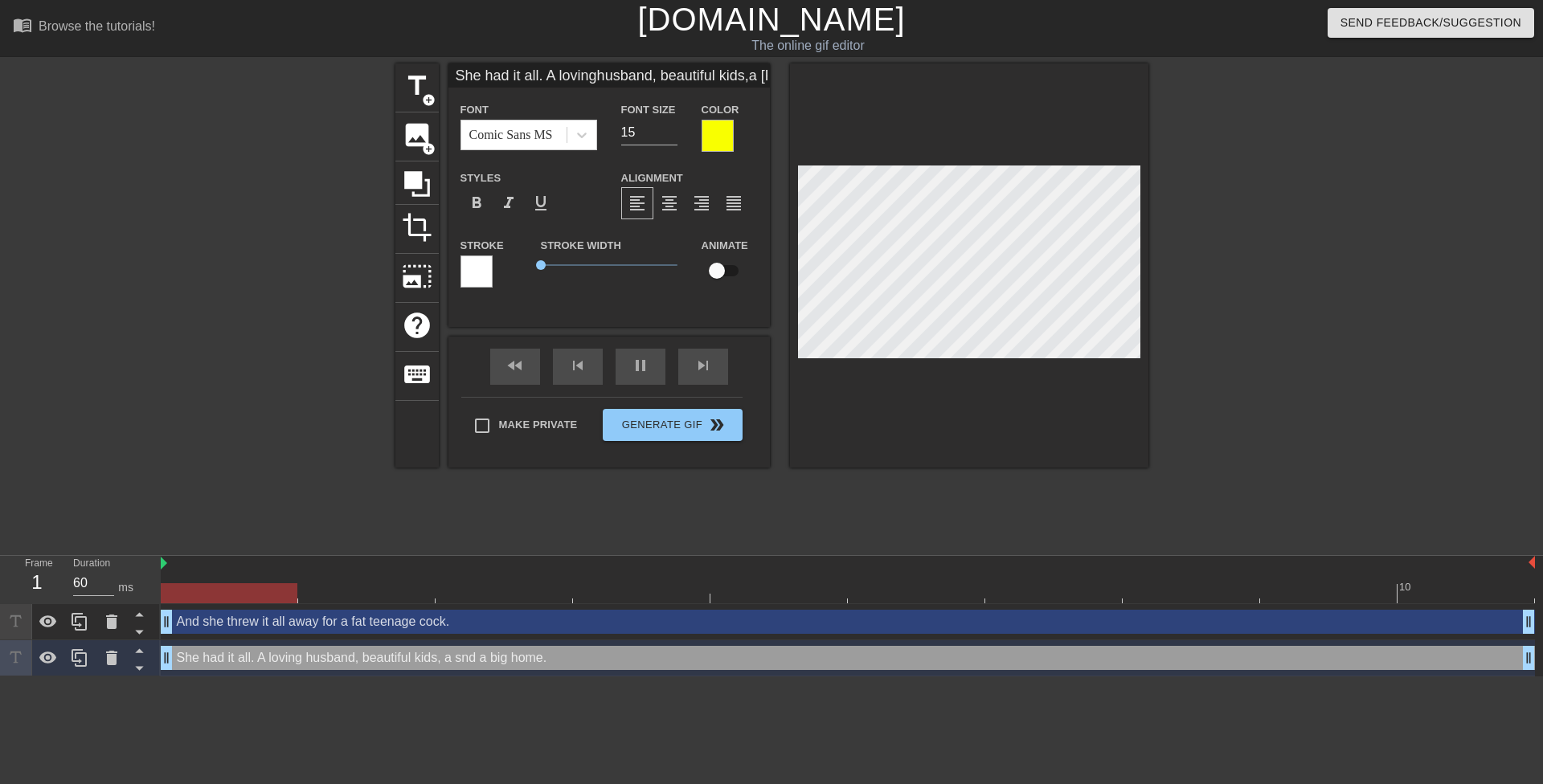
type input "70"
type input "She had it all. A lovinghusband, beautiful kids,a sucnd a big home."
type textarea "She had it all. A loving husband, beautiful kids, a sucnd a big home."
type input "60"
type input "She had it all. A lovinghusband, beautiful kids,a succnd a big home."
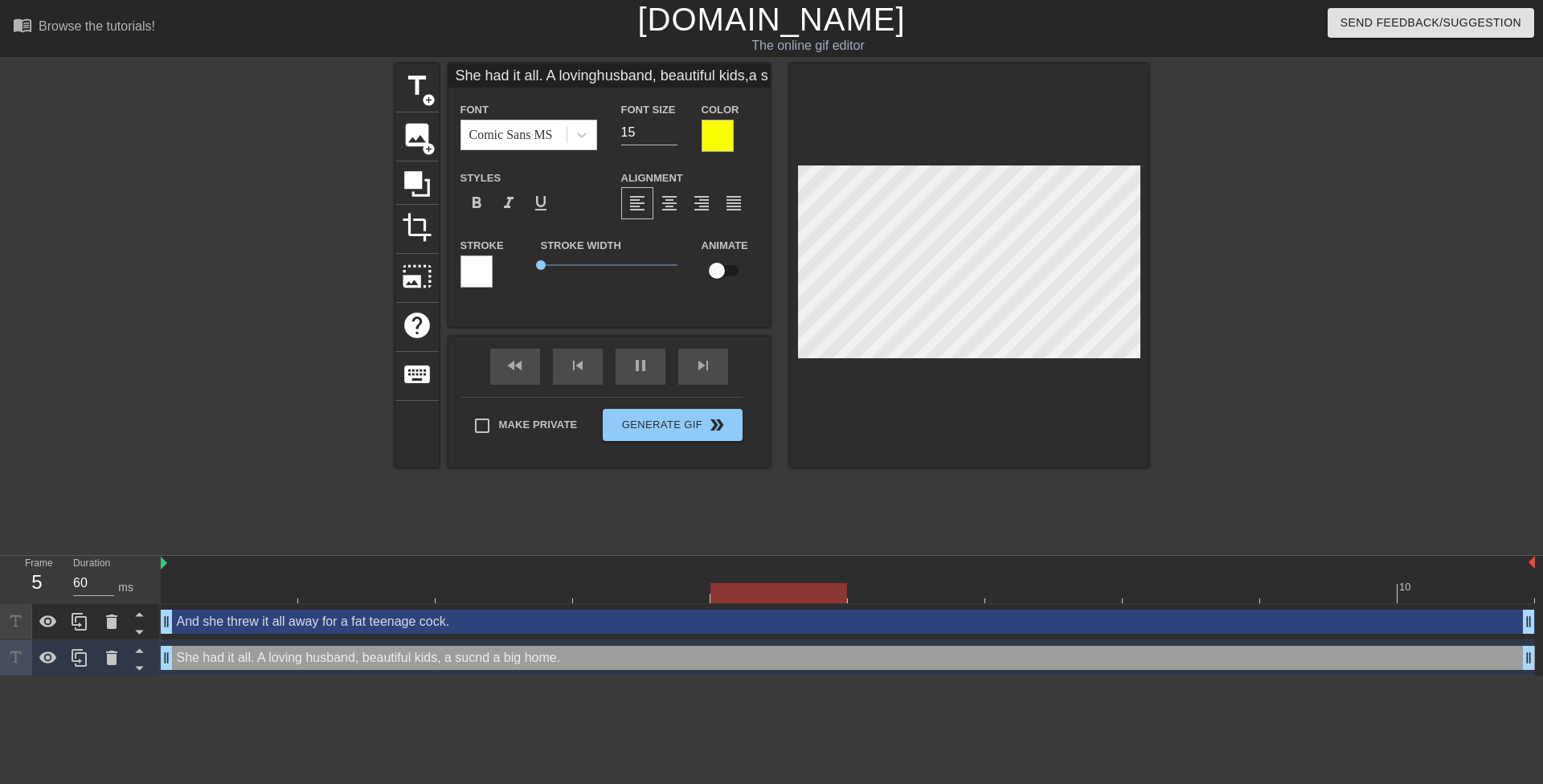
type textarea "She had it all. A loving husband, beautiful kids, a succnd a big home."
type input "70"
type input "She had it all. A lovinghusband, beautiful kids,a succend a big home."
type textarea "She had it all. A loving husband, beautiful kids, a succend a big home."
type input "70"
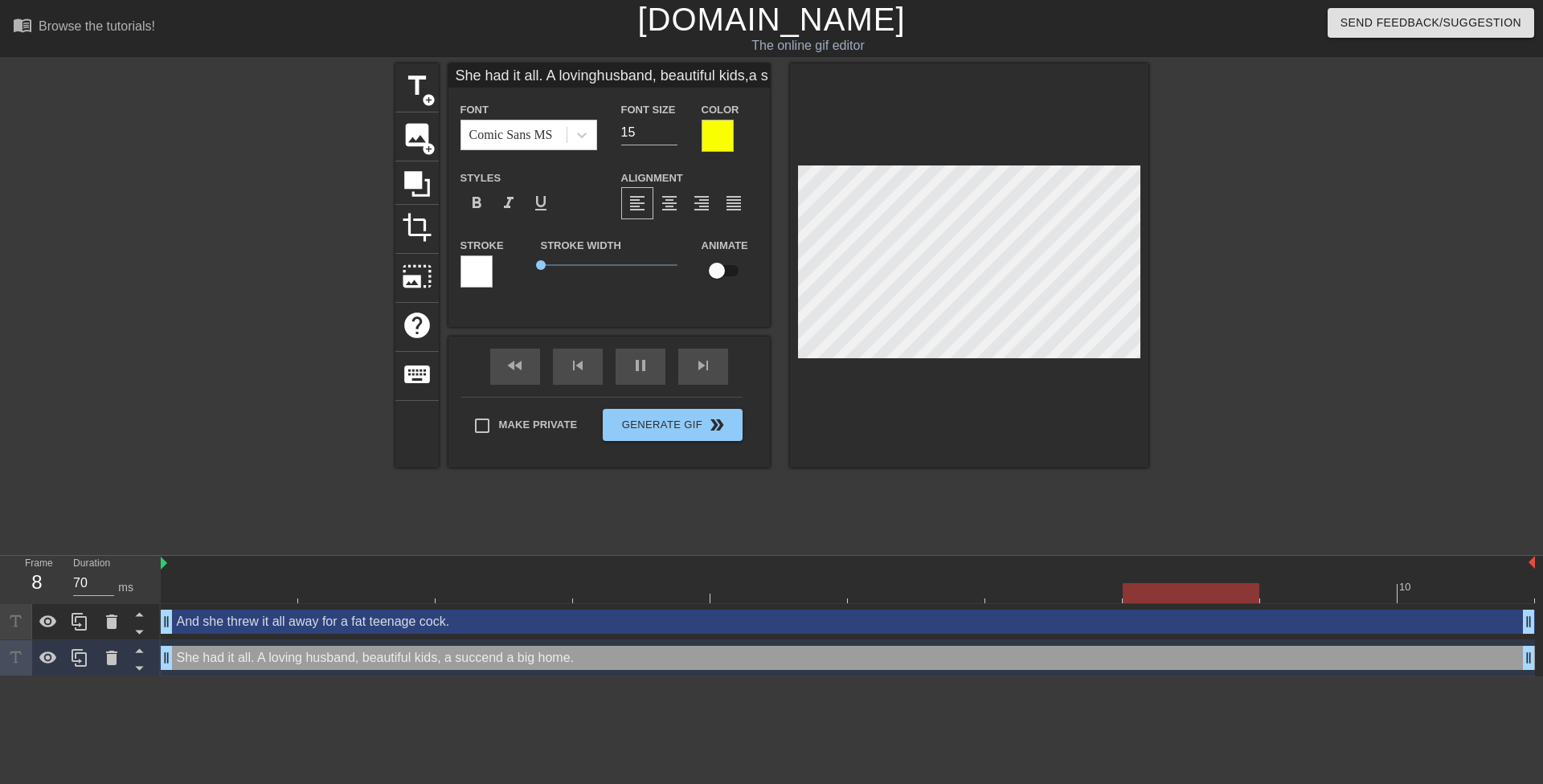
type input "She had it all. A lovinghusband, beautiful kids,a succesnd a big home."
type textarea "She had it all. A loving husband, beautiful kids, a succesnd a big home."
type input "60"
type input "She had it all. A lovinghusband, beautiful kids,a successnd a big home."
type textarea "She had it all. A loving husband, beautiful kids, a successnd a big home."
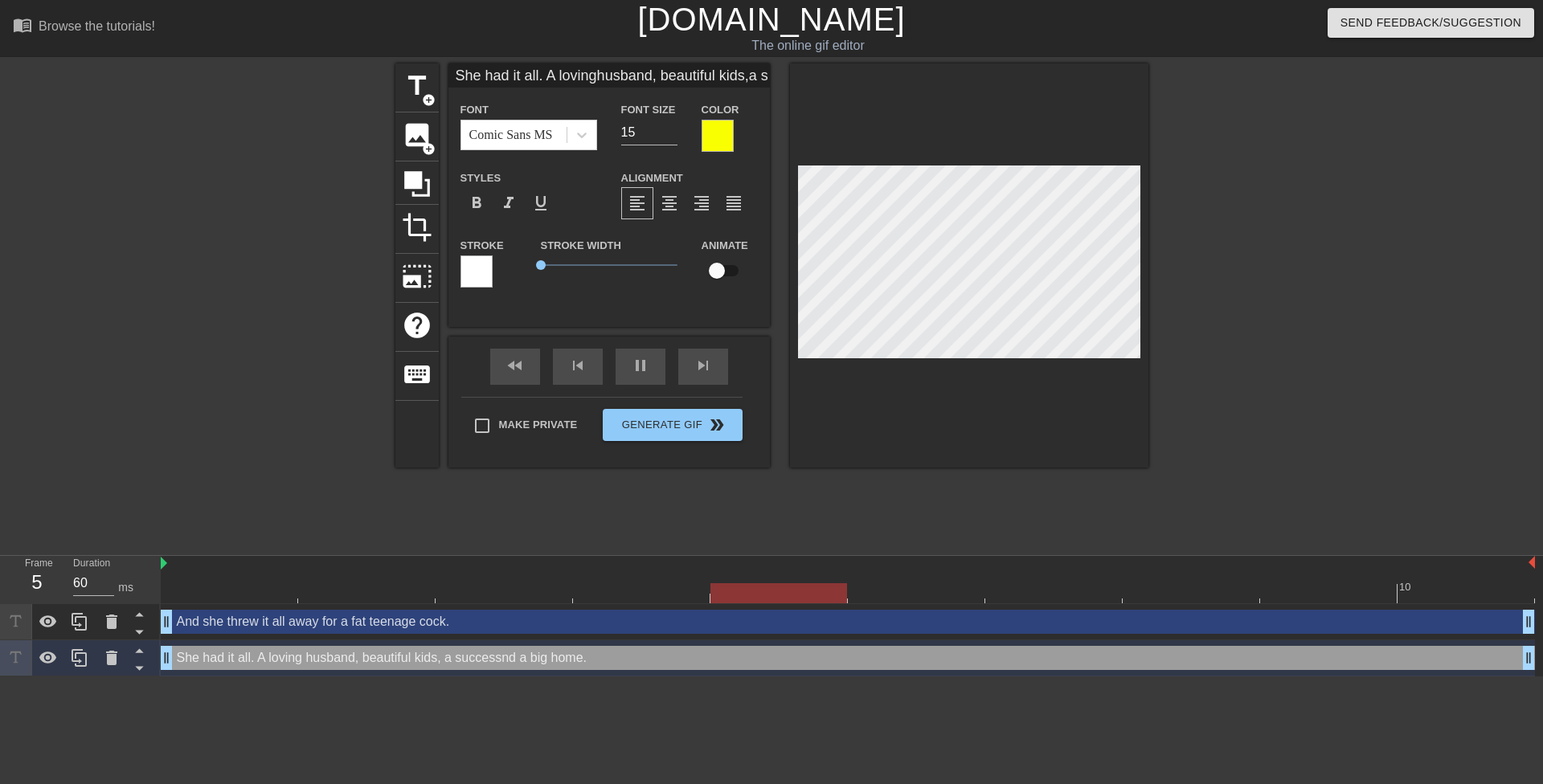
type input "70"
type input "She had it all. A lovinghusband, beautiful kids,a successfnd a big home."
type textarea "She had it all. A loving husband, beautiful kids, a successfnd a big home."
type input "60"
type input "She had it all. A lovinghusband, beautiful kids,a successfund a big home."
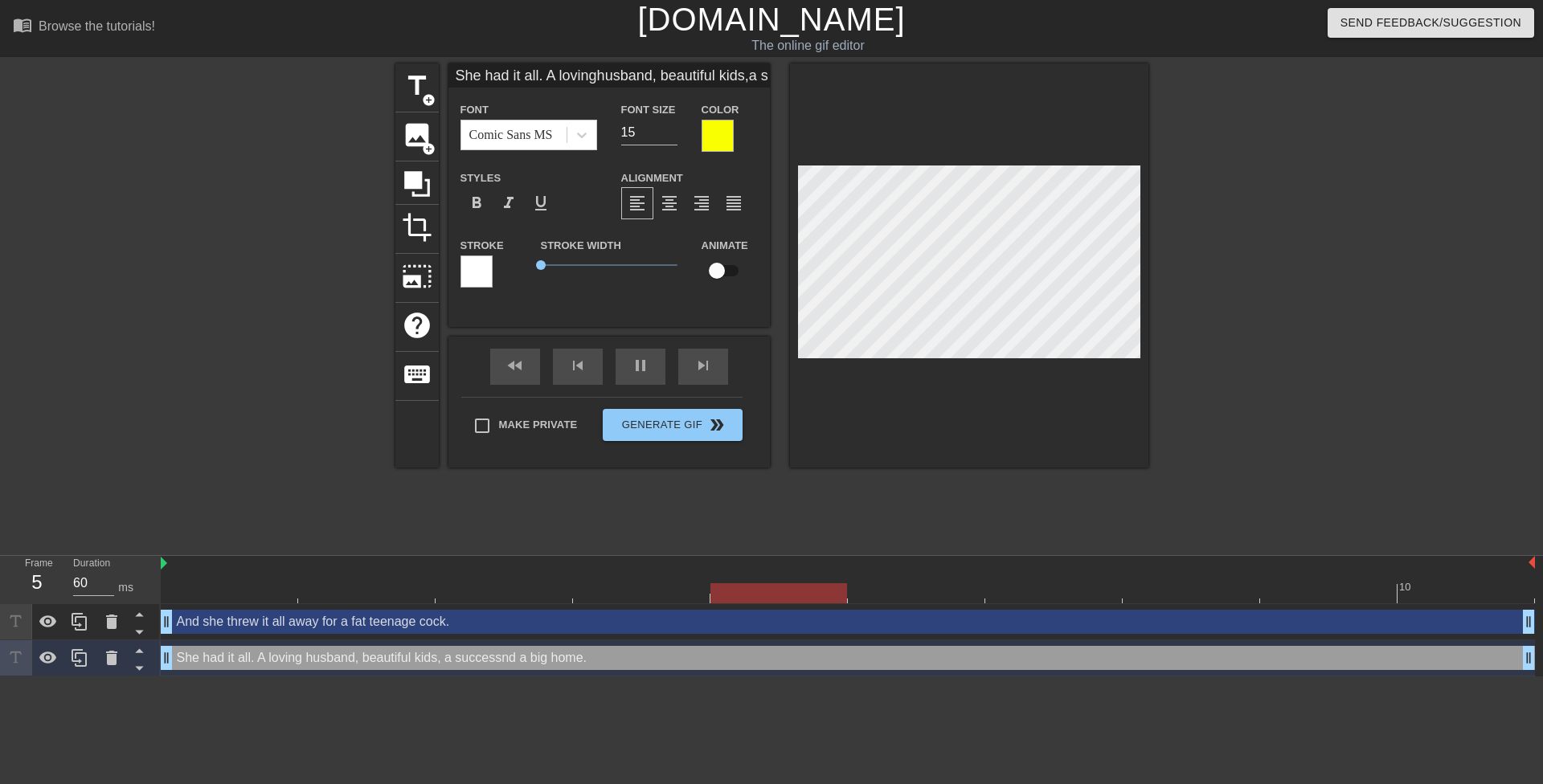
type textarea "She had it all. A loving husband, beautiful kids, a successfund a big home."
type input "60"
type input "She had it all. A lovinghusband, beautiful kids,a successfulnd a big home."
type textarea "She had it all. A loving husband, beautiful kids, a successfulnd a big home."
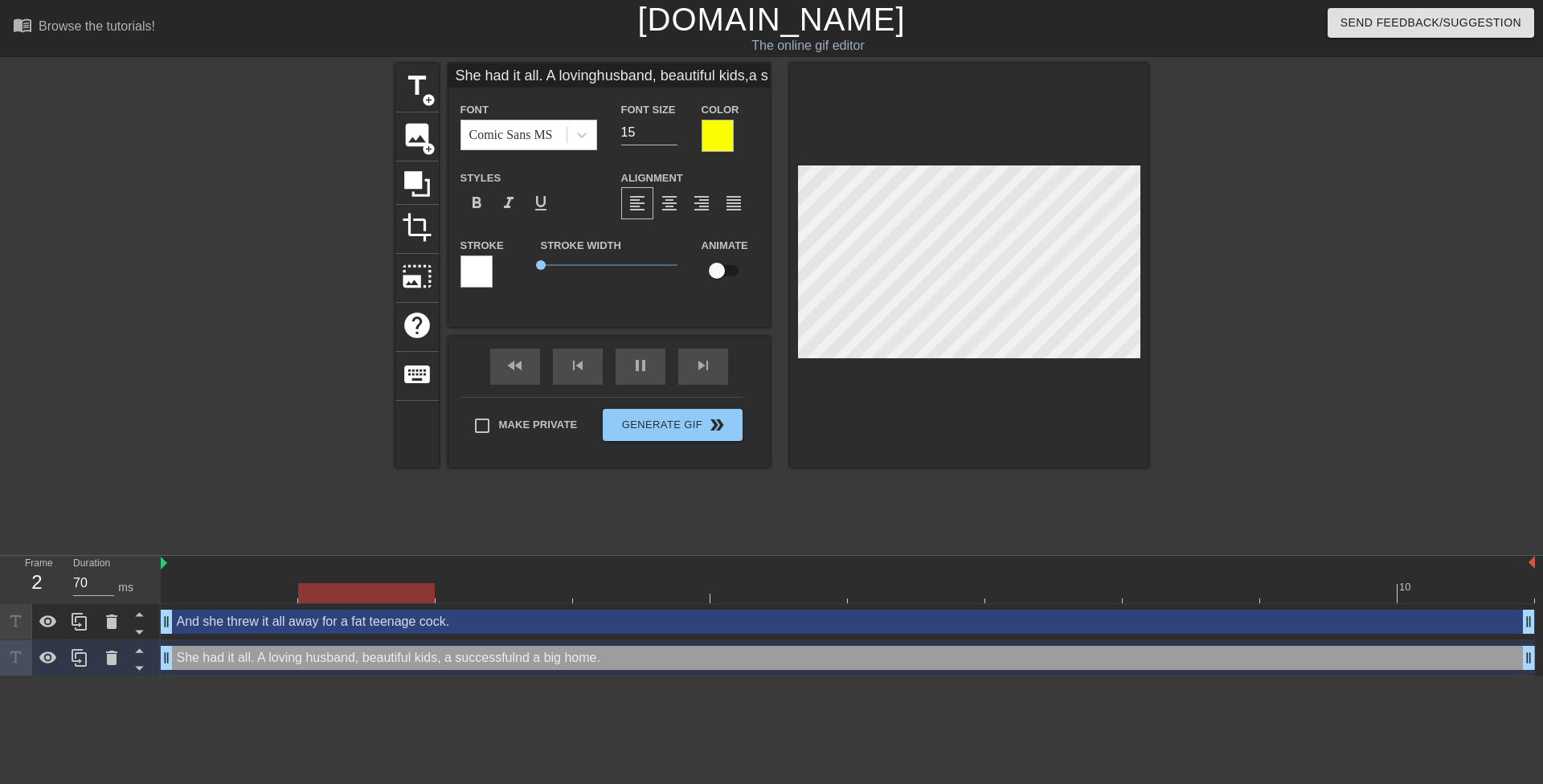
type input "60"
type input "She had it all. A lovinghusband, beautiful kids,a successful nd a big home."
type textarea "She had it all. A loving husband, beautiful kids, a successful nd a big home."
type input "70"
type input "She had it all. A lovinghusband, beautiful kids,a successful cnd a big home."
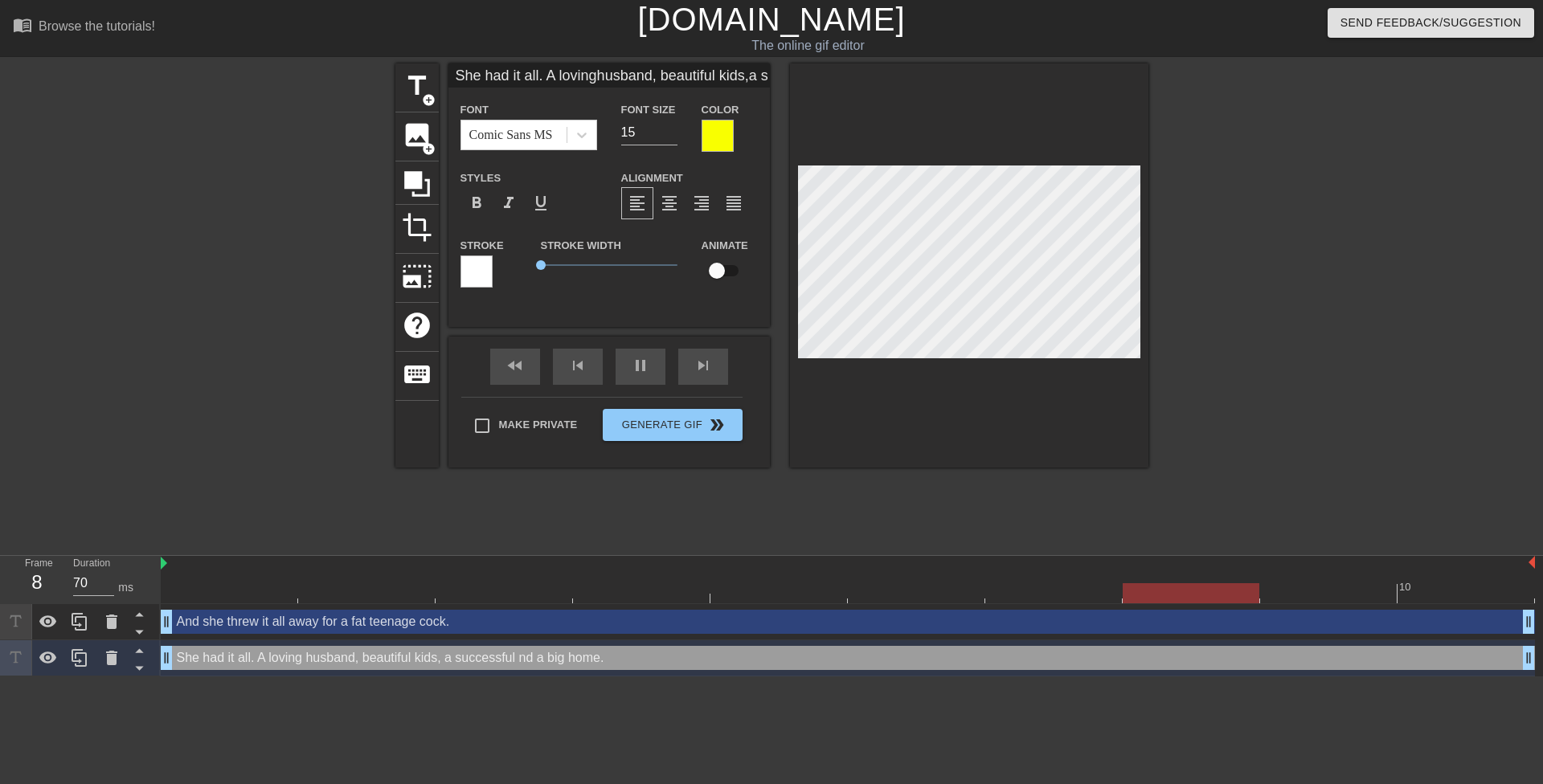
type textarea "She had it all. A loving husband, beautiful kids, a successful cnd a big home."
type input "60"
type input "She had it all. A lovinghusband, beautiful kids,a successful cand a big home."
type textarea "She had it all. A loving husband, beautiful kids, a successful cand a big home."
type input "70"
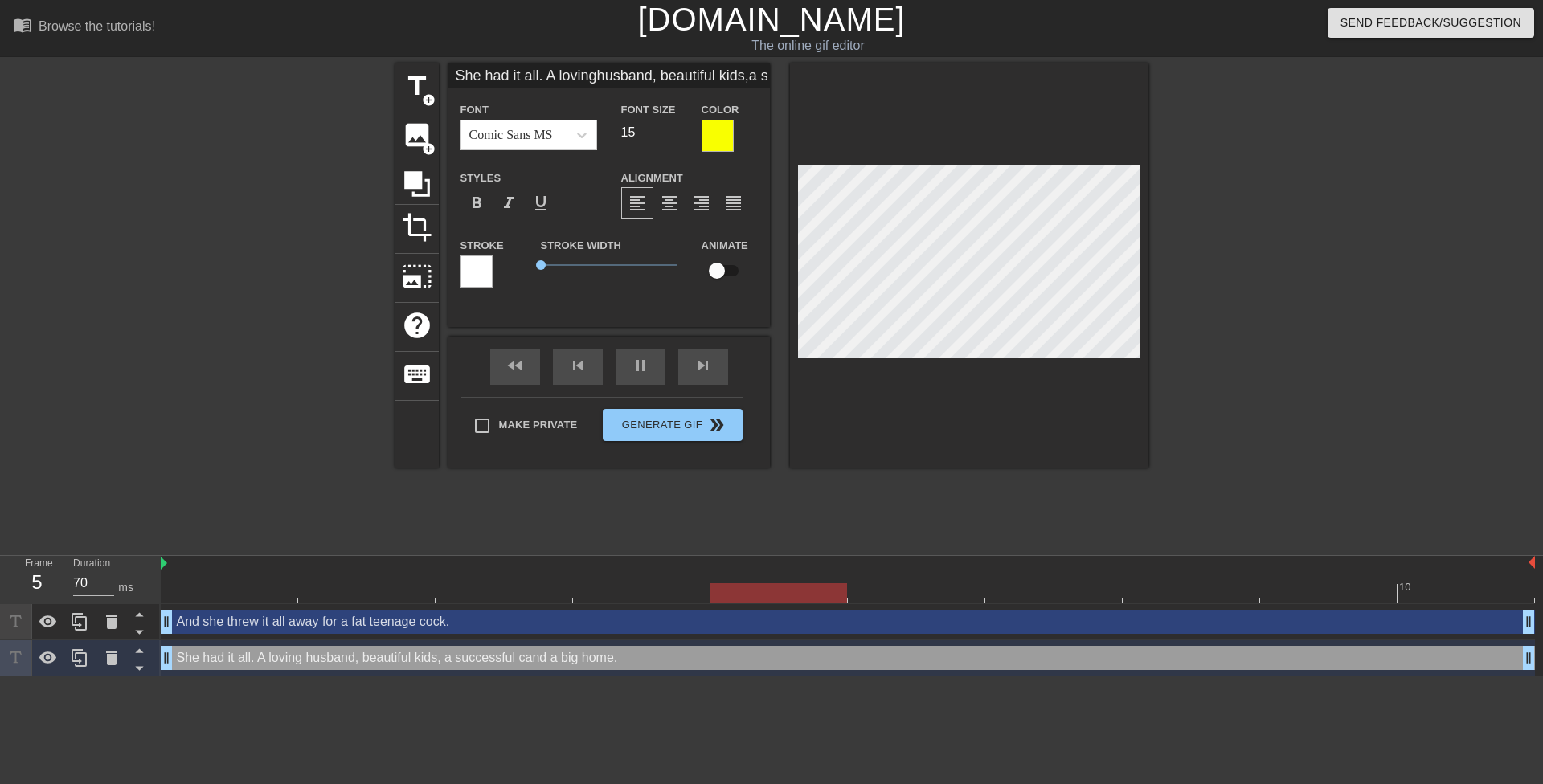
type input "She had it all. A lovinghusband, beautiful kids,a successful carnd a big home."
type textarea "She had it all. A loving husband, beautiful kids, a successful carnd a big home."
type input "70"
type input "She had it all. A lovinghusband, beautiful kids,a successful carend a big home."
type textarea "She had it all. A loving husband, beautiful kids, a successful carend a big hom…"
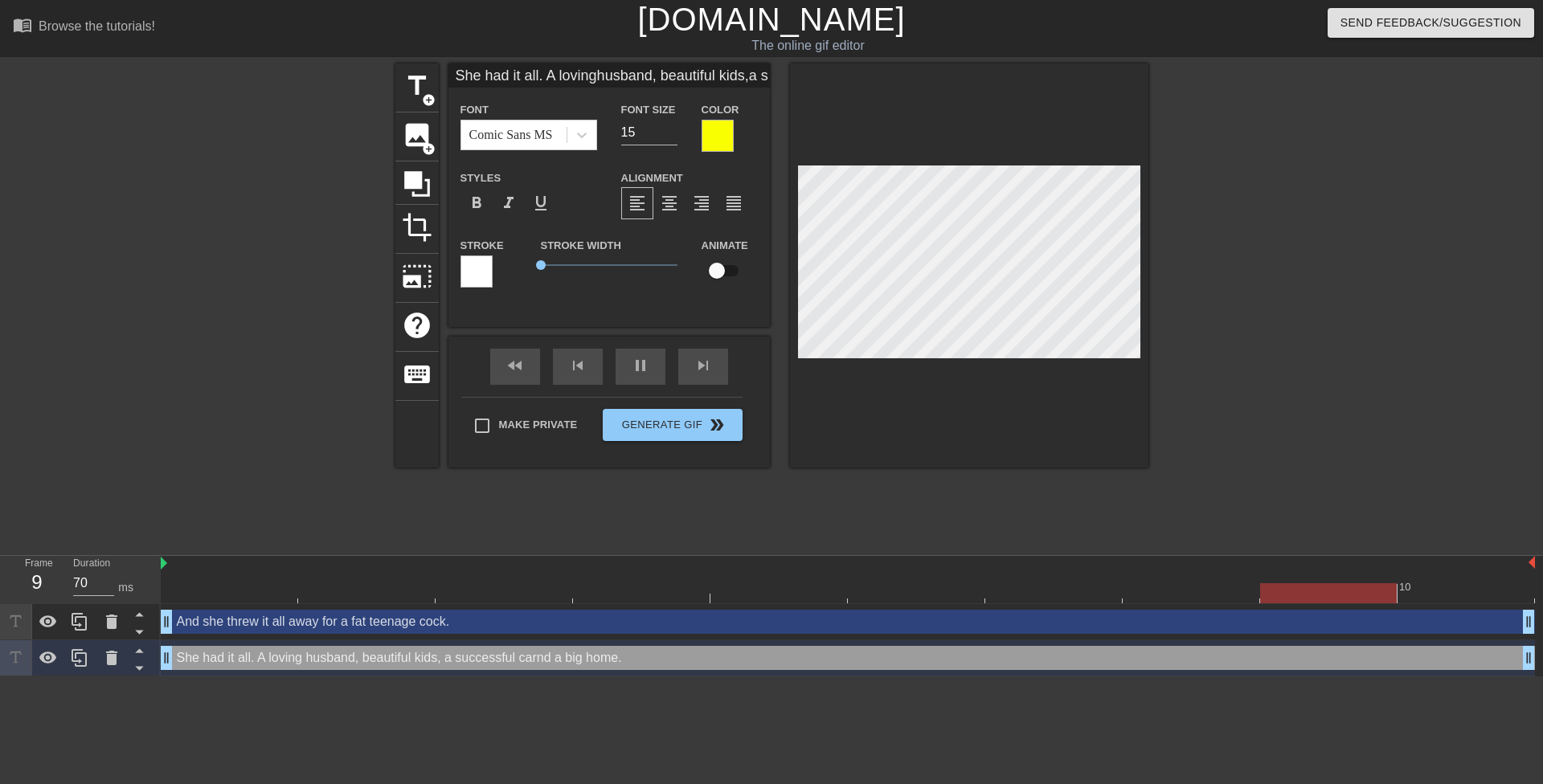
scroll to position [4, 7]
type input "60"
type input "She had it all. A lovinghusband, beautiful kids,a successful careend a big home."
type textarea "She had it all. A loving husband, beautiful kids, a successful careend a big ho…"
type input "70"
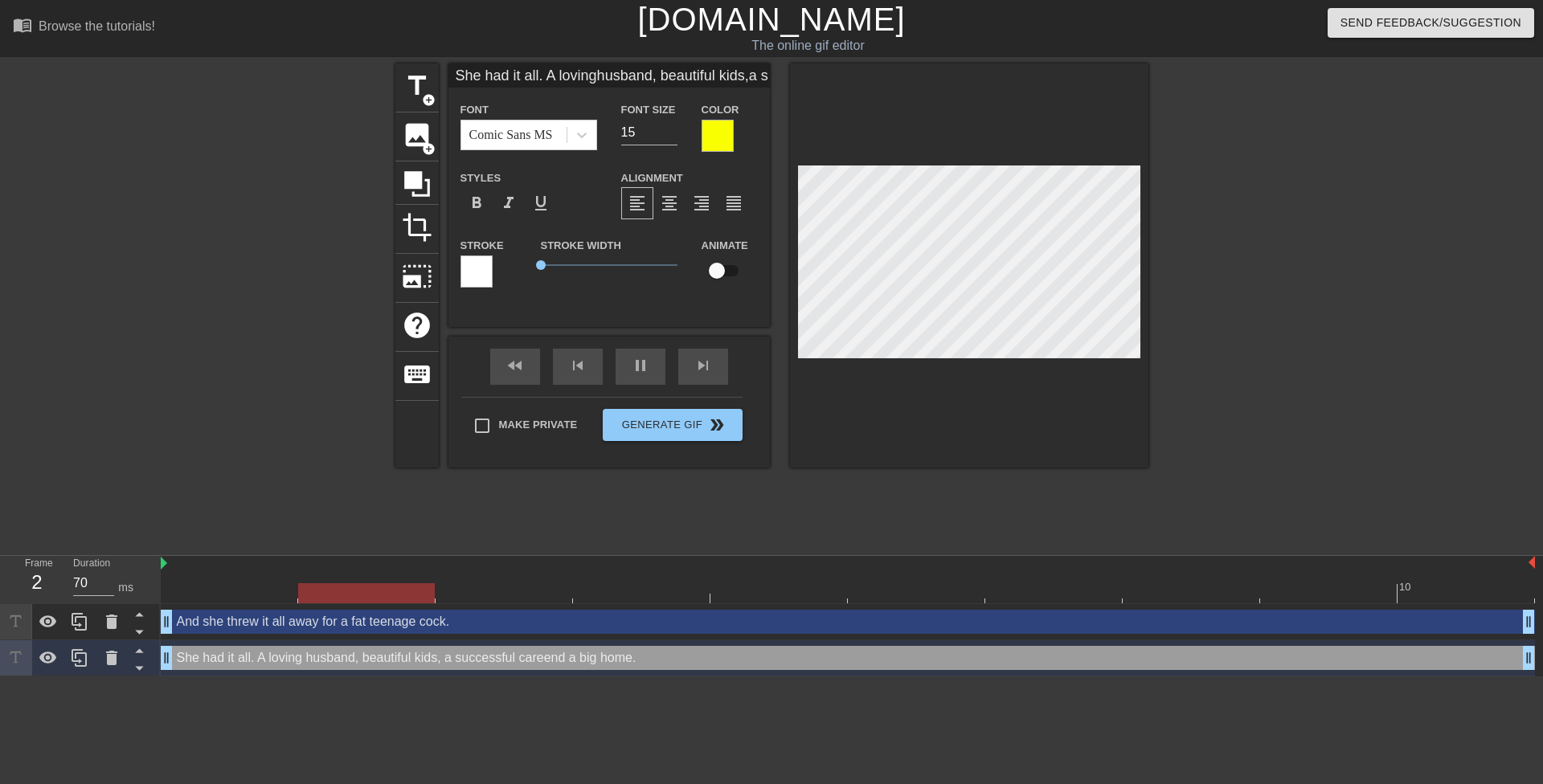
type input "She had it all. A lovinghusband, beautiful kids,a successful careernd a big hom…"
type textarea "She had it all. A loving husband, beautiful kids, a successful careernd a big h…"
type input "70"
type input "She had it all. A lovinghusband, beautiful kids,a successful careermnd a big ho…"
type textarea "She had it all. A loving husband, beautiful kids, a successful careermnd a big …"
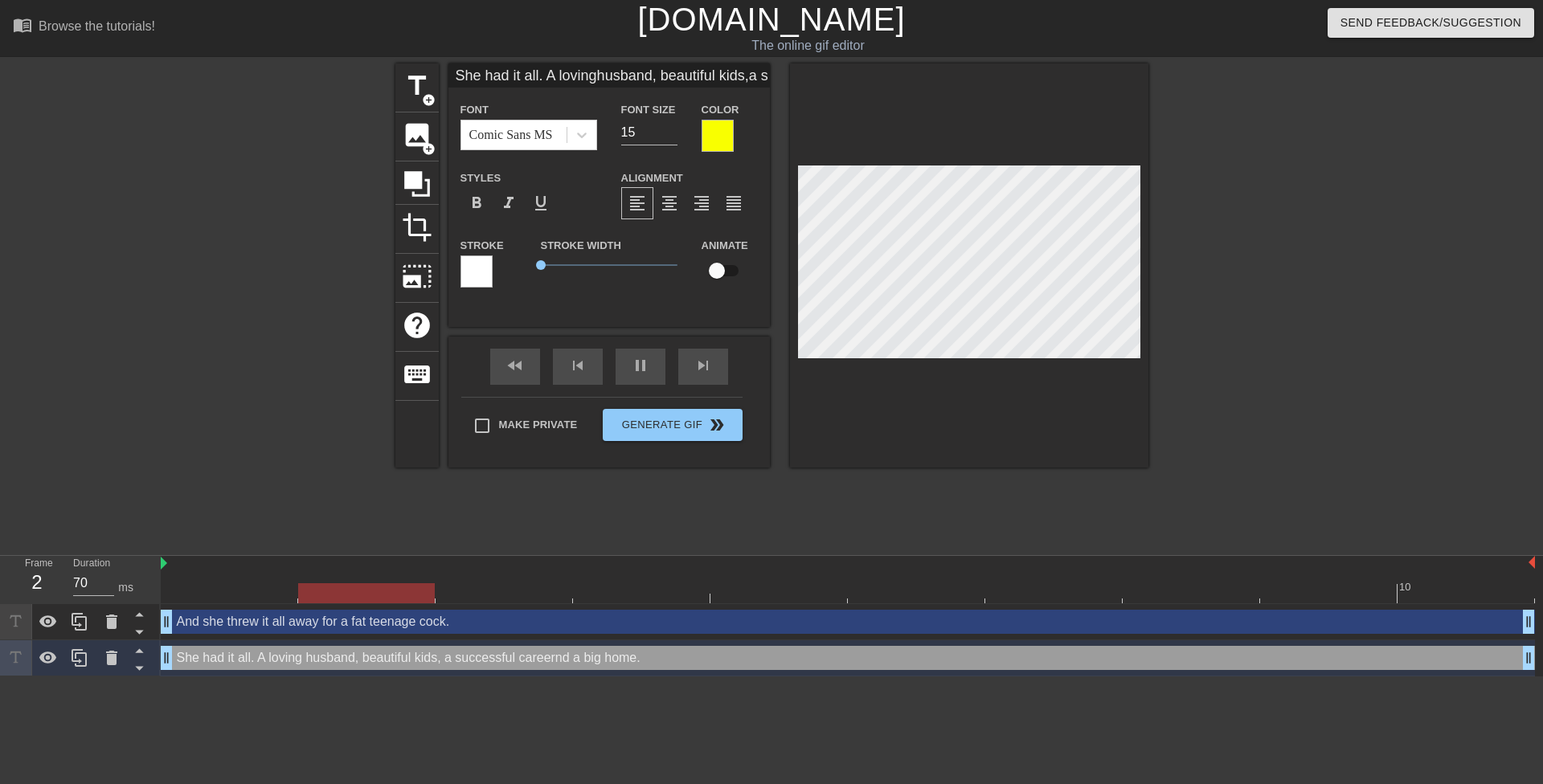
scroll to position [4, 8]
type input "60"
type input "She had it all. A lovinghusband, beautiful kids,a successful careernd a big hom…"
type textarea "She had it all. A loving husband, beautiful kids, a successful careernd a big h…"
type input "70"
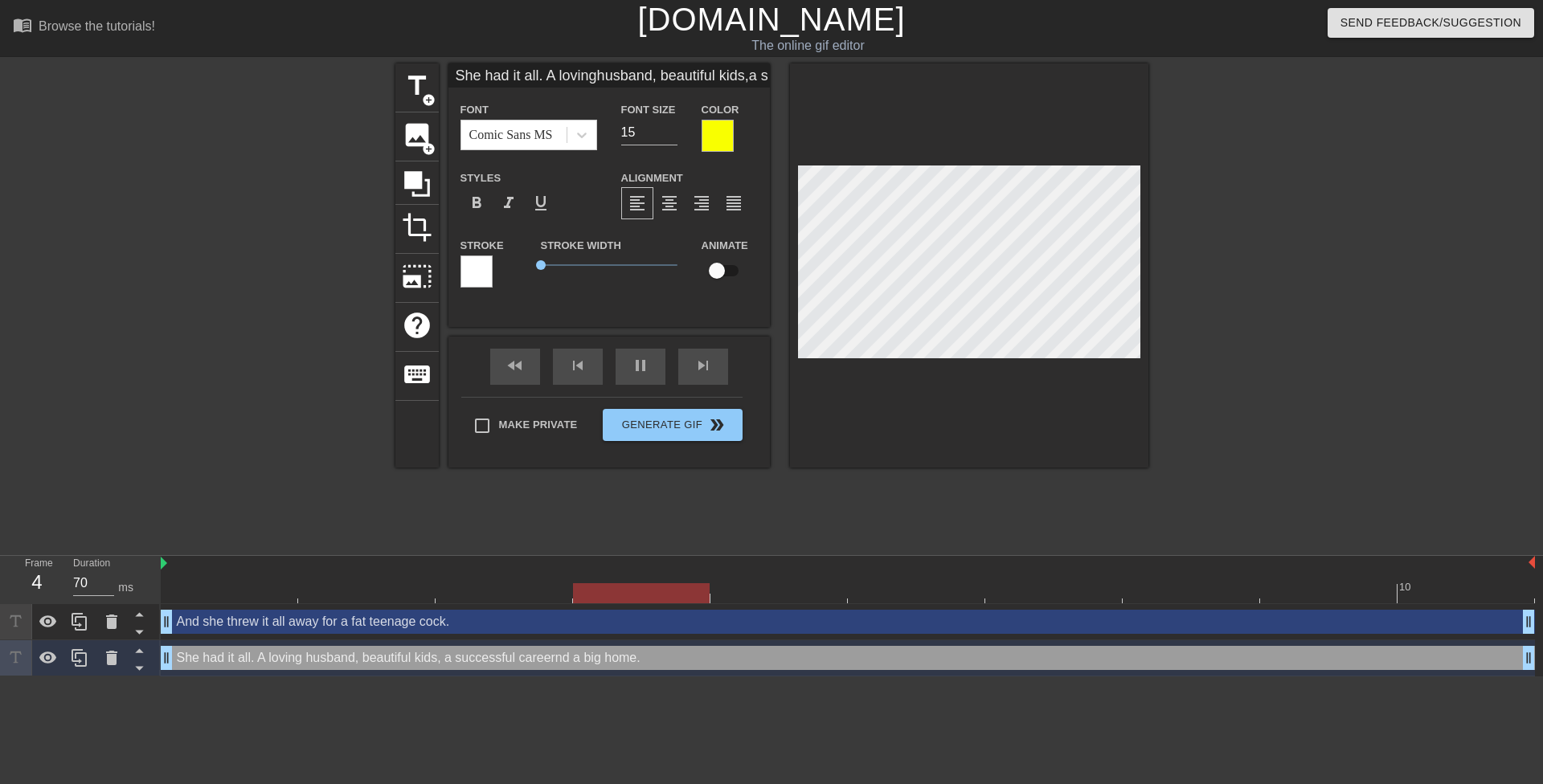
type input "She had it all. A lovinghusband, beautiful kids,a successful career,nd a big ho…"
type textarea "She had it all. A loving husband, beautiful kids, a successful career,nd a big …"
type input "60"
type input "She had it all. A lovinghusband, beautiful kids,a successful career, nd a big h…"
type textarea "She had it all. A loving husband, beautiful kids, a successful career, nd a big…"
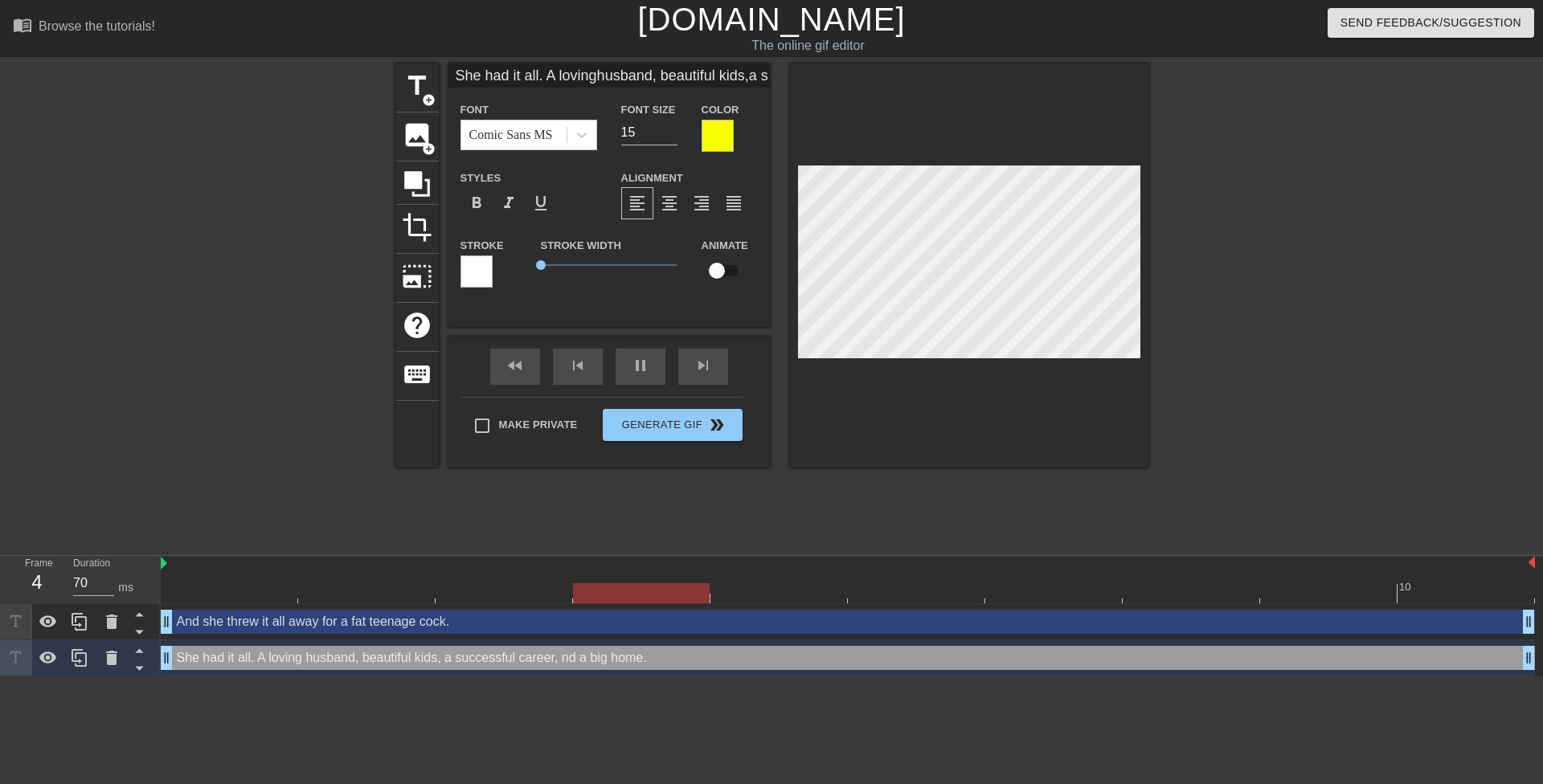
type input "60"
type input "She had it all. A lovinghusband, beautiful kids,a successful career, and a big …"
type textarea "She had it all. A loving husband, beautiful kids, a successful career, and a bi…"
type input "60"
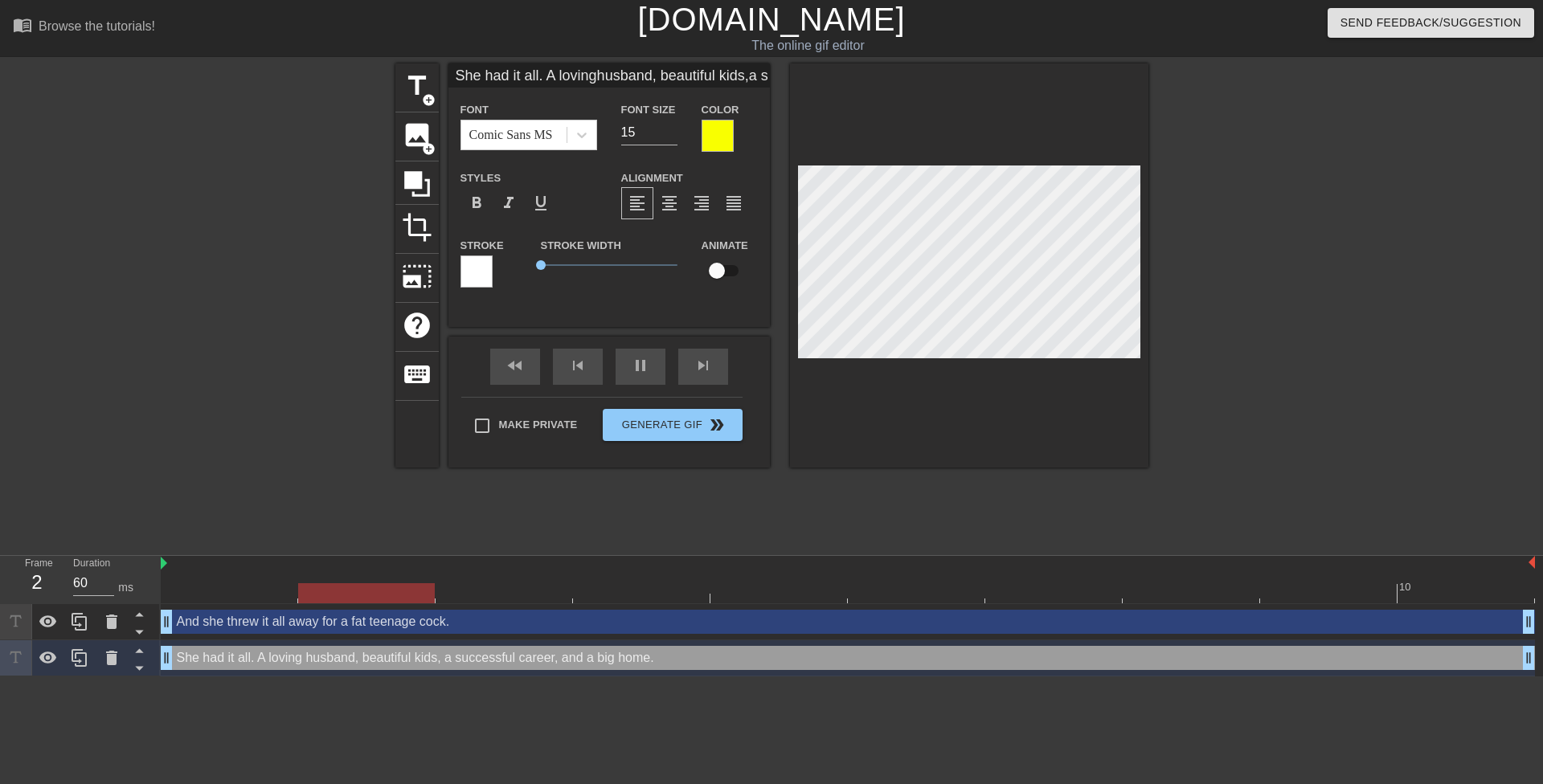
type textarea "She had it all. A loving husband, beautiful kids, a successful career, and a bi…"
type input "70"
type input "She had it all. A lovinghusband, beautiful kids,a successful career,and a big h…"
click at [1228, 240] on div at bounding box center [1288, 305] width 241 height 482
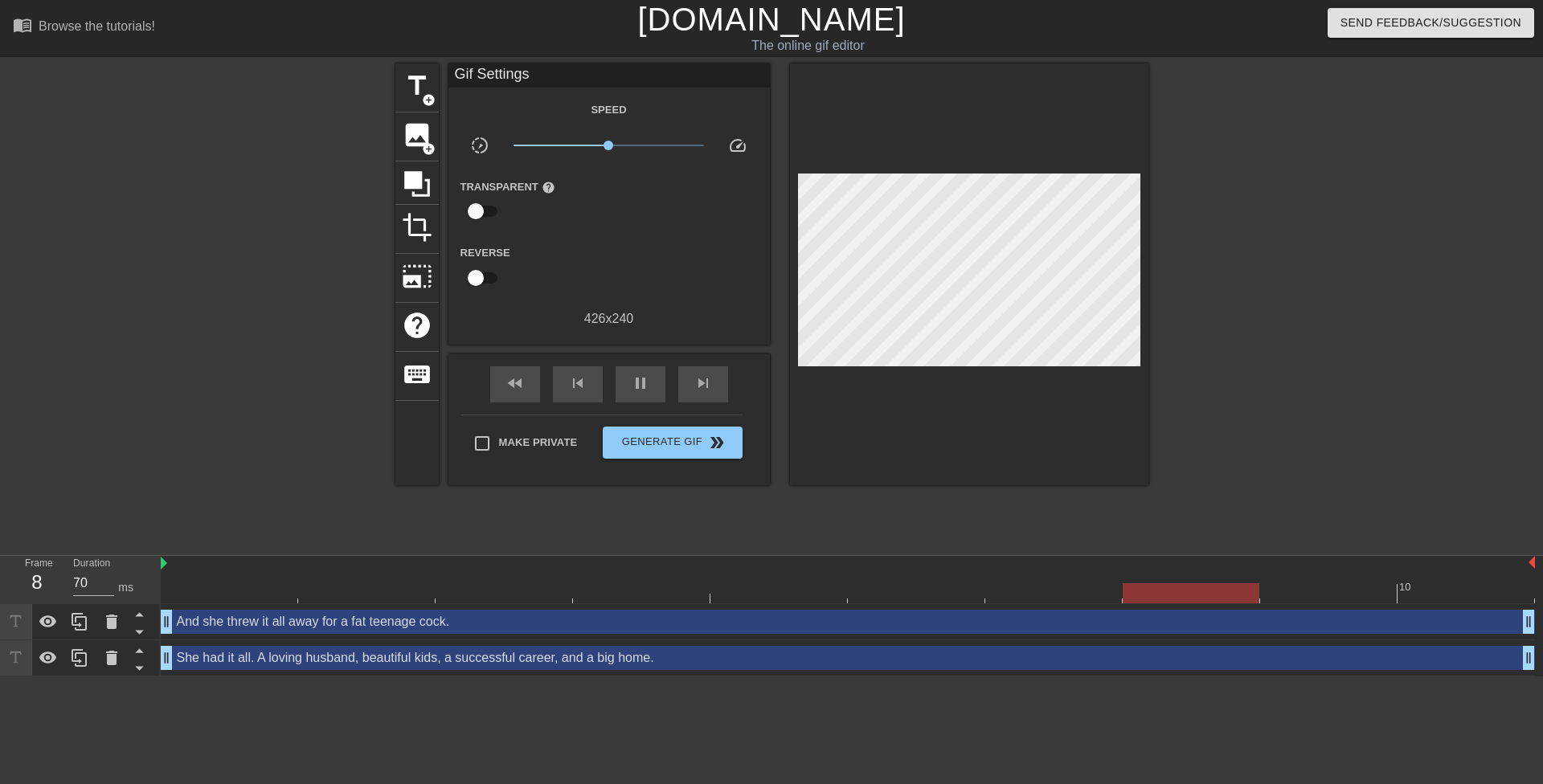
click at [1156, 262] on div "title add_circle image add_circle crop photo_size_select_large help keyboard Gi…" at bounding box center [772, 305] width 1543 height 482
click at [1217, 211] on div at bounding box center [1288, 305] width 241 height 482
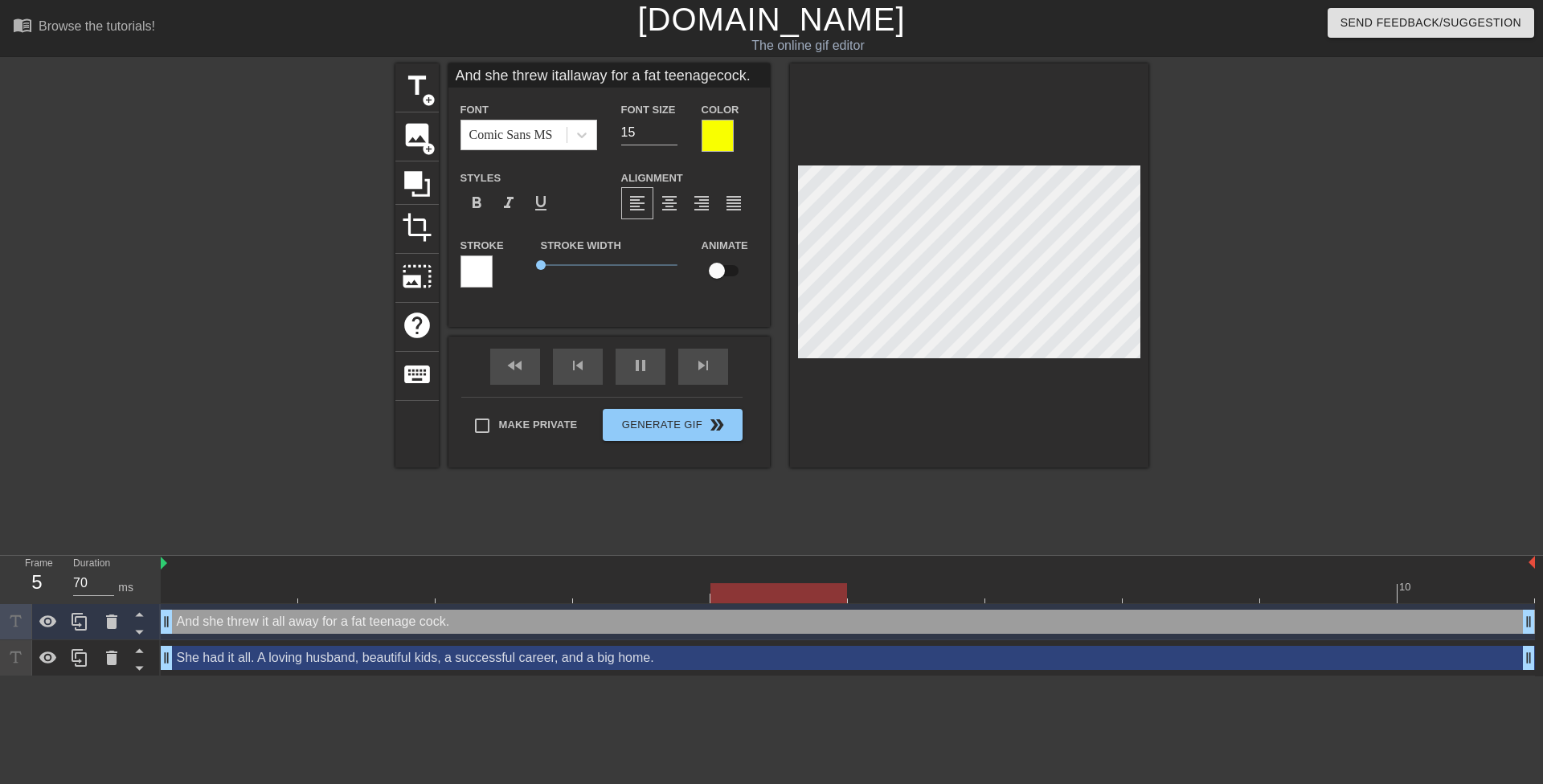
scroll to position [4, 3]
click at [1199, 208] on div at bounding box center [1288, 305] width 241 height 482
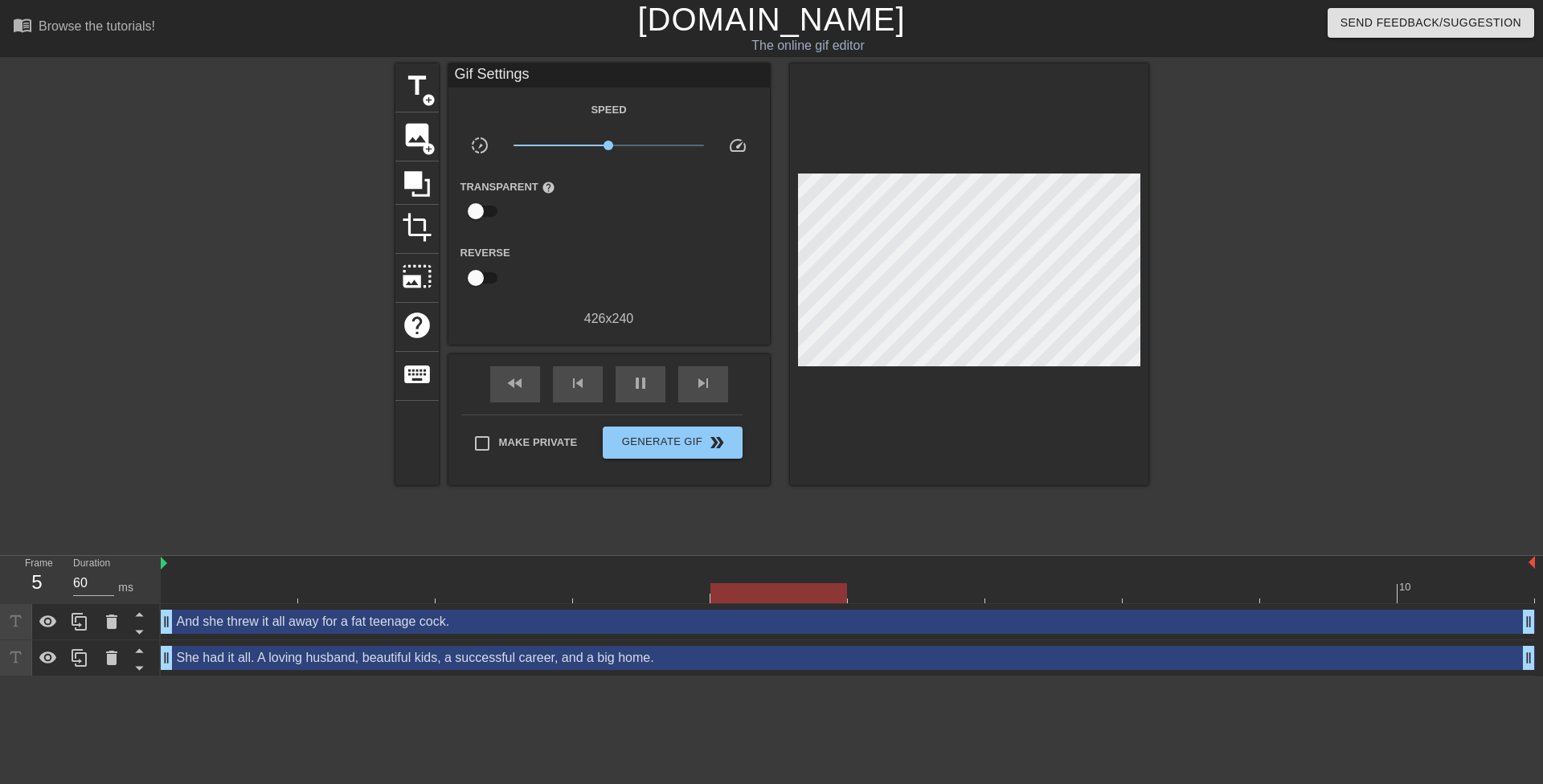
drag, startPoint x: 1225, startPoint y: 222, endPoint x: 1174, endPoint y: 220, distance: 51.0
click at [1224, 222] on div at bounding box center [1288, 305] width 241 height 482
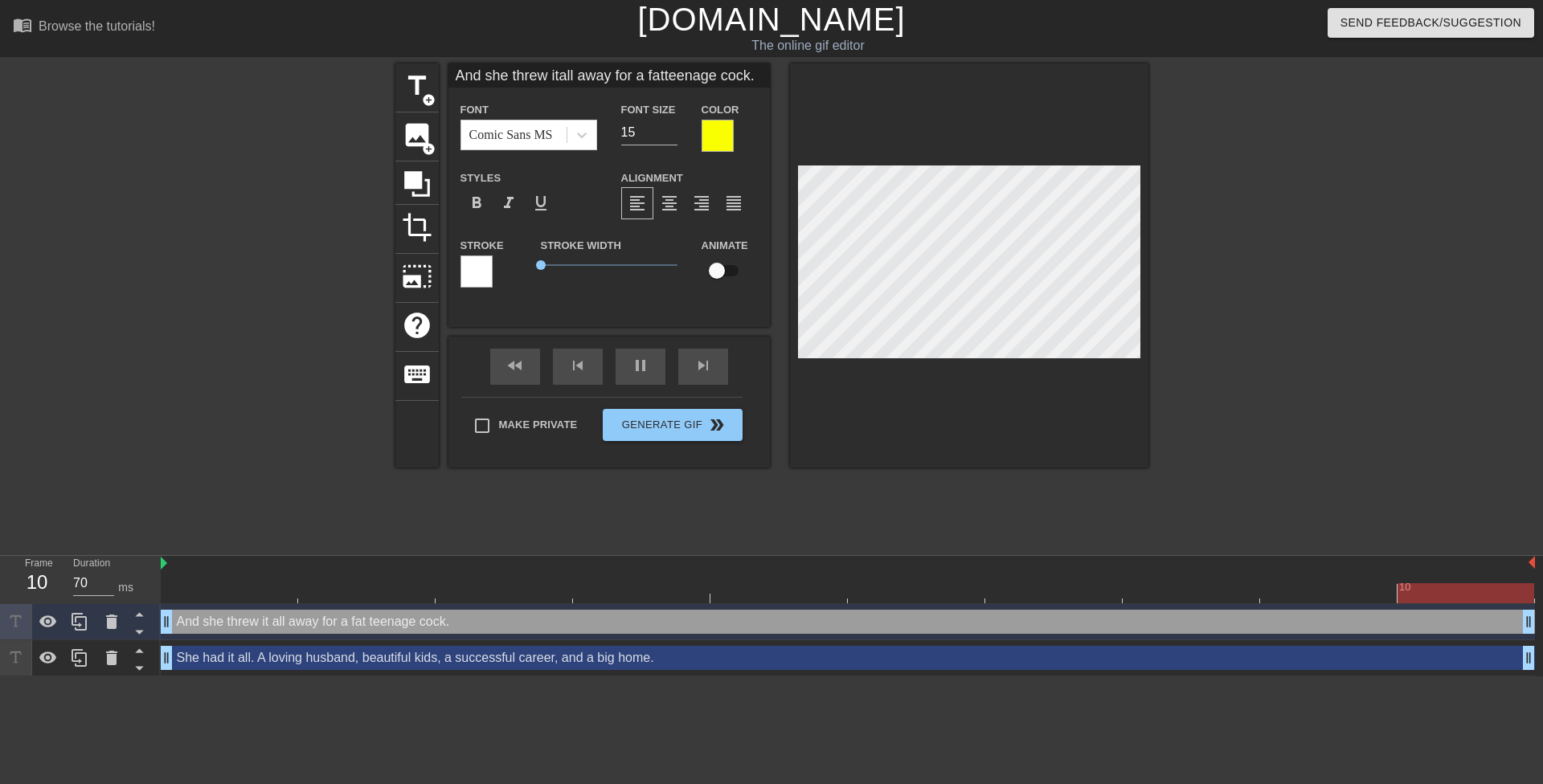
drag, startPoint x: 1237, startPoint y: 238, endPoint x: 1215, endPoint y: 238, distance: 22.0
click at [1236, 238] on div at bounding box center [1288, 305] width 241 height 482
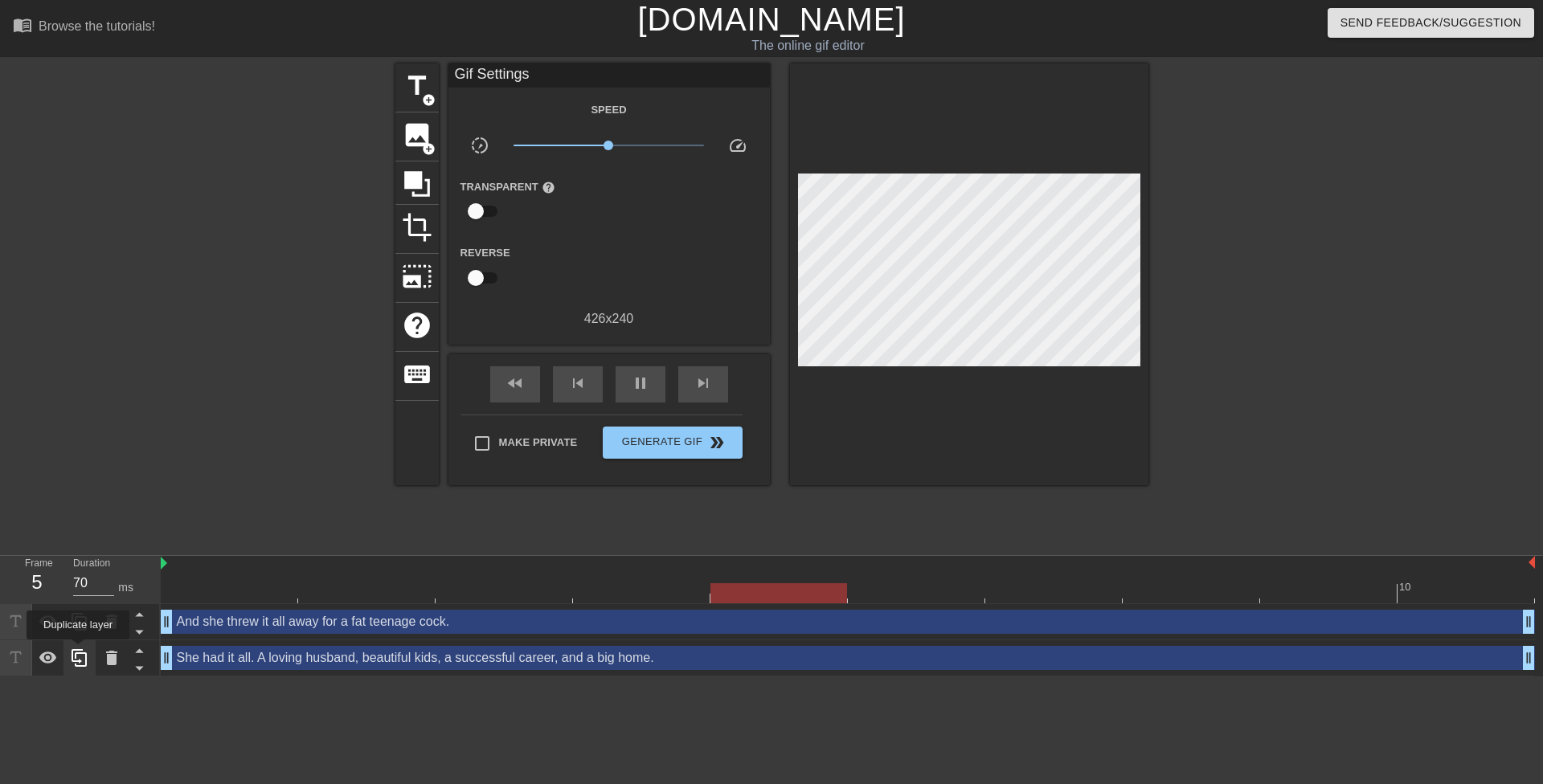
click at [78, 651] on icon at bounding box center [79, 659] width 15 height 18
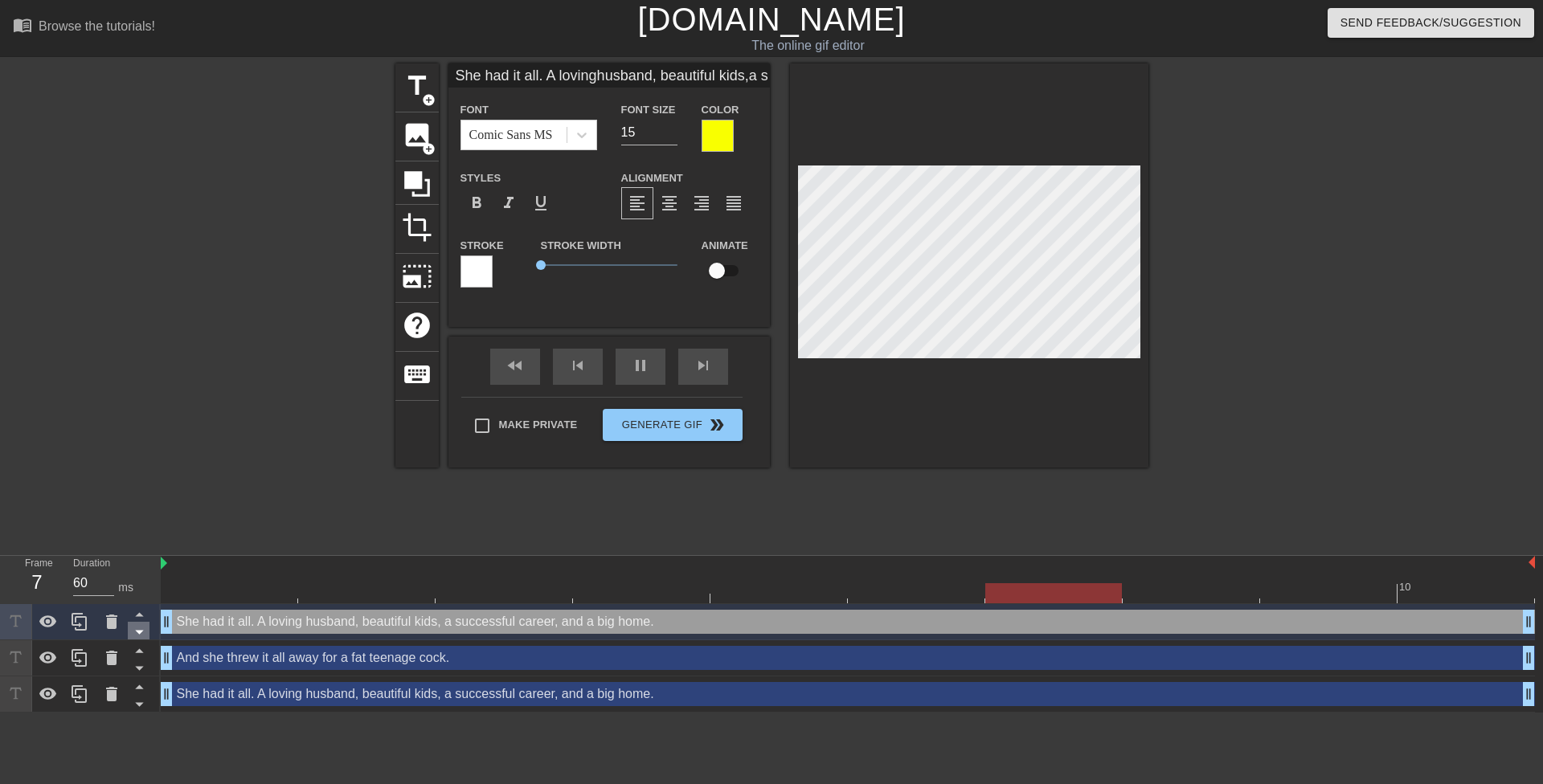
click at [138, 634] on icon at bounding box center [139, 633] width 8 height 4
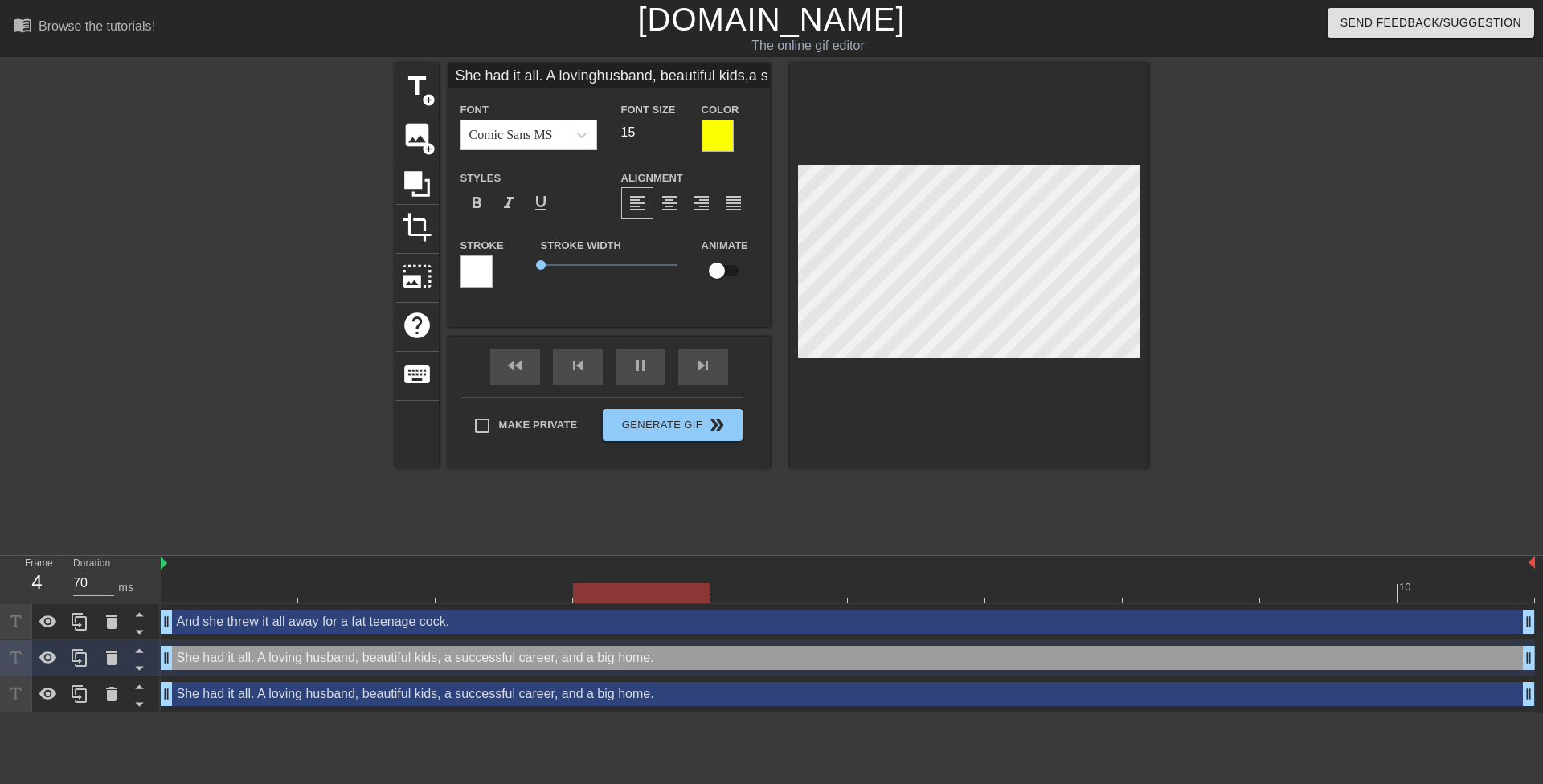
click at [237, 661] on div "She had it all. A loving husband, beautiful kids, a successful career, and a bi…" at bounding box center [848, 658] width 1375 height 24
click at [469, 269] on div at bounding box center [477, 271] width 32 height 32
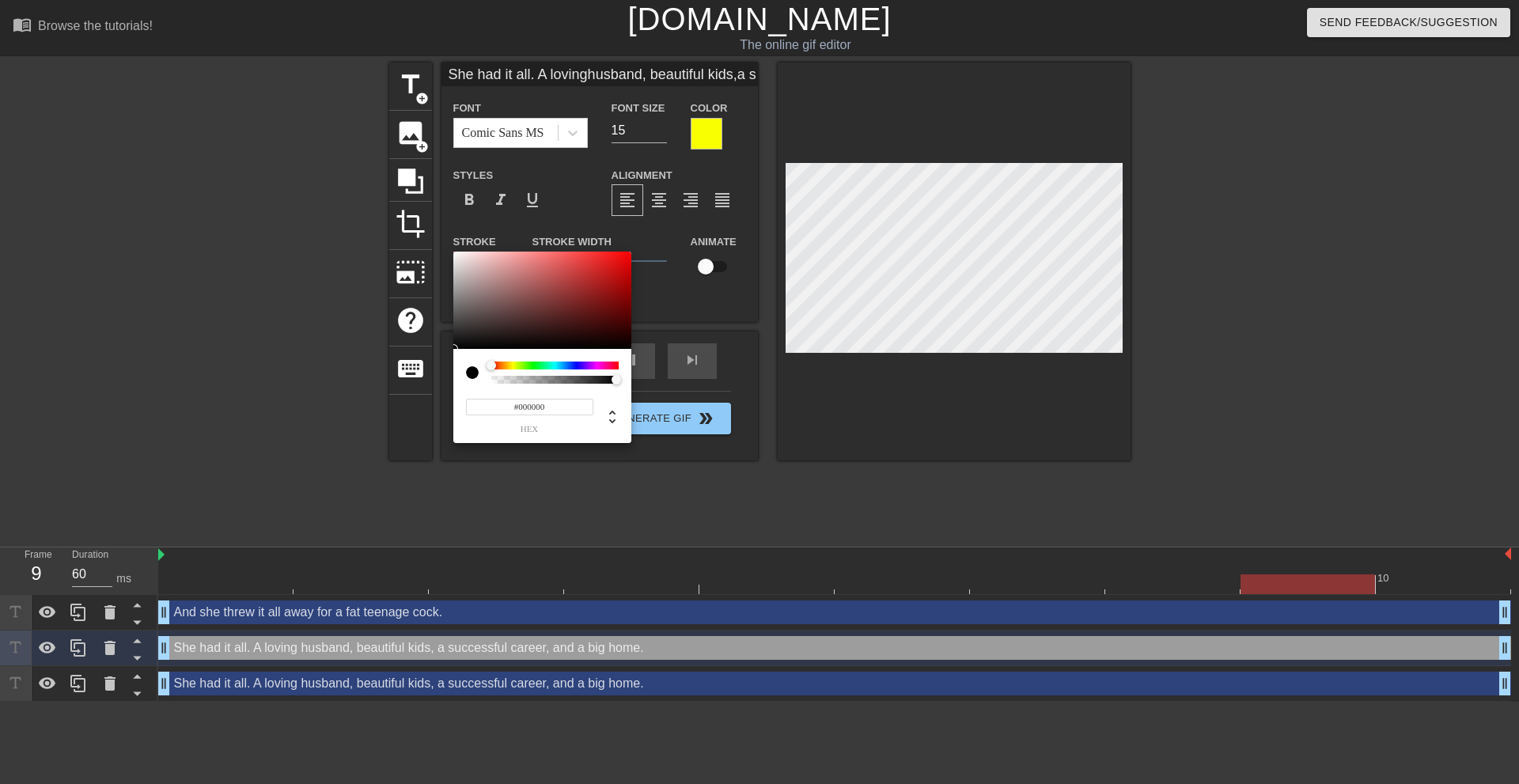
drag, startPoint x: 450, startPoint y: 342, endPoint x: 415, endPoint y: 375, distance: 48.1
click at [415, 375] on div "#000000 hex" at bounding box center [760, 392] width 1519 height 784
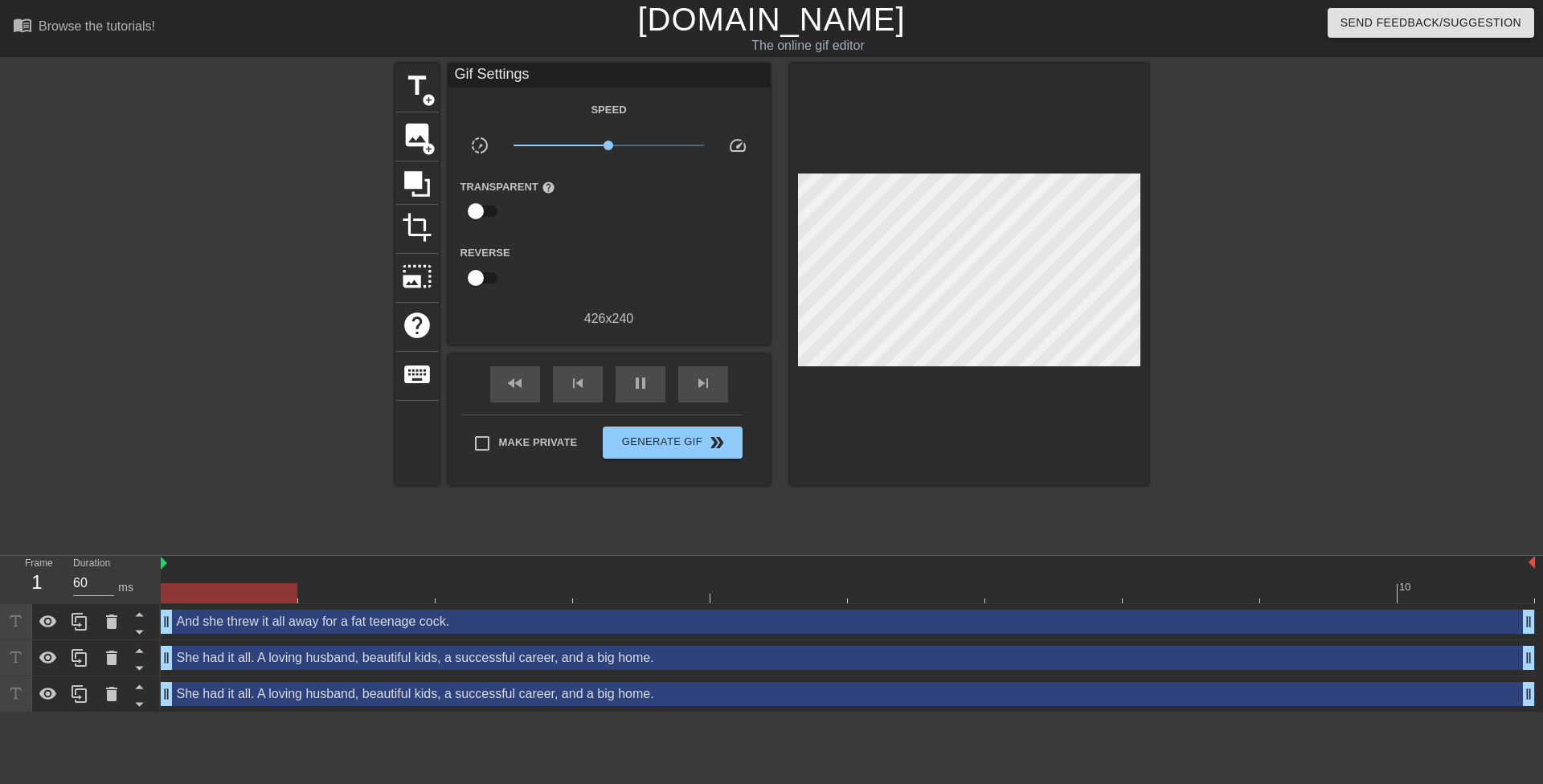
click at [396, 666] on div "She had it all. A loving husband, beautiful kids, a successful career, and a bi…" at bounding box center [848, 658] width 1375 height 24
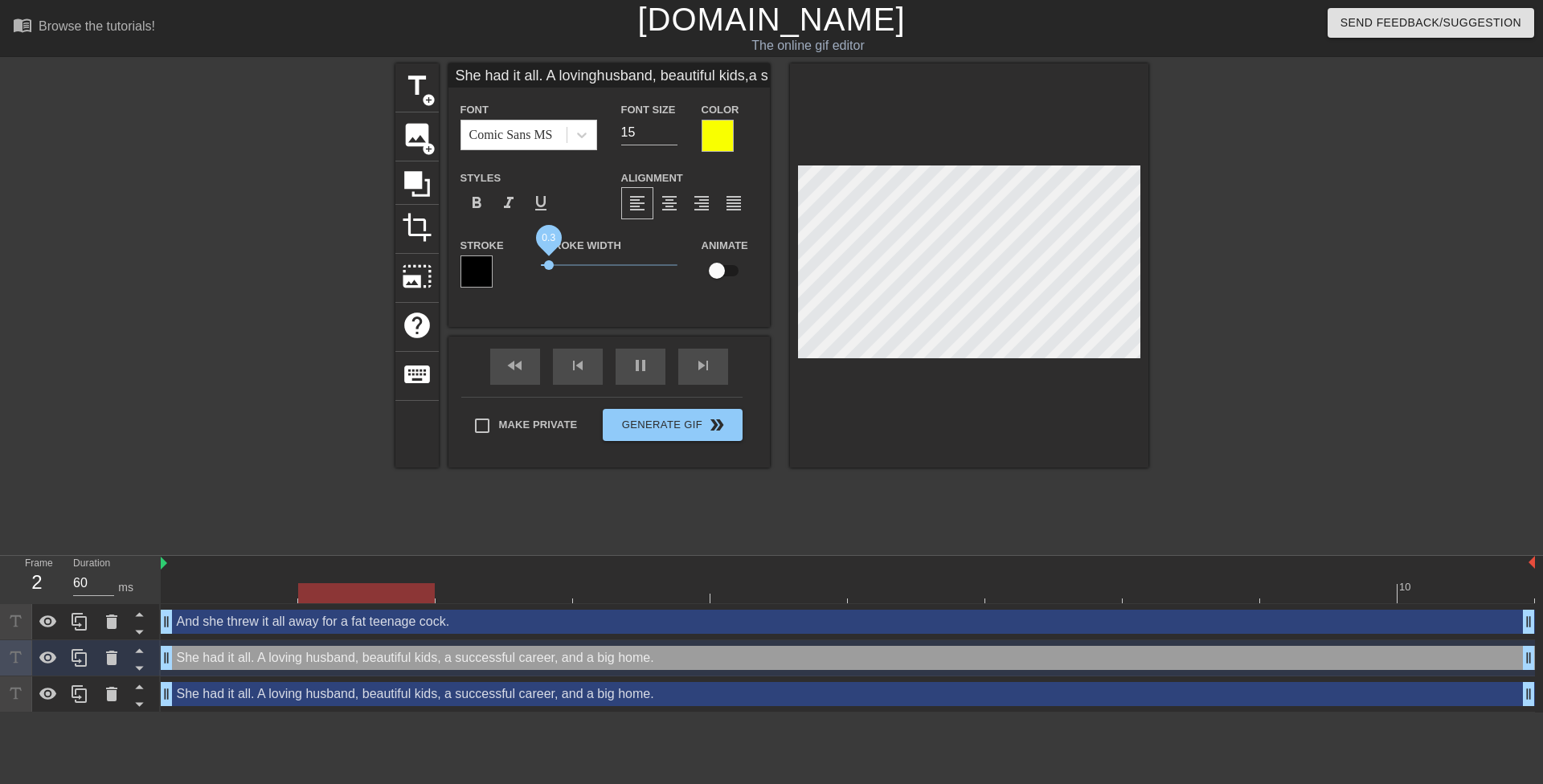
click at [548, 269] on span "0.3" at bounding box center [548, 265] width 10 height 10
click at [142, 668] on icon at bounding box center [139, 668] width 8 height 4
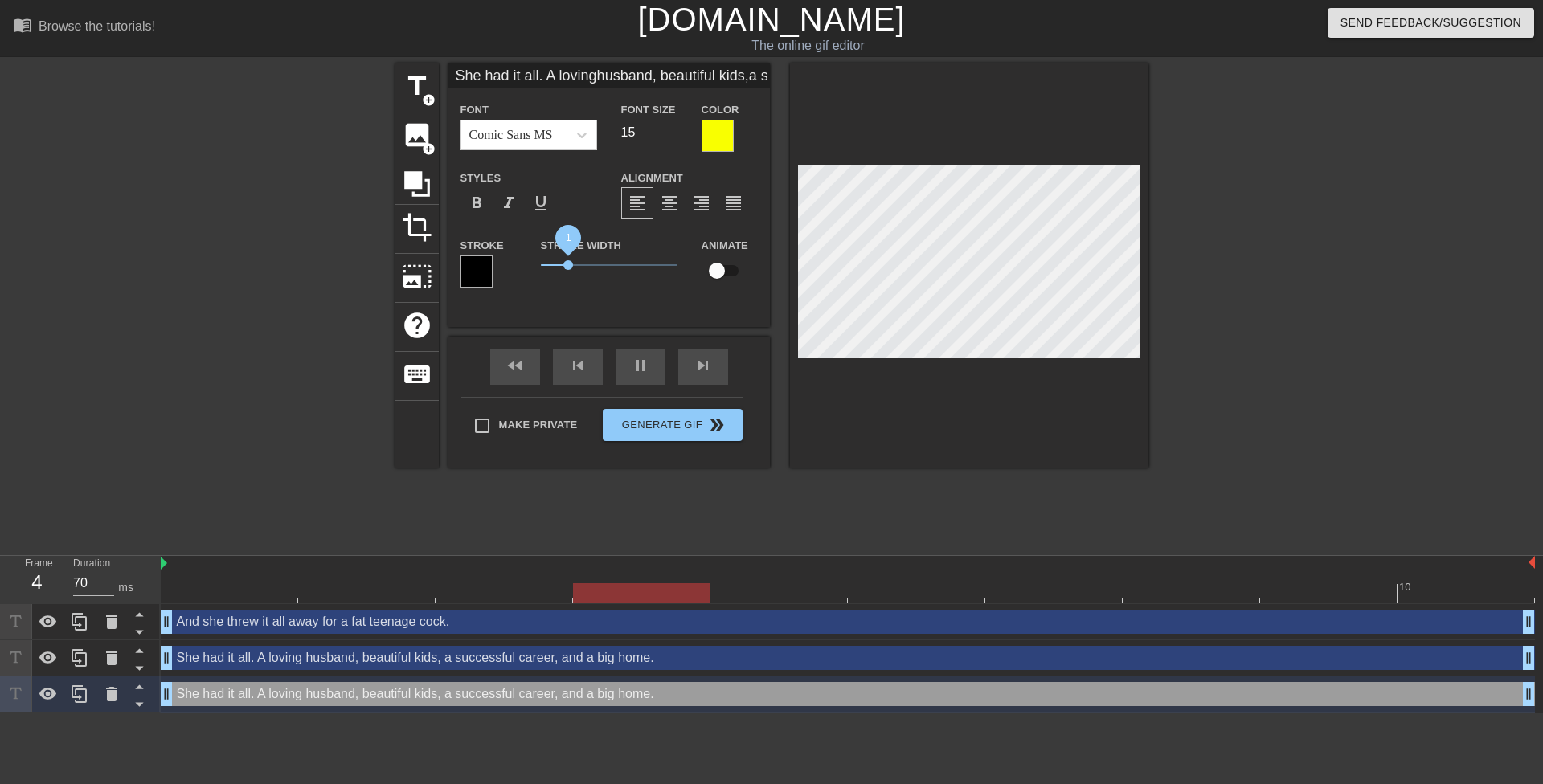
drag, startPoint x: 549, startPoint y: 262, endPoint x: 567, endPoint y: 262, distance: 18.0
click at [567, 262] on span "1" at bounding box center [568, 265] width 10 height 10
click at [176, 243] on div at bounding box center [255, 305] width 241 height 482
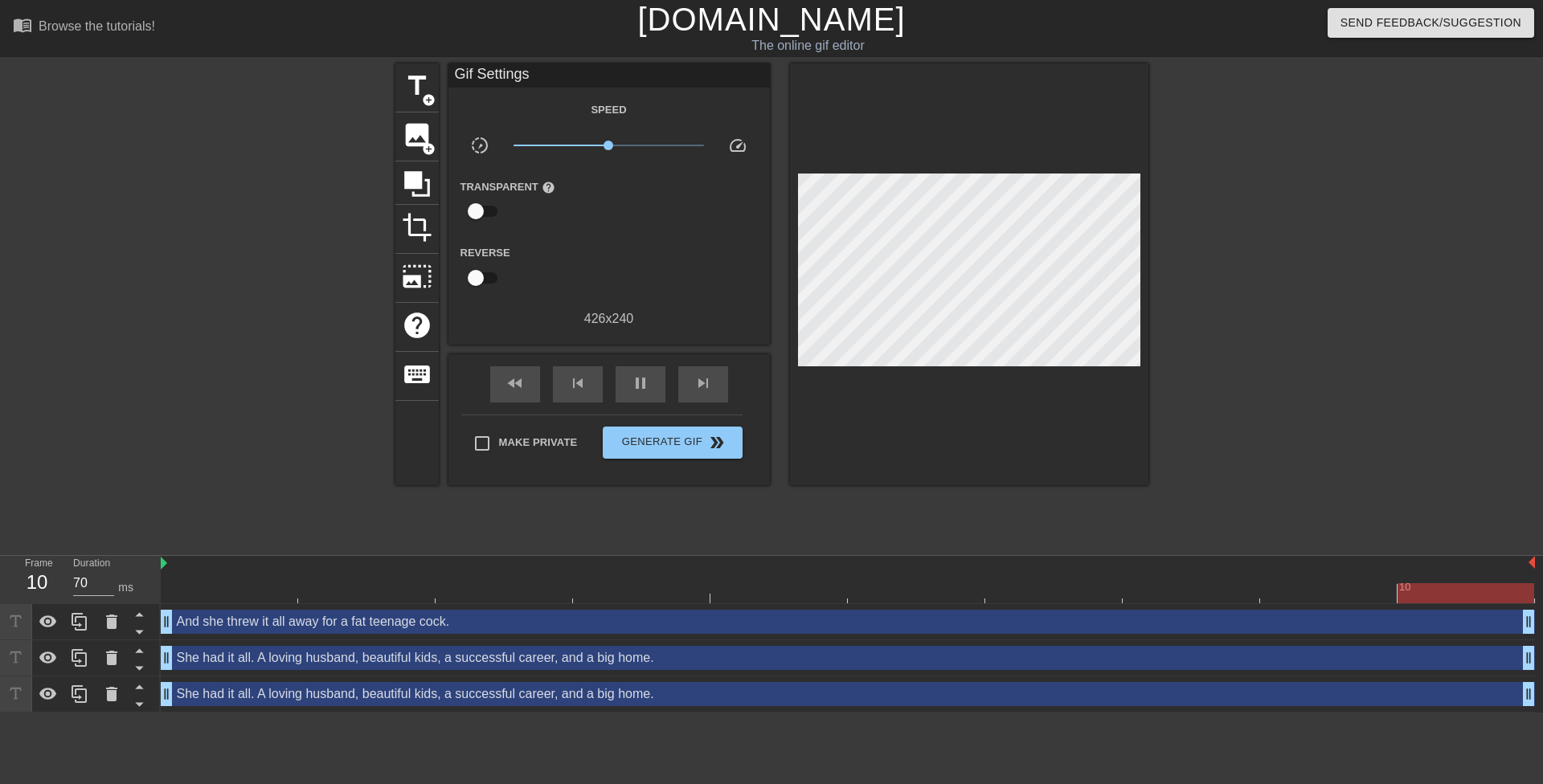
click at [207, 698] on div "She had it all. A loving husband, beautiful kids, a successful career, and a bi…" at bounding box center [848, 694] width 1375 height 24
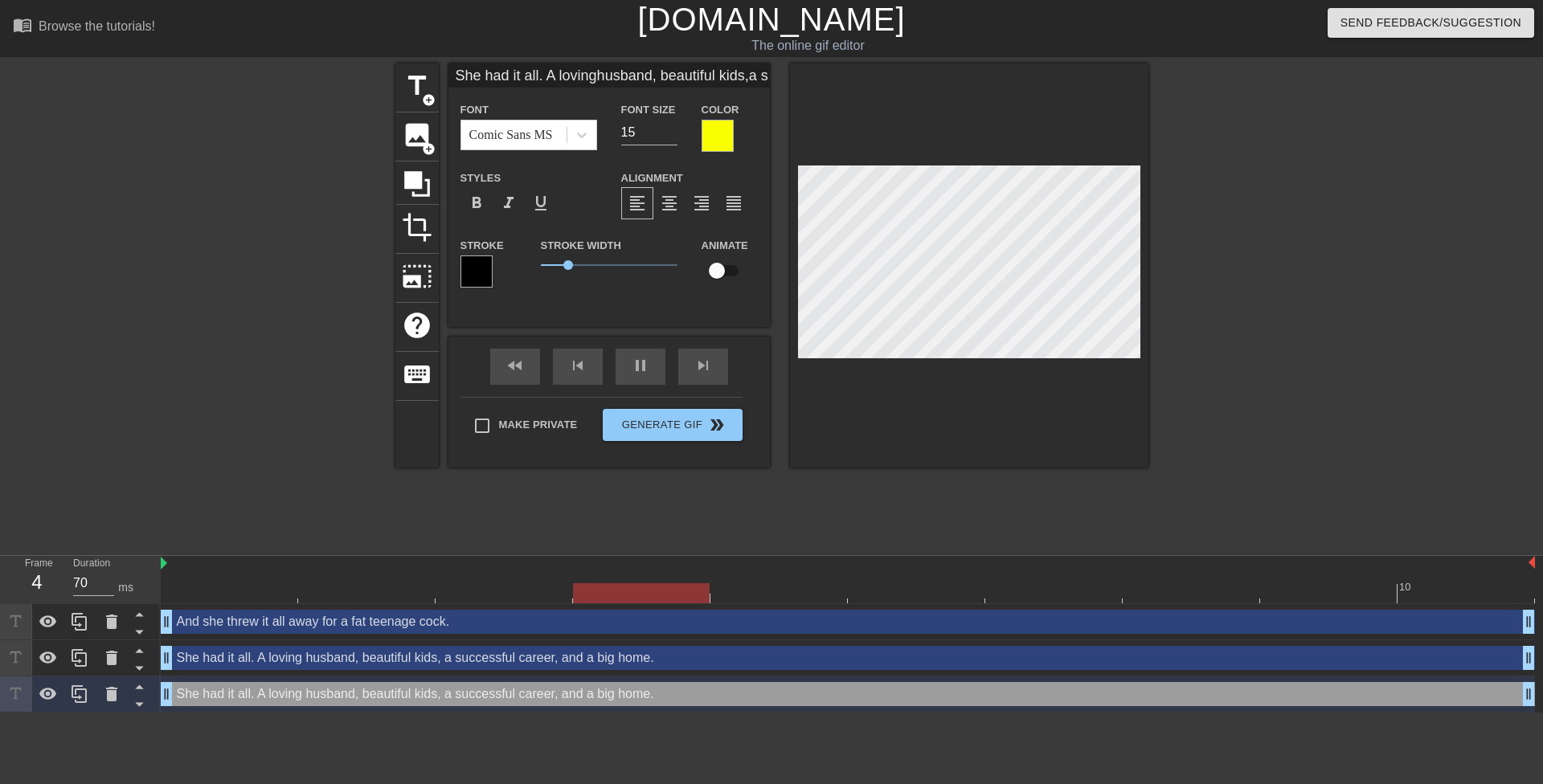
click at [199, 657] on div "She had it all. A loving husband, beautiful kids, a successful career, and a bi…" at bounding box center [848, 658] width 1375 height 24
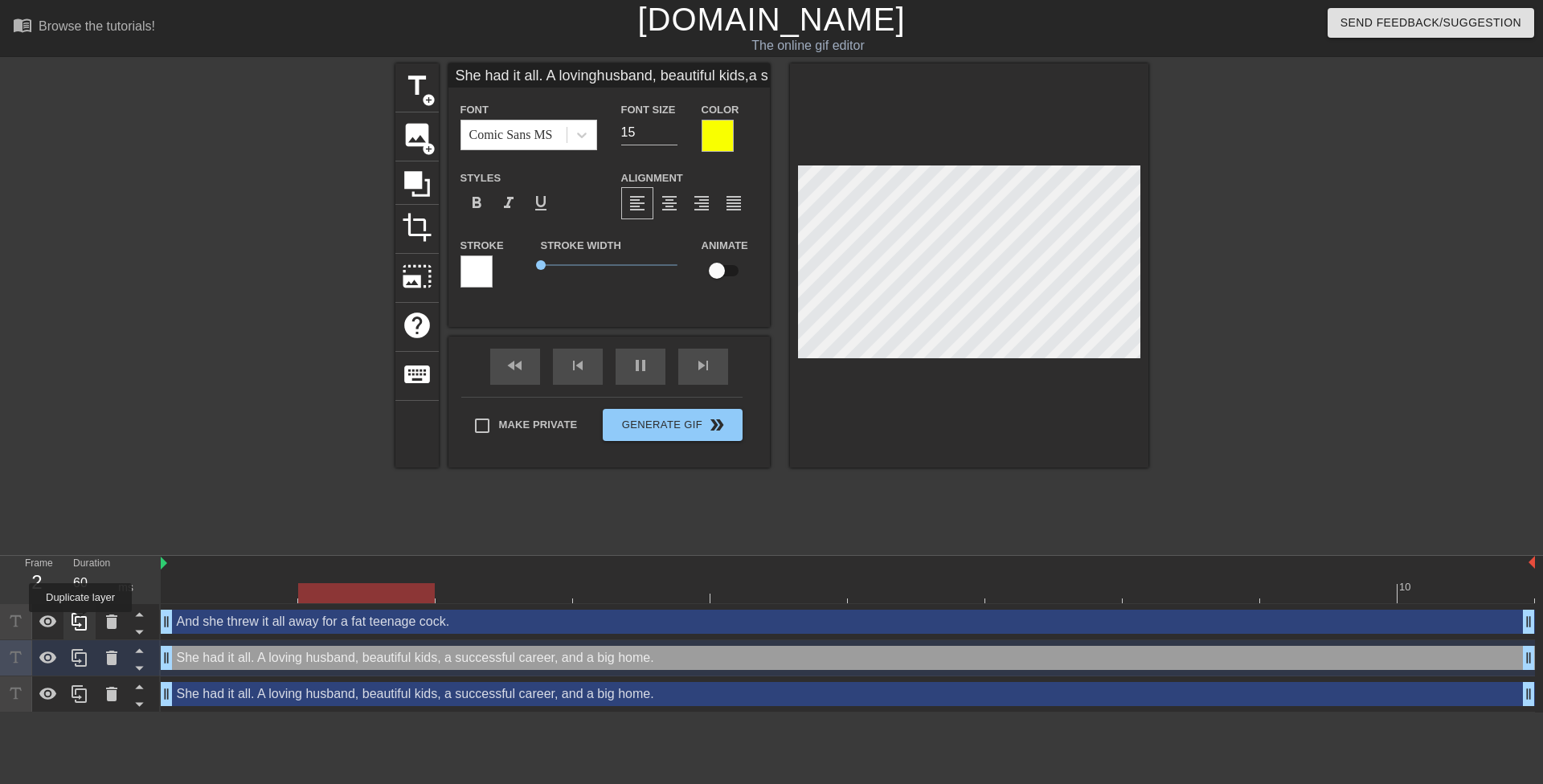
click at [81, 623] on icon at bounding box center [80, 622] width 20 height 20
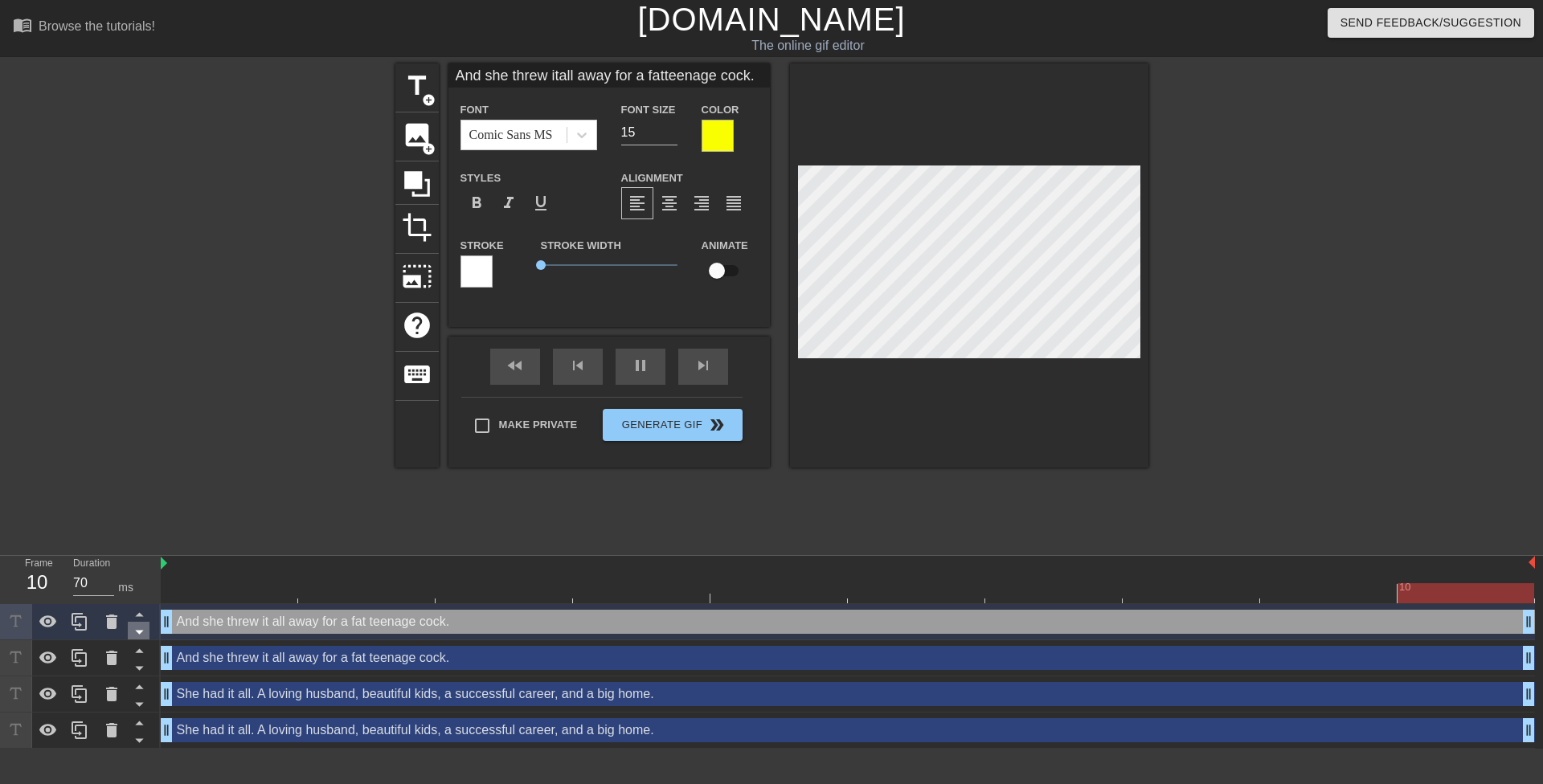
click at [136, 633] on icon at bounding box center [139, 632] width 20 height 20
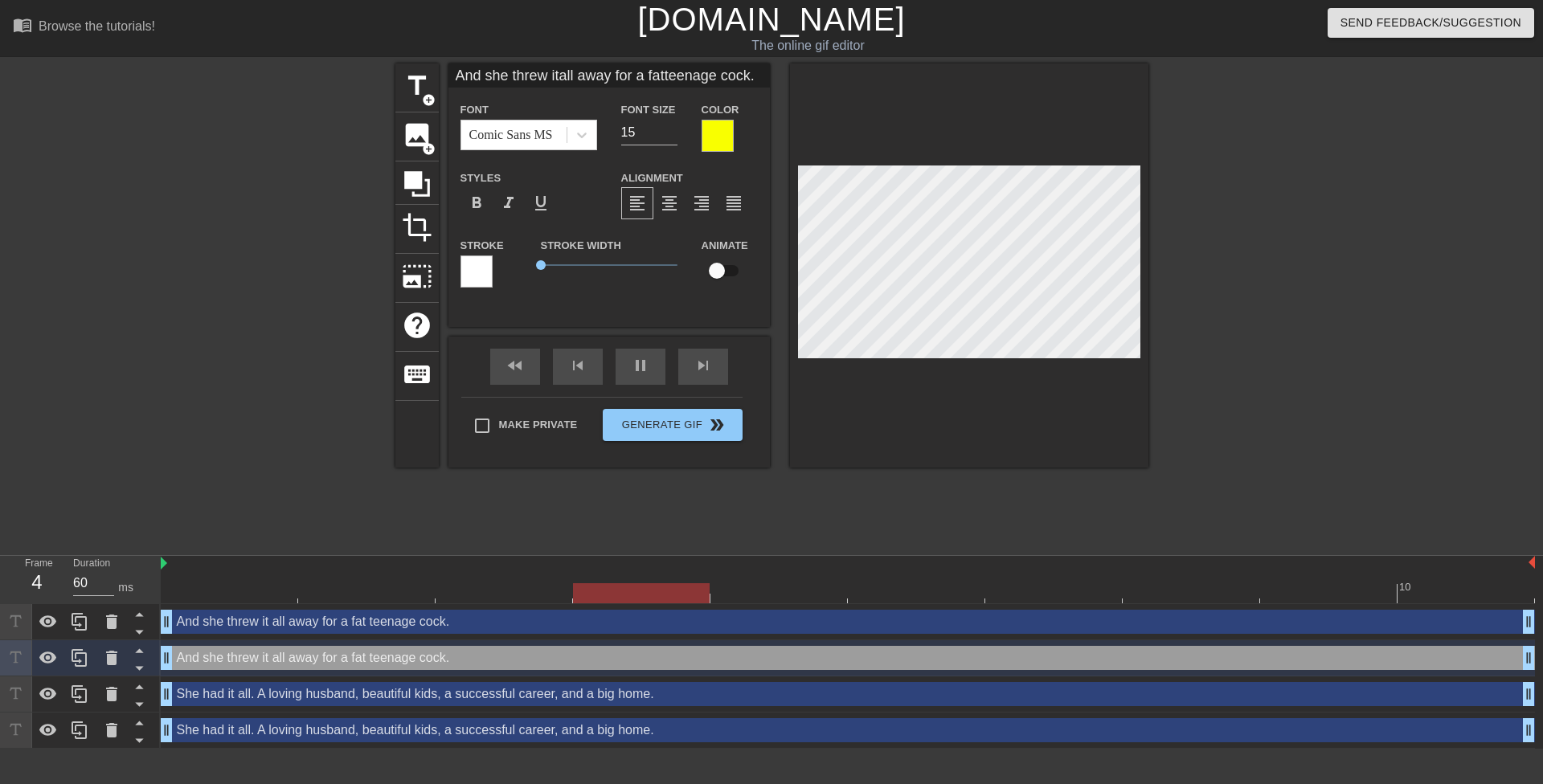
click at [477, 274] on div at bounding box center [477, 271] width 32 height 32
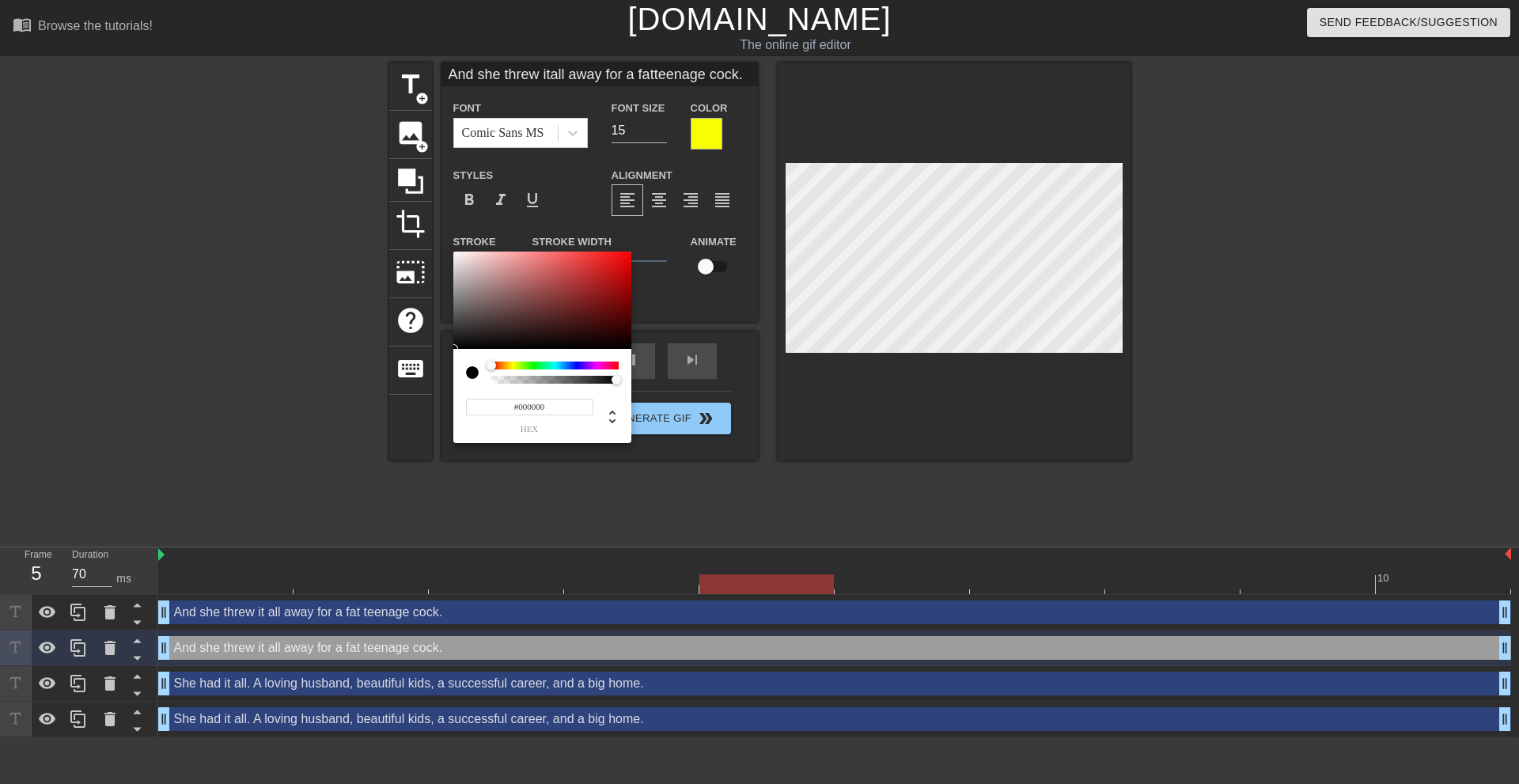
drag, startPoint x: 468, startPoint y: 332, endPoint x: 429, endPoint y: 372, distance: 55.9
click at [423, 377] on div "#000000 hex" at bounding box center [760, 392] width 1519 height 784
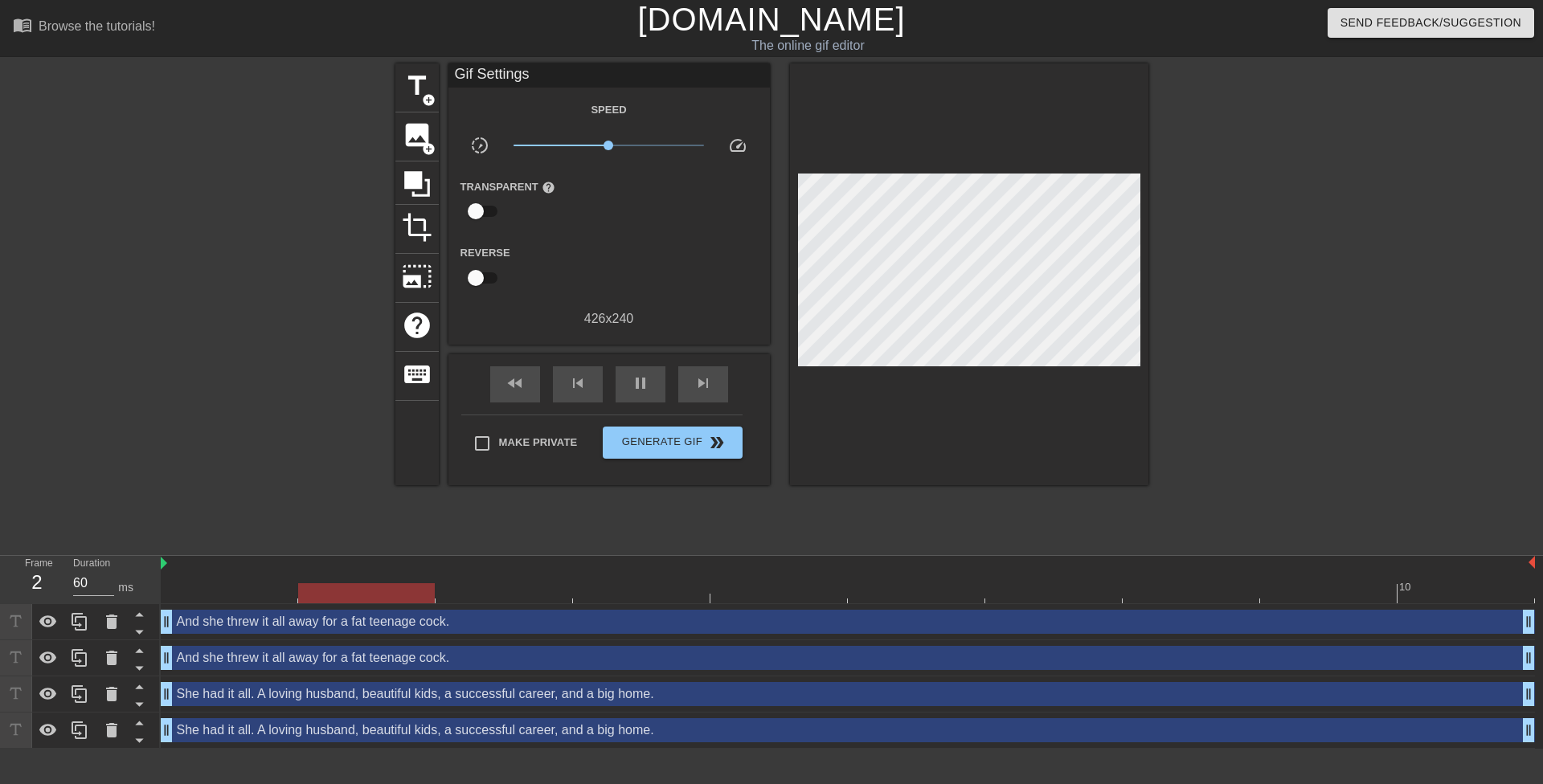
click at [341, 627] on div "And she threw it all away for a fat teenage cock. drag_handle drag_handle" at bounding box center [848, 622] width 1375 height 24
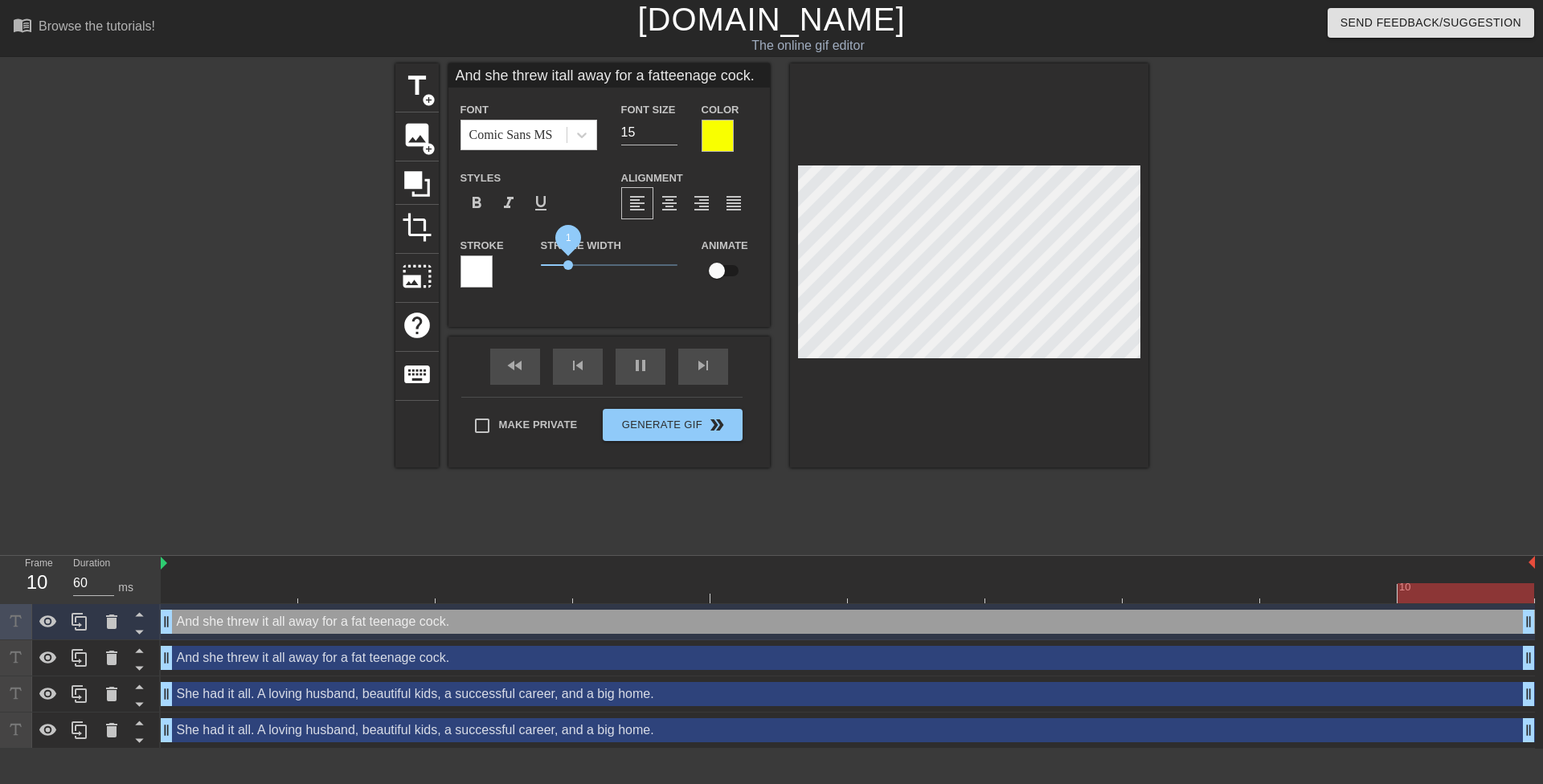
drag, startPoint x: 546, startPoint y: 264, endPoint x: 567, endPoint y: 269, distance: 21.6
click at [567, 269] on span "1" at bounding box center [609, 265] width 136 height 20
click at [648, 290] on div "Stroke Width 1" at bounding box center [608, 269] width 160 height 66
click at [1165, 279] on div "title add_circle image add_circle crop photo_size_select_large help keyboard An…" at bounding box center [772, 305] width 1543 height 482
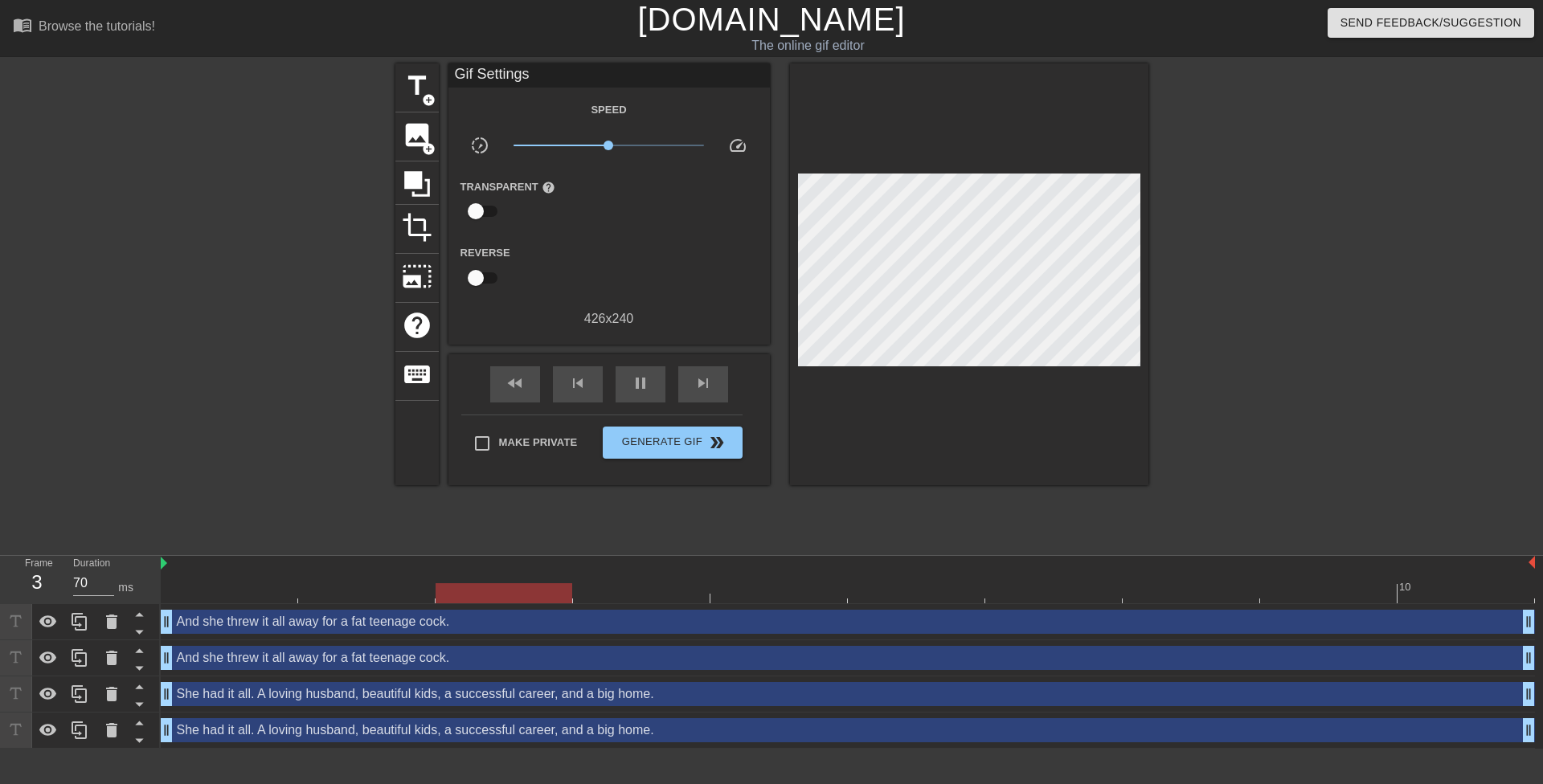
click at [351, 625] on div "And she threw it all away for a fat teenage cock. drag_handle drag_handle" at bounding box center [848, 622] width 1375 height 24
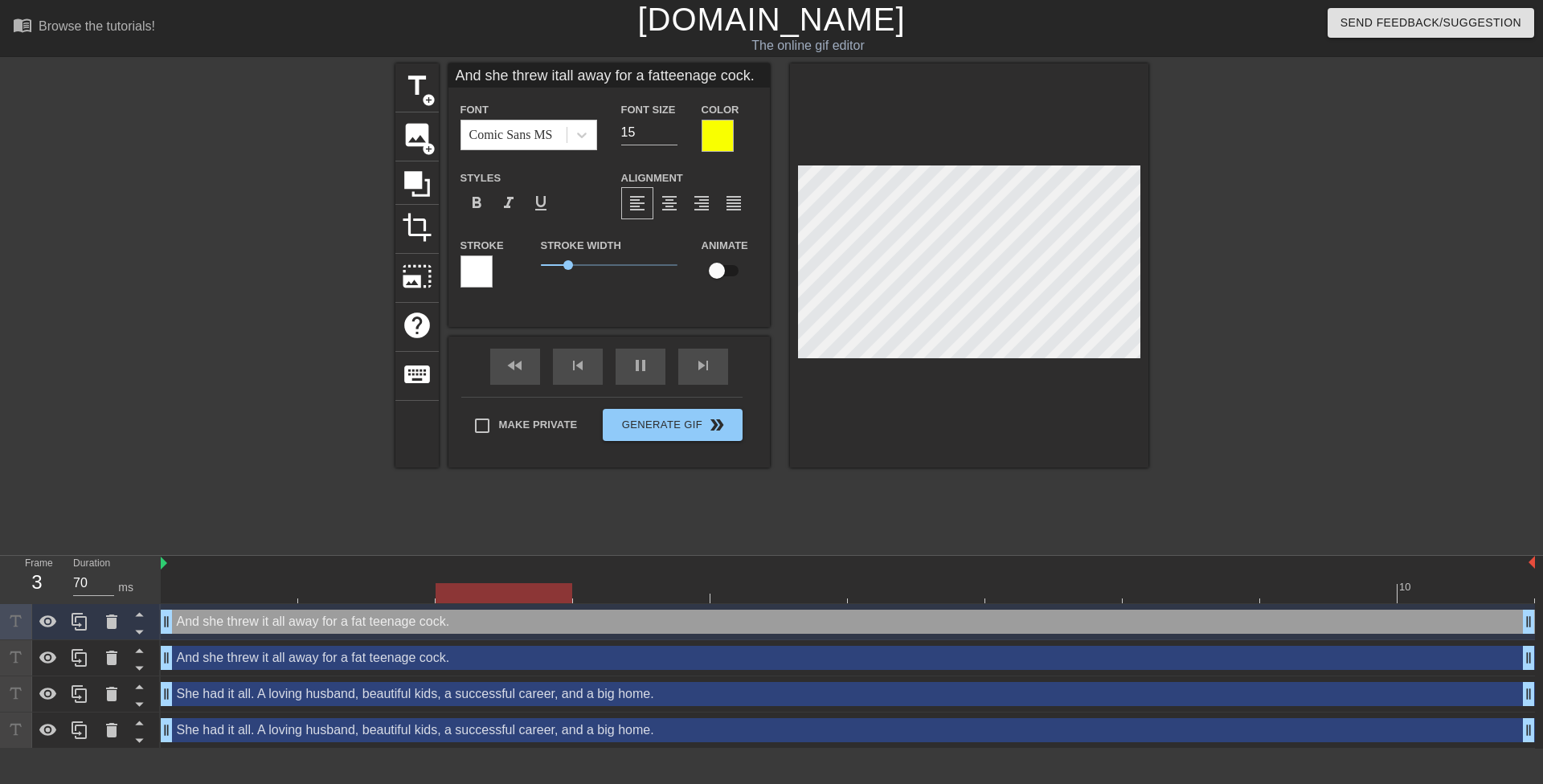
click at [356, 650] on div "And she threw it all away for a fat teenage cock. drag_handle drag_handle" at bounding box center [848, 658] width 1375 height 24
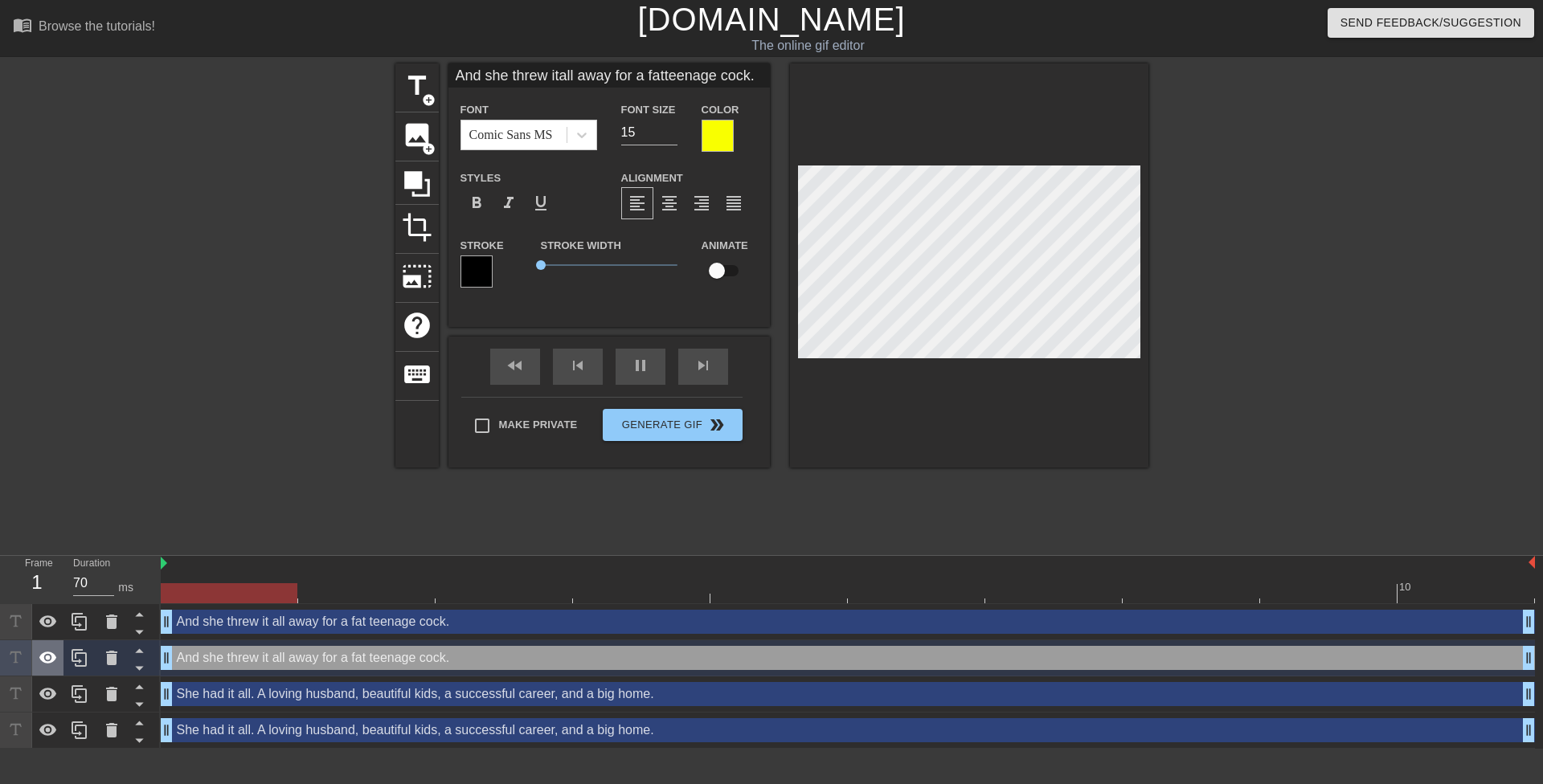
click at [43, 659] on icon at bounding box center [48, 657] width 18 height 12
click at [43, 659] on icon at bounding box center [48, 659] width 18 height 15
click at [43, 660] on icon at bounding box center [48, 657] width 18 height 12
click at [721, 134] on div at bounding box center [718, 136] width 32 height 32
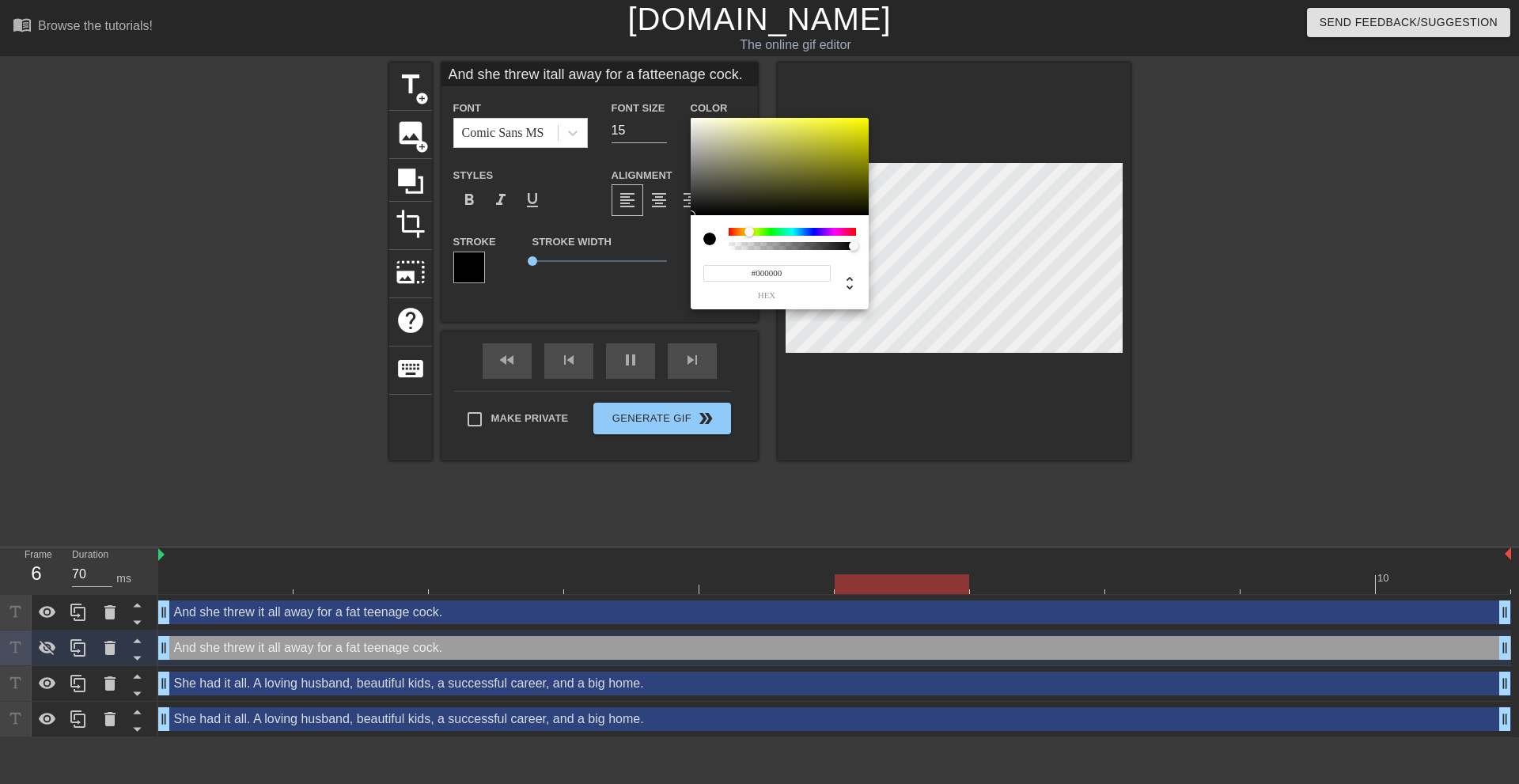
drag, startPoint x: 687, startPoint y: 211, endPoint x: 646, endPoint y: 258, distance: 62.4
click at [646, 258] on div "#000000 hex" at bounding box center [760, 392] width 1519 height 784
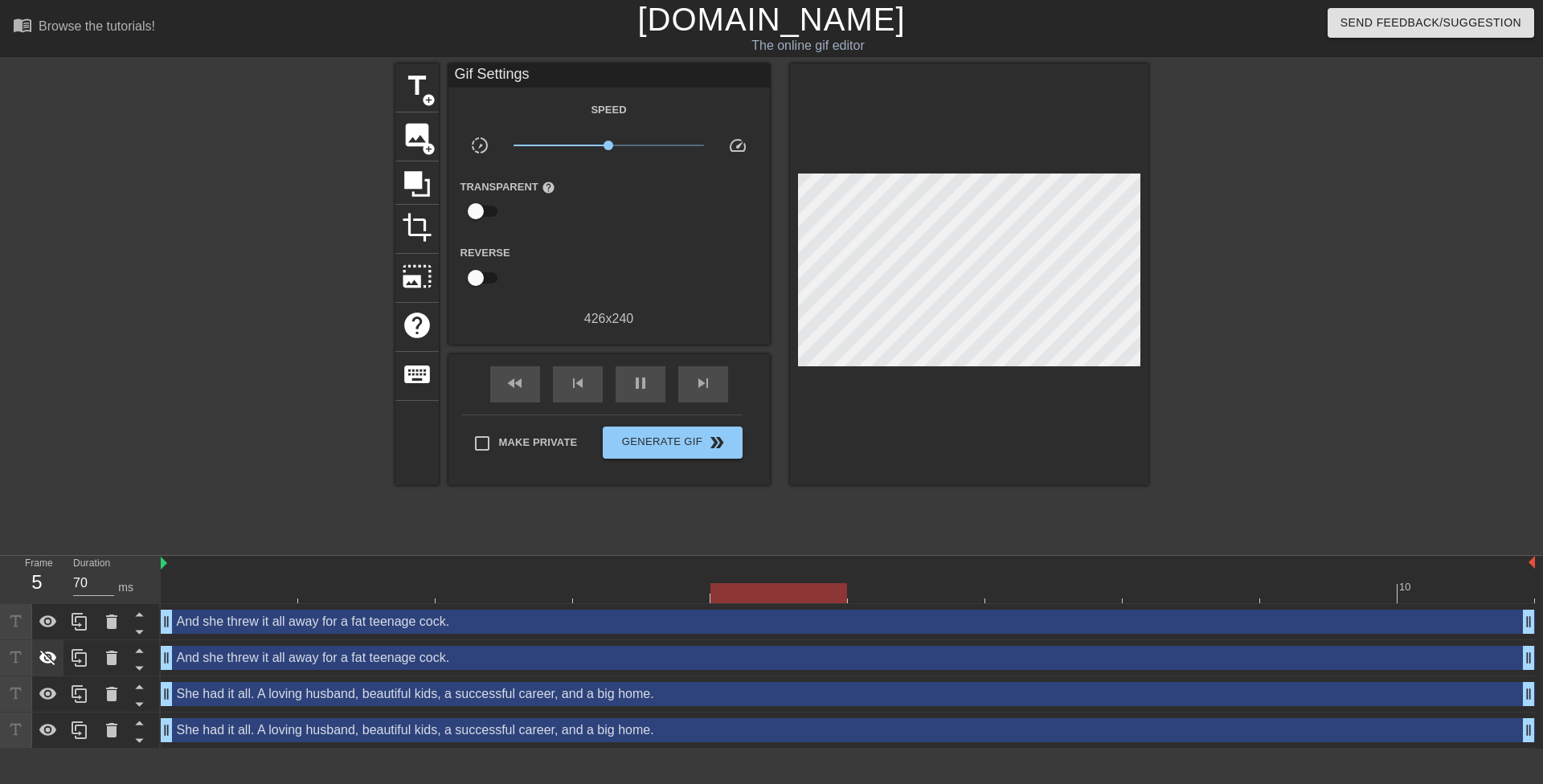
click at [51, 659] on icon at bounding box center [48, 659] width 20 height 20
click at [206, 652] on div "And she threw it all away for a fat teenage cock. drag_handle drag_handle" at bounding box center [848, 658] width 1375 height 24
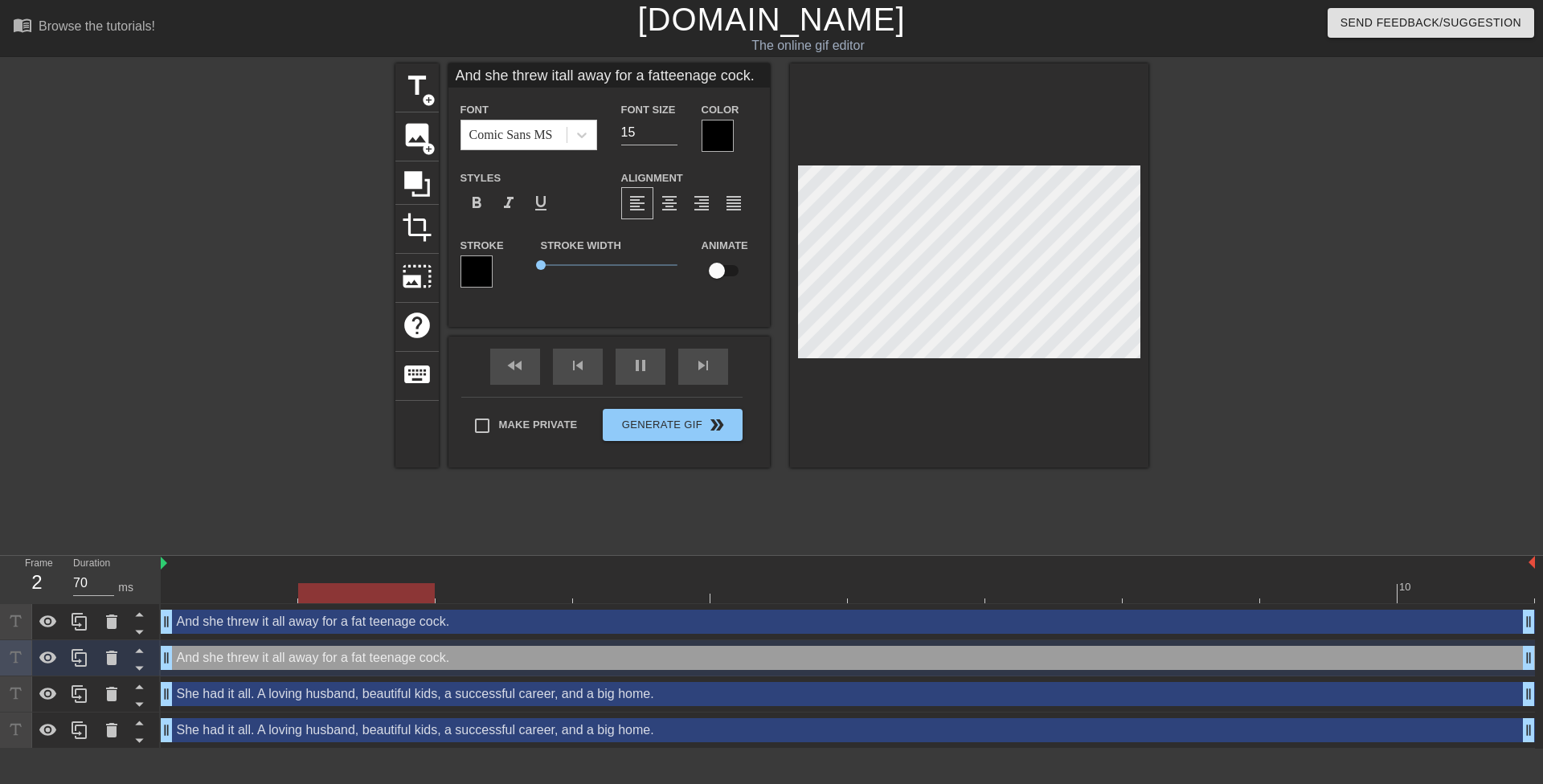
click at [199, 623] on div "And she threw it all away for a fat teenage cock. drag_handle drag_handle" at bounding box center [848, 622] width 1375 height 24
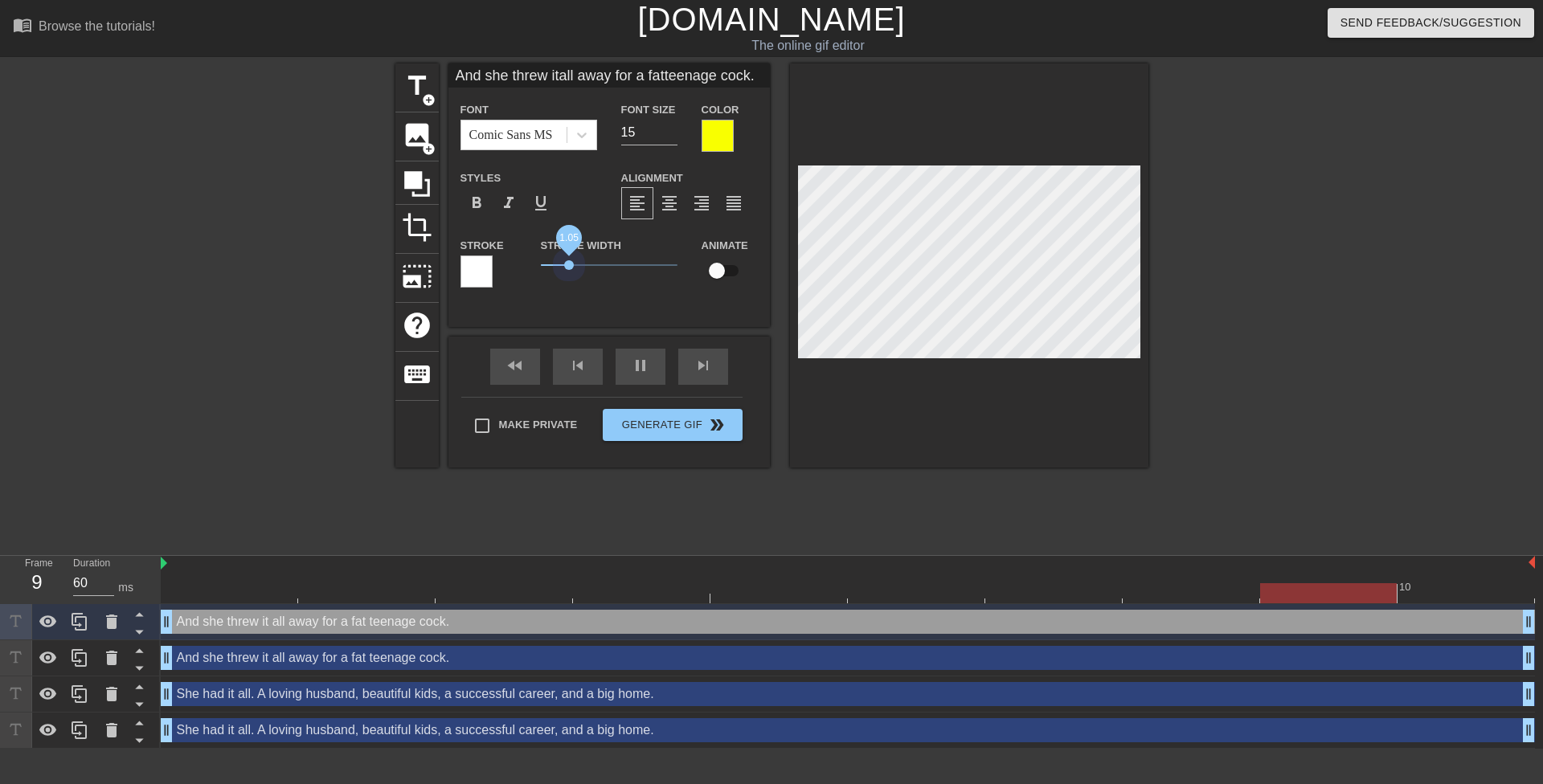
drag, startPoint x: 569, startPoint y: 260, endPoint x: 487, endPoint y: 272, distance: 82.9
click at [488, 271] on div "Stroke Stroke Width 1.05 Animate" at bounding box center [609, 269] width 322 height 66
click at [300, 664] on div "And she threw it all away for a fat teenage cock. drag_handle drag_handle" at bounding box center [848, 658] width 1375 height 24
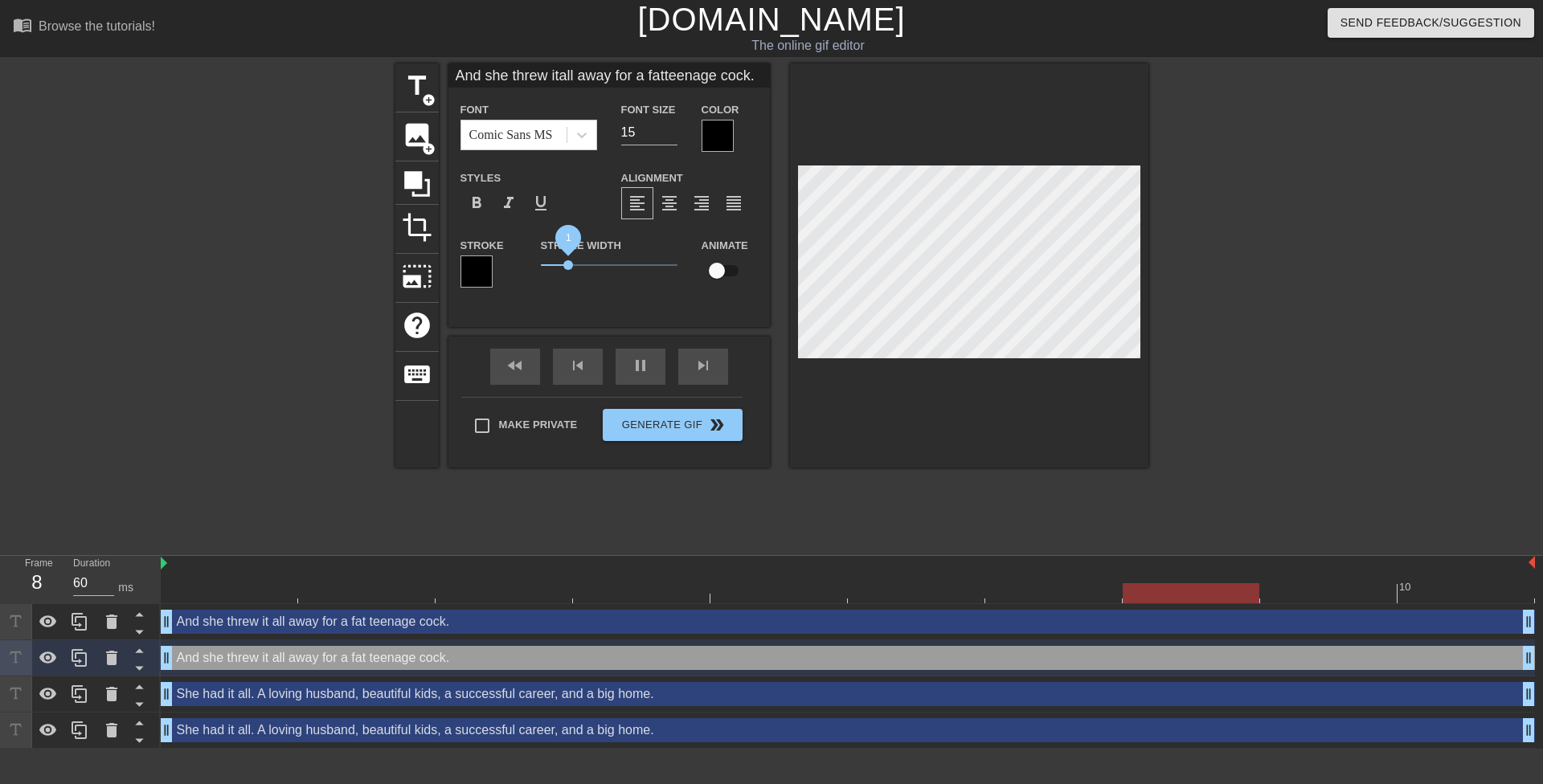
drag, startPoint x: 540, startPoint y: 263, endPoint x: 567, endPoint y: 267, distance: 27.3
click at [567, 267] on span "1" at bounding box center [568, 265] width 10 height 10
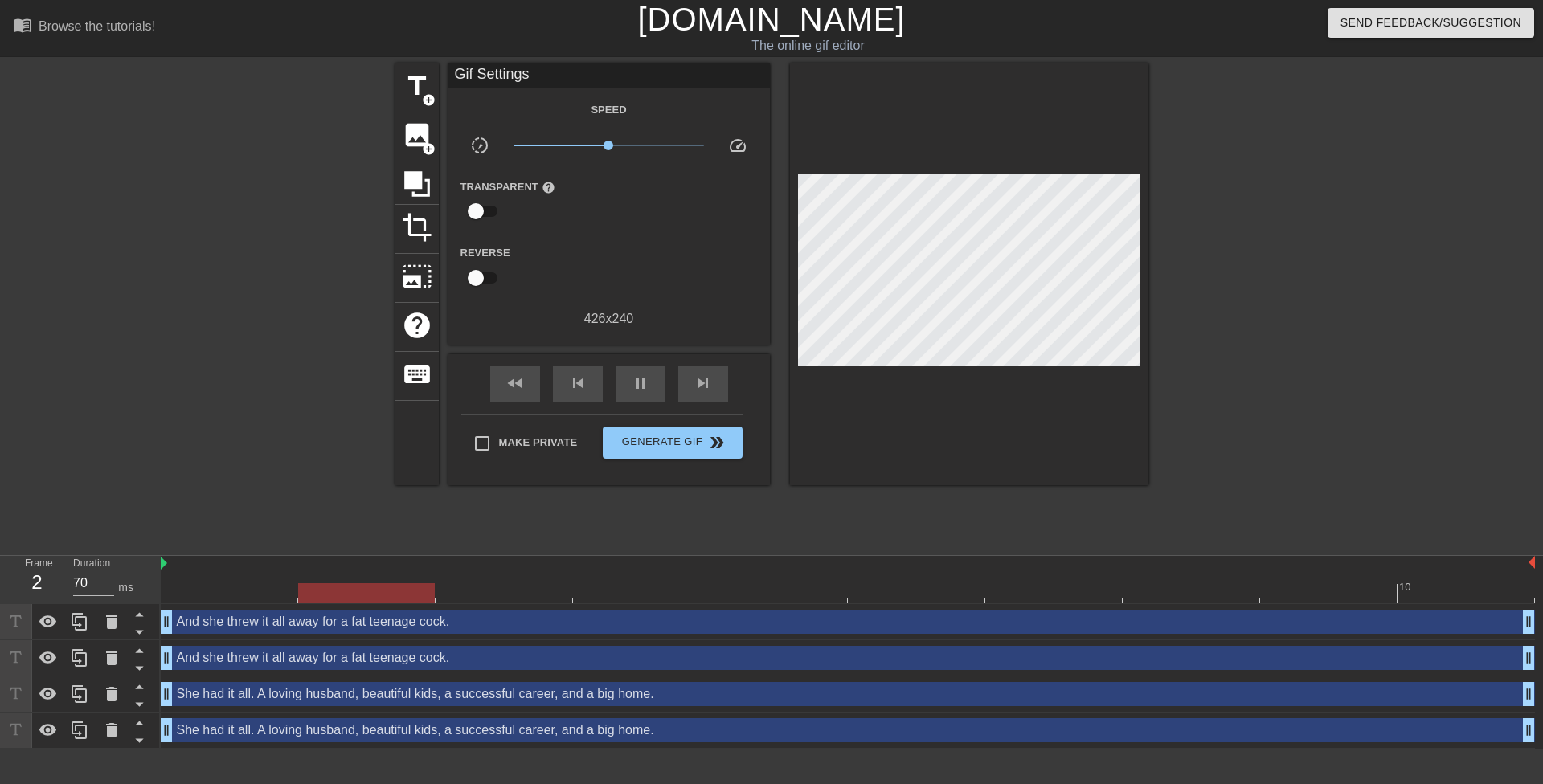
click at [262, 670] on div "And she threw it all away for a fat teenage cock. drag_handle drag_handle" at bounding box center [848, 659] width 1375 height 36
click at [262, 664] on div "And she threw it all away for a fat teenage cock. drag_handle drag_handle" at bounding box center [848, 658] width 1375 height 24
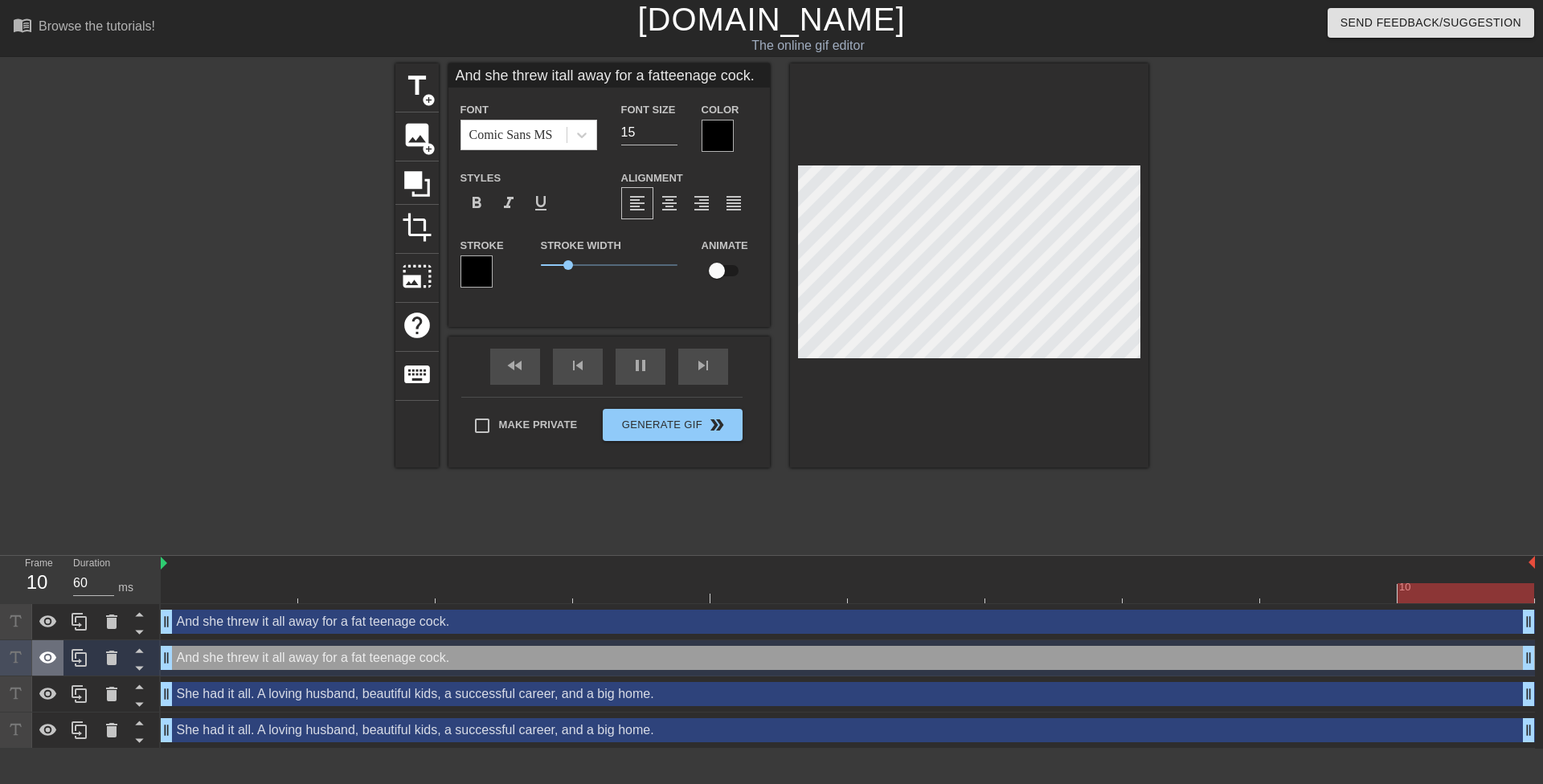
click at [54, 660] on icon at bounding box center [48, 657] width 18 height 12
click at [136, 655] on icon at bounding box center [139, 650] width 20 height 20
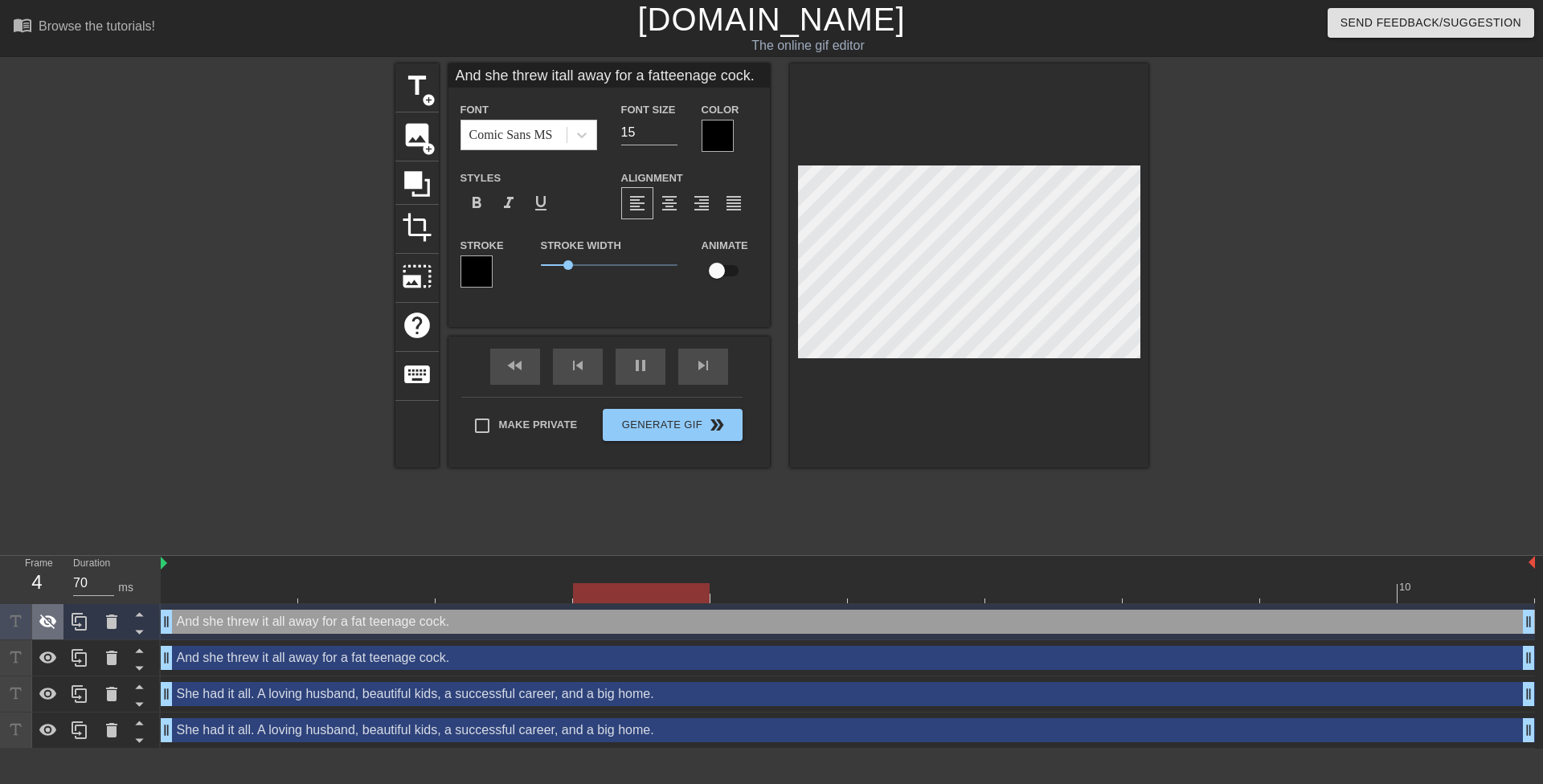
click at [53, 628] on icon at bounding box center [48, 622] width 18 height 15
click at [105, 625] on icon at bounding box center [112, 622] width 20 height 20
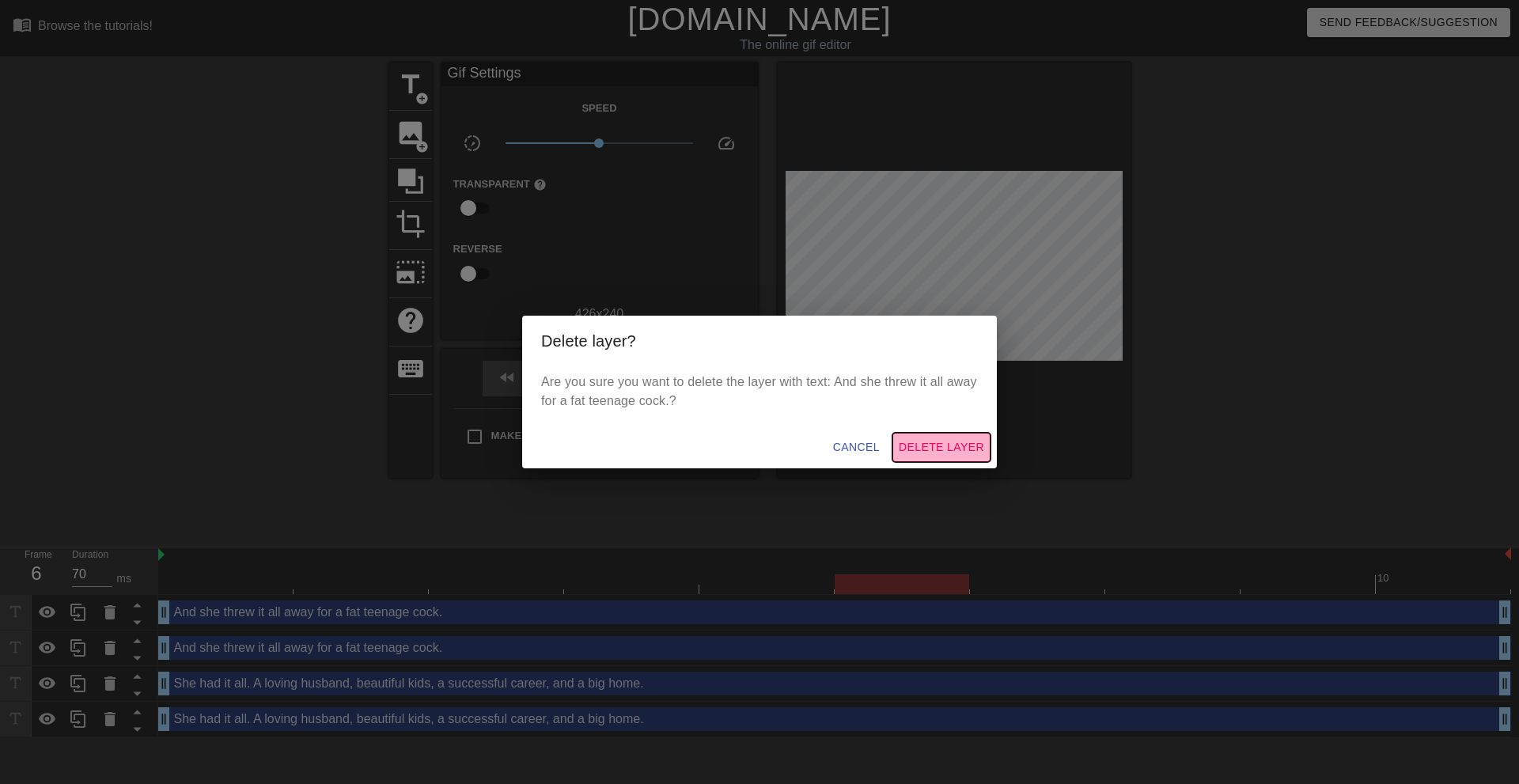
click at [916, 440] on span "Delete Layer" at bounding box center [941, 447] width 86 height 19
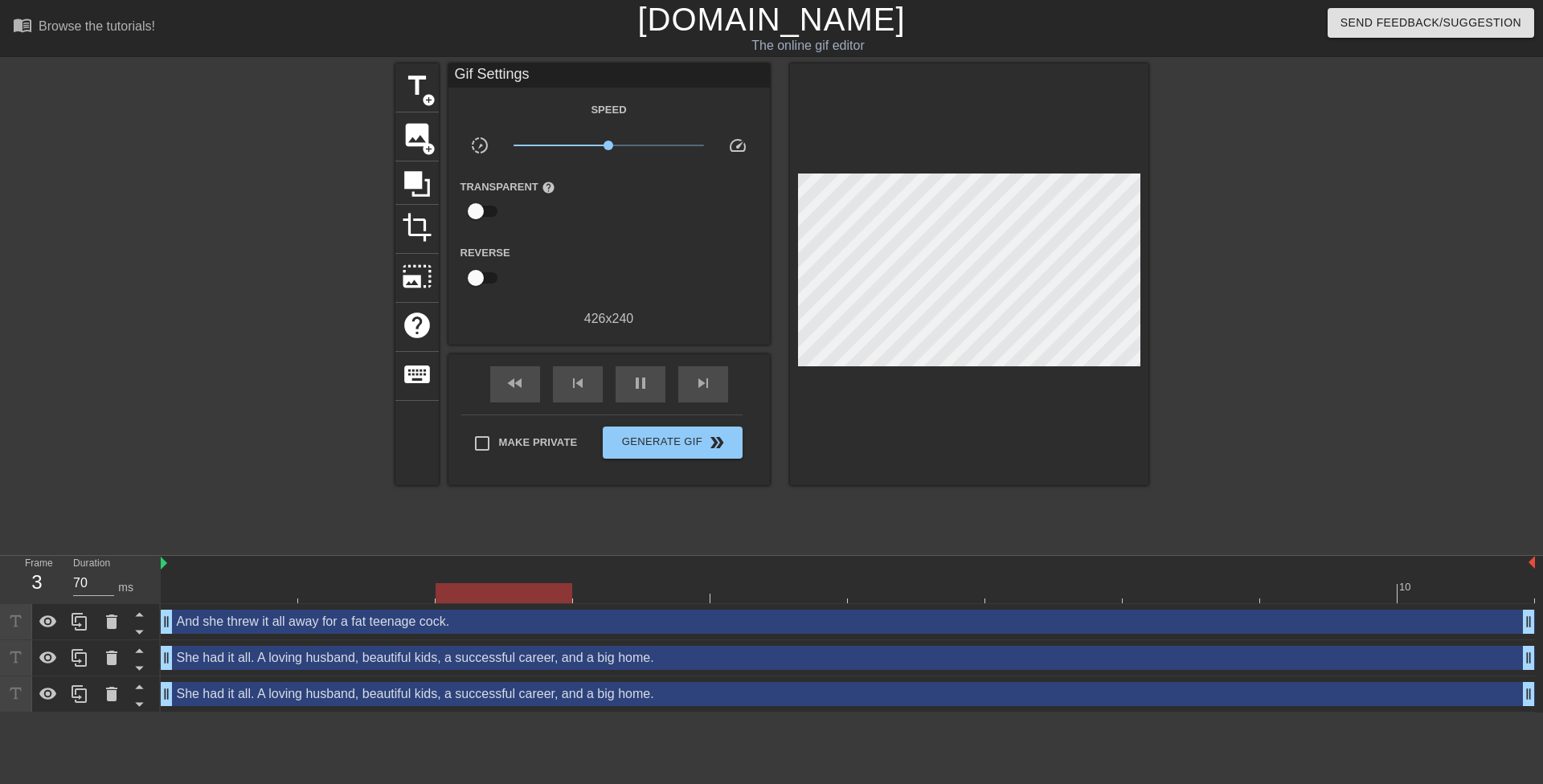
click at [300, 687] on div "She had it all. A loving husband, beautiful kids, a successful career, and a bi…" at bounding box center [848, 694] width 1375 height 24
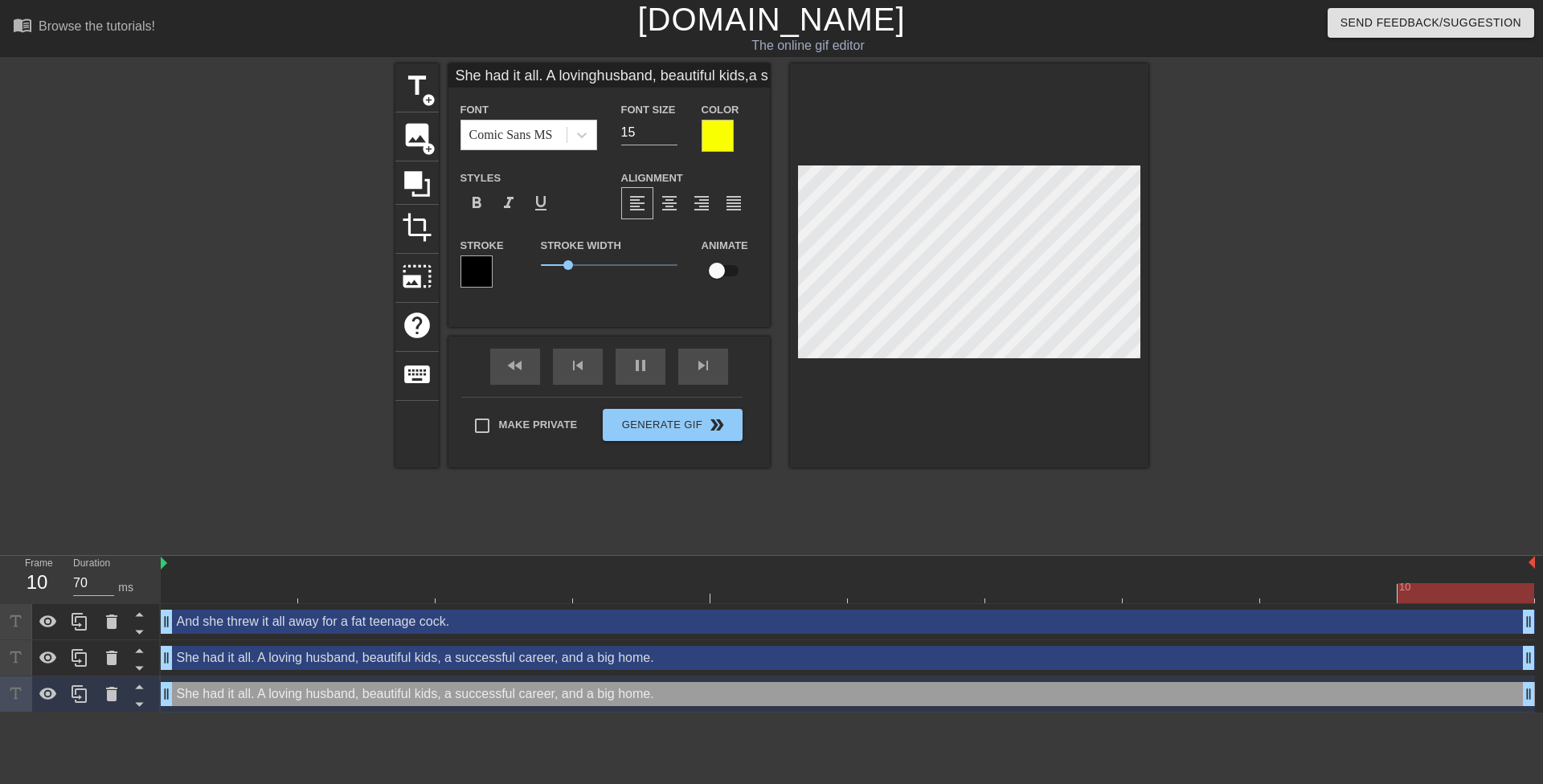
click at [306, 665] on div "She had it all. A loving husband, beautiful kids, a successful career, and a bi…" at bounding box center [848, 658] width 1375 height 24
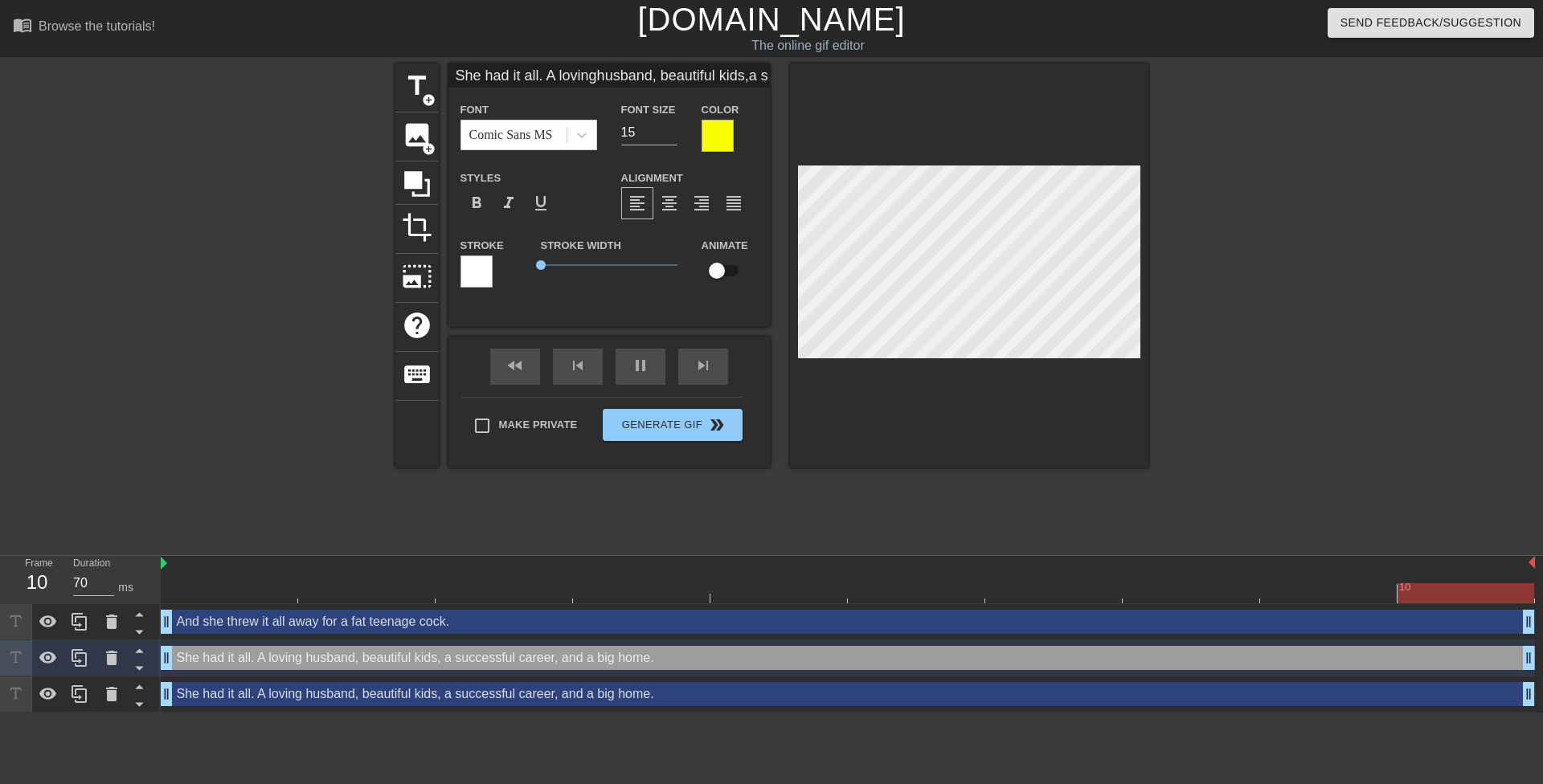
click at [317, 691] on div "She had it all. A loving husband, beautiful kids, a successful career, and a bi…" at bounding box center [848, 694] width 1375 height 24
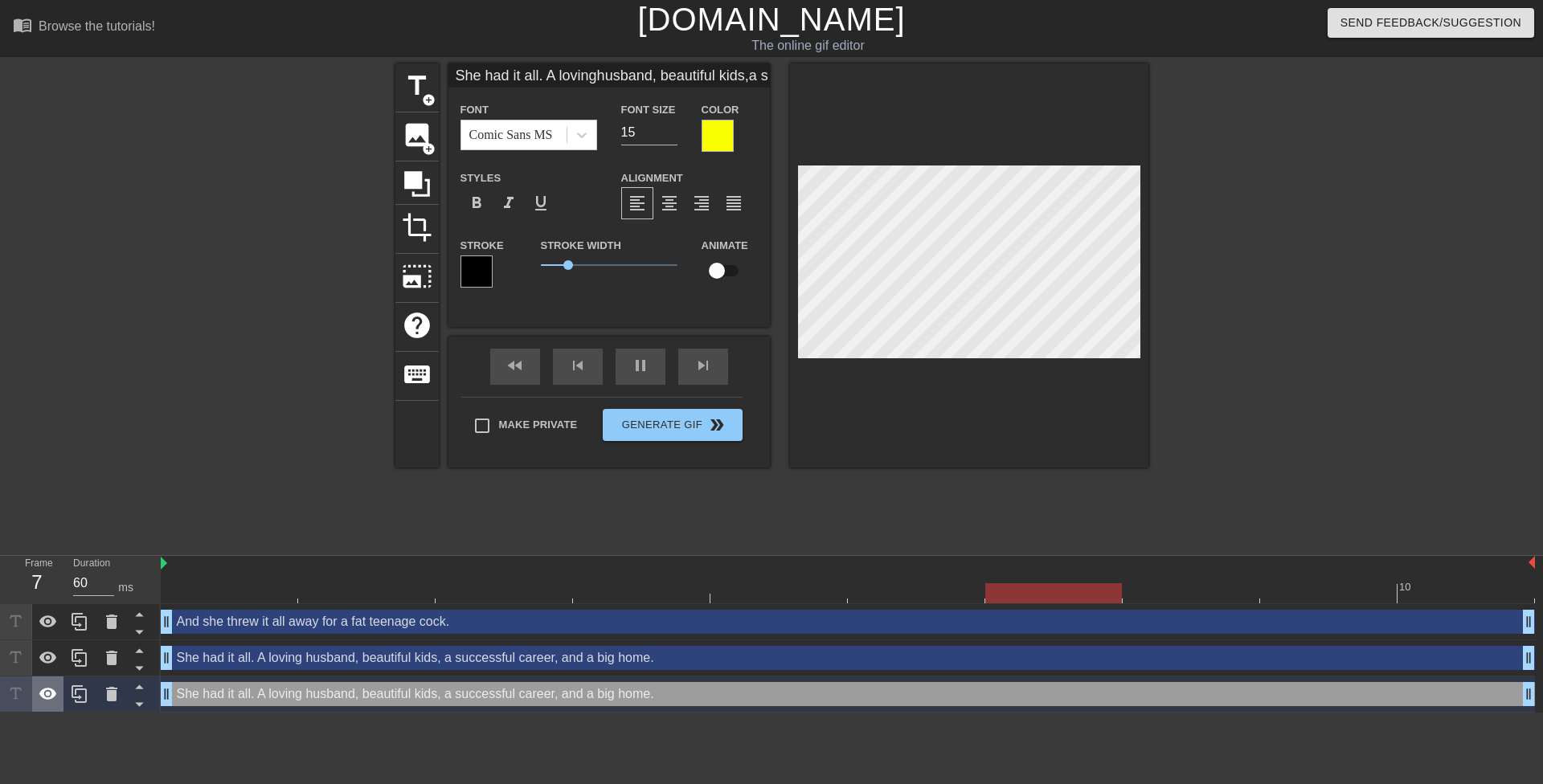
click at [58, 696] on div at bounding box center [48, 694] width 32 height 35
click at [271, 668] on div "She had it all. A loving husband, beautiful kids, a successful career, and a bi…" at bounding box center [848, 658] width 1375 height 24
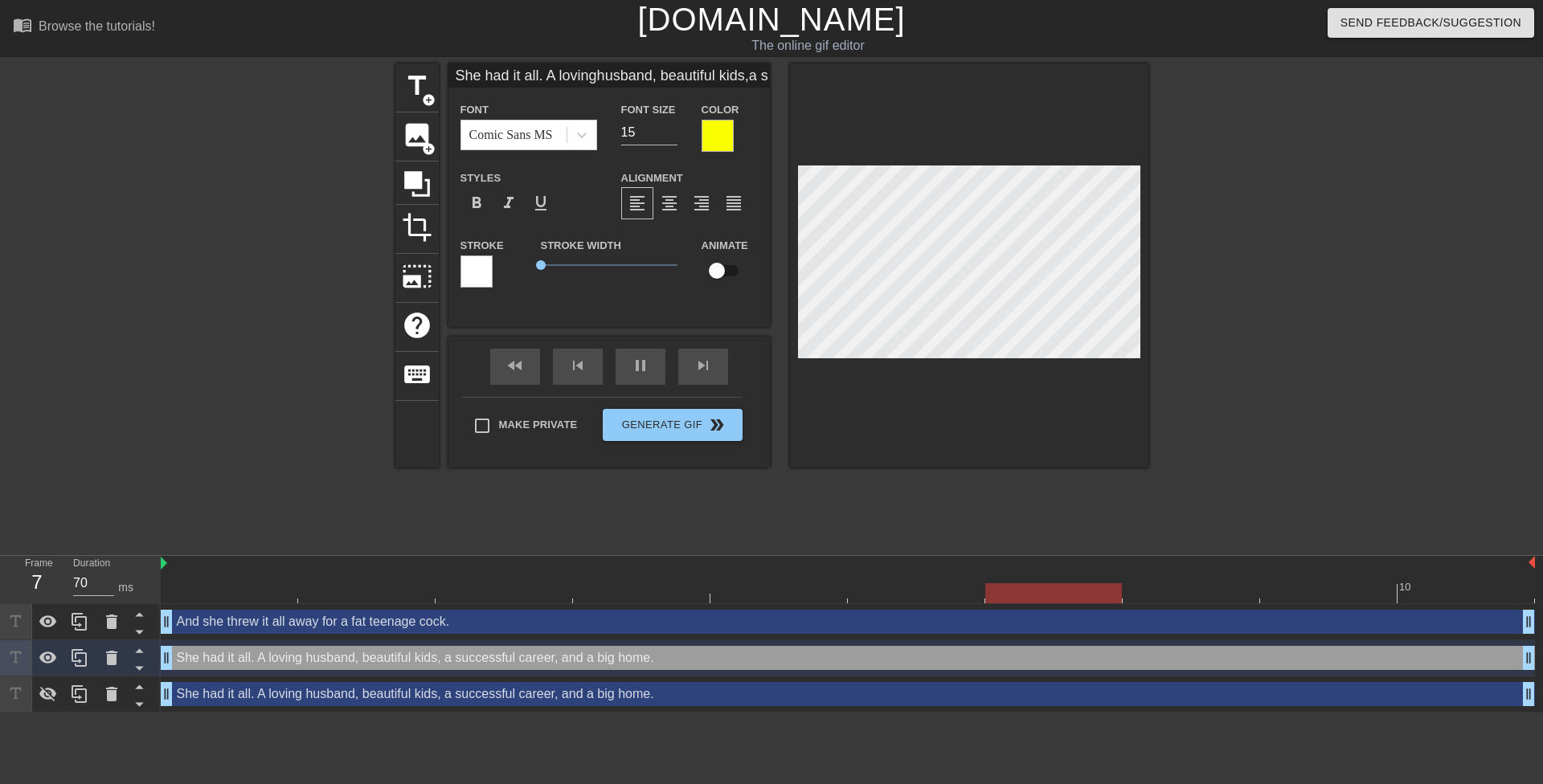
click at [482, 271] on div at bounding box center [477, 271] width 32 height 32
click at [721, 128] on div at bounding box center [718, 136] width 32 height 32
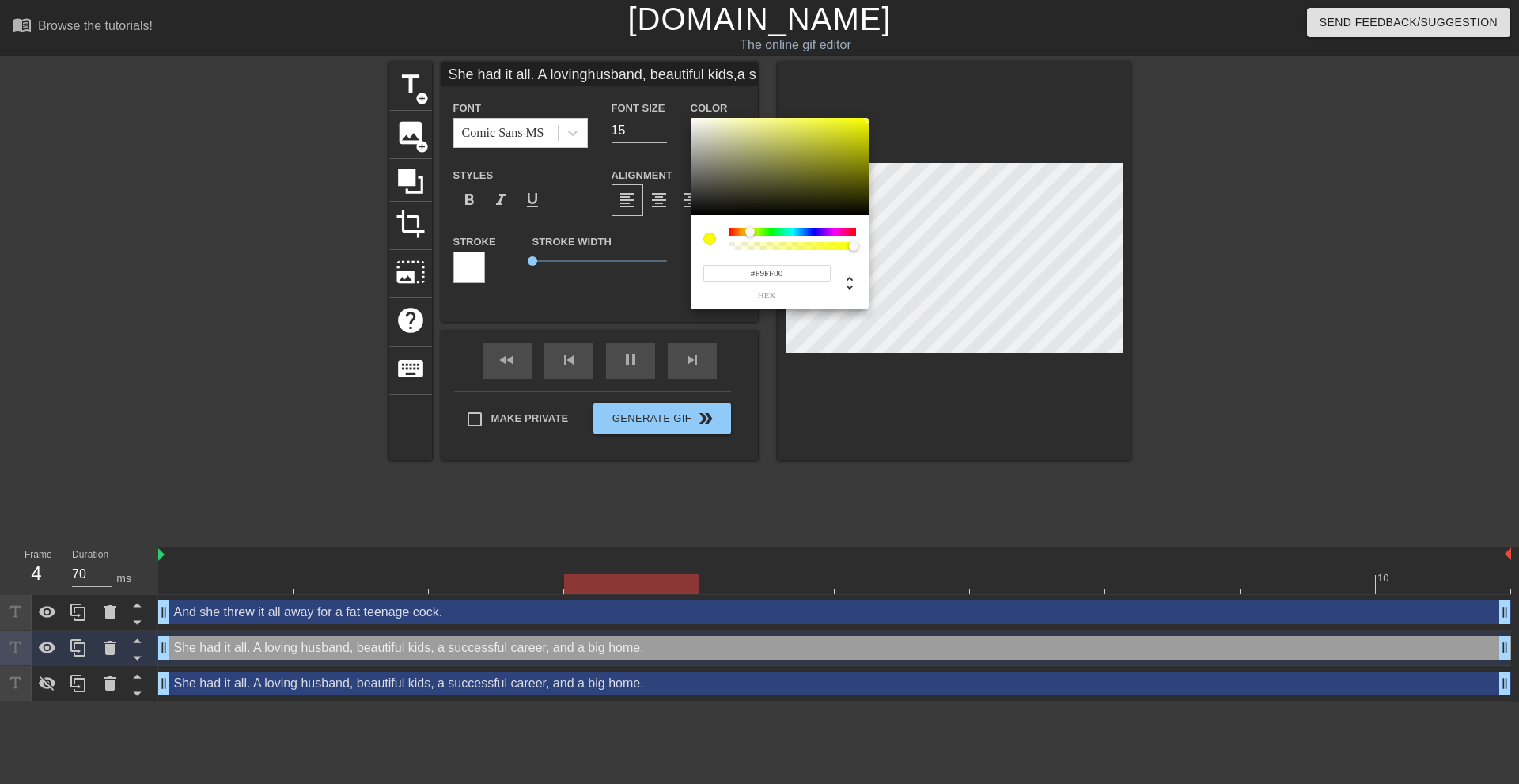
drag, startPoint x: 741, startPoint y: 275, endPoint x: 725, endPoint y: 276, distance: 16.0
click at [730, 275] on input "#F9FF00" at bounding box center [767, 273] width 127 height 17
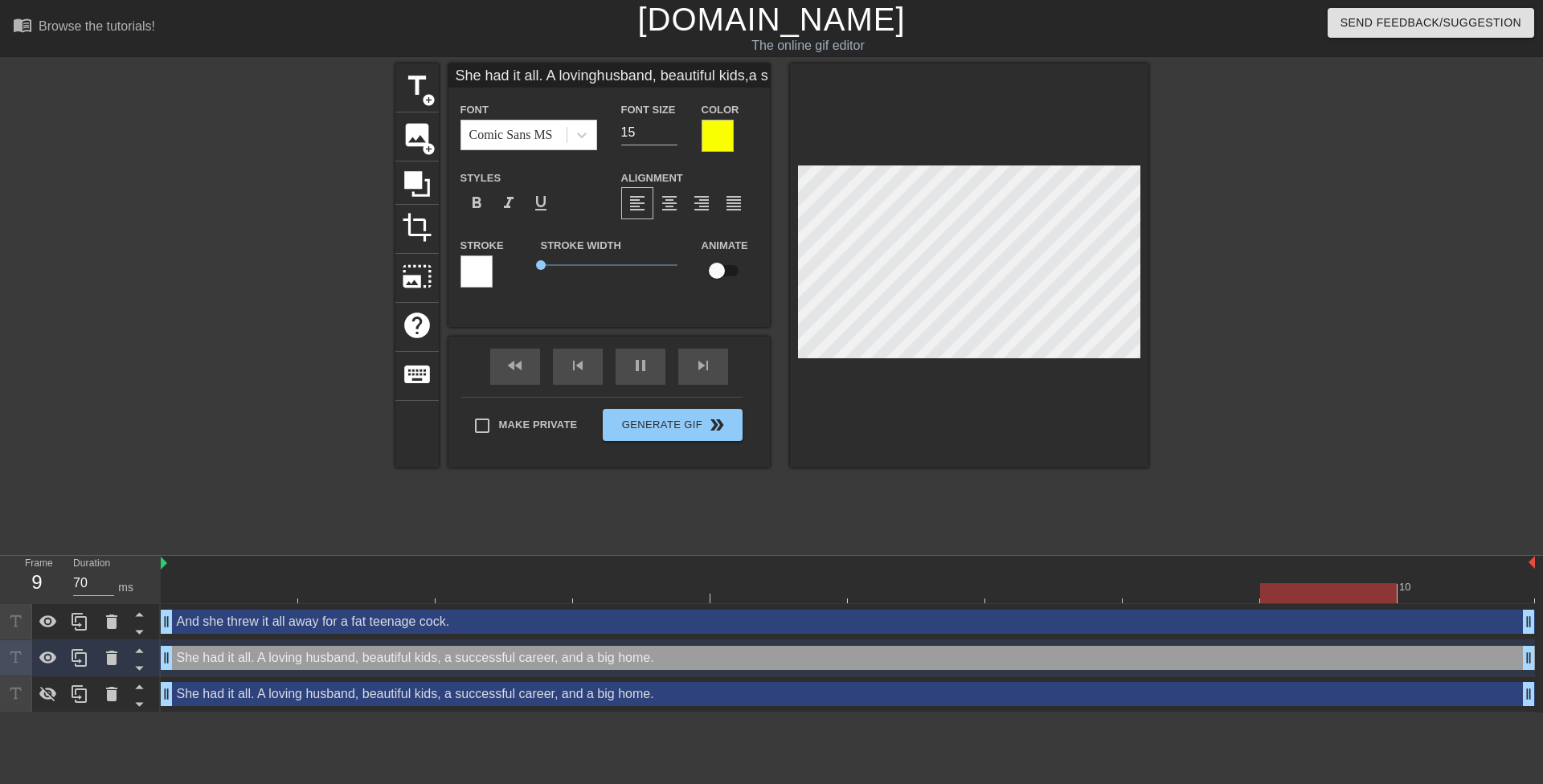
click at [490, 271] on div at bounding box center [477, 271] width 32 height 32
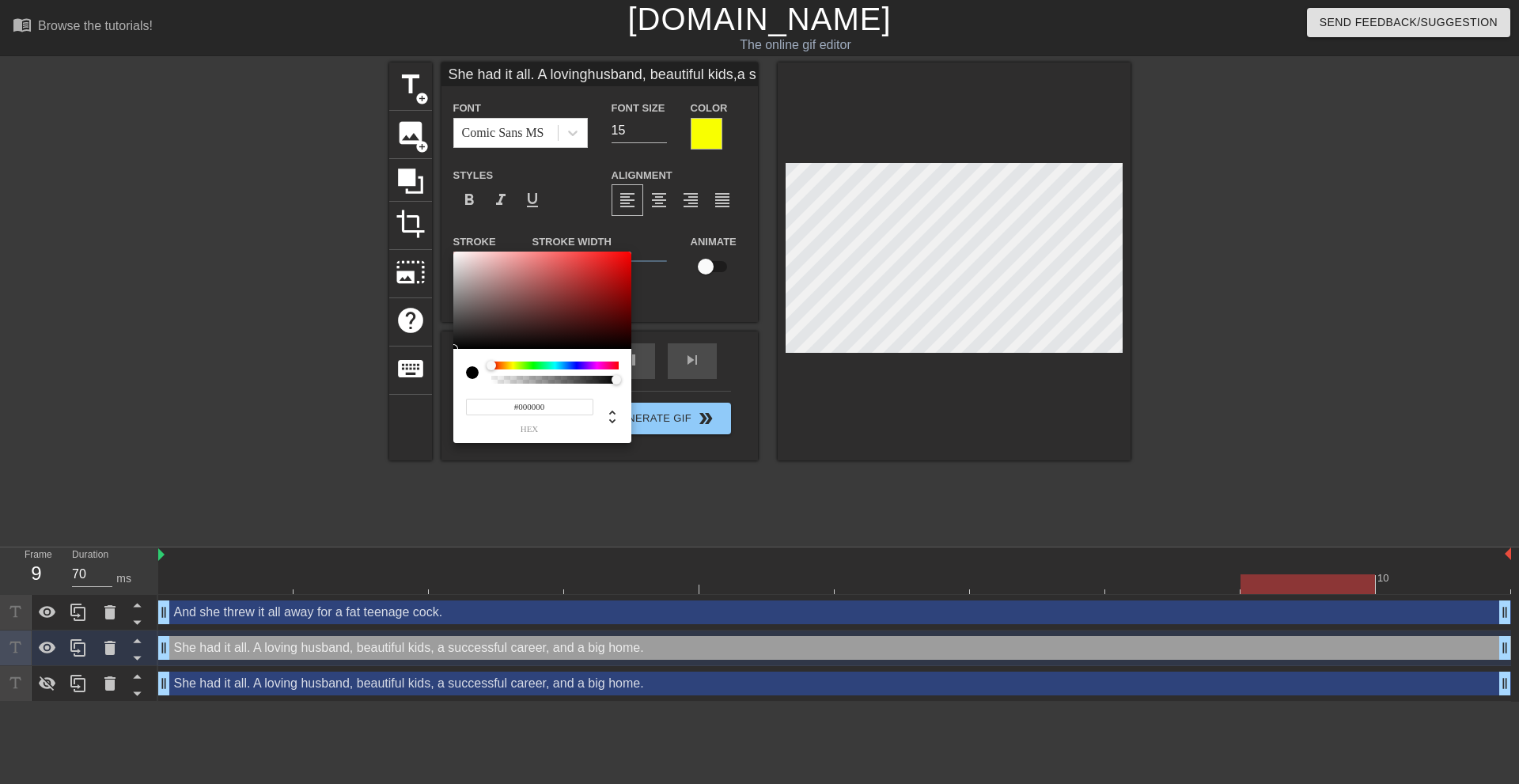
drag, startPoint x: 496, startPoint y: 333, endPoint x: 428, endPoint y: 365, distance: 75.2
click at [426, 363] on div "#000000 hex" at bounding box center [760, 392] width 1519 height 784
drag, startPoint x: 544, startPoint y: 401, endPoint x: 475, endPoint y: 401, distance: 69.0
click at [477, 402] on input "#000000" at bounding box center [529, 407] width 127 height 17
paste input "F9FF"
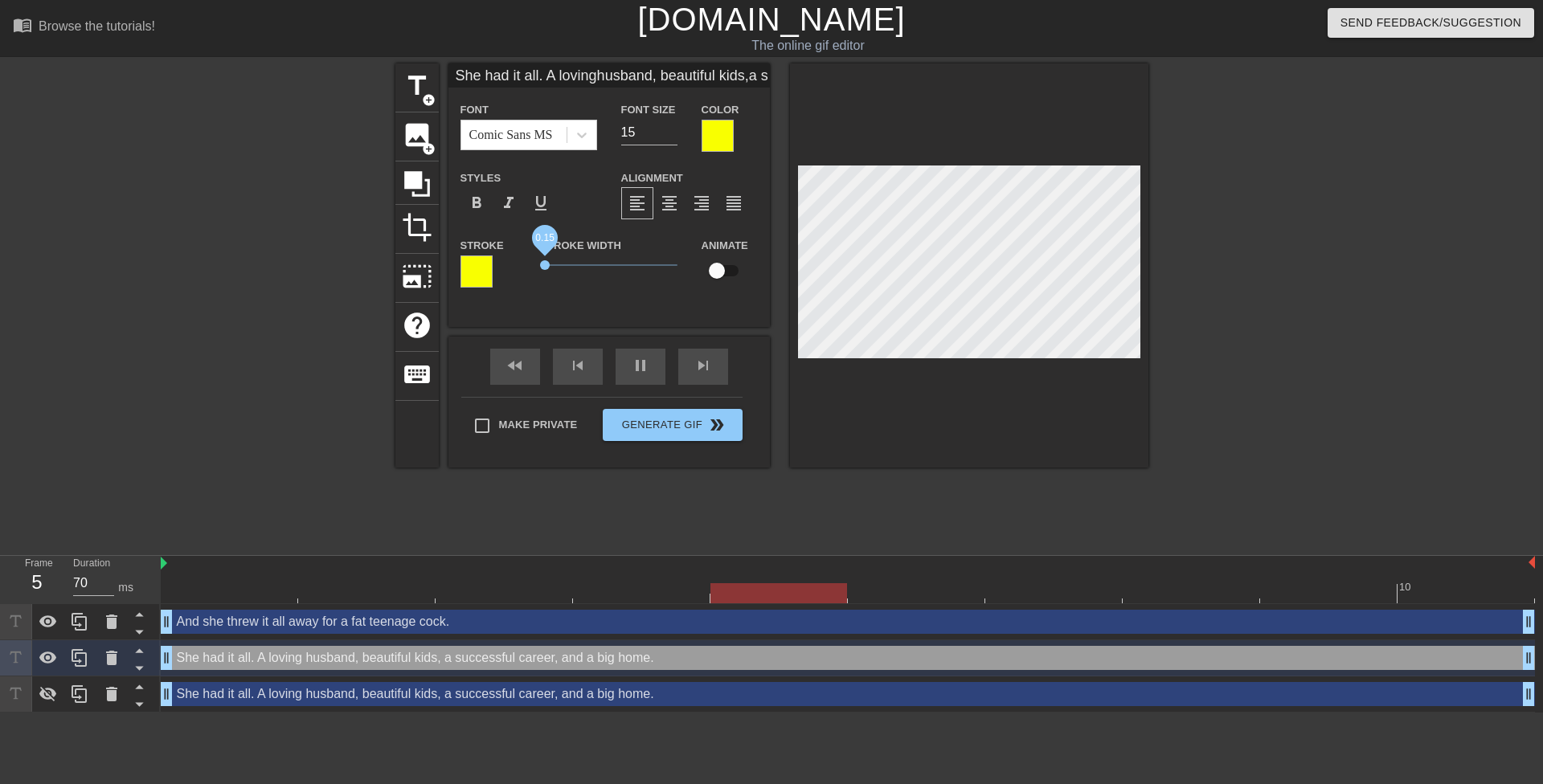
click at [545, 266] on span "0.15" at bounding box center [545, 265] width 10 height 10
click at [637, 289] on div "Stroke Width 0.15" at bounding box center [608, 269] width 160 height 66
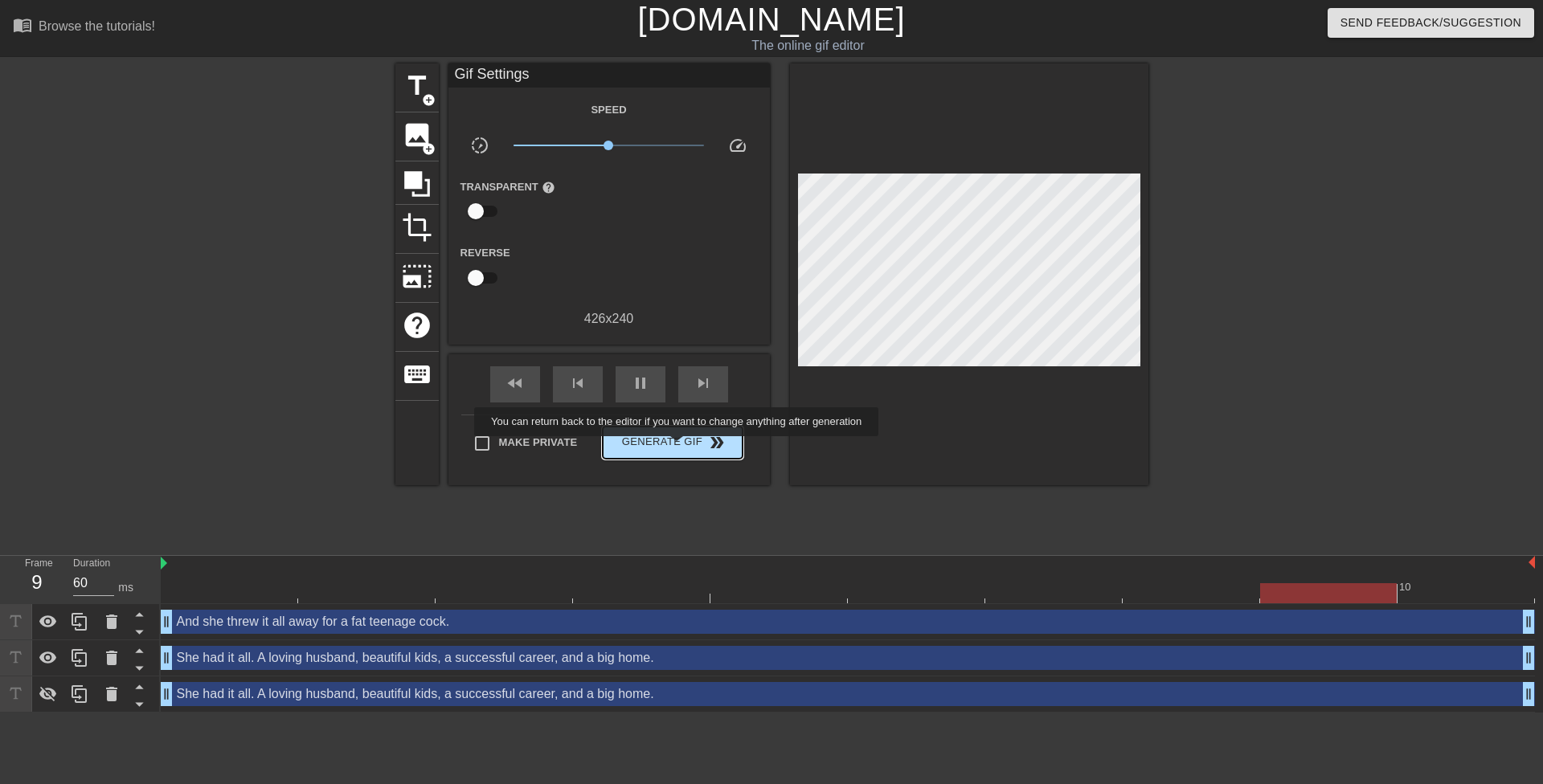
click at [679, 438] on span "Generate Gif double_arrow" at bounding box center [672, 443] width 126 height 20
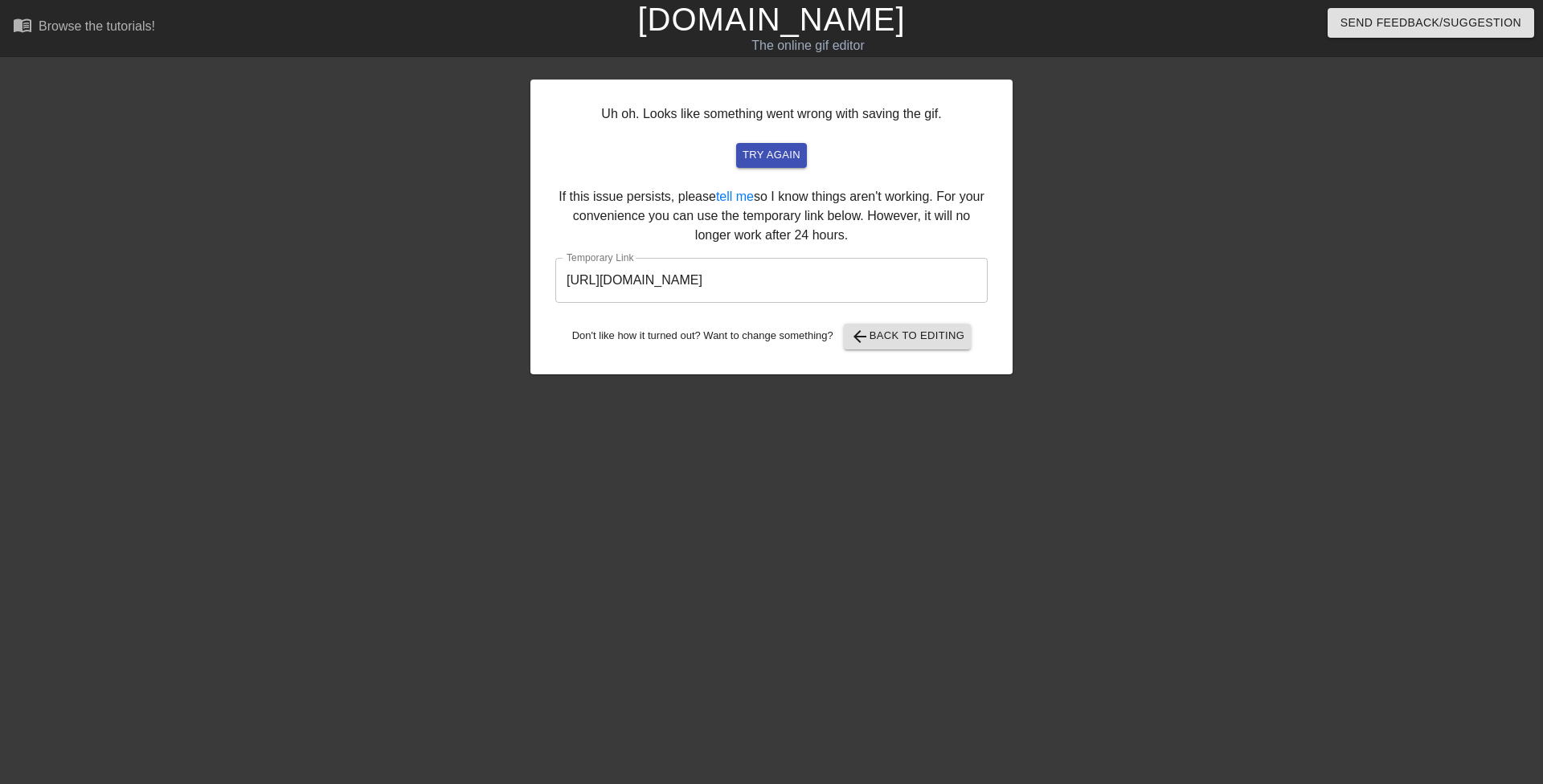
click at [651, 292] on input "[URL][DOMAIN_NAME]" at bounding box center [772, 280] width 433 height 45
